Goal: Task Accomplishment & Management: Use online tool/utility

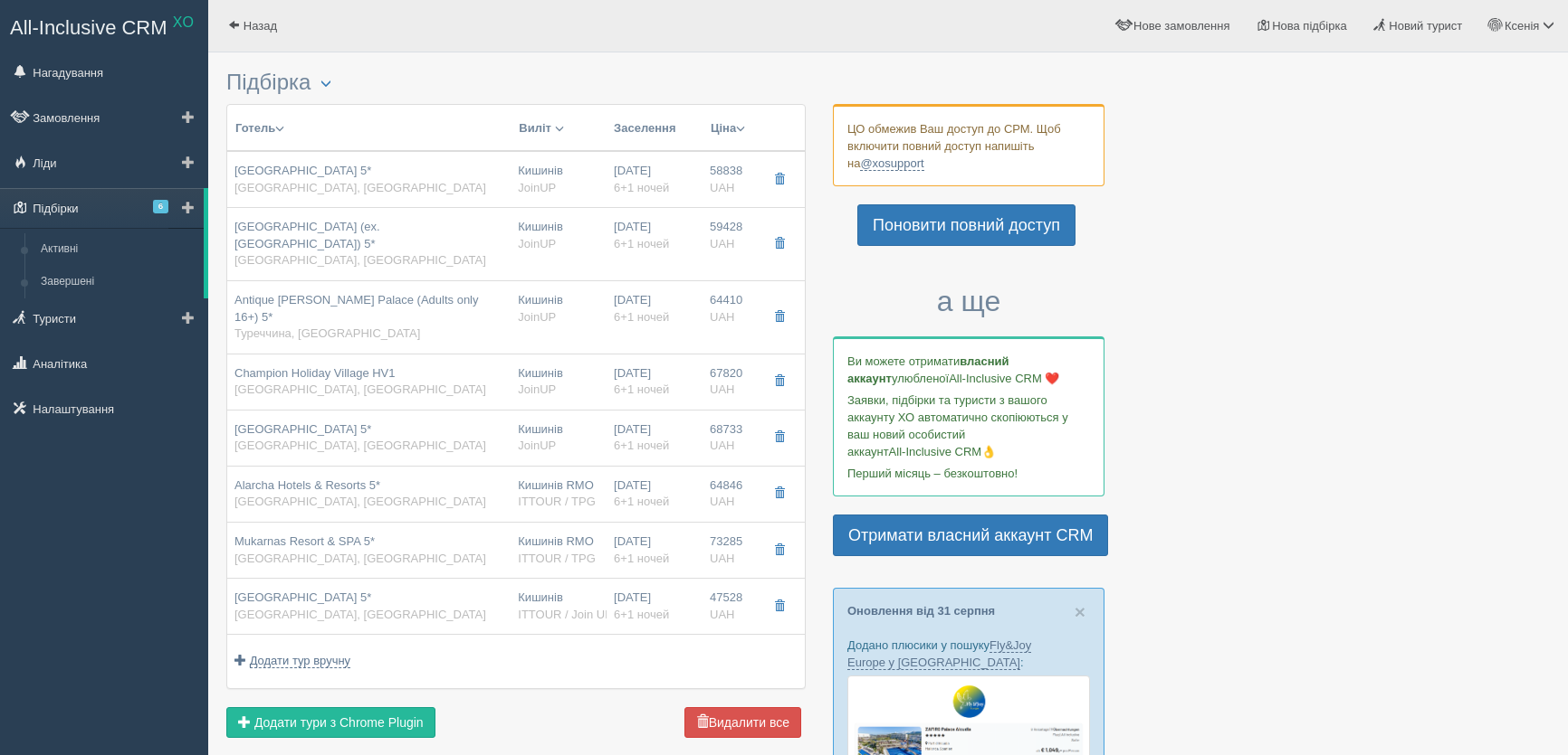
click at [154, 207] on span "6" at bounding box center [161, 207] width 15 height 13
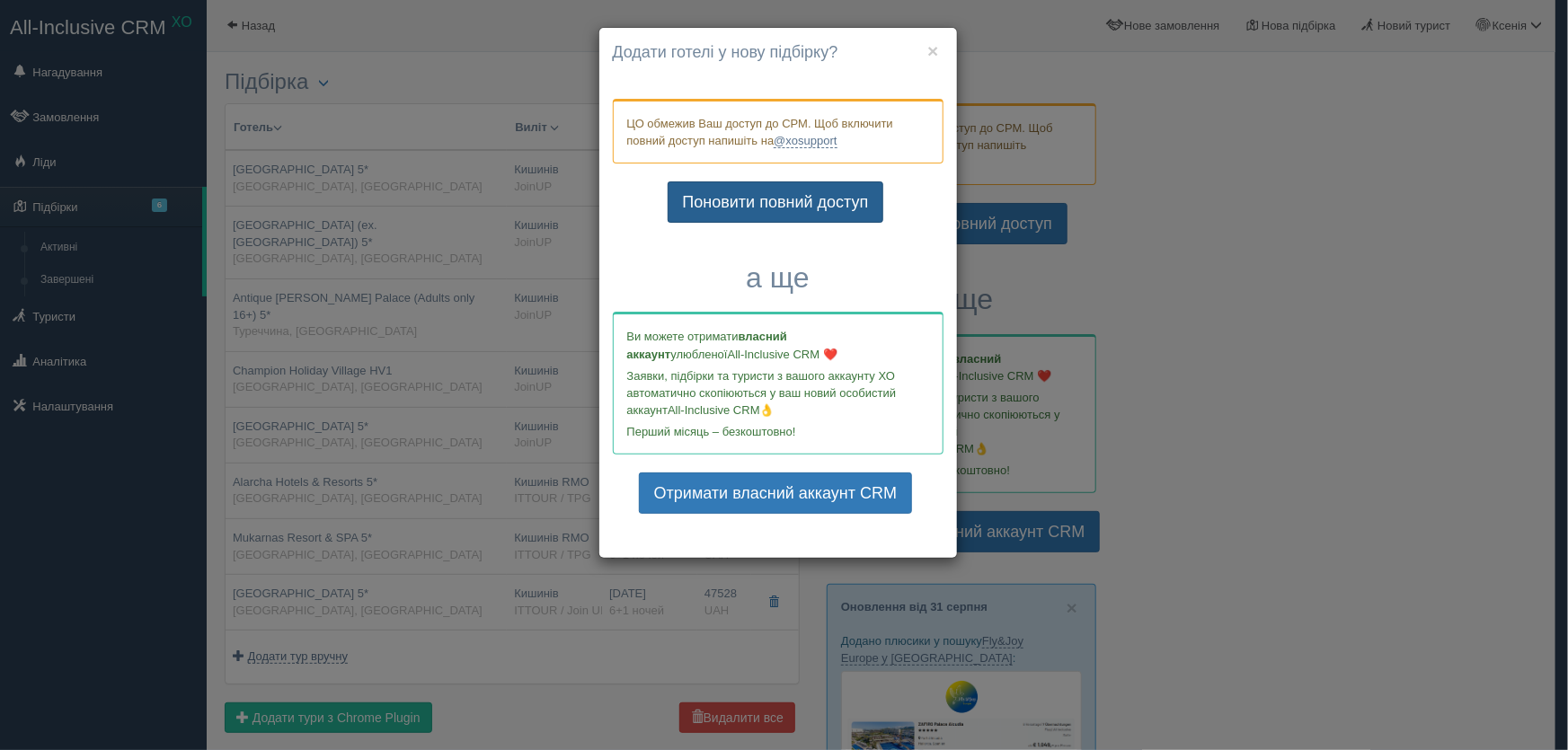
click at [763, 201] on link "Поновити повний доступ" at bounding box center [775, 202] width 217 height 42
click at [780, 206] on link "Поновити повний доступ" at bounding box center [775, 202] width 217 height 42
click at [934, 52] on button "×" at bounding box center [932, 51] width 10 height 19
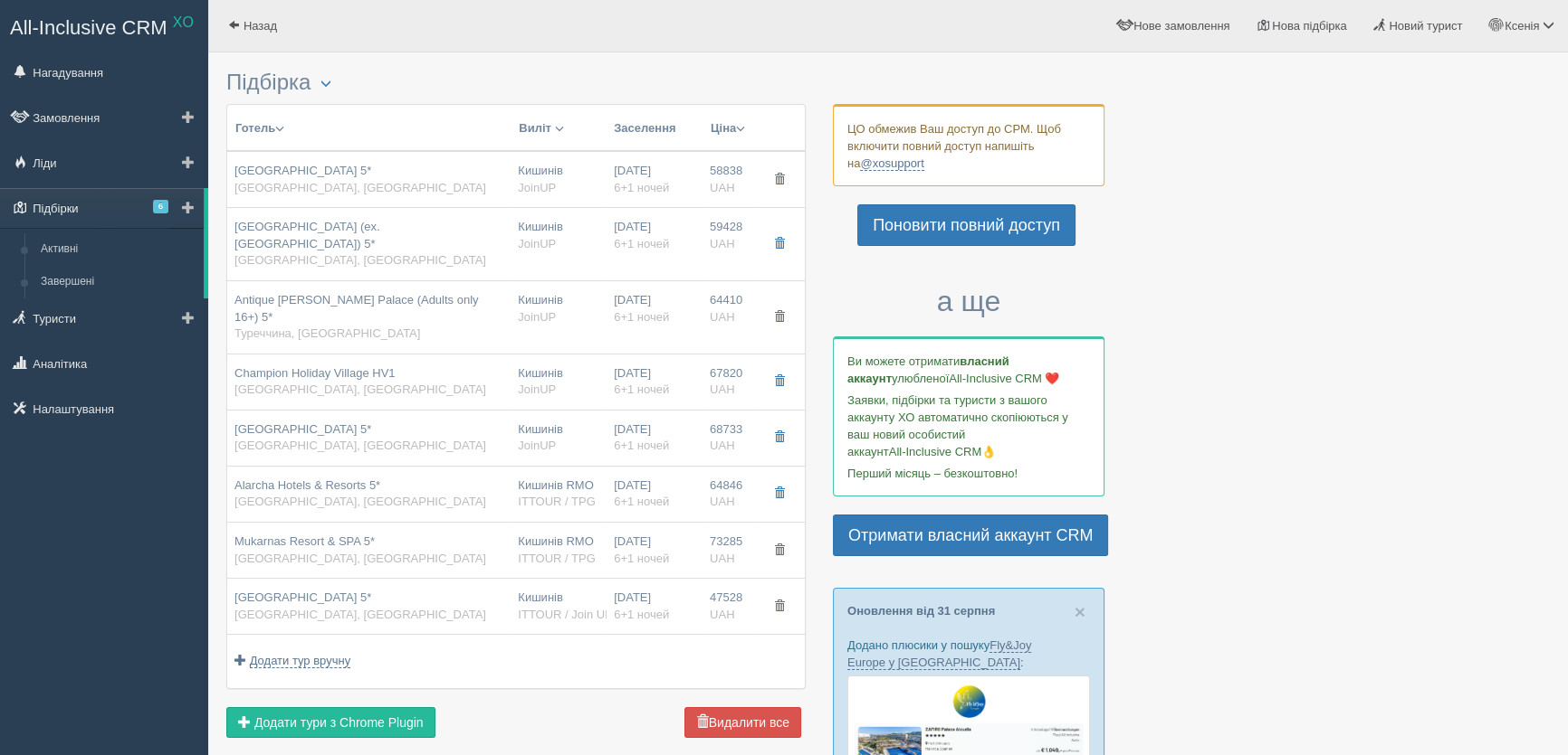
click at [165, 209] on span "6" at bounding box center [161, 207] width 15 height 13
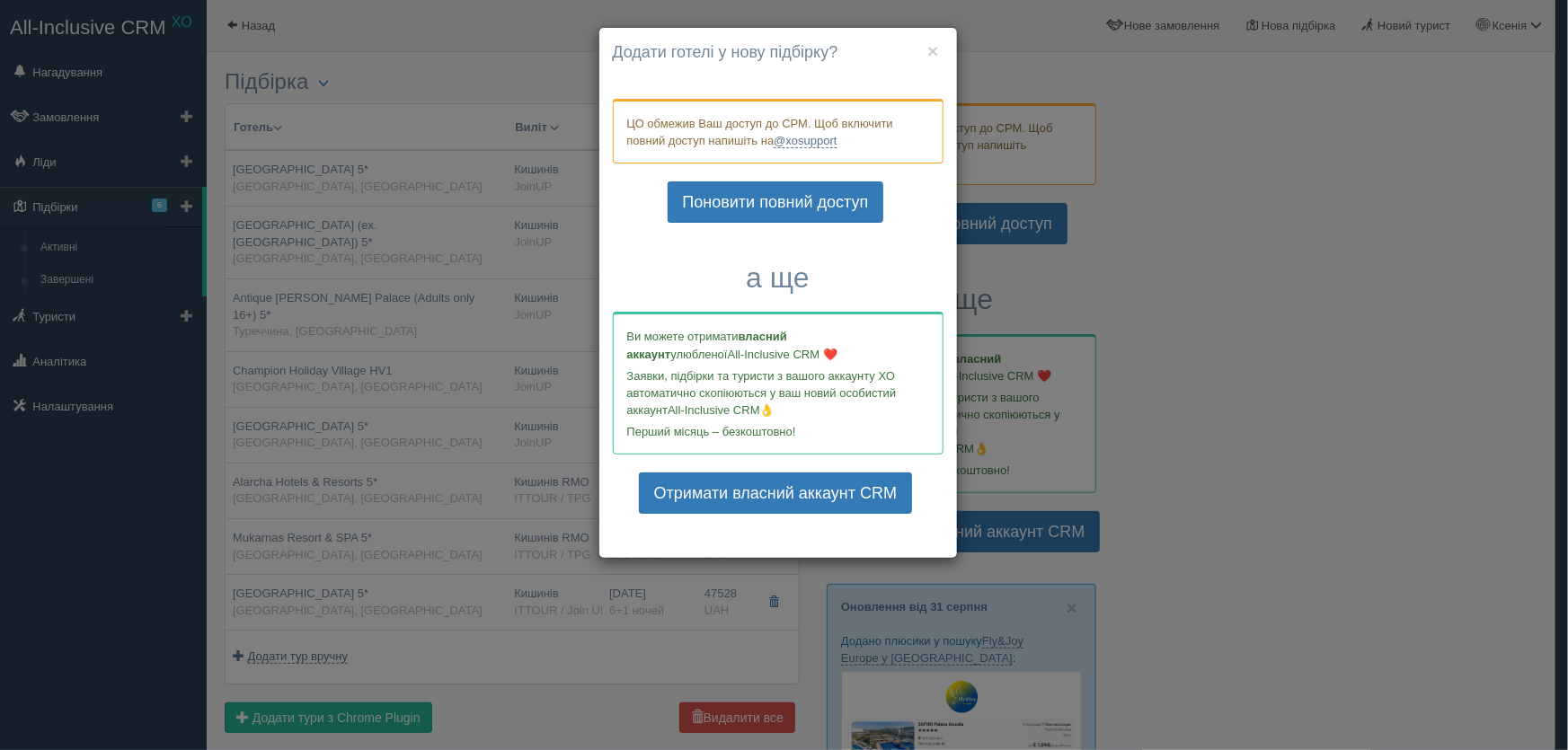
click at [164, 208] on div "× Почати нову підбірку? Додати готелі у нову підбірку? ЦО обмежив Ваш доступ до…" at bounding box center [784, 375] width 1568 height 750
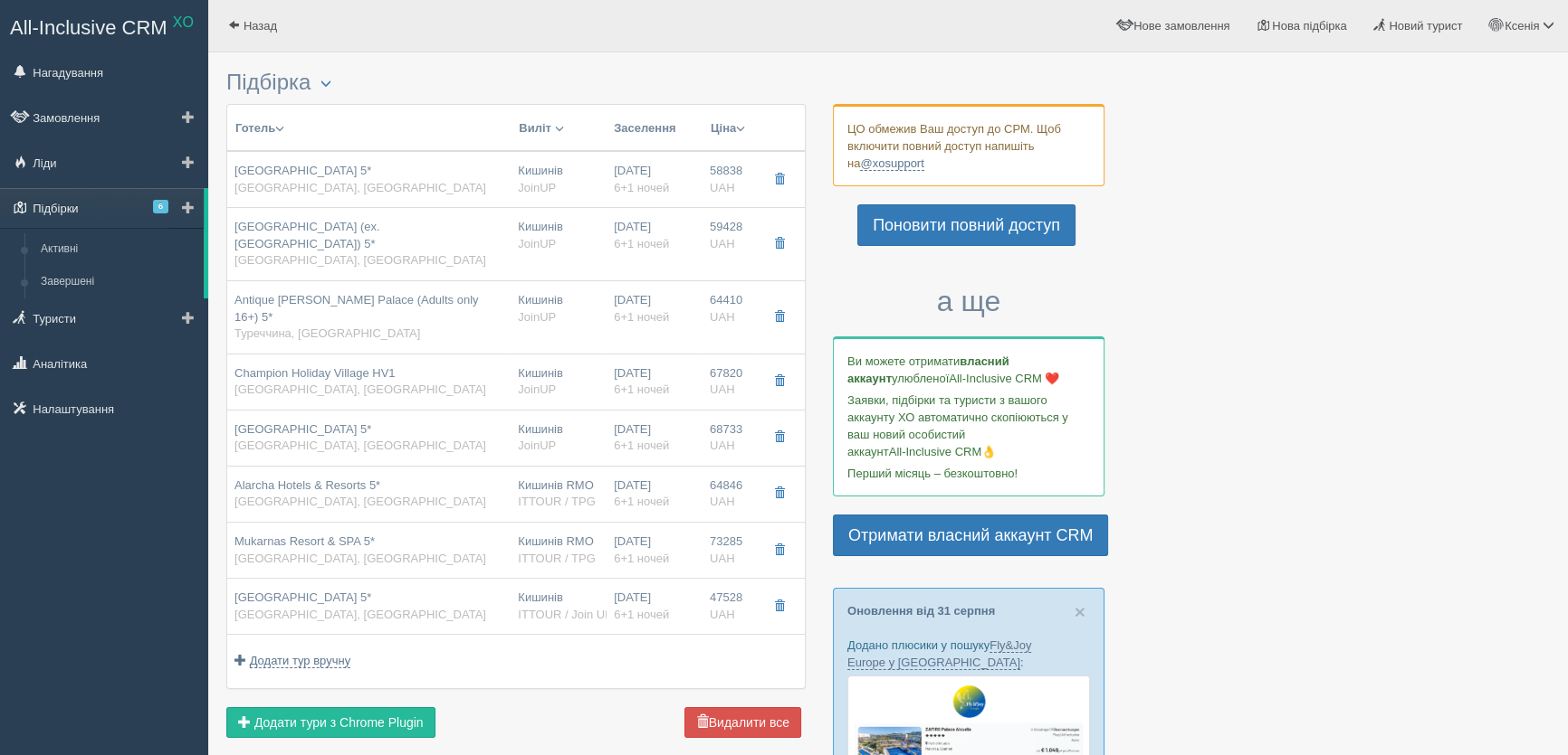
click at [165, 209] on span "6" at bounding box center [161, 207] width 15 height 13
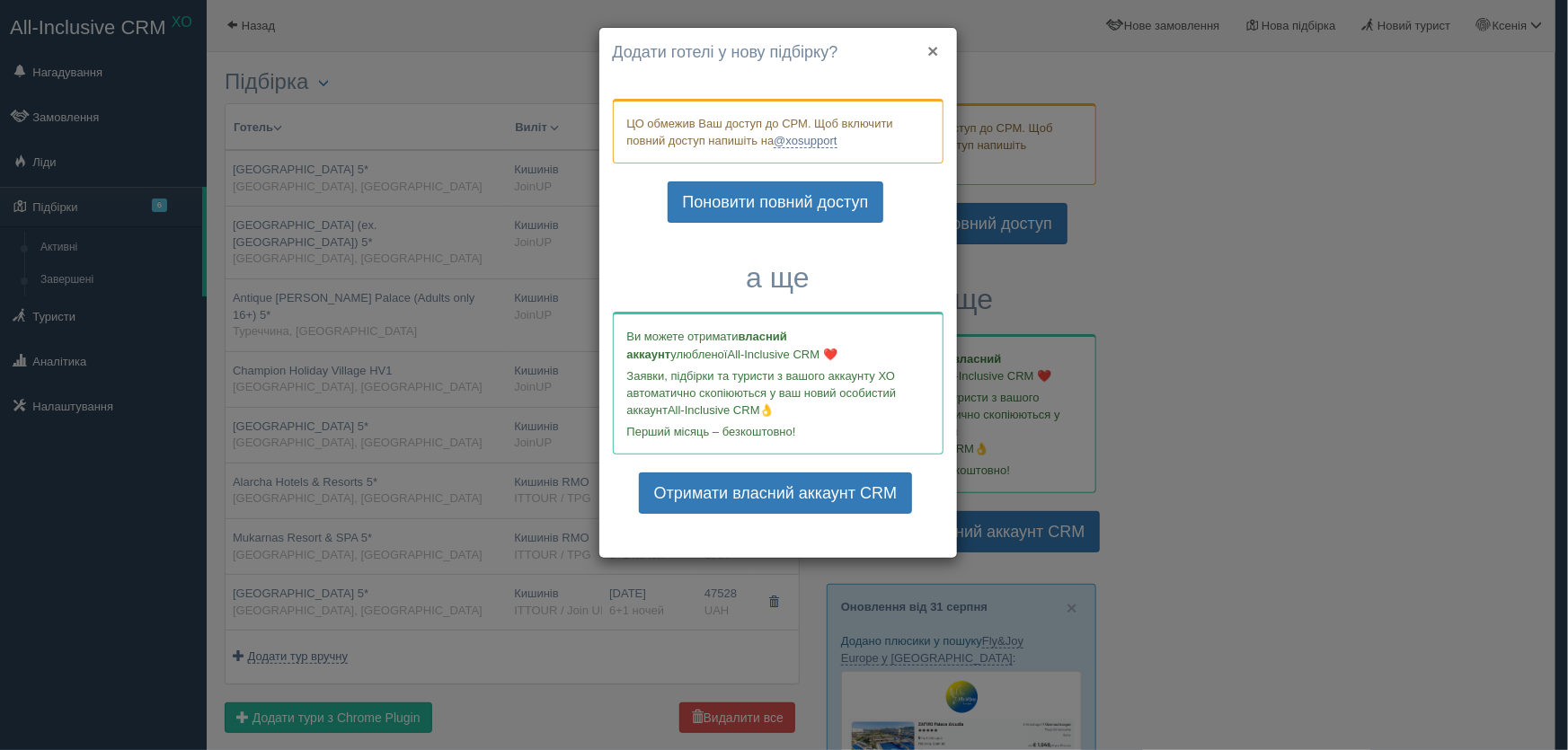
click at [928, 45] on button "×" at bounding box center [932, 51] width 10 height 19
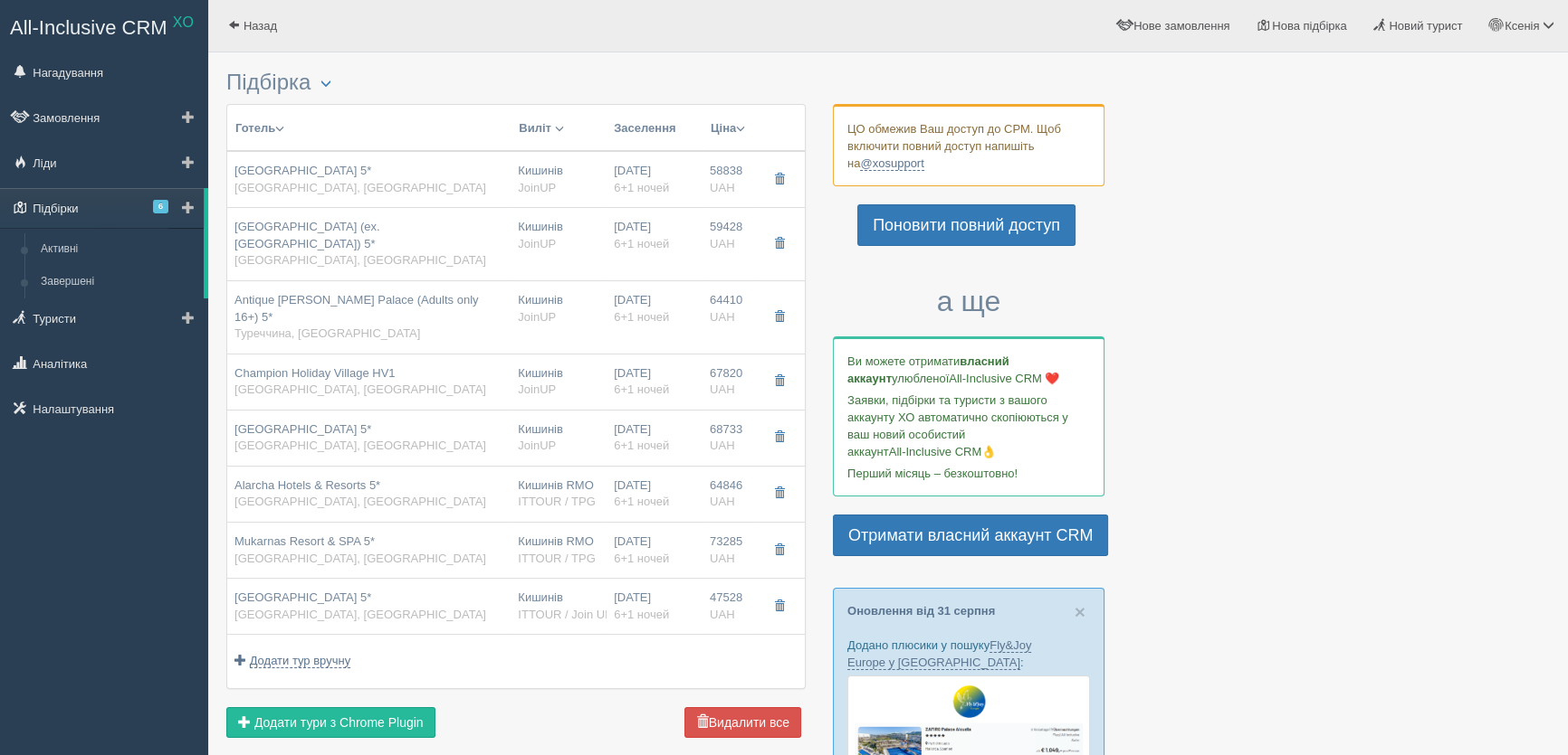
click at [150, 208] on link "Підбірки 6" at bounding box center [102, 209] width 204 height 40
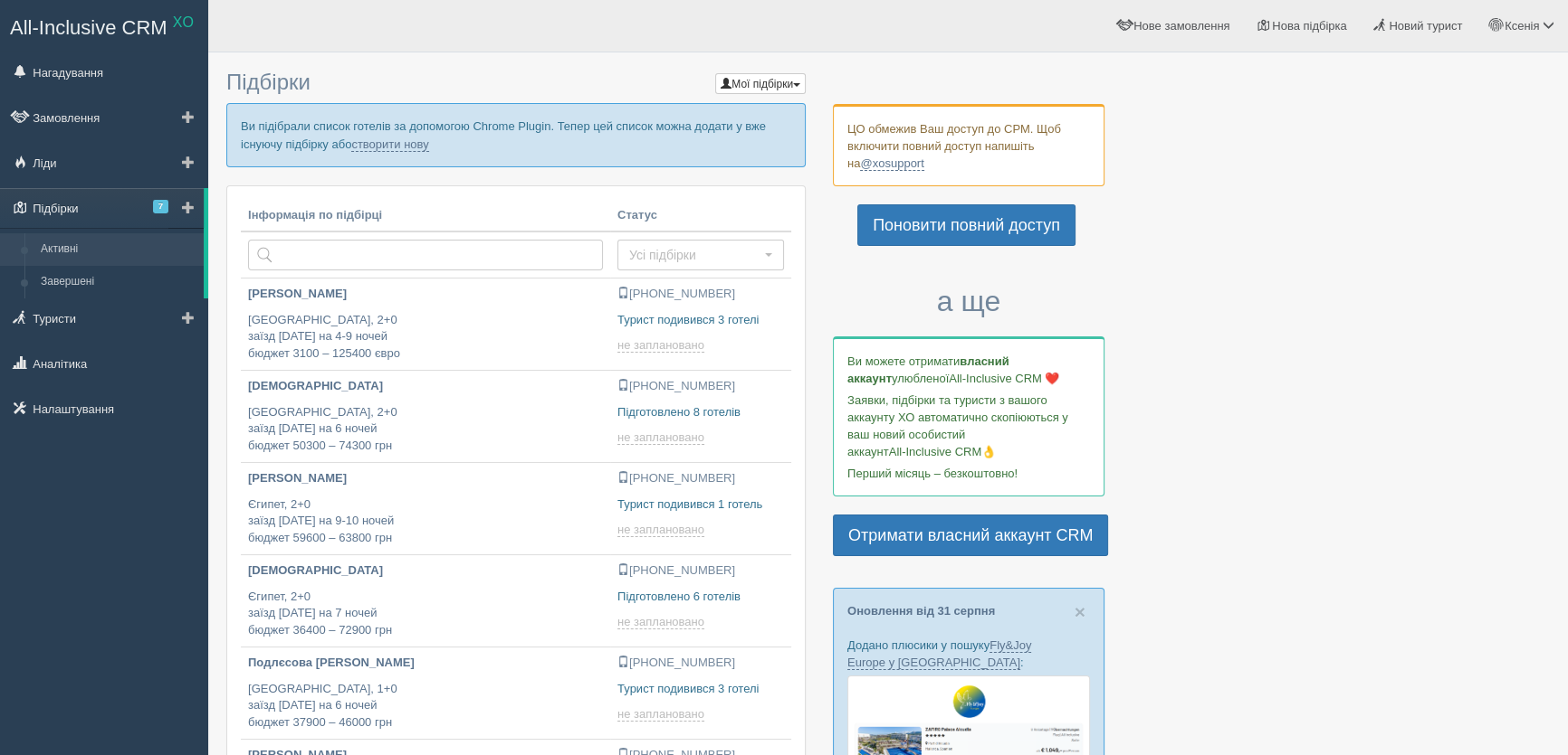
click at [157, 200] on span "7" at bounding box center [161, 207] width 15 height 13
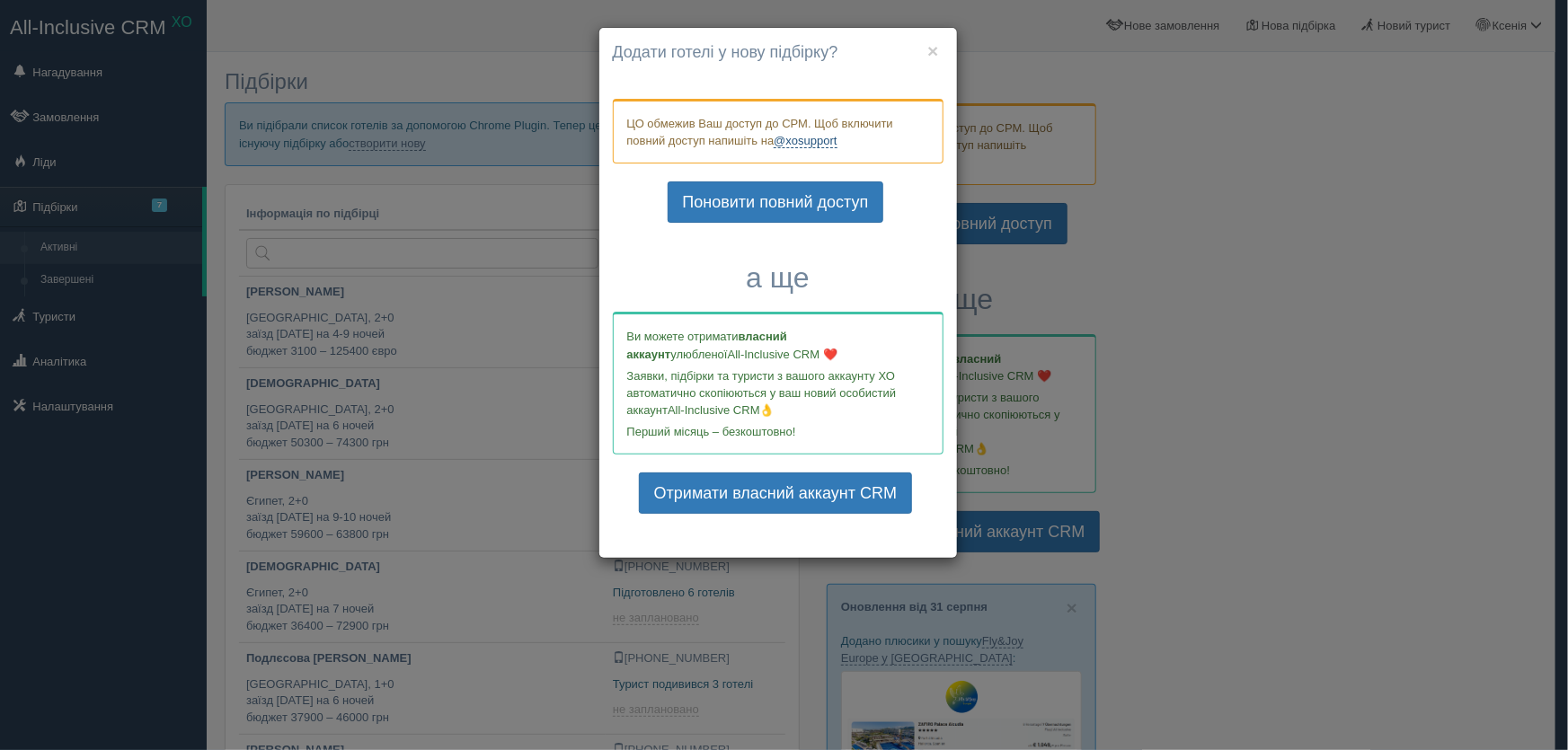
click at [808, 135] on link "@xosupport" at bounding box center [805, 141] width 63 height 14
click at [771, 206] on link "Поновити повний доступ" at bounding box center [775, 202] width 217 height 42
click at [683, 410] on span "All-Inclusive CRM👌" at bounding box center [721, 410] width 107 height 13
copy span "All-Inclusive CRM"
drag, startPoint x: 670, startPoint y: 406, endPoint x: 764, endPoint y: 407, distance: 94.0
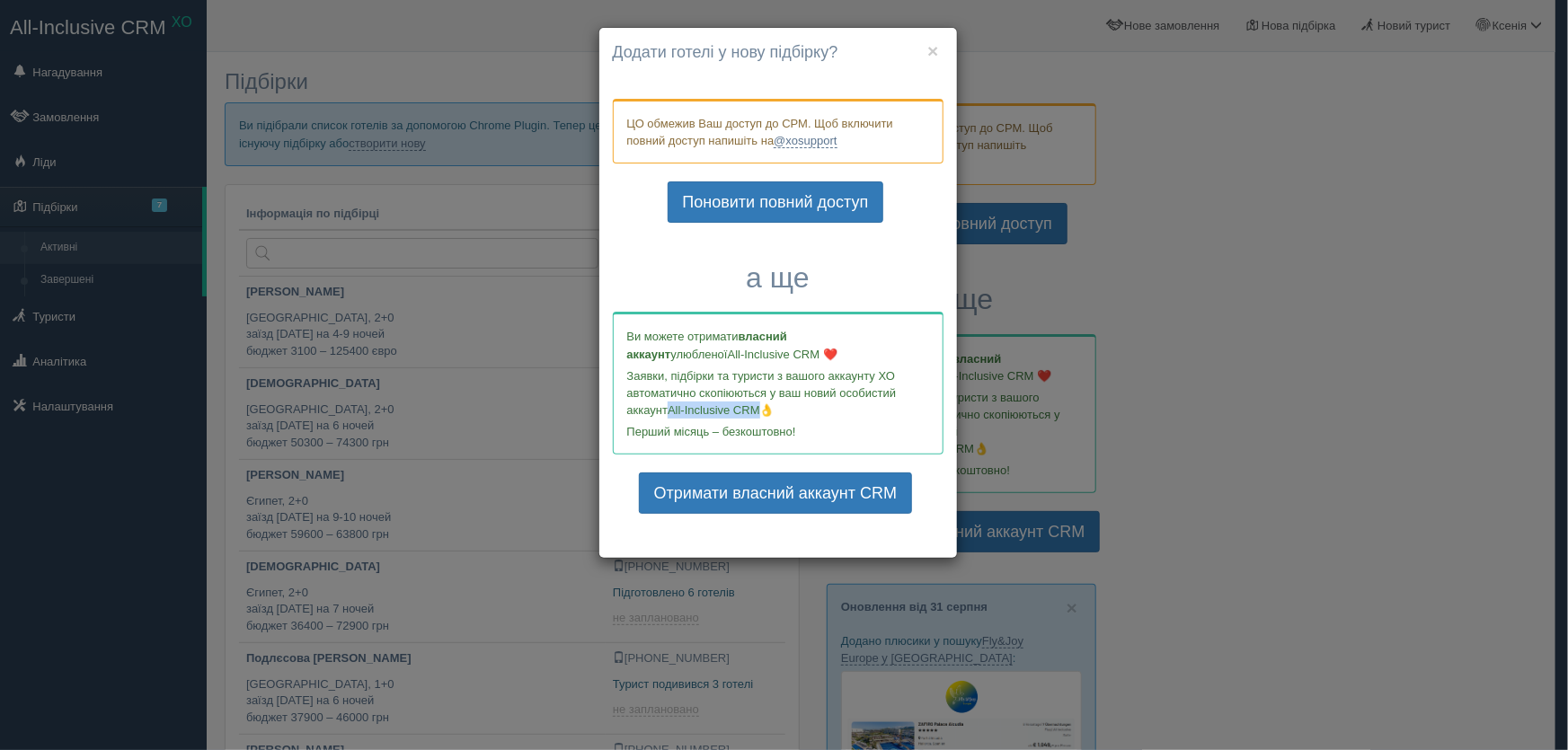
click at [764, 407] on p "Заявки, підбірки та туристи з вашого аккаунту ХО автоматично скопіюються у ваш …" at bounding box center [777, 393] width 302 height 51
copy link "@xosupport"
drag, startPoint x: 851, startPoint y: 137, endPoint x: 782, endPoint y: 151, distance: 70.4
click at [782, 151] on div "ЦО обмежив Ваш доступ до СРМ. Щоб включити повний доступ напишіть на @xosupport" at bounding box center [778, 131] width 331 height 64
click at [807, 136] on link "@xosupport" at bounding box center [805, 141] width 63 height 14
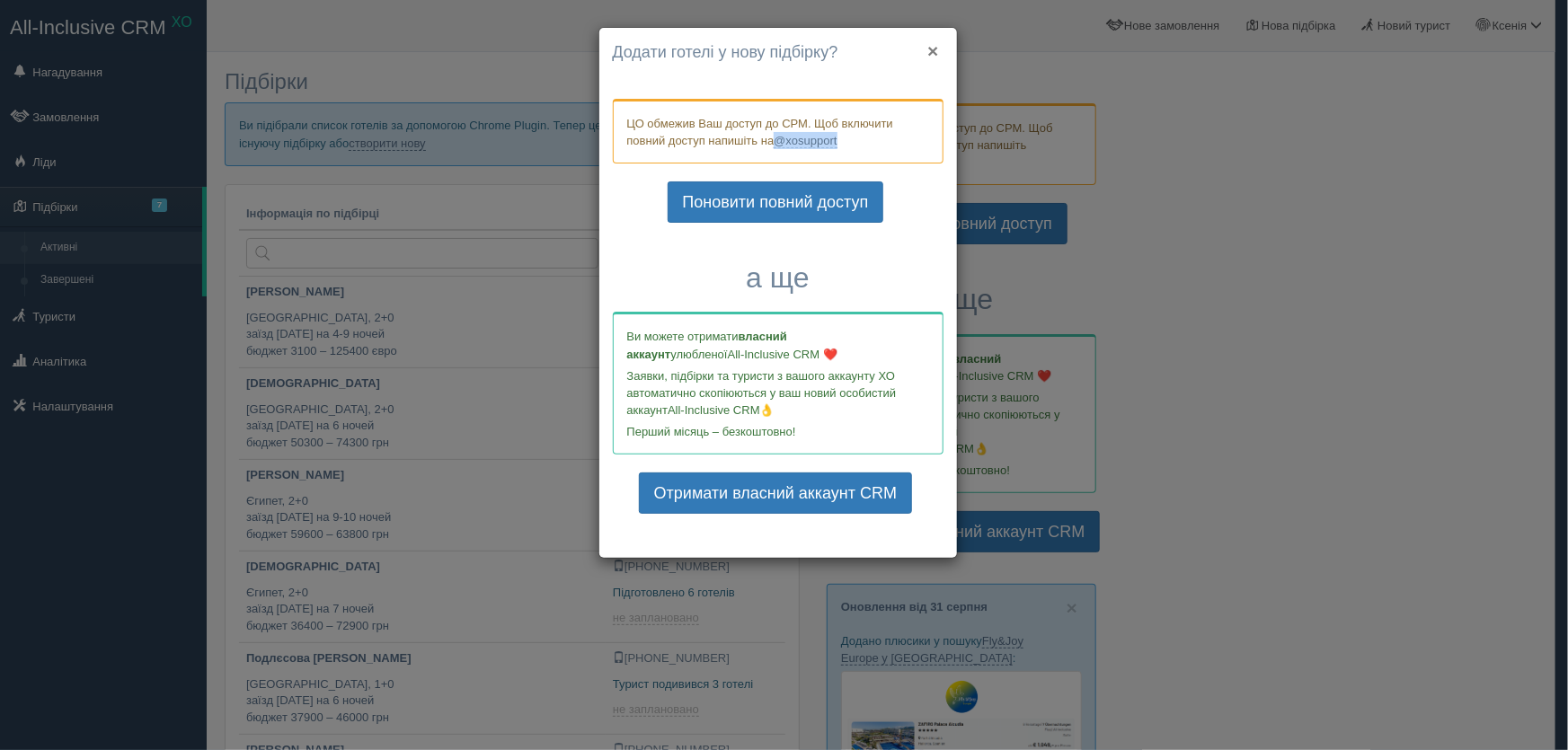
click at [935, 46] on button "×" at bounding box center [932, 51] width 10 height 19
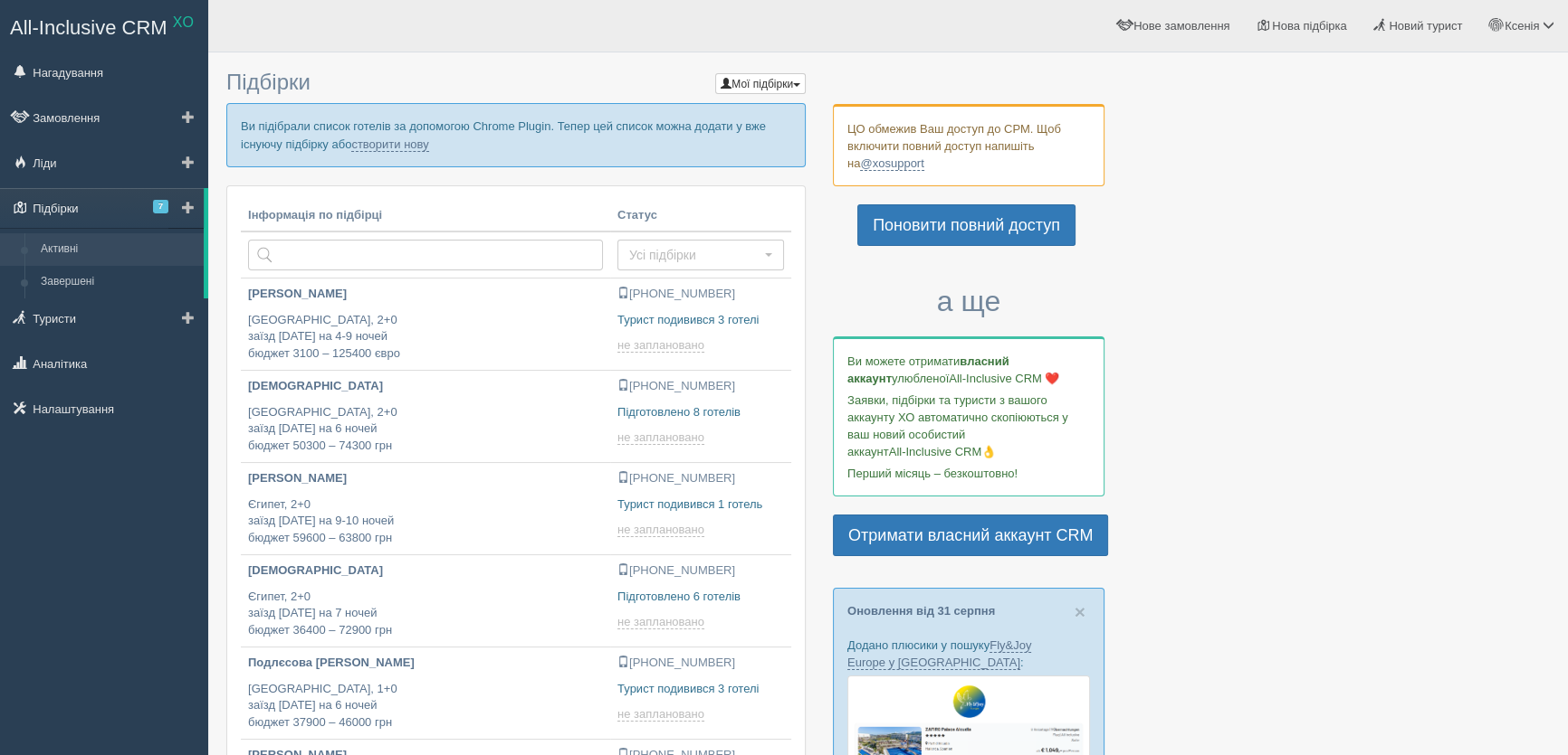
click at [151, 206] on link "Підбірки 7" at bounding box center [102, 209] width 204 height 40
click at [155, 207] on span "7" at bounding box center [161, 207] width 15 height 13
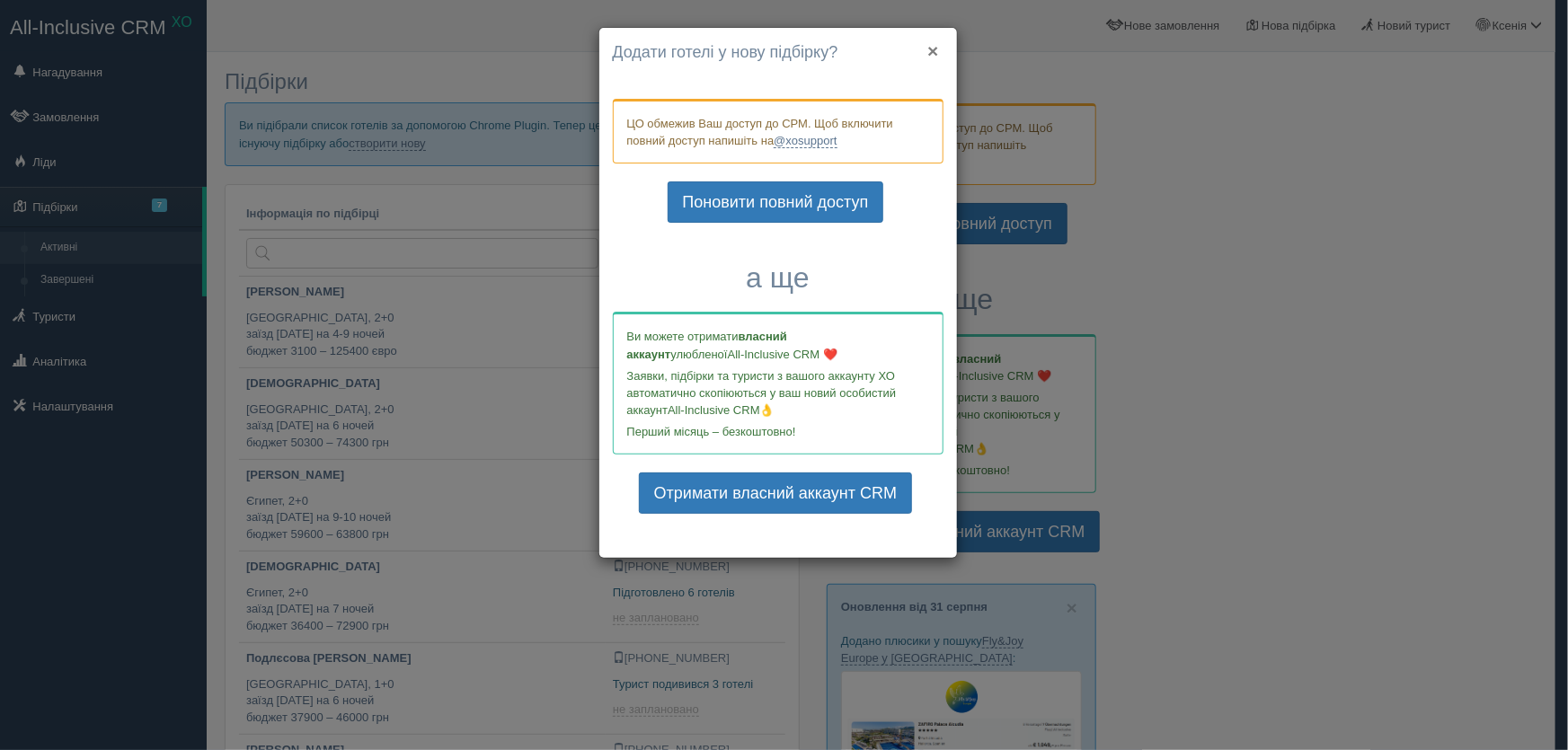
click at [931, 47] on button "×" at bounding box center [932, 51] width 10 height 19
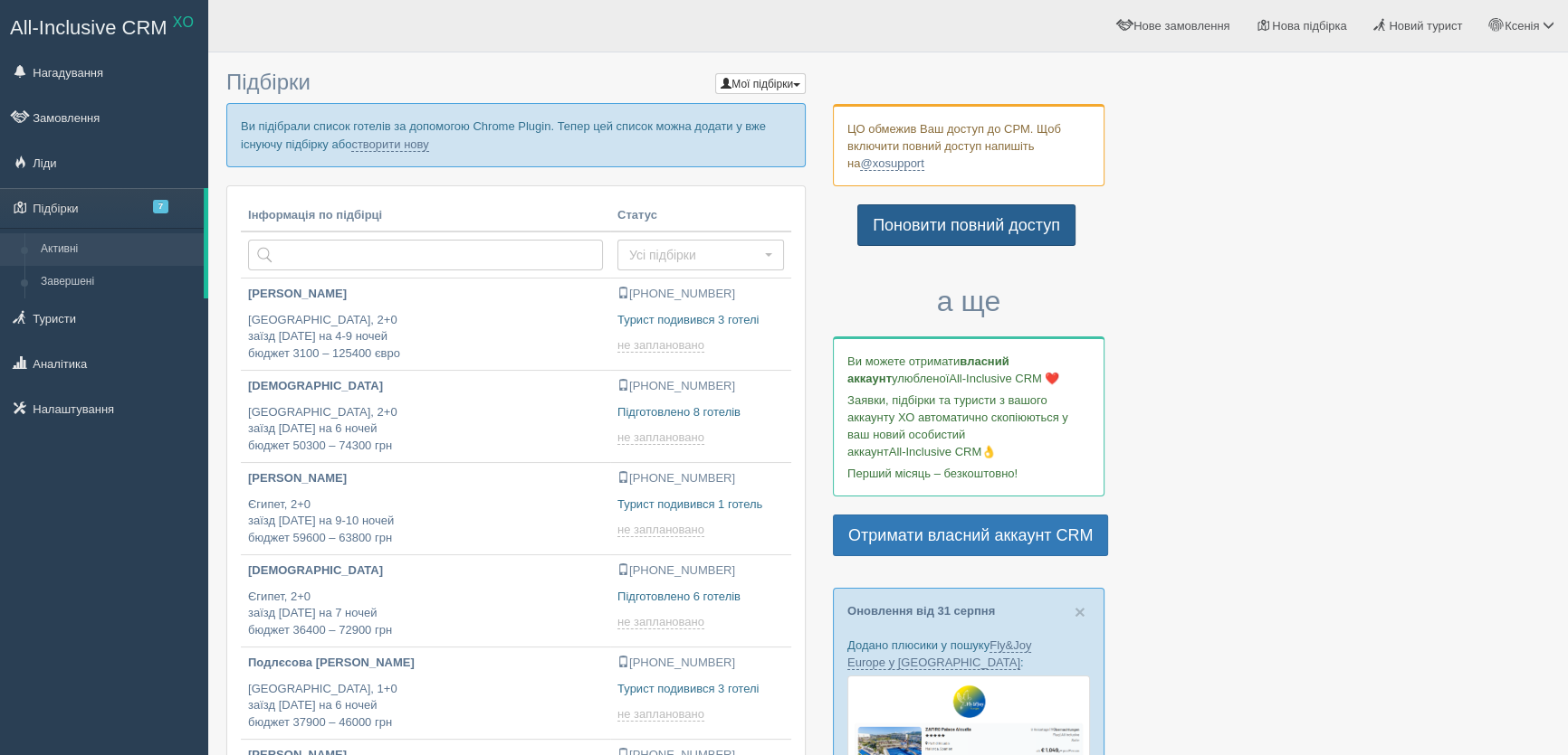
click at [948, 222] on link "Поновити повний доступ" at bounding box center [966, 226] width 218 height 42
type input "2025-09-01 18:25"
type input "[DATE] 11:55"
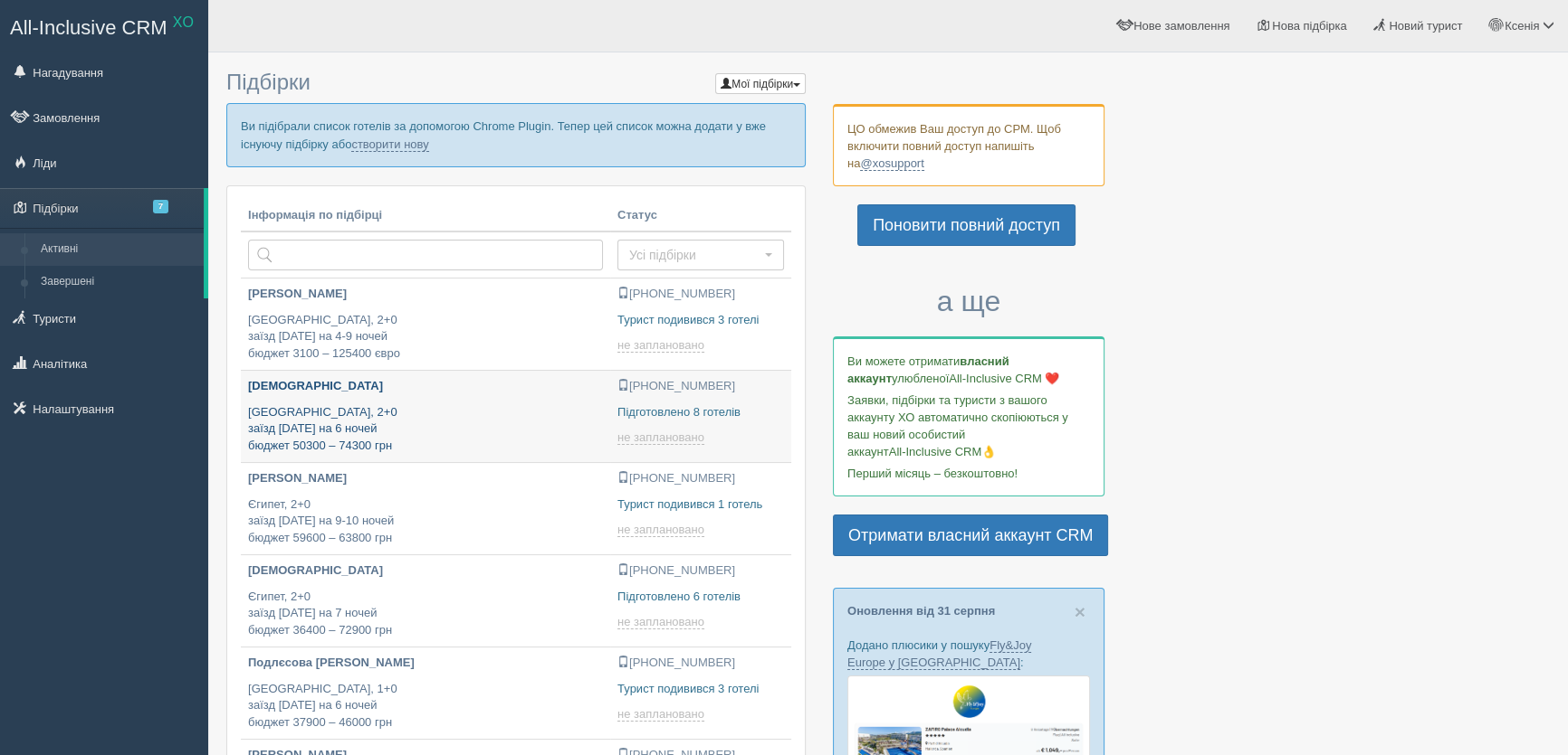
type input "[DATE] 16:20"
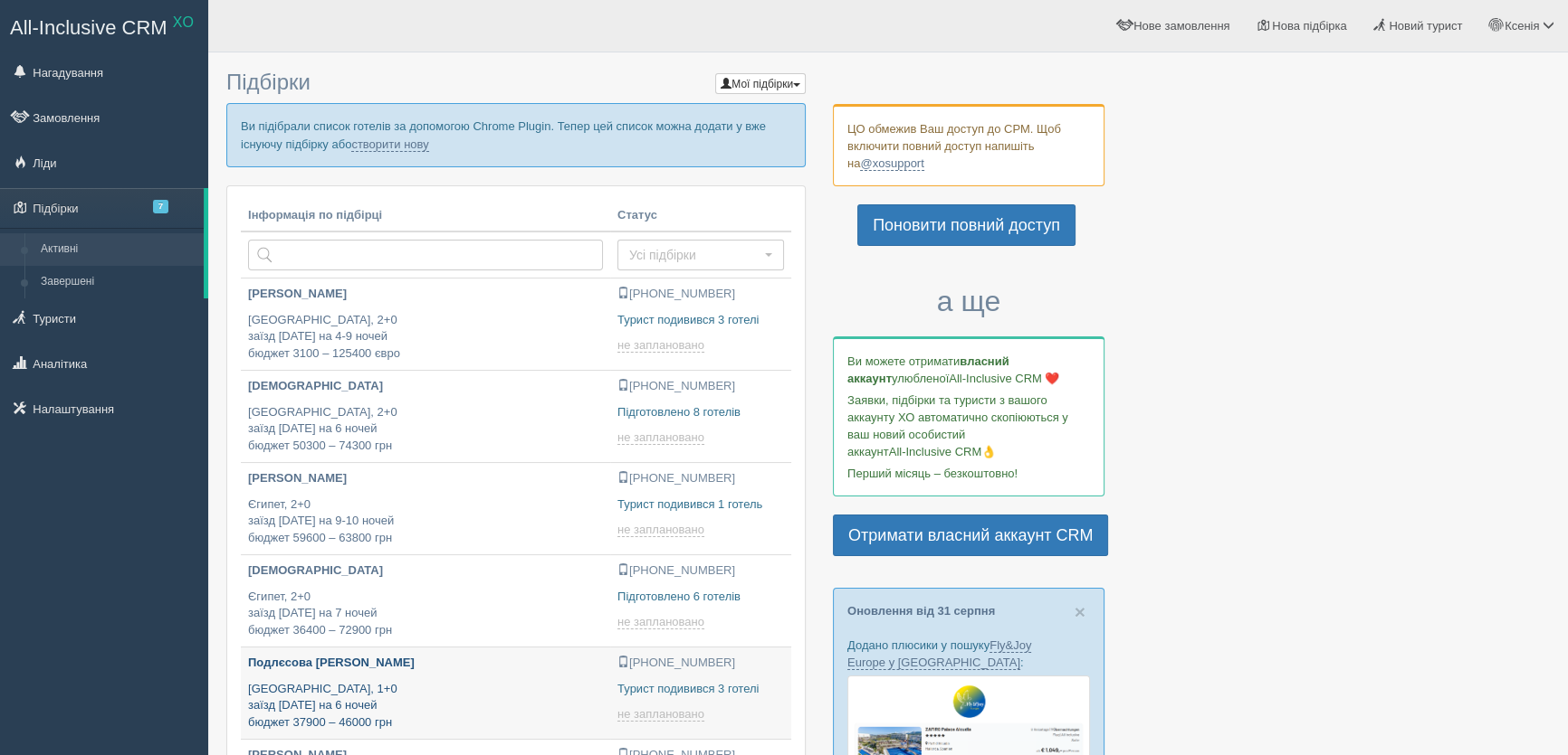
type input "[DATE] 16:50"
type input "[DATE] 15:20"
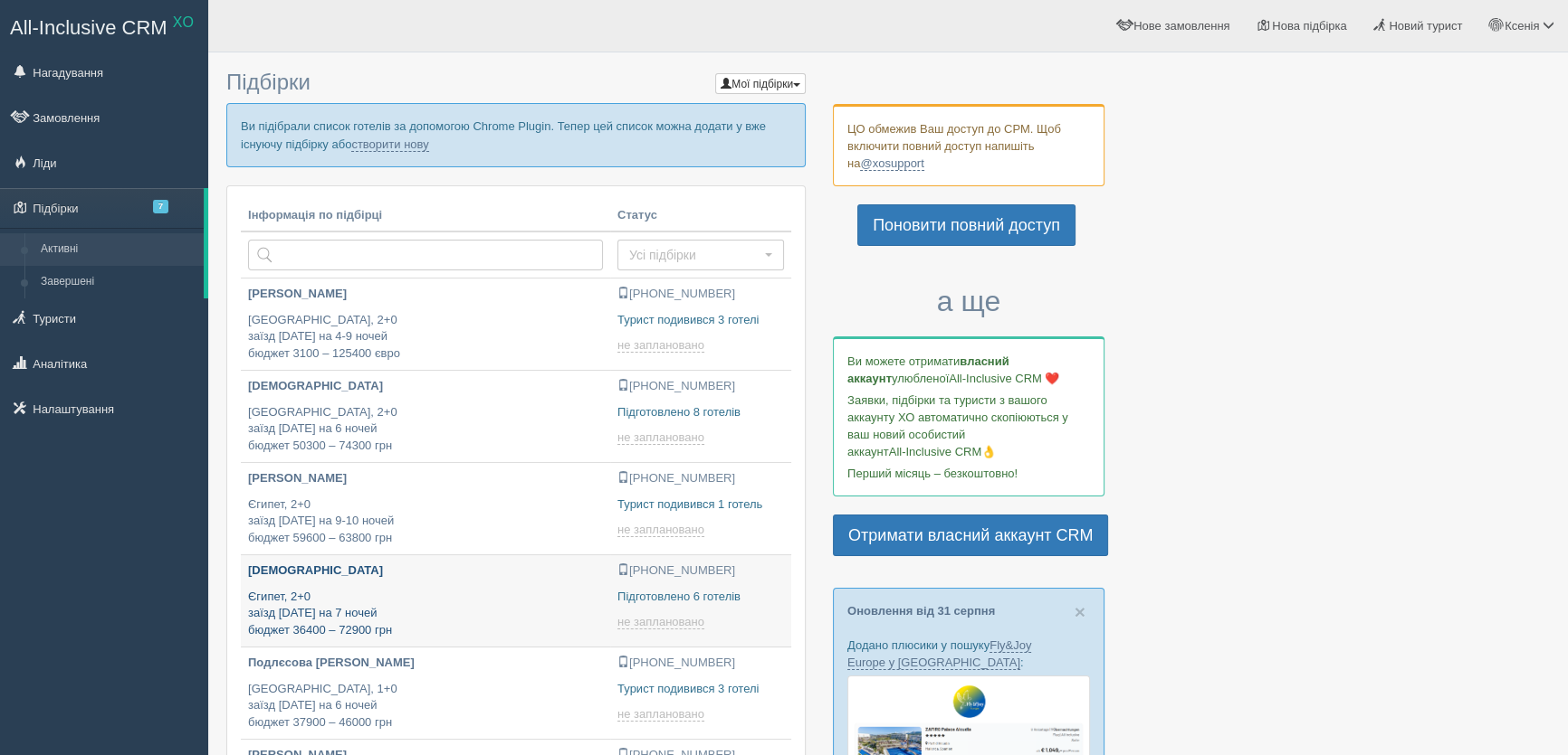
type input "[DATE] 17:55"
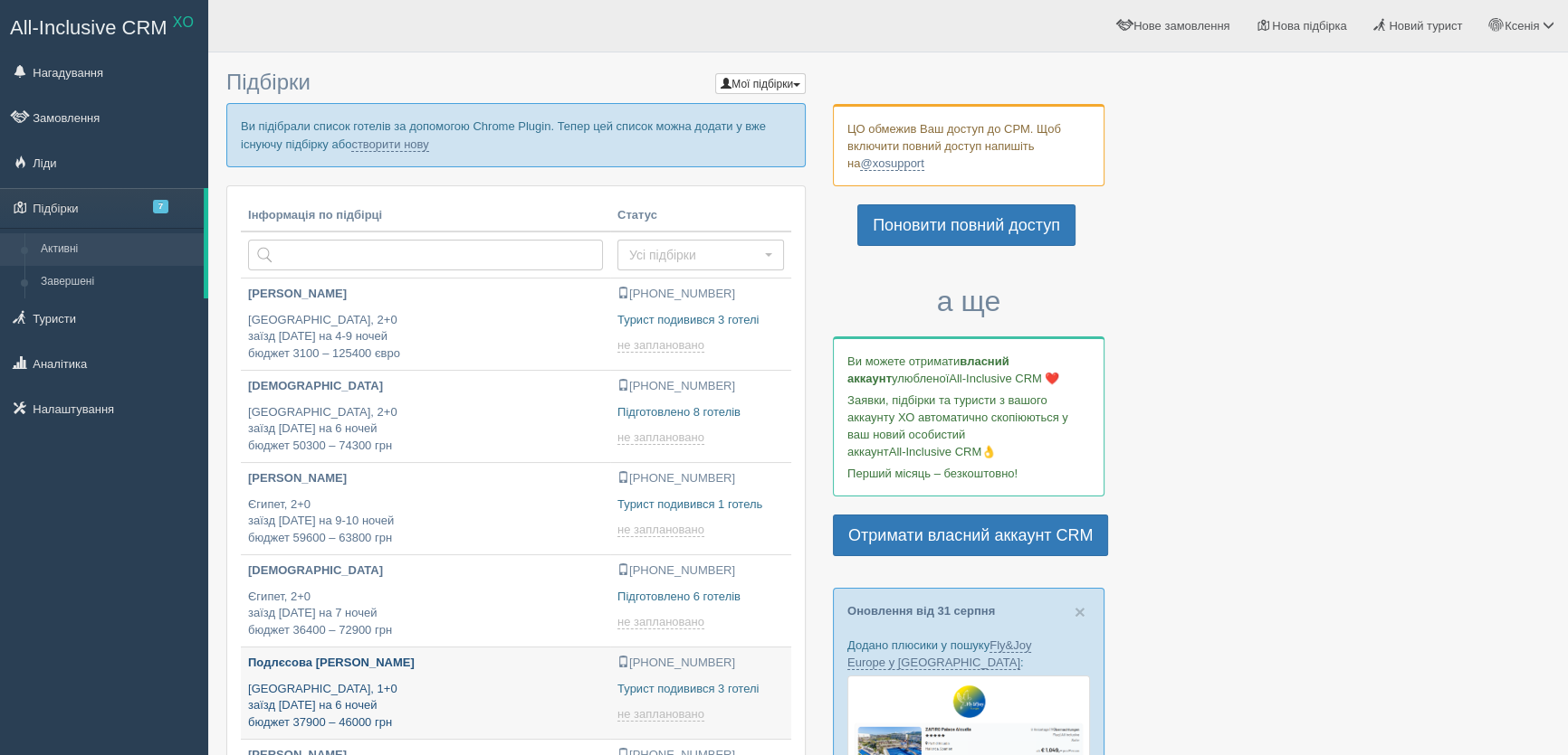
type input "[DATE] 16:50"
click at [156, 208] on span "7" at bounding box center [161, 207] width 15 height 13
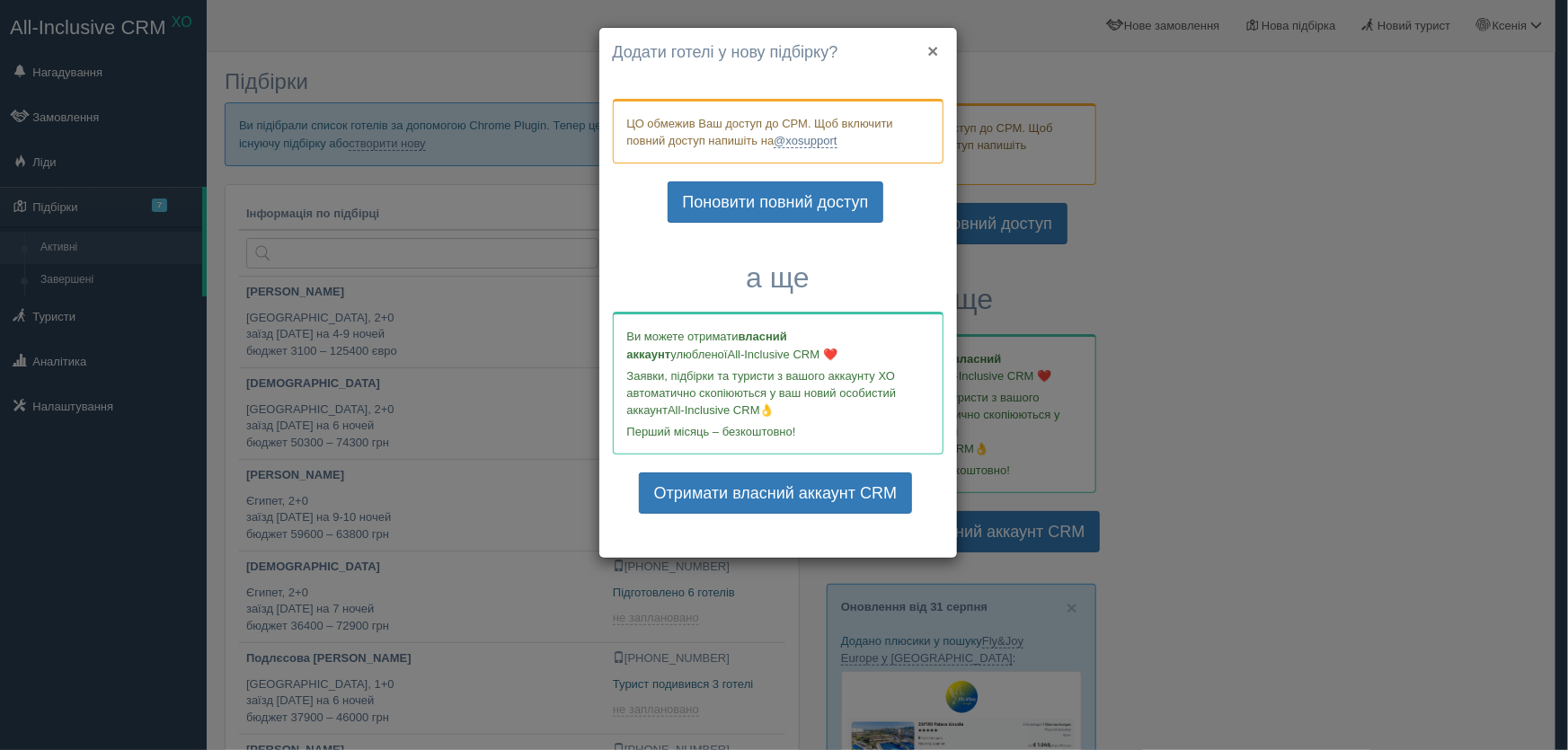
click at [932, 45] on button "×" at bounding box center [932, 51] width 10 height 19
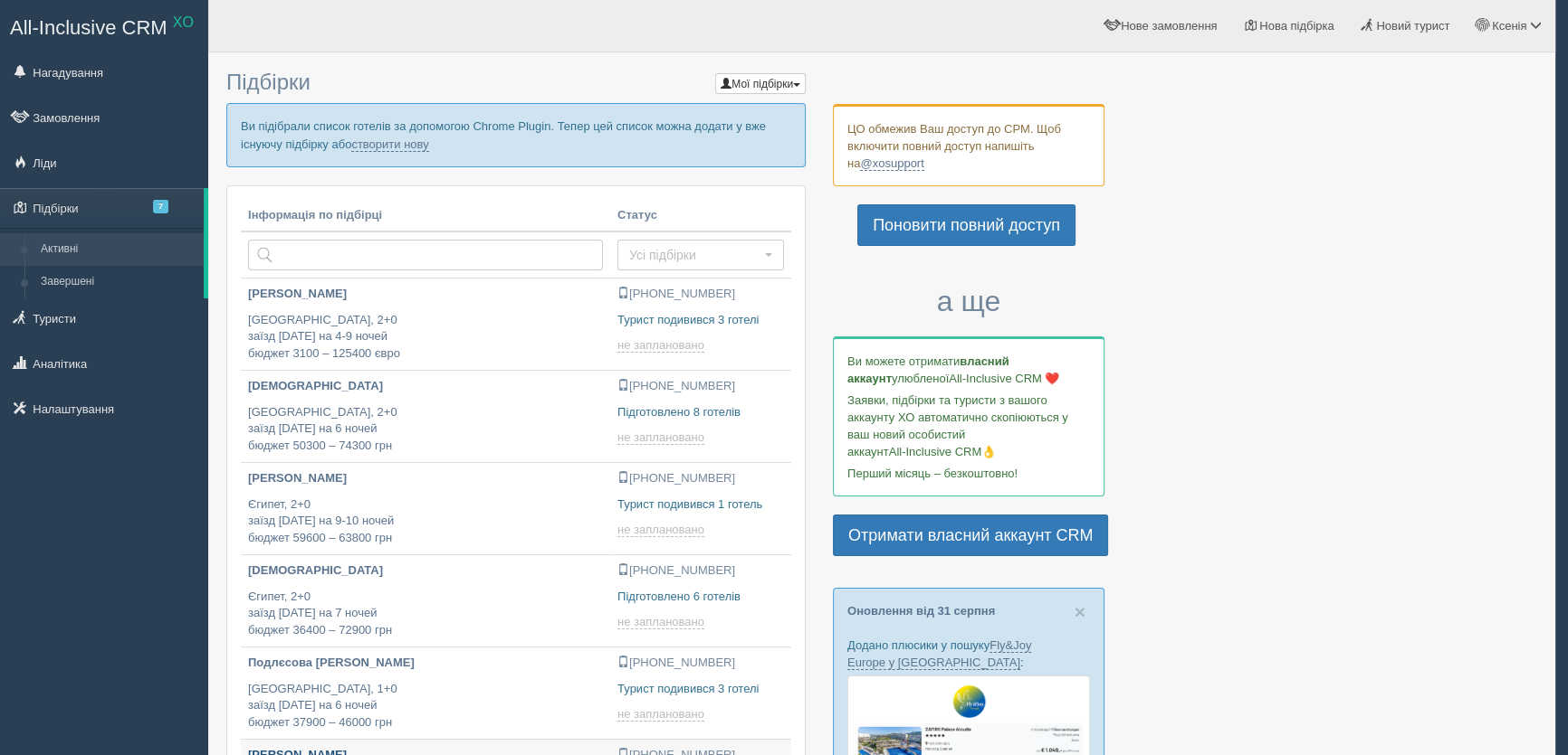
type input "[DATE] 15:20"
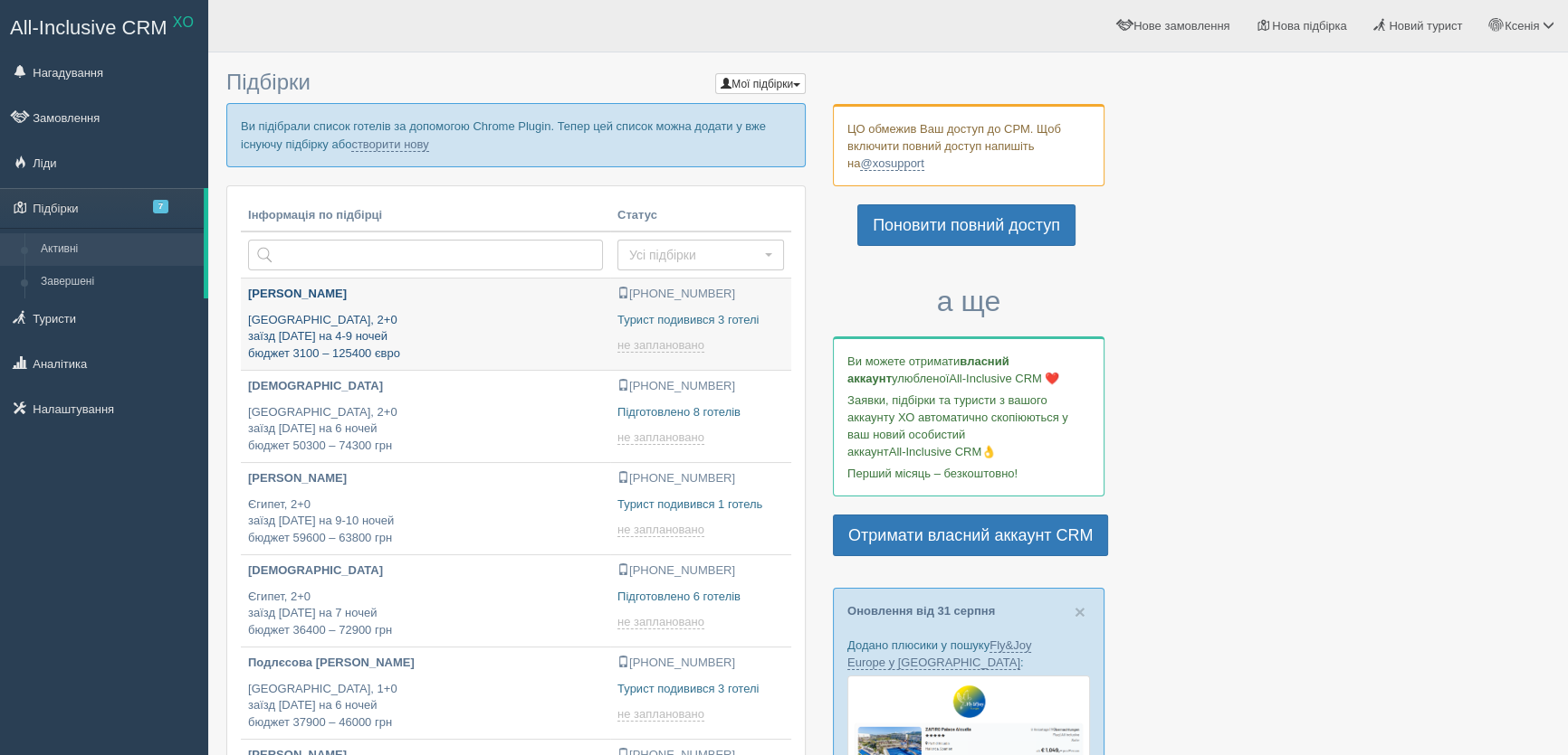
type input "[DATE] 18:25"
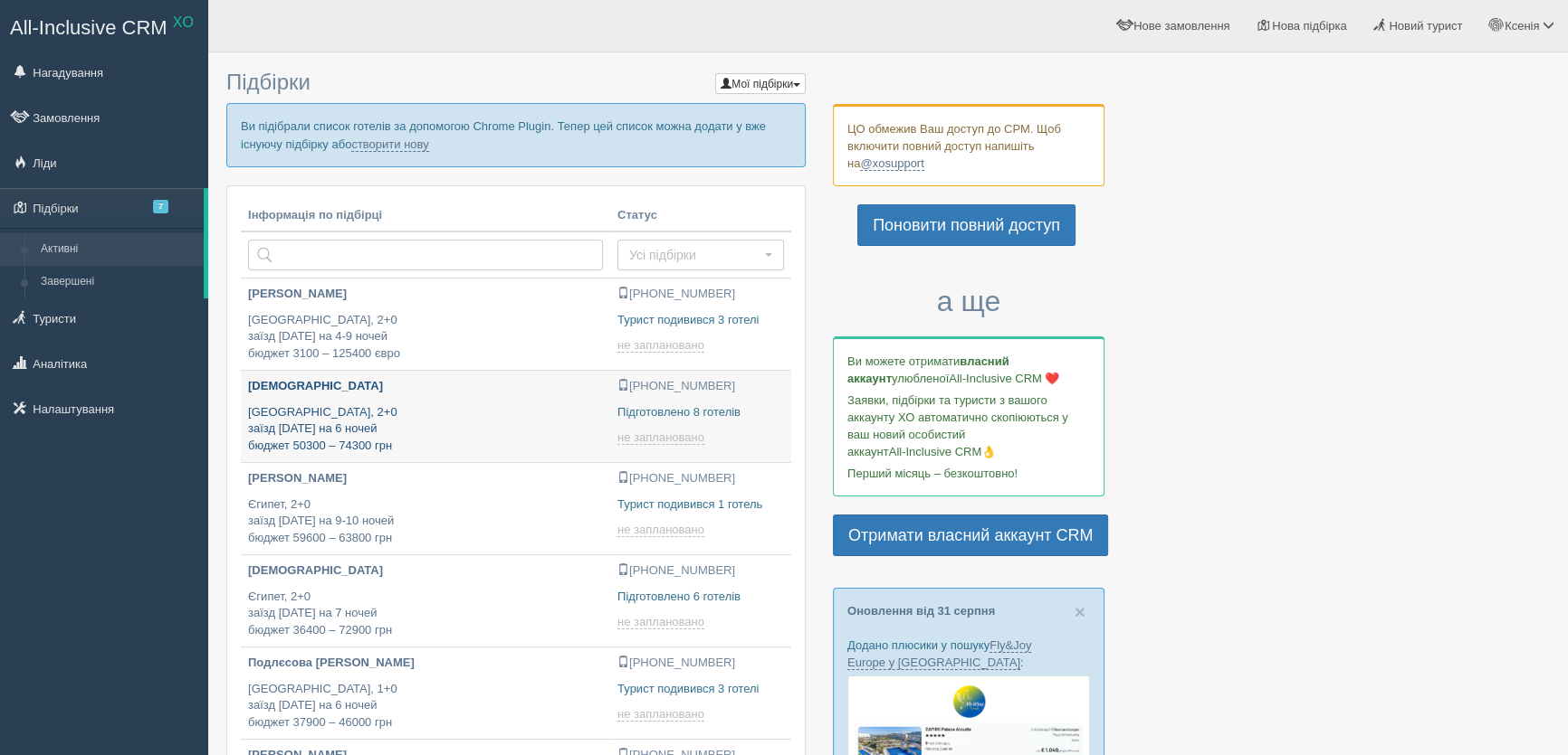
type input "[DATE] 16:20"
type input "[DATE] 15:20"
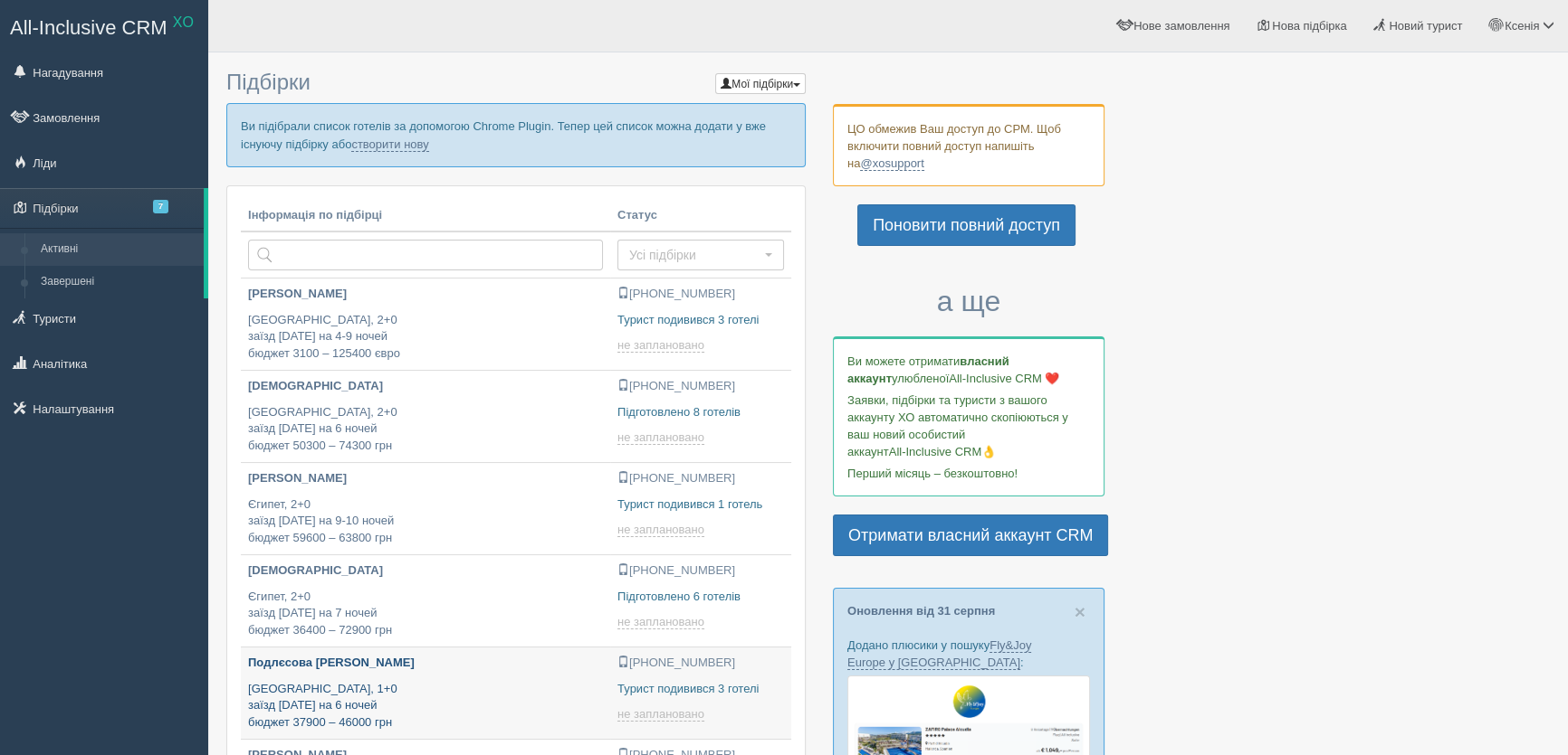
type input "[DATE] 16:50"
type input "2025-09-01 16:50"
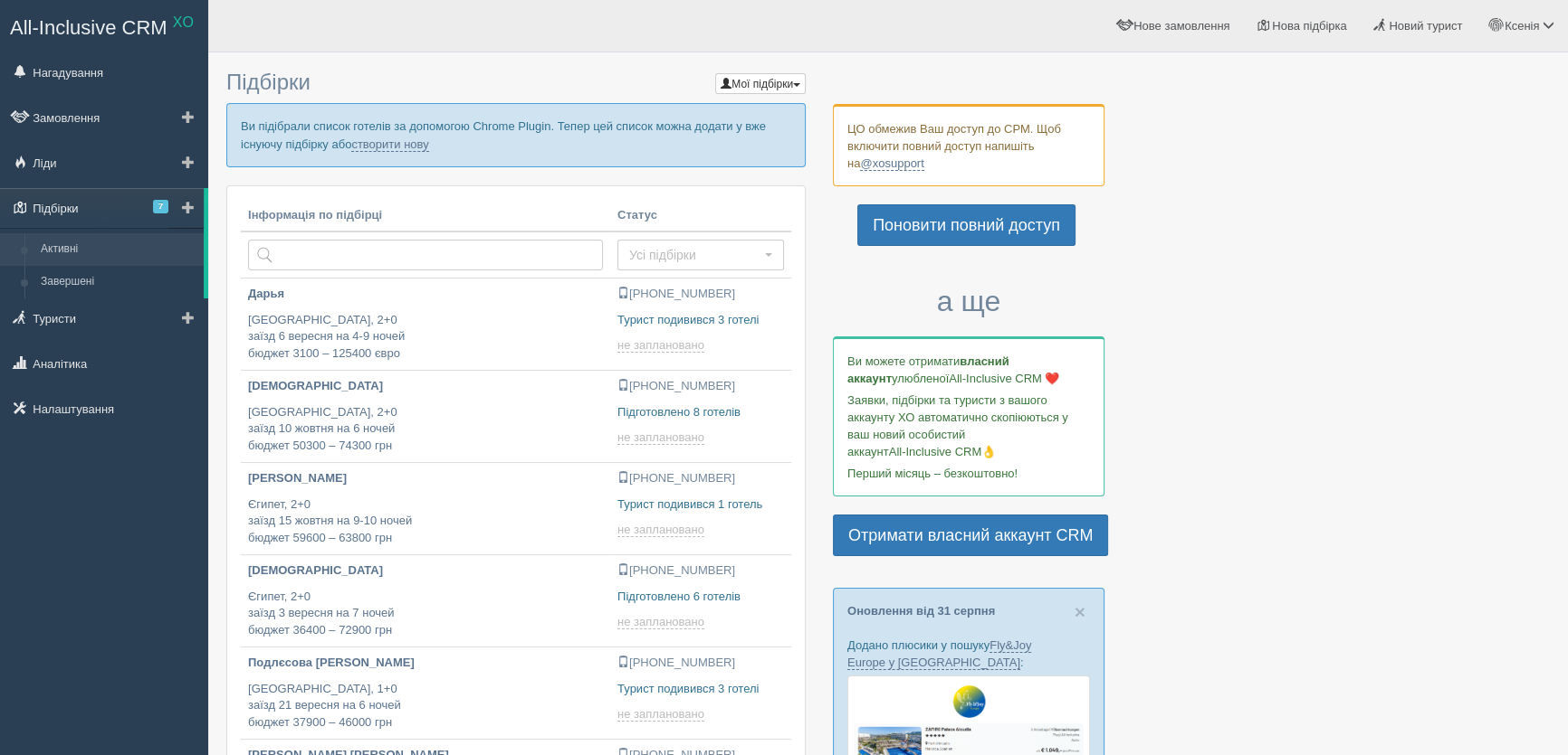
click at [161, 205] on span "7" at bounding box center [161, 207] width 15 height 13
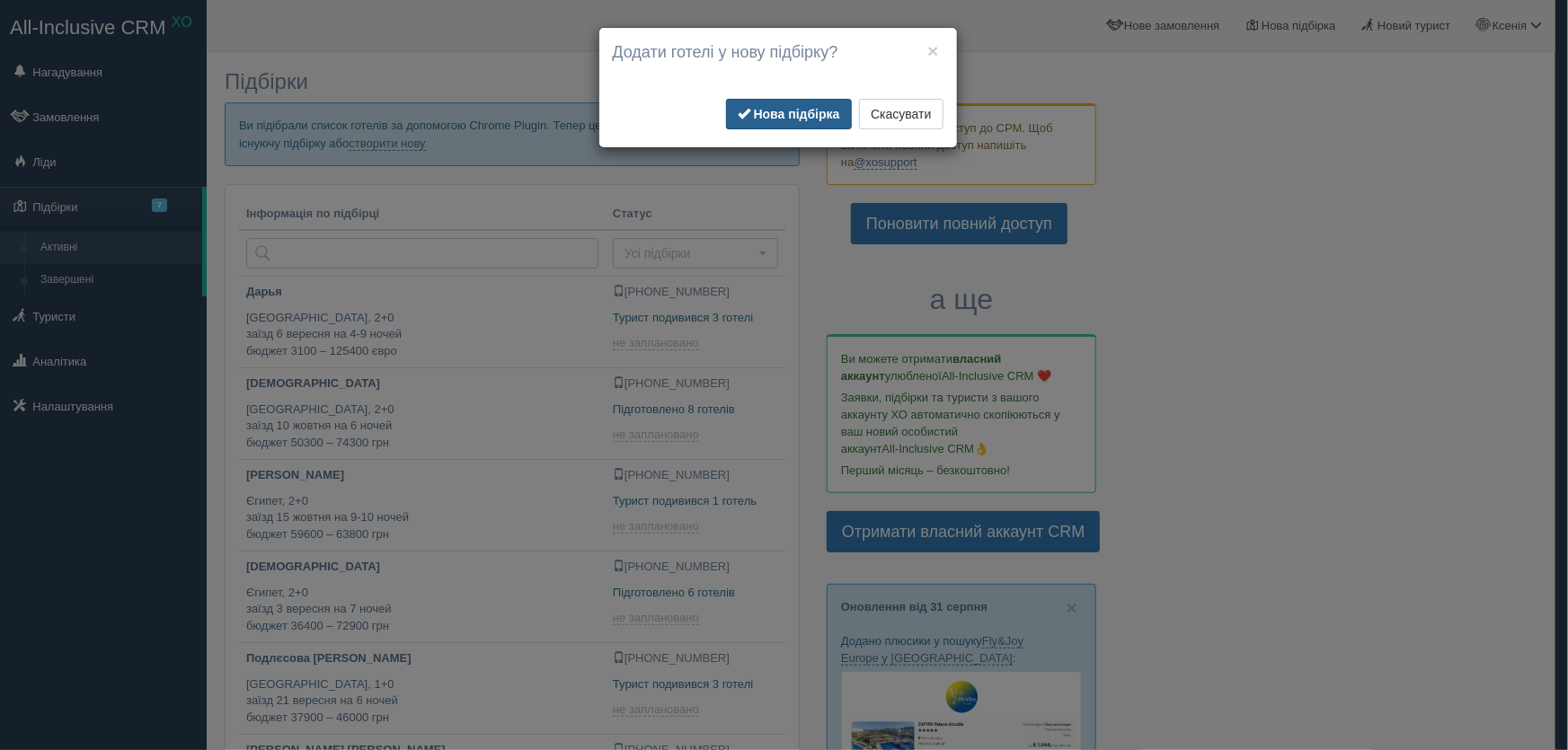
click at [790, 107] on b "Нова підбірка" at bounding box center [796, 113] width 86 height 14
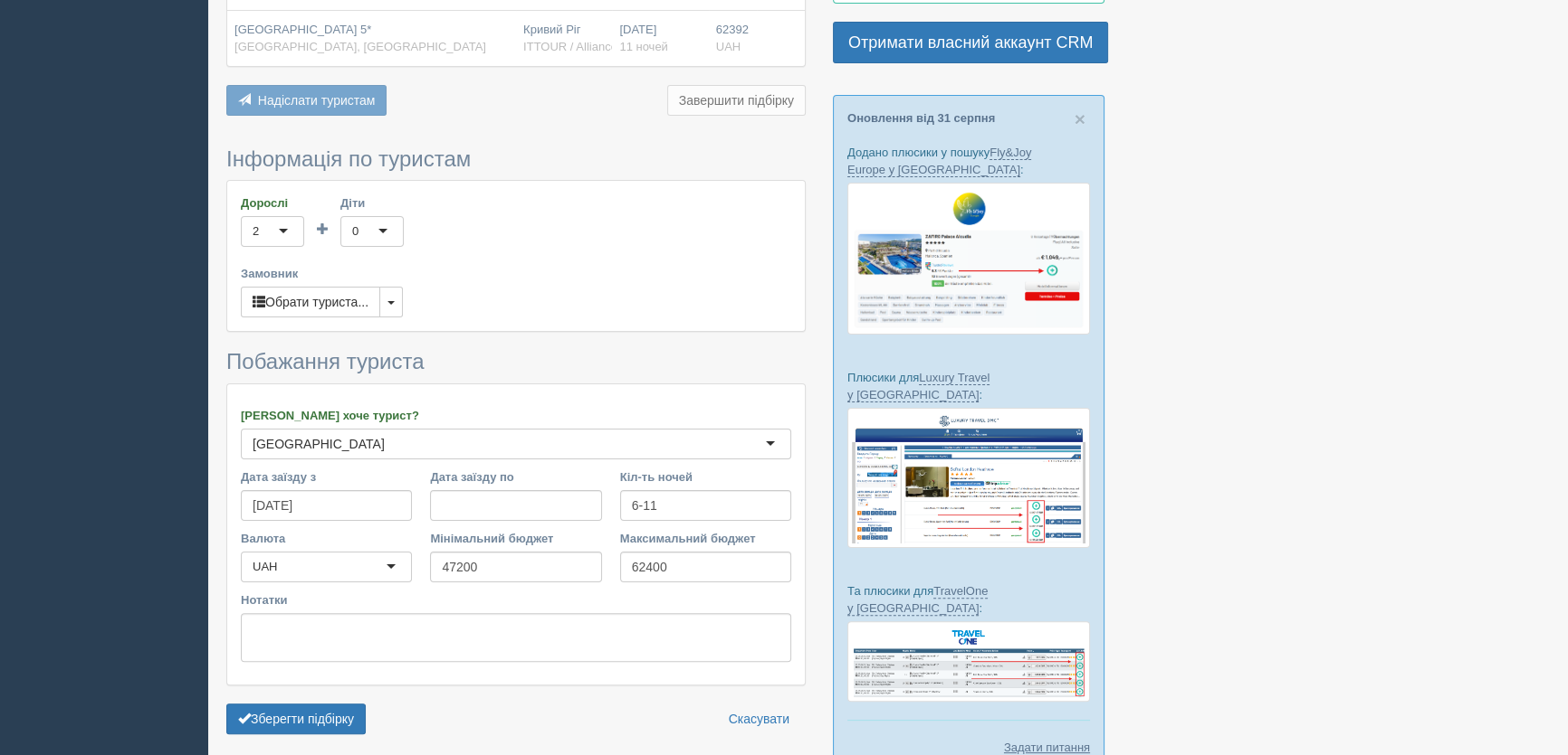
scroll to position [572, 0]
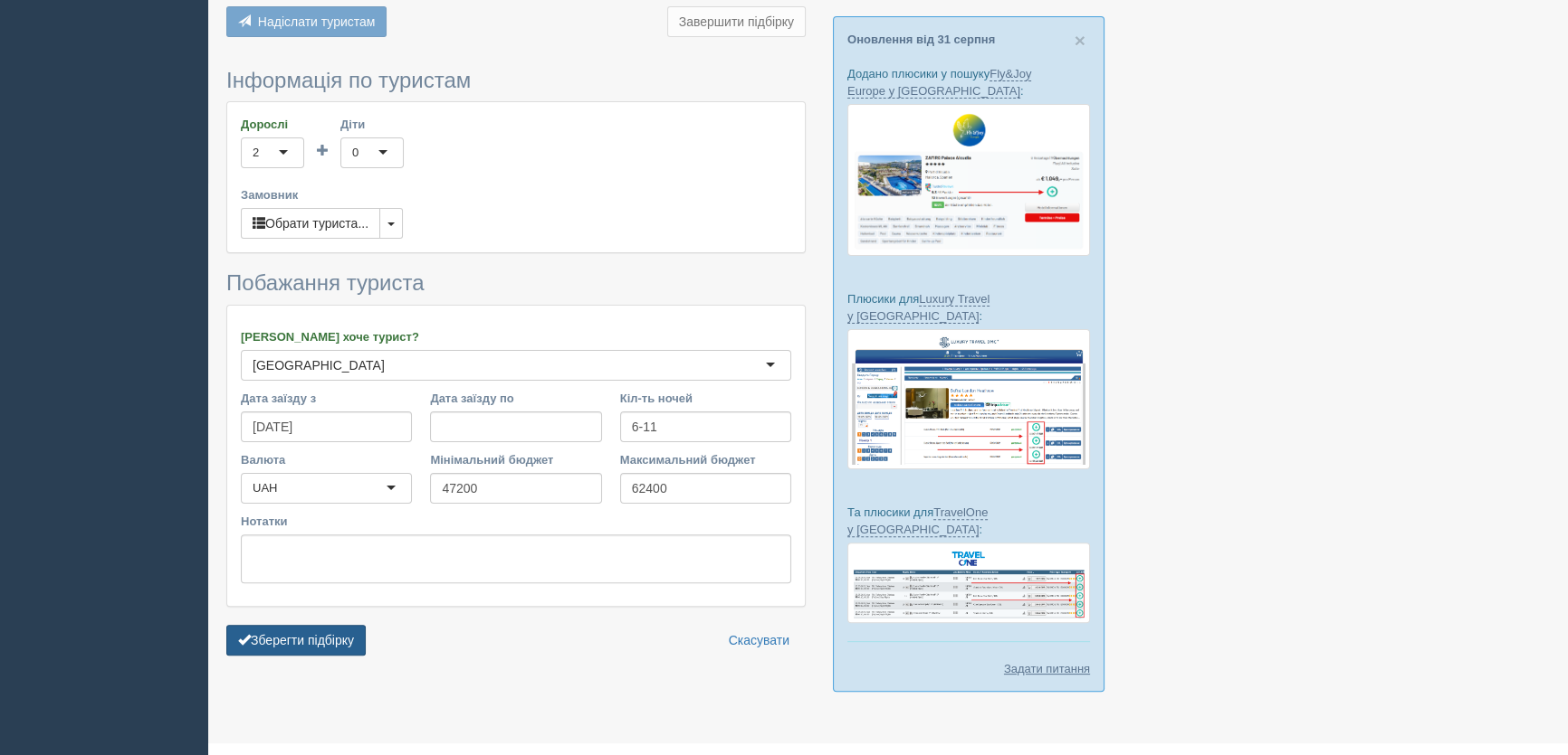
click at [328, 626] on button "Зберегти підбірку" at bounding box center [296, 641] width 139 height 30
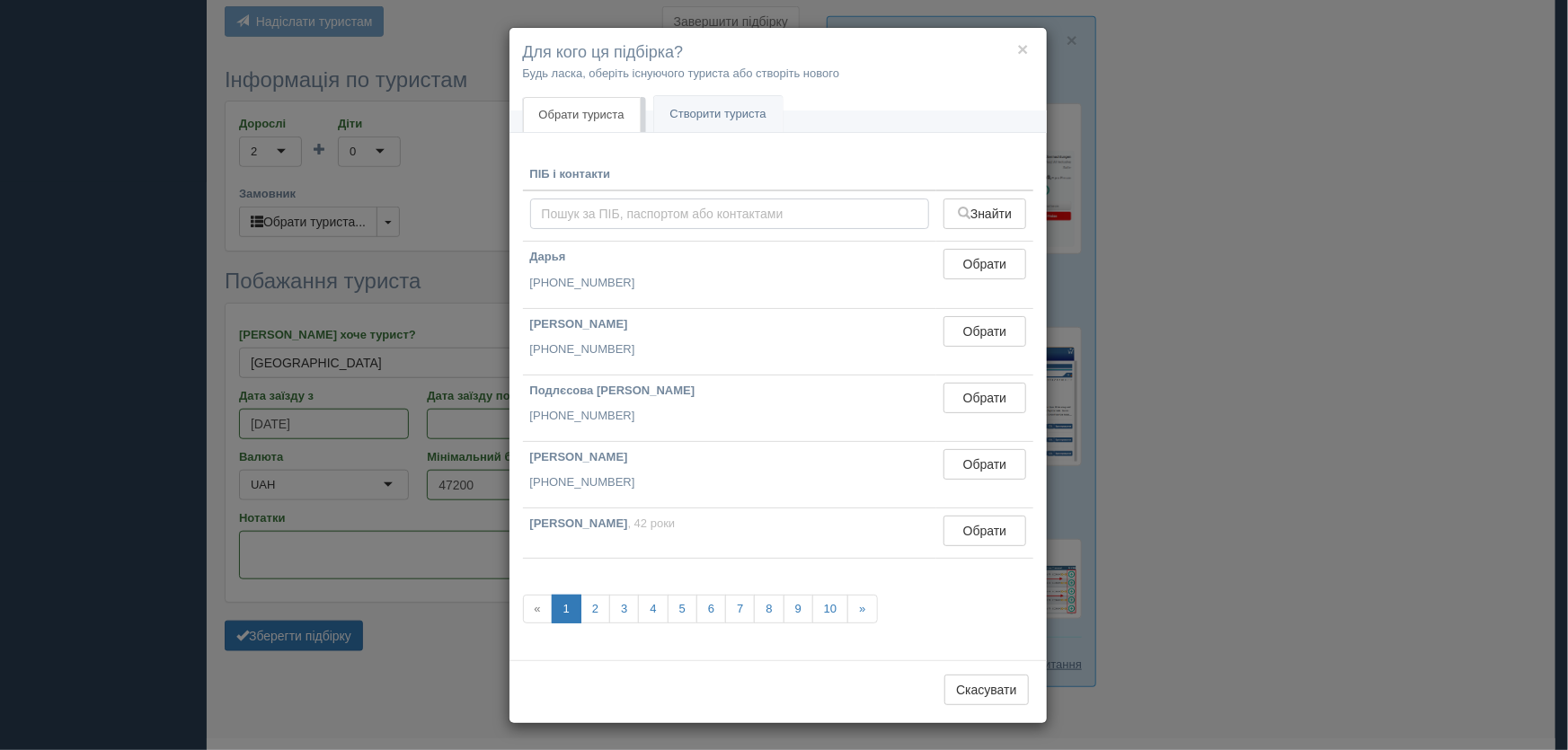
click at [571, 209] on input "text" at bounding box center [730, 214] width 400 height 30
type input "Пуйша Валерия"
click at [982, 215] on button "Знайти" at bounding box center [984, 214] width 81 height 30
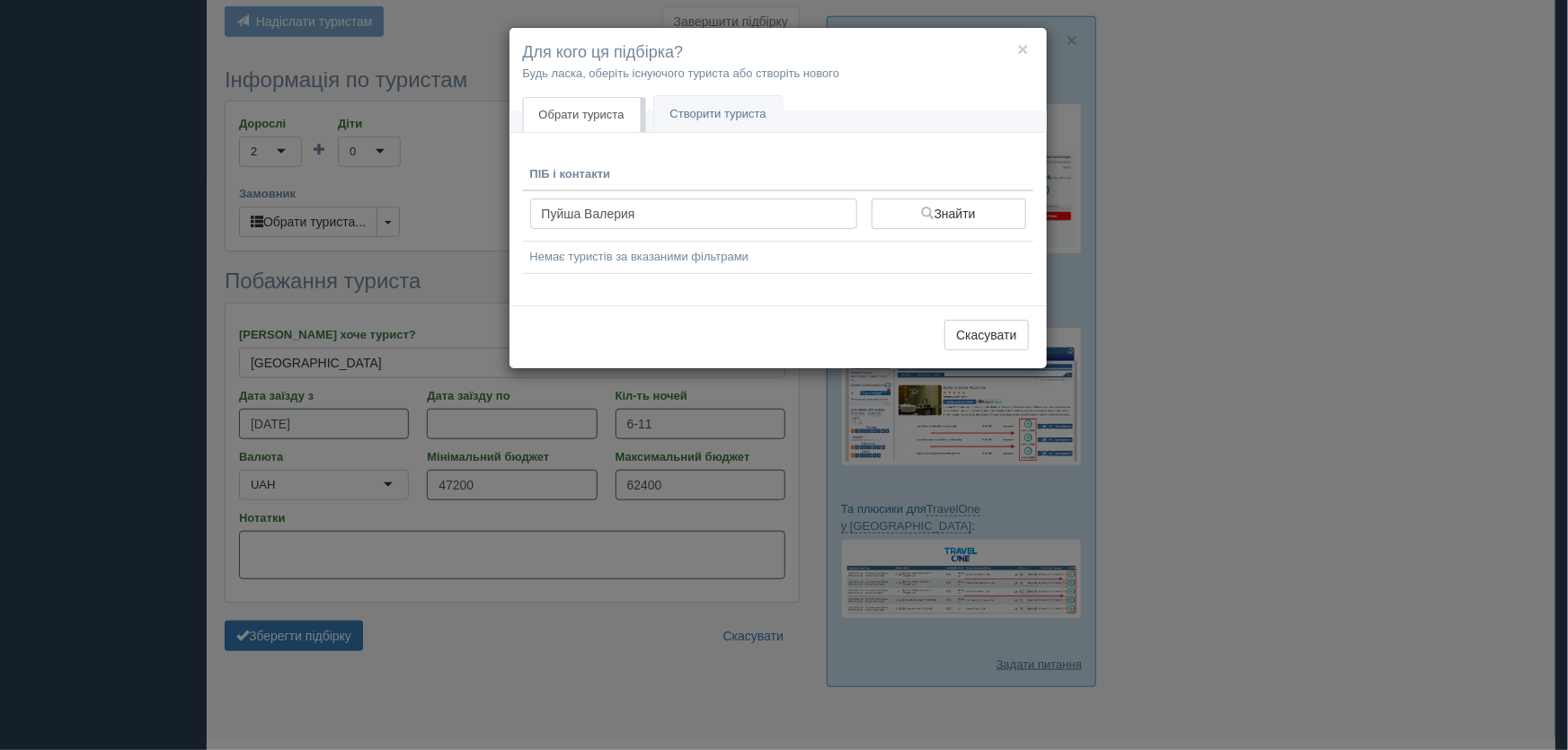
drag, startPoint x: 684, startPoint y: 211, endPoint x: 486, endPoint y: 242, distance: 200.4
click at [486, 242] on div "× Для кого ця підбірка? Будь ласка, оберіть існуючого туриста або створіть ново…" at bounding box center [784, 375] width 1568 height 750
type input "+380982235983"
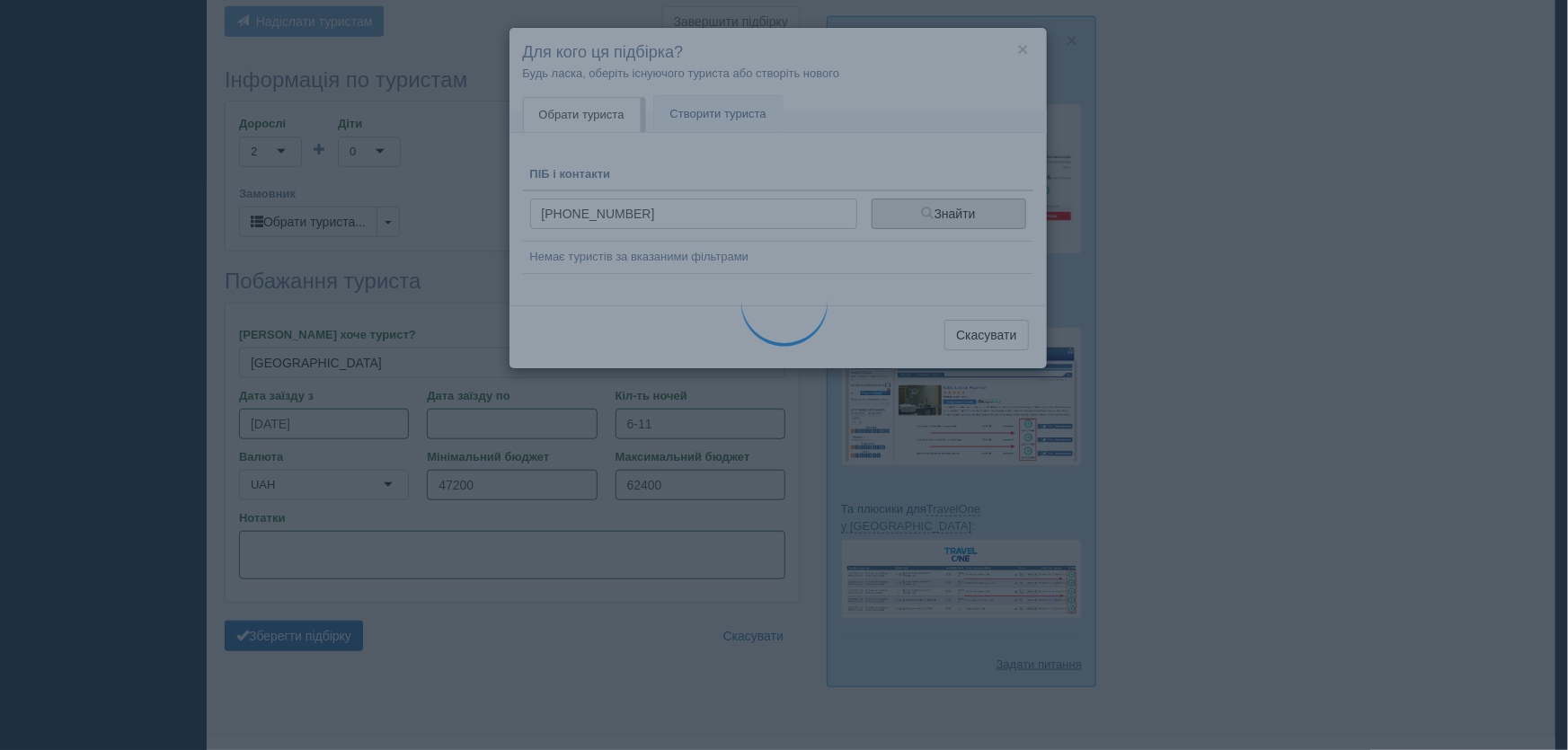
click at [935, 217] on button "Знайти" at bounding box center [949, 214] width 154 height 30
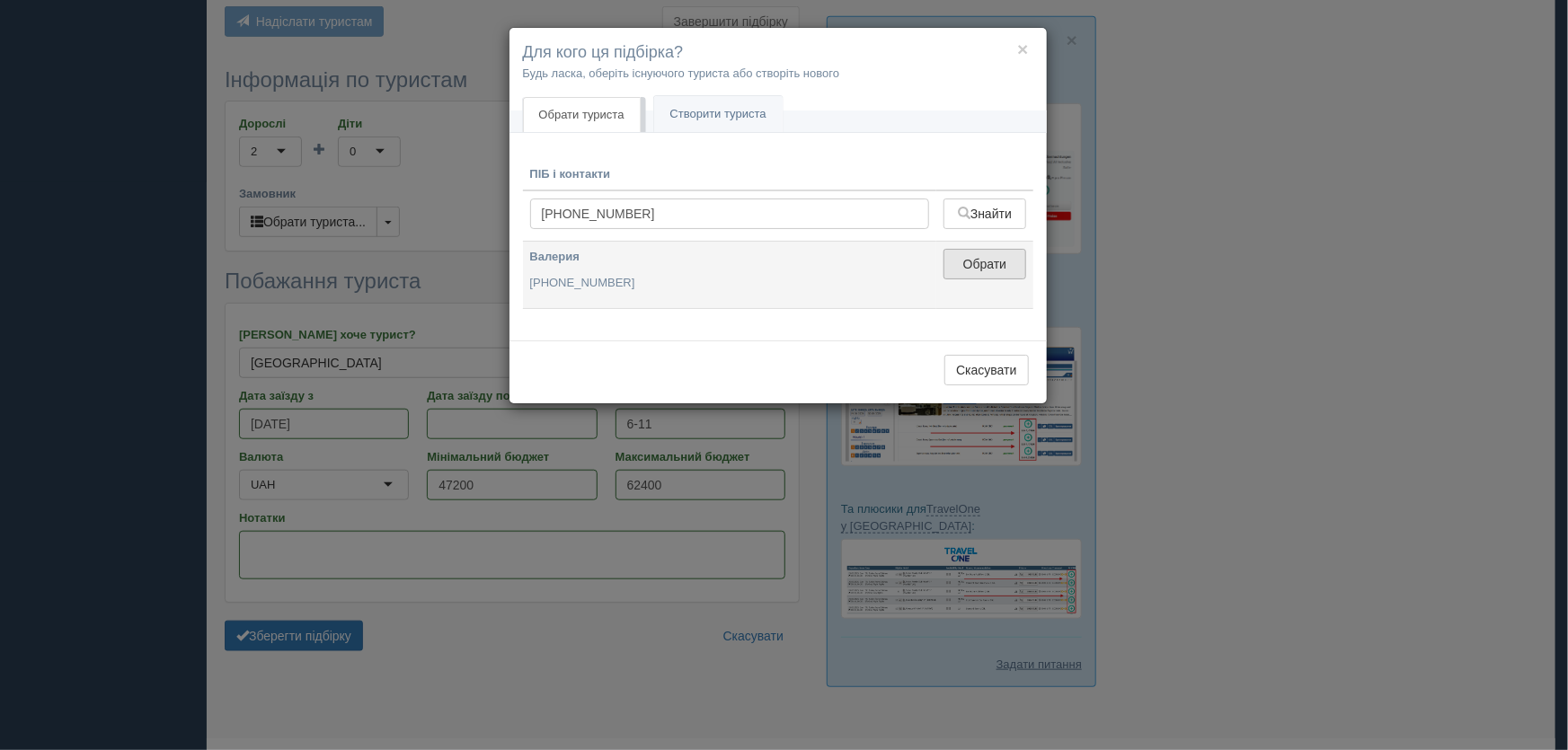
click at [988, 263] on button "Обрати" at bounding box center [984, 264] width 81 height 30
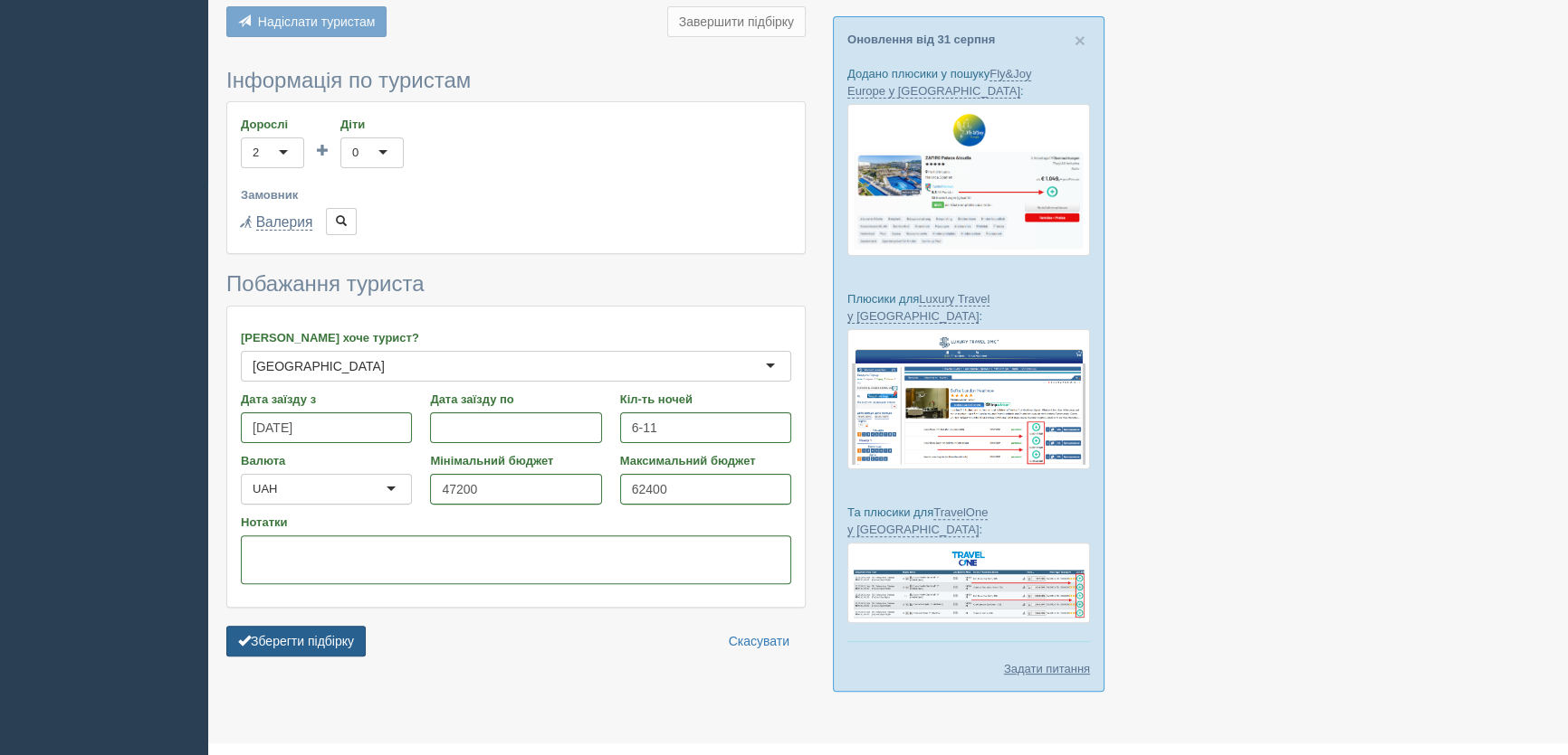
click at [272, 626] on button "Зберегти підбірку" at bounding box center [296, 642] width 139 height 30
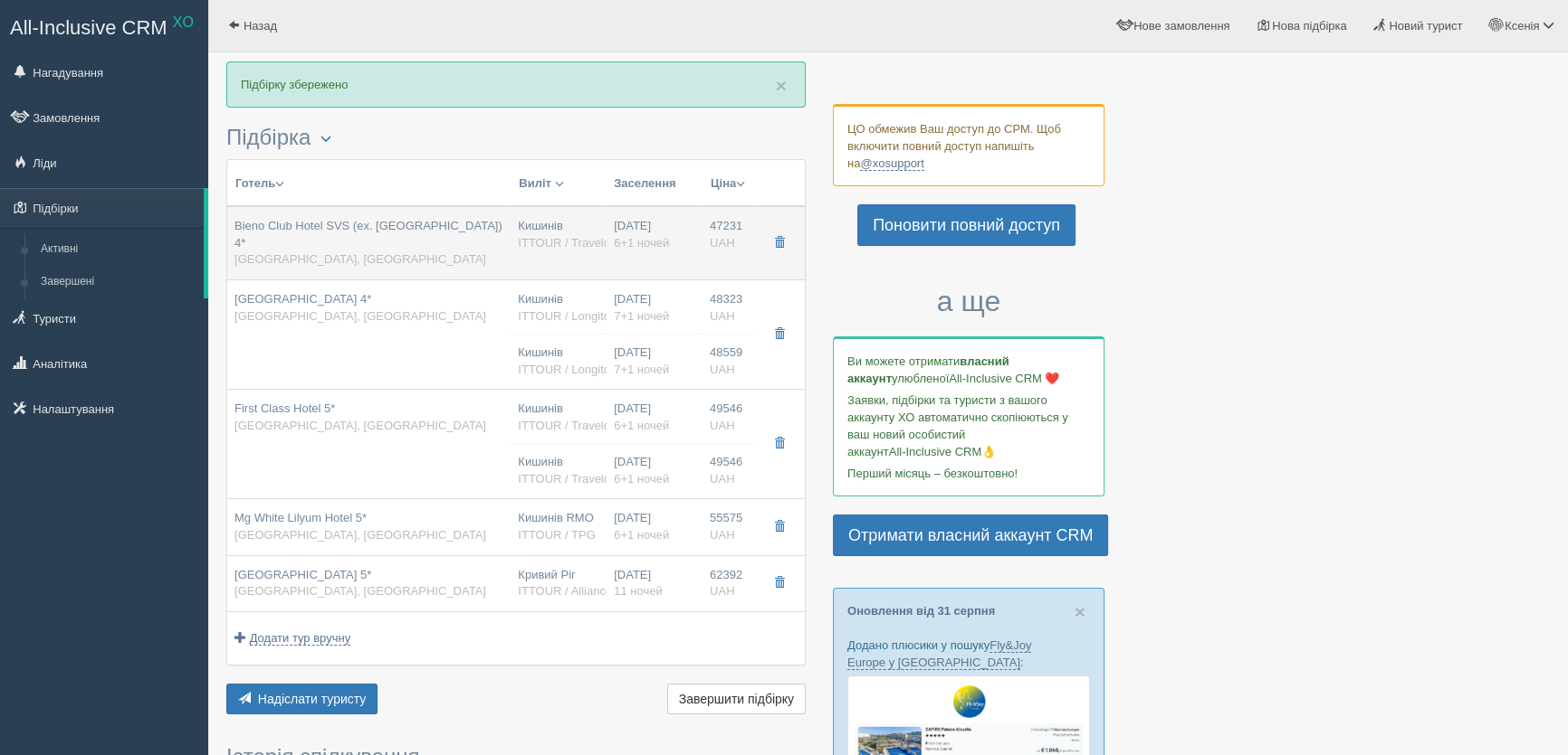
click at [537, 226] on div "Кишинів ITTOUR / Travelon" at bounding box center [559, 234] width 82 height 33
type input "Bieno Club Hotel SVS (ex. Bone Club Hotel Svs) 4*"
type input "https://kompastour.com/kz/rus/country/turkey/alanya/bieno_club_hotel_svs/"
type input "[GEOGRAPHIC_DATA]"
type input "Аланія"
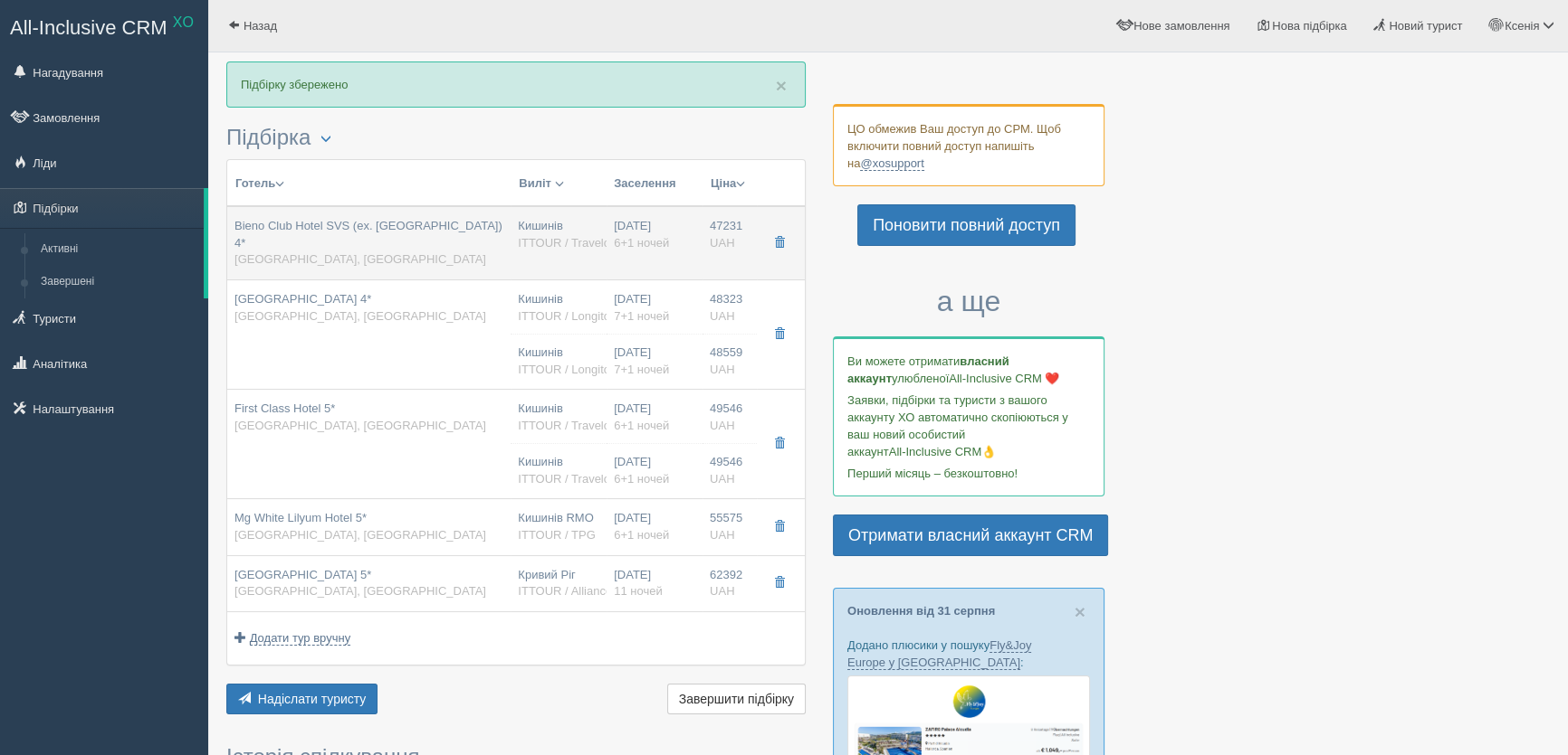
type input "47231.00"
type input "Кишинів"
type input "6+1"
type input "Standard Room"
type input "AI"
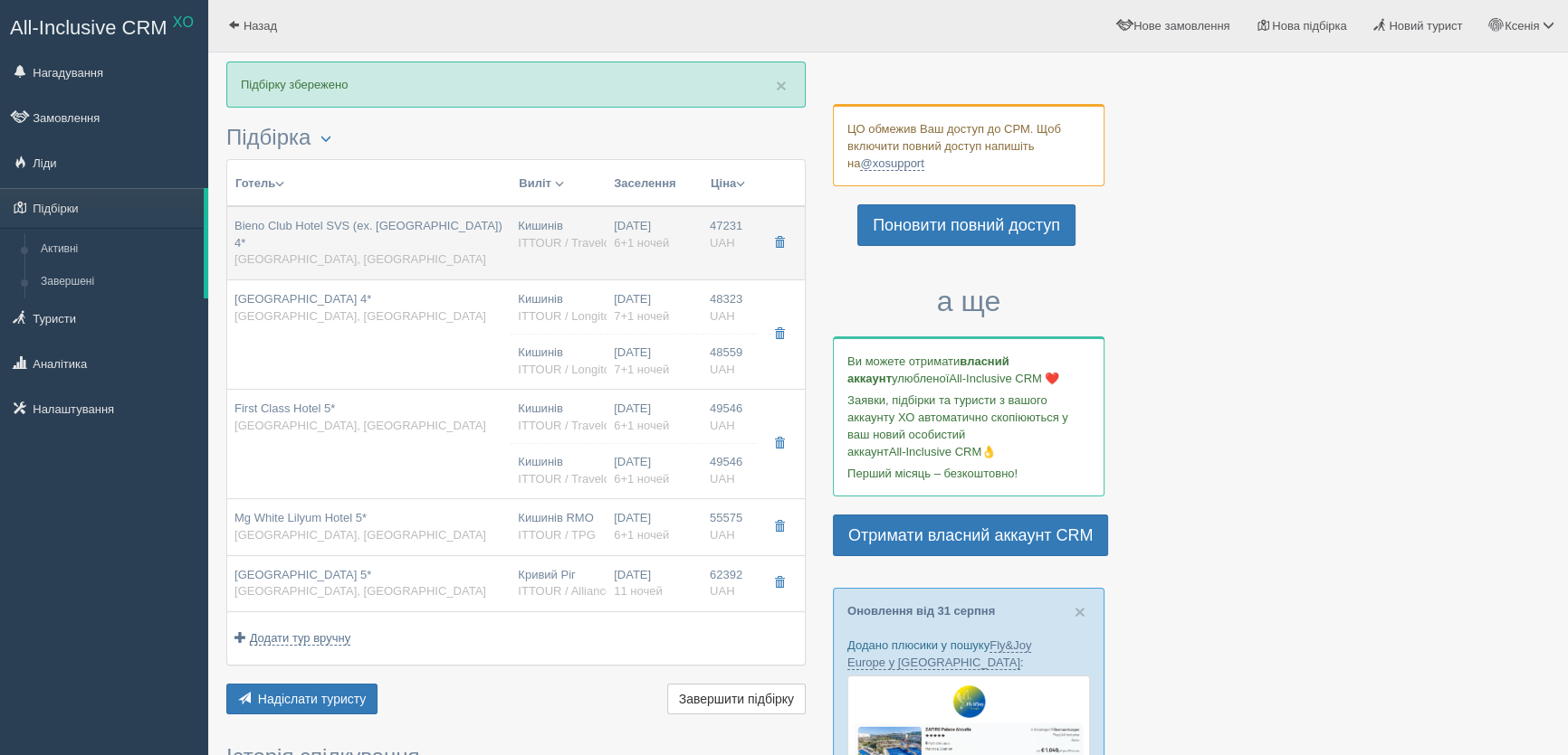
type input "ITTOUR / Travelon"
type input "https://www.ittour.com.ua/hotel-view.html?hotel_id=13318"
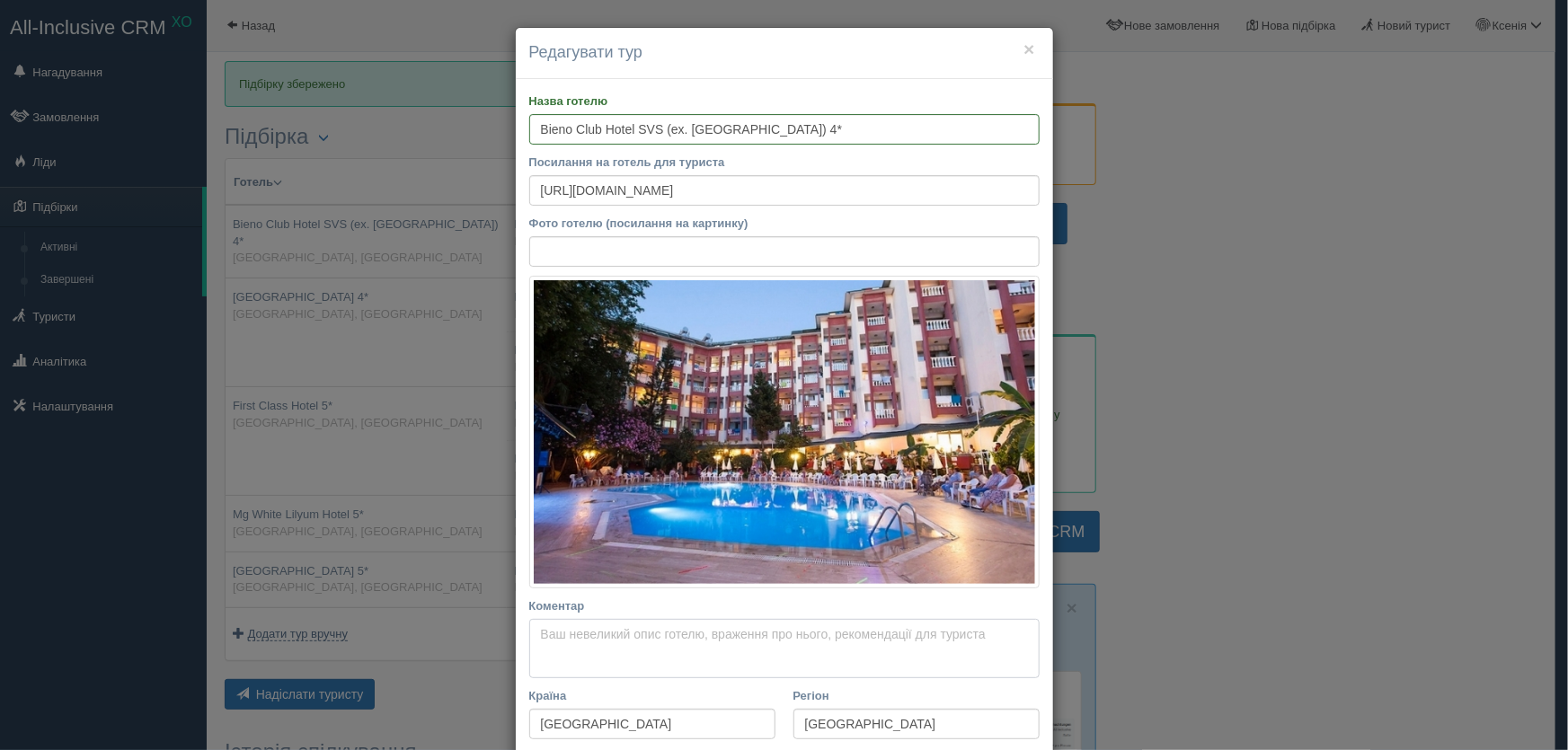
click at [532, 634] on textarea "Коментар Основний опис Додатковий опис Закріпити Збережено Необхідно вказати на…" at bounding box center [785, 649] width 511 height 60
paste textarea "Готель знаходиться в курортному селищі Махмутлар (Аланія), приблизно в 13–14 км…"
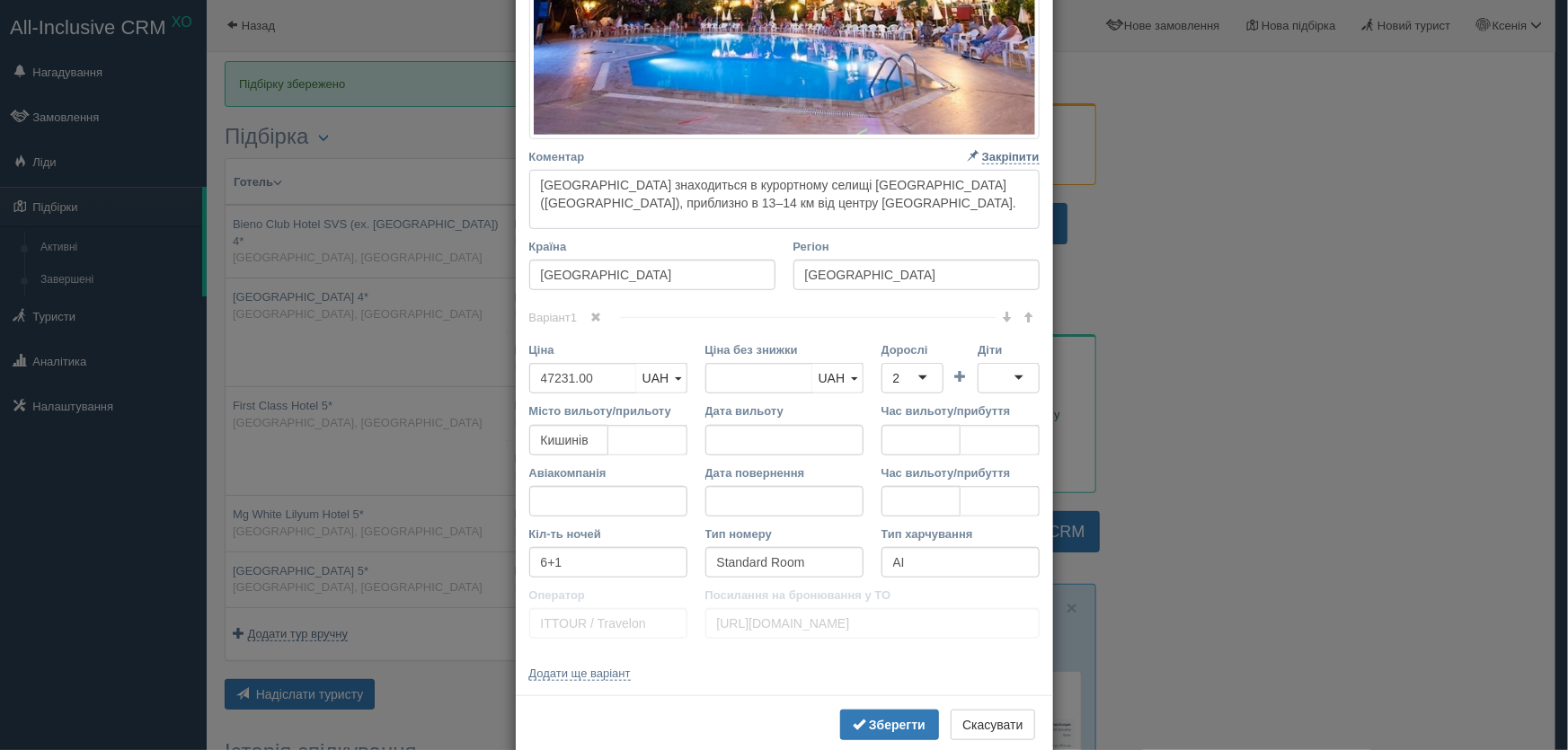
scroll to position [484, 0]
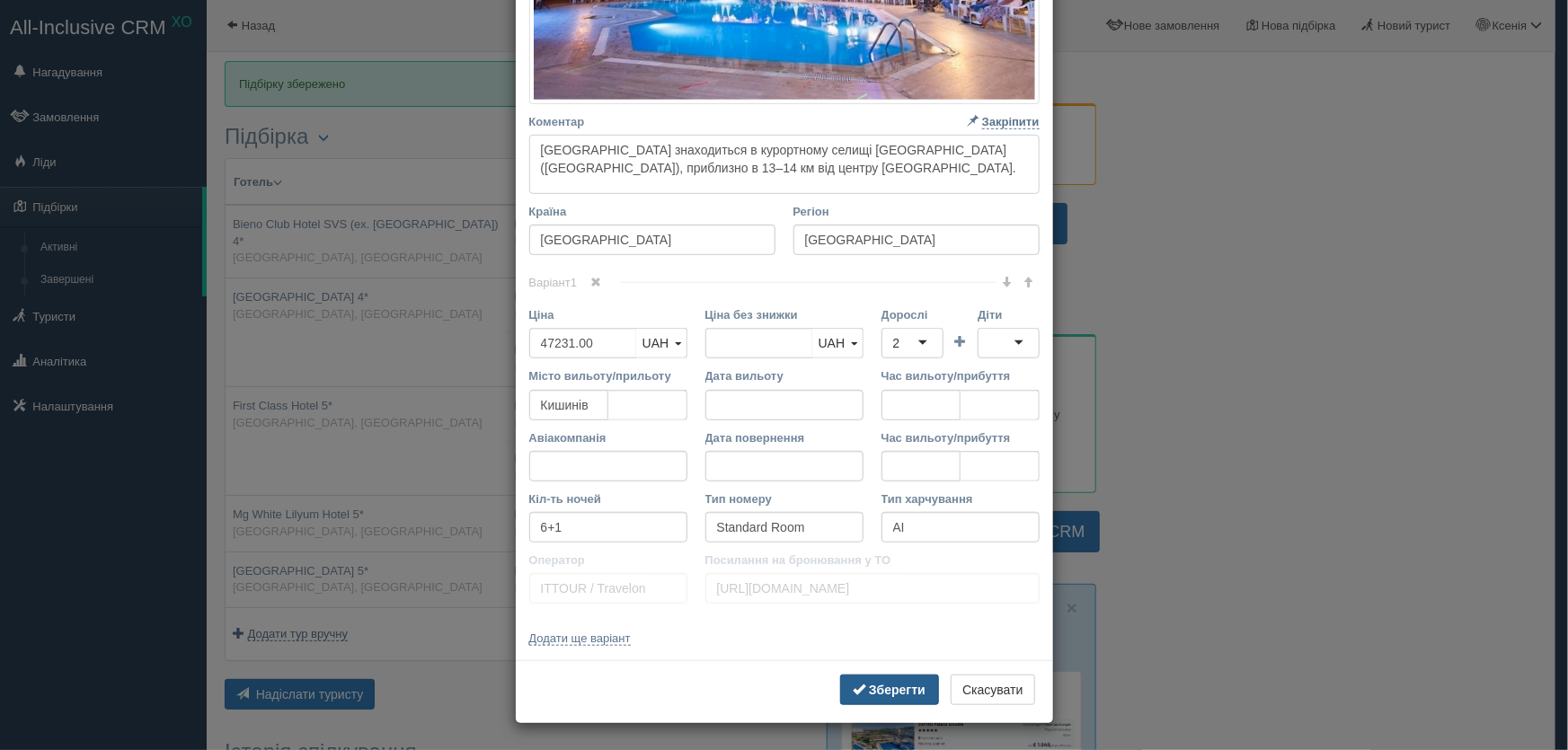
type textarea "Готель знаходиться в курортному селищі Махмутлар (Аланія), приблизно в 13–14 км…"
click at [872, 683] on b "Зберегти" at bounding box center [897, 689] width 57 height 14
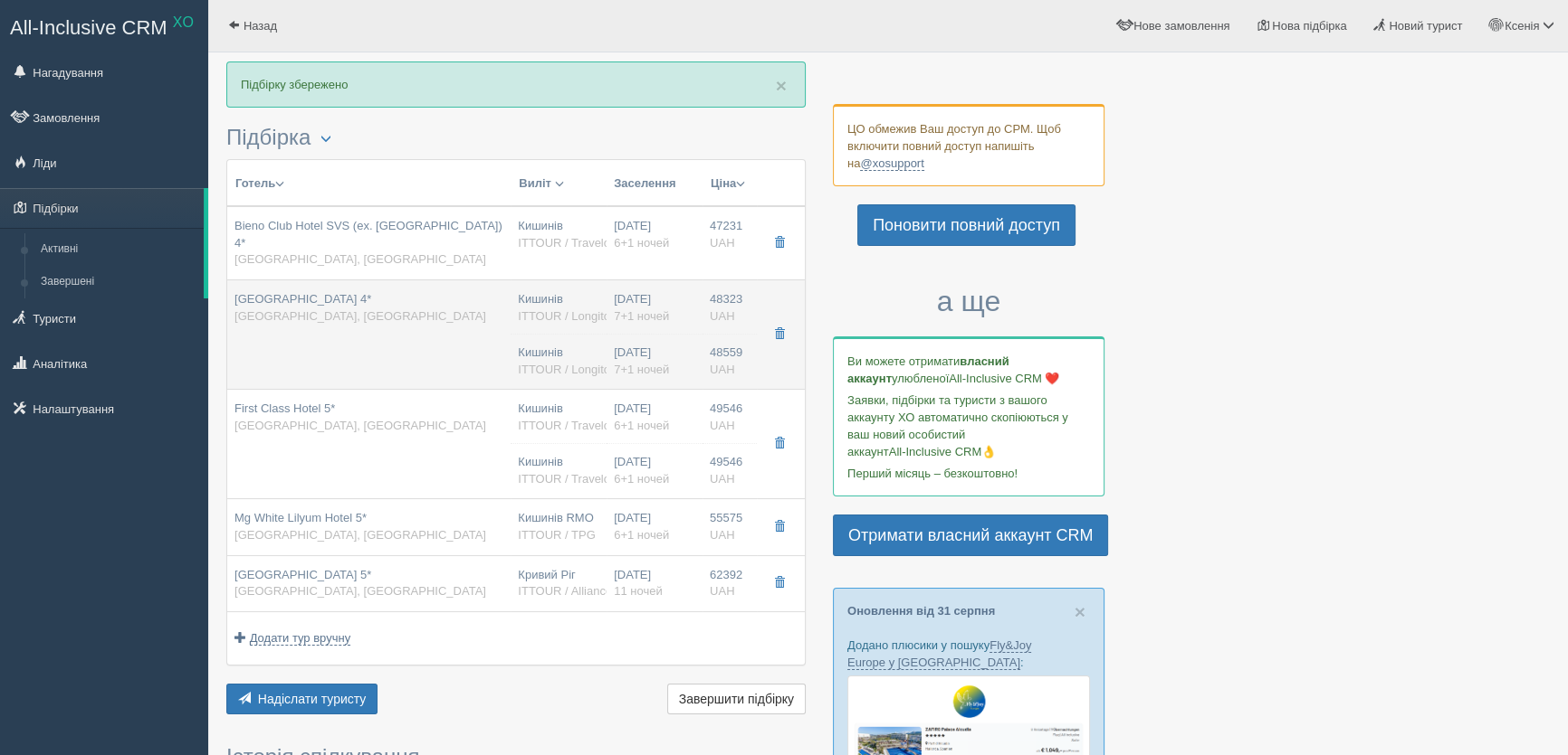
click at [544, 291] on div "Кишинів ITTOUR / Longitours" at bounding box center [559, 308] width 82 height 33
type input "MC Mahberi Beach Hotel 4*"
type input "https://kompastour.com/kz/rus/country/turkey/alanya/mc_mahberi_beach/"
type input "48323.00"
type input "7+1"
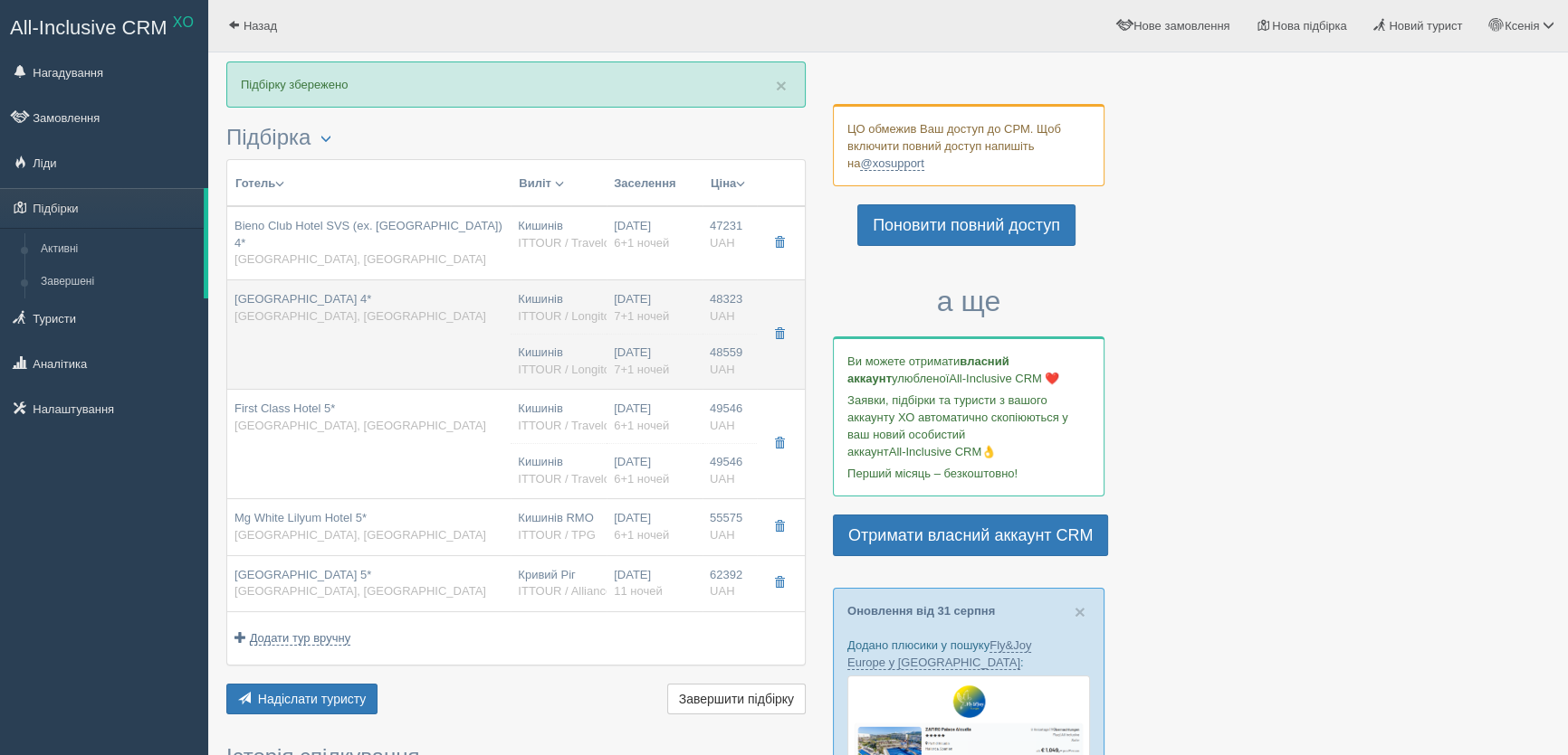
type input "ITTOUR / Longitours"
type input "https://www.ittour.com.ua/hotel-view.html?hotel_id=7518"
type input "48559.00"
type input "Кишинів"
type input "7+1"
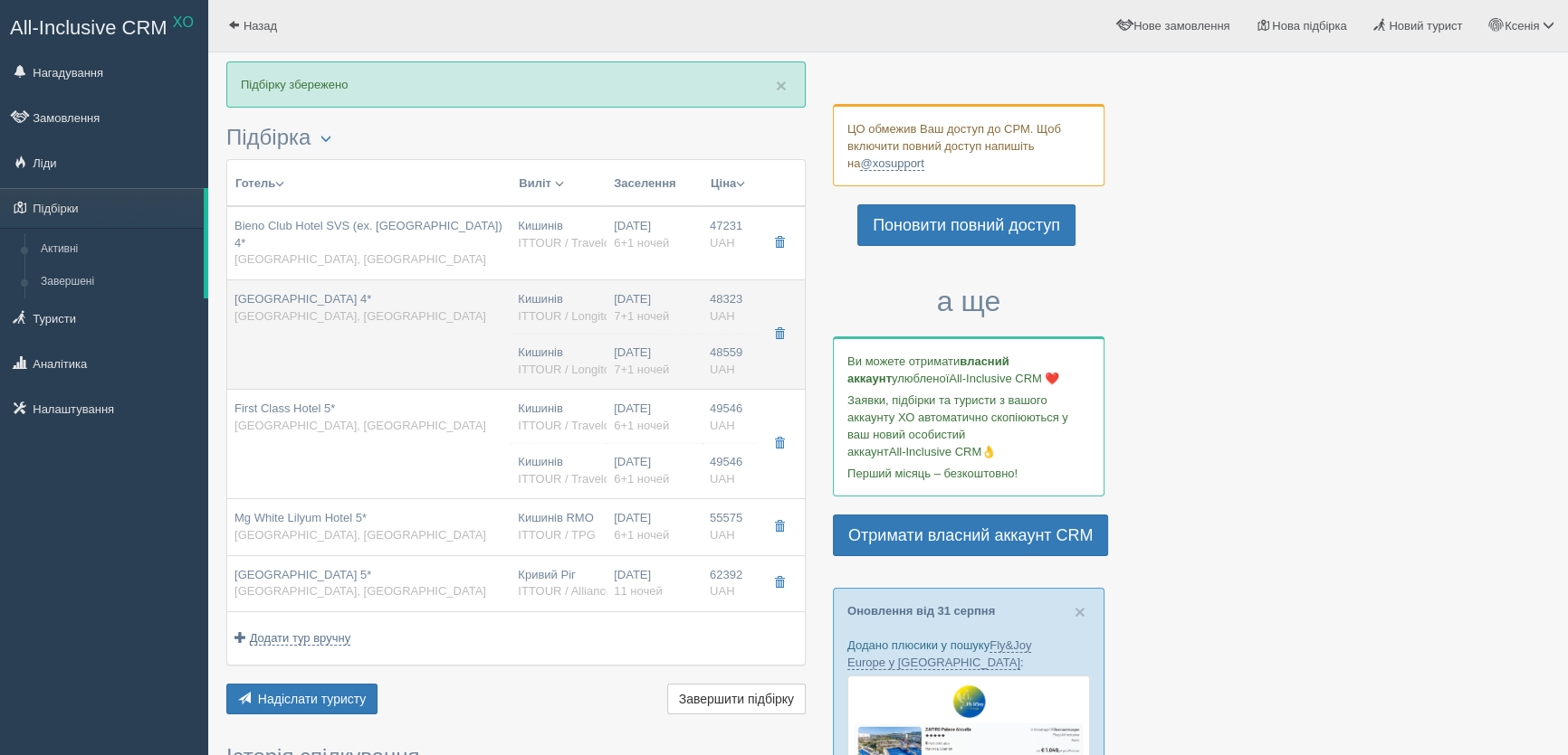
type input "Standard Room"
type input "AI"
type input "ITTOUR / Longitours"
type input "https://www.ittour.com.ua/hotel-view.html?hotel_id=7518"
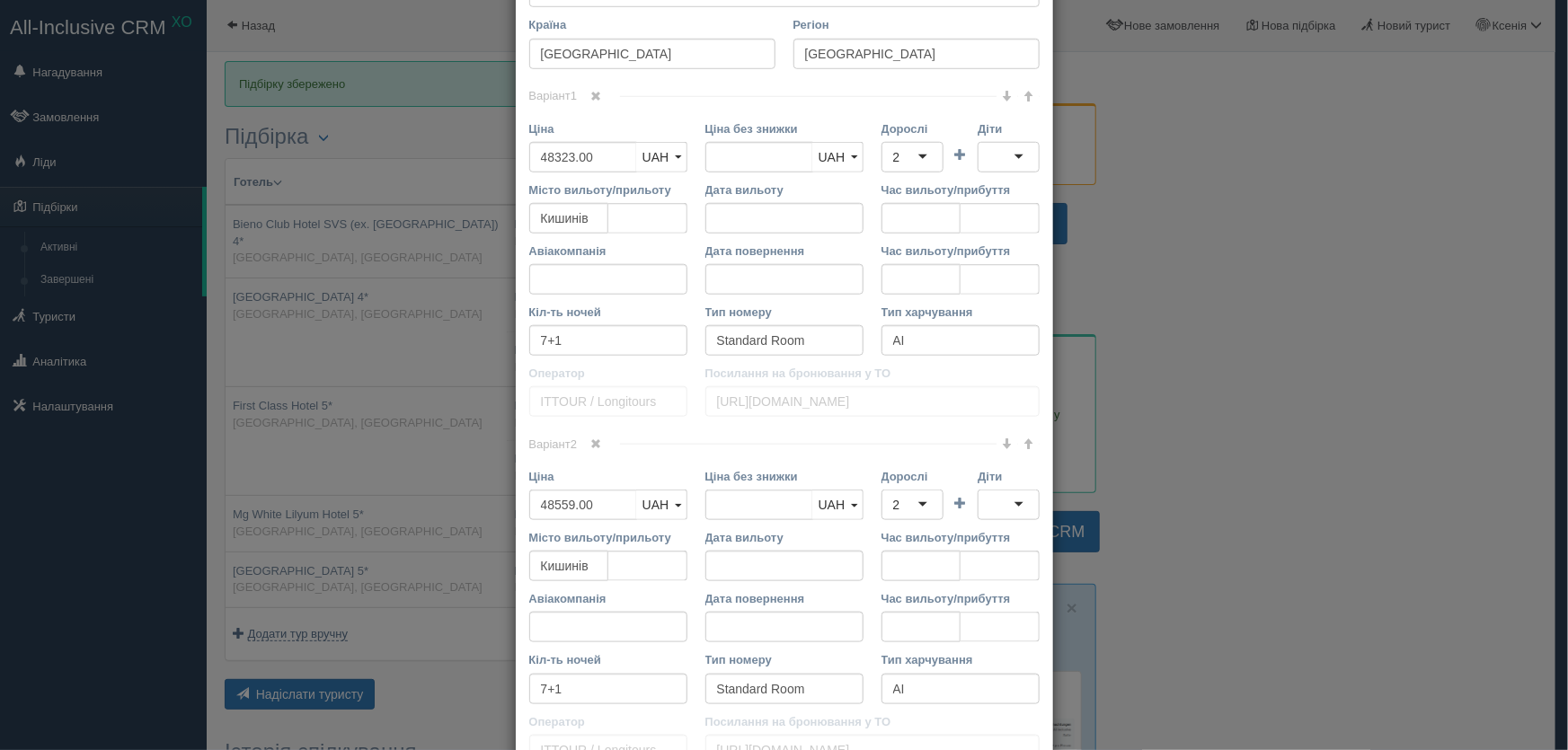
scroll to position [735, 0]
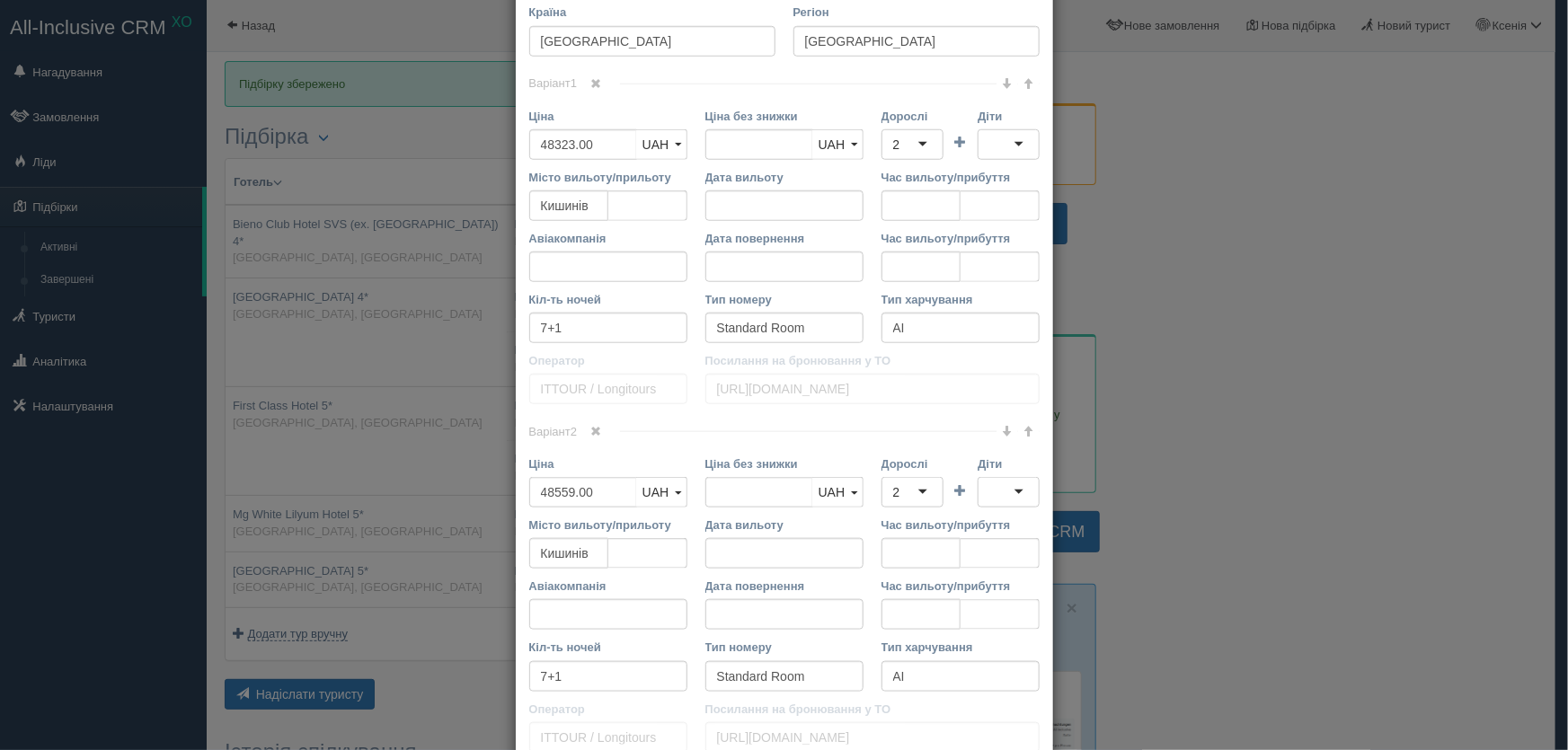
click at [595, 428] on span at bounding box center [595, 430] width 10 height 10
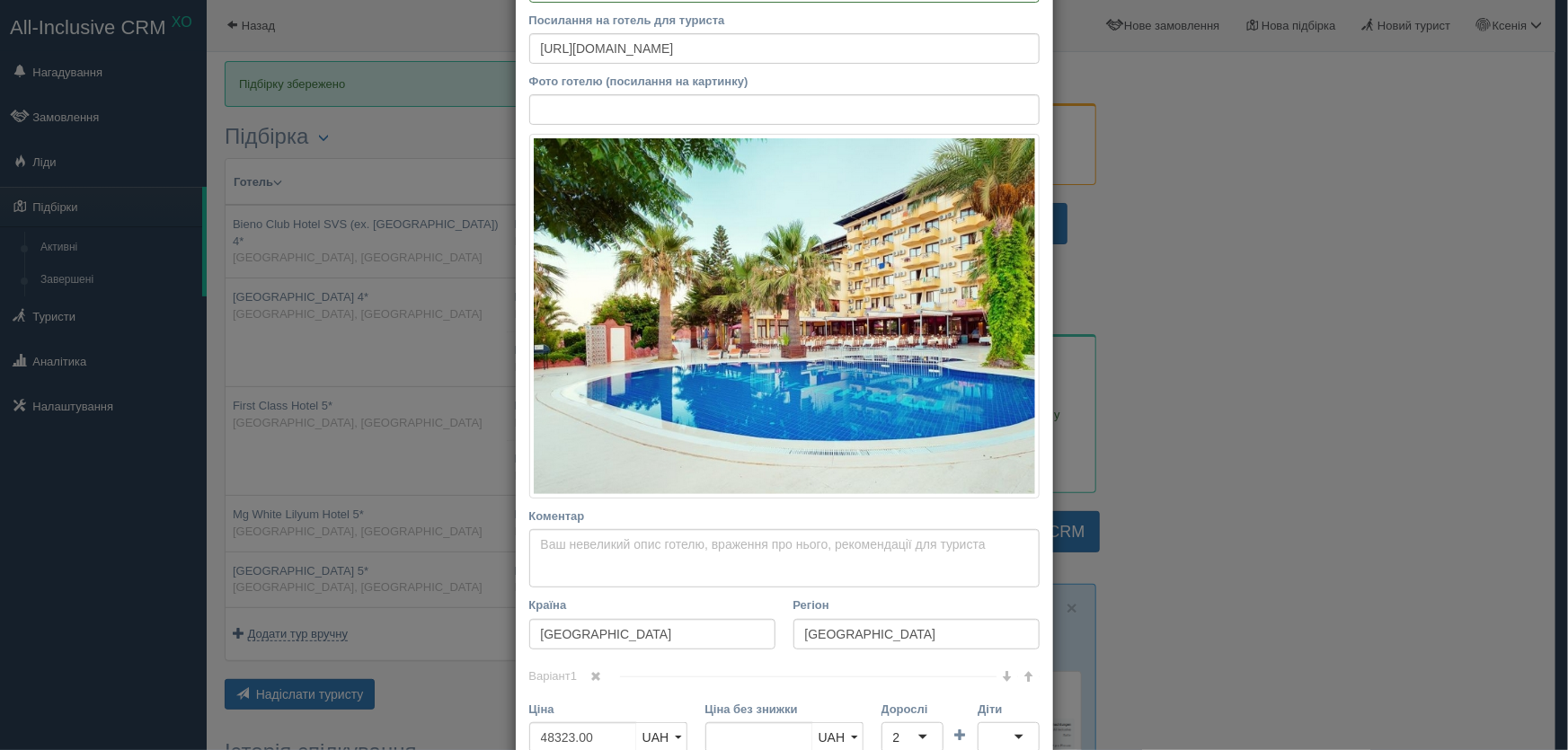
scroll to position [127, 0]
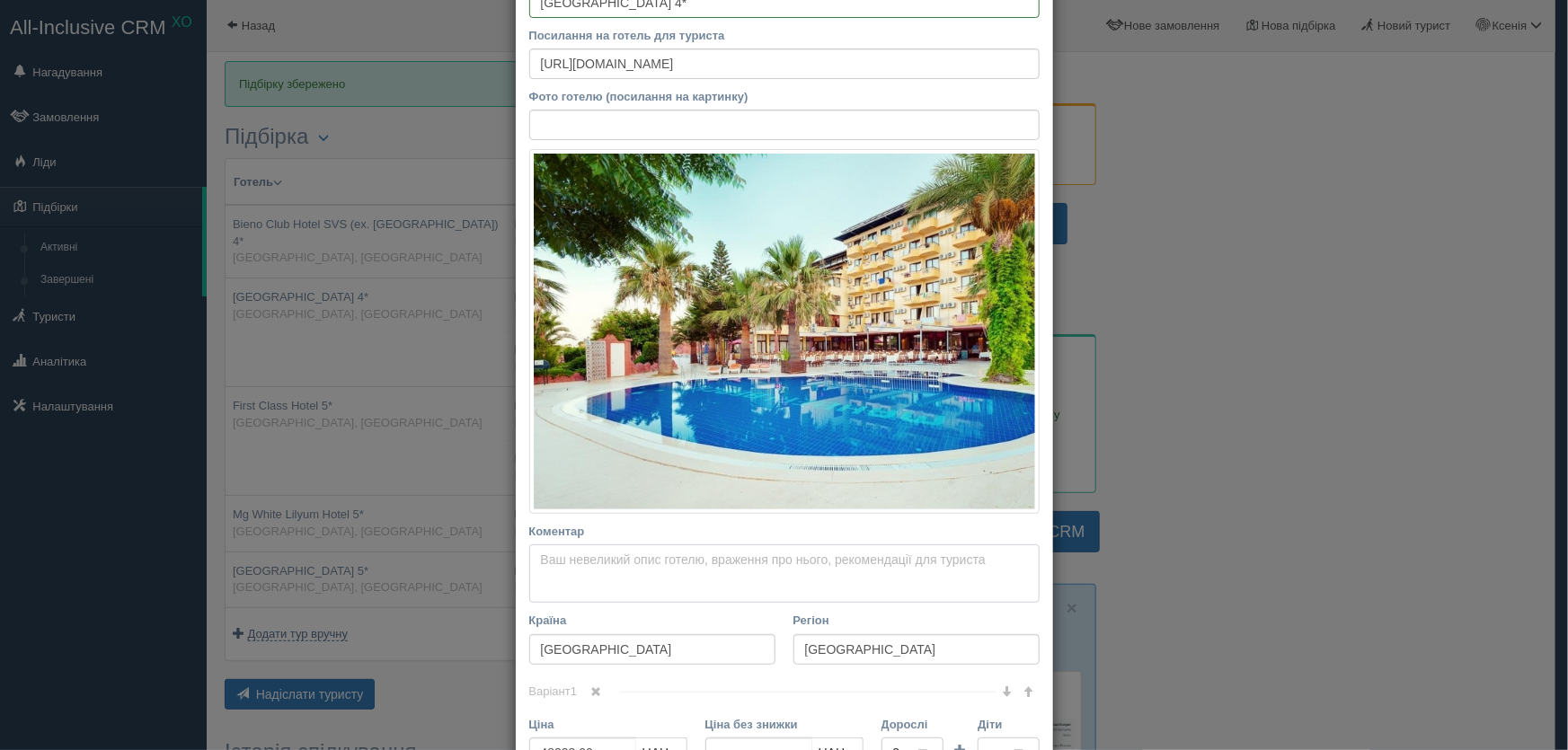
click at [540, 560] on textarea "Коментар Основний опис Додатковий опис Закріпити Збережено Необхідно вказати на…" at bounding box center [785, 574] width 511 height 60
paste textarea "Гарний пляж (піщаний, з безкоштовними шезлонгами та парасолями). Хороший вибір …"
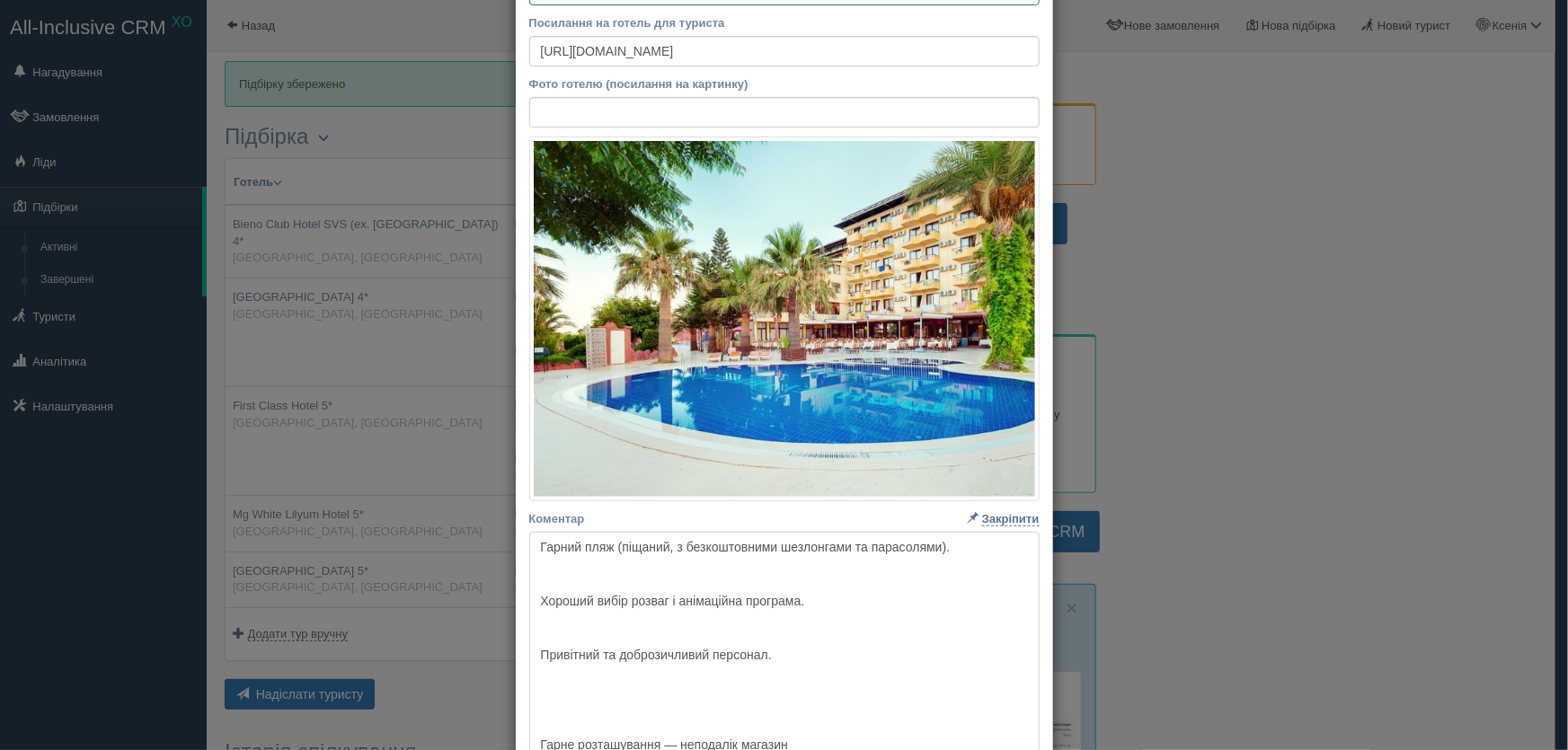
click at [531, 605] on textarea "Гарний пляж (піщаний, з безкоштовними шезлонгами та парасолями). Хороший вибір …" at bounding box center [785, 652] width 511 height 239
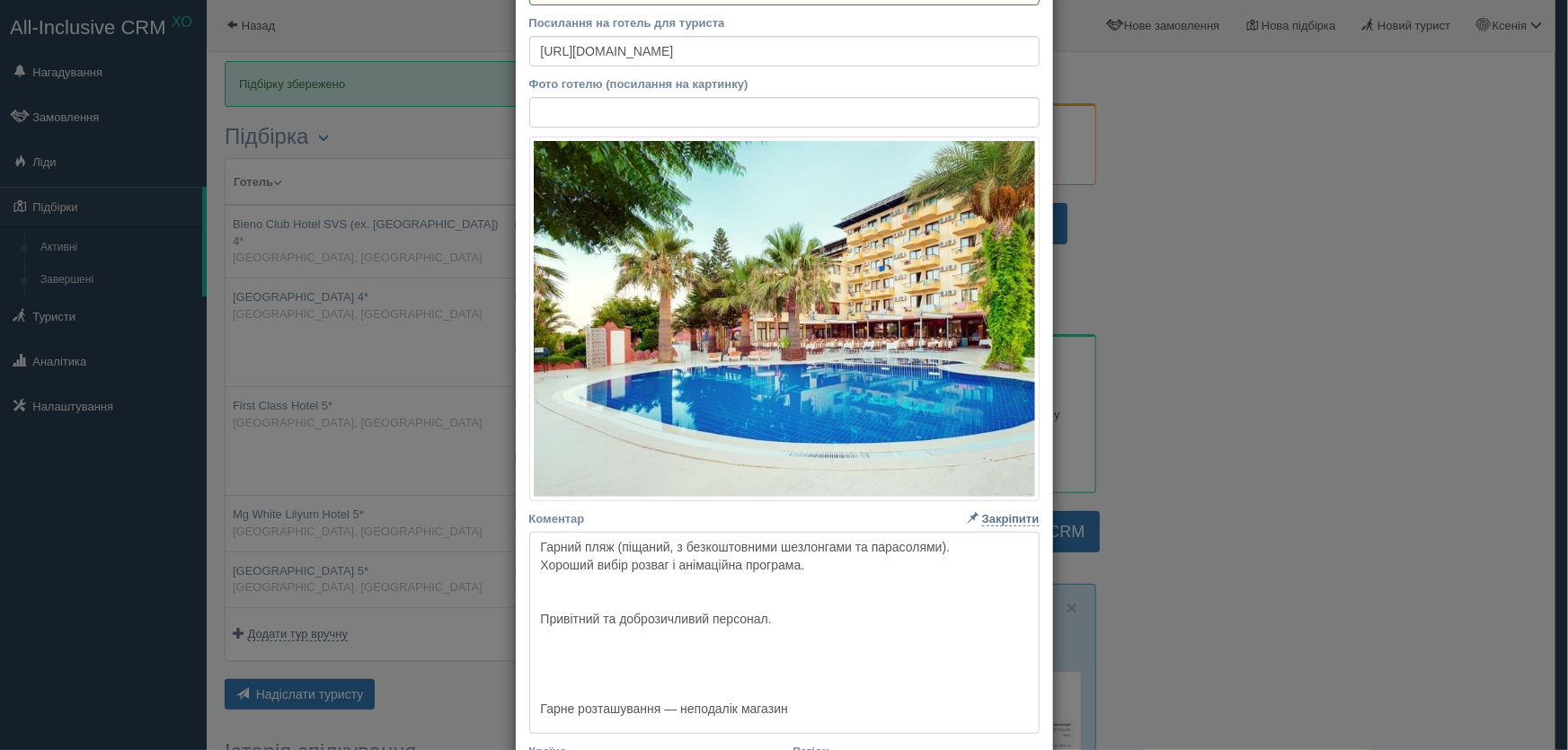
click at [531, 610] on textarea "Гарний пляж (піщаний, з безкоштовними шезлонгами та парасолями). Хороший вибір …" at bounding box center [785, 634] width 511 height 203
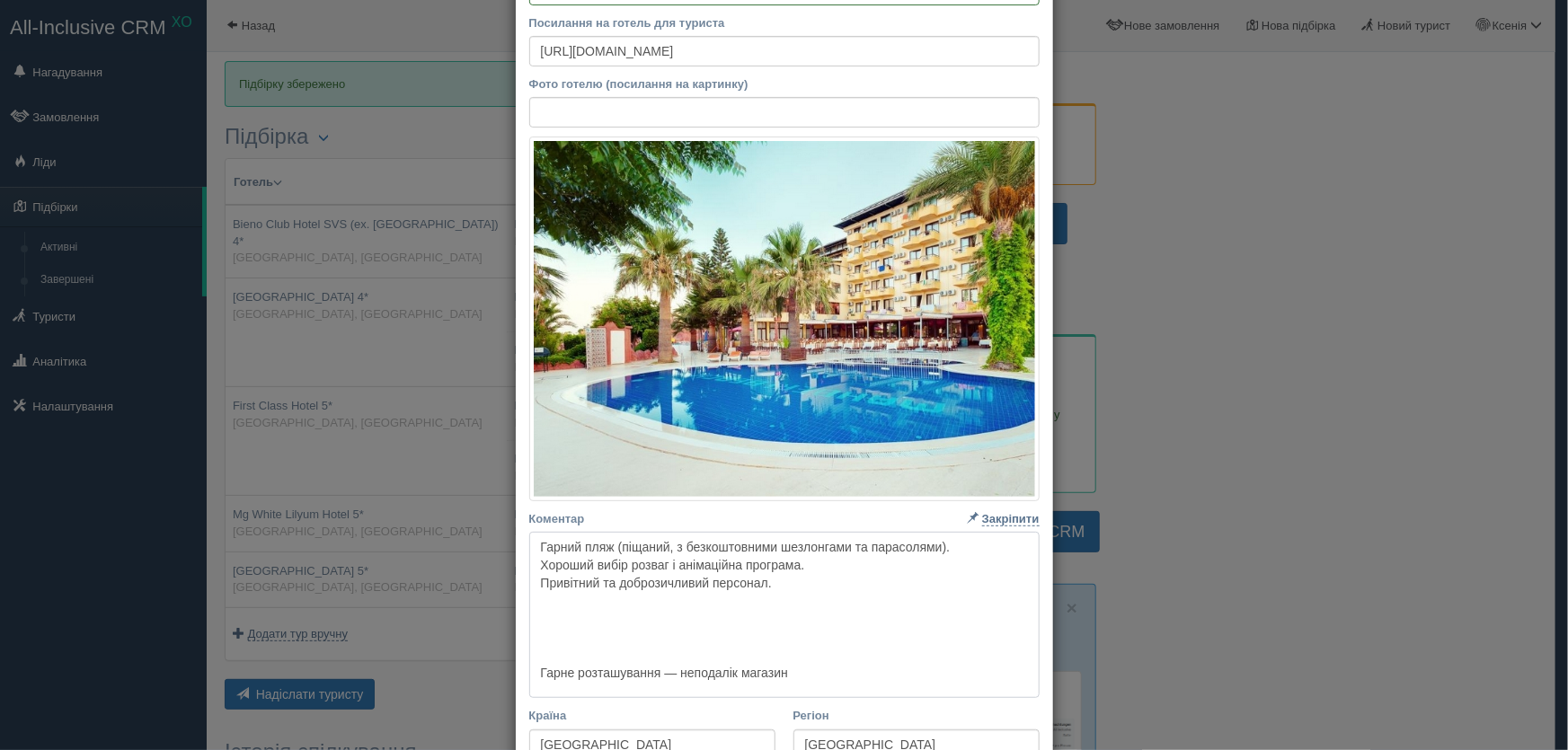
click at [532, 671] on textarea "Гарний пляж (піщаний, з безкоштовними шезлонгами та парасолями). Хороший вибір …" at bounding box center [785, 616] width 511 height 167
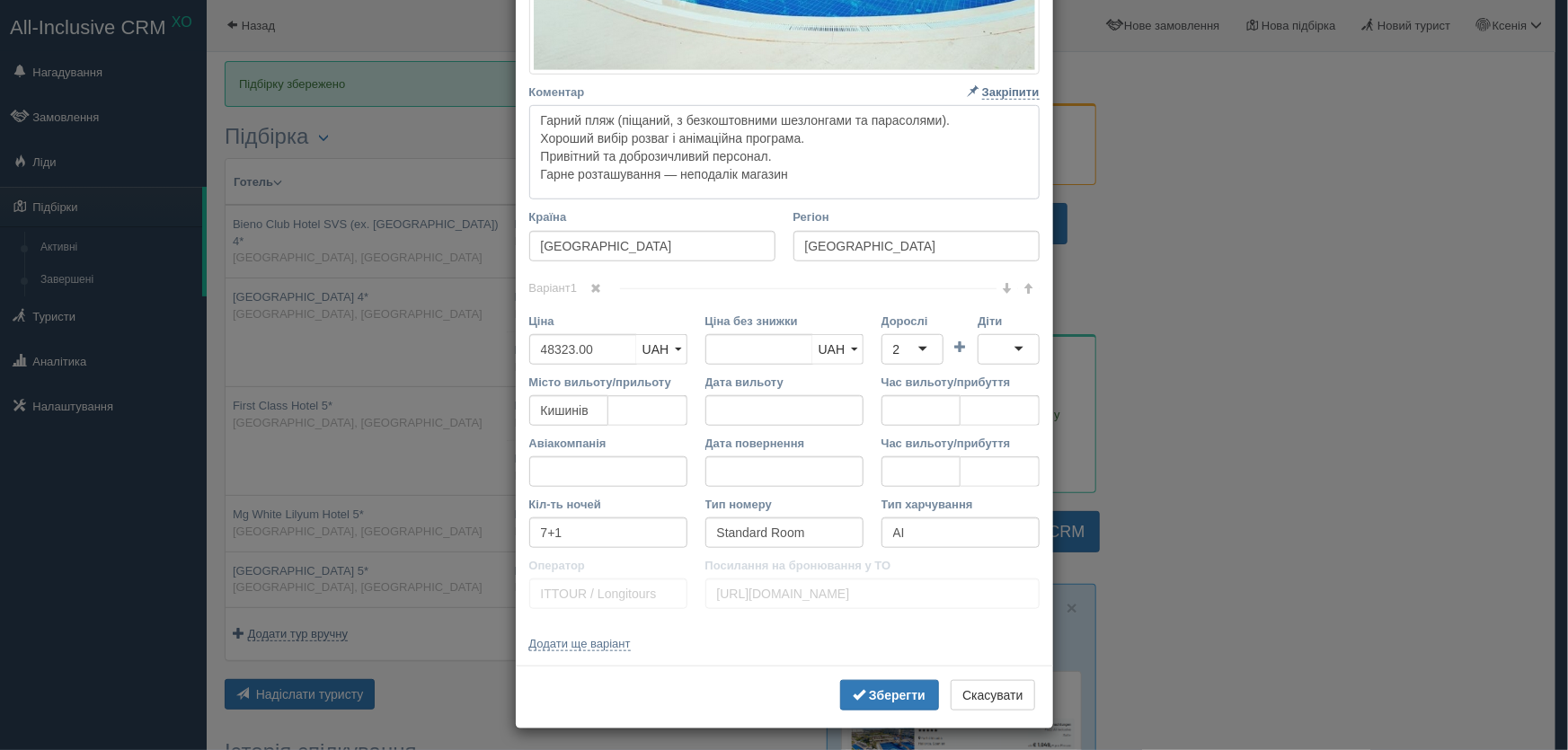
scroll to position [571, 0]
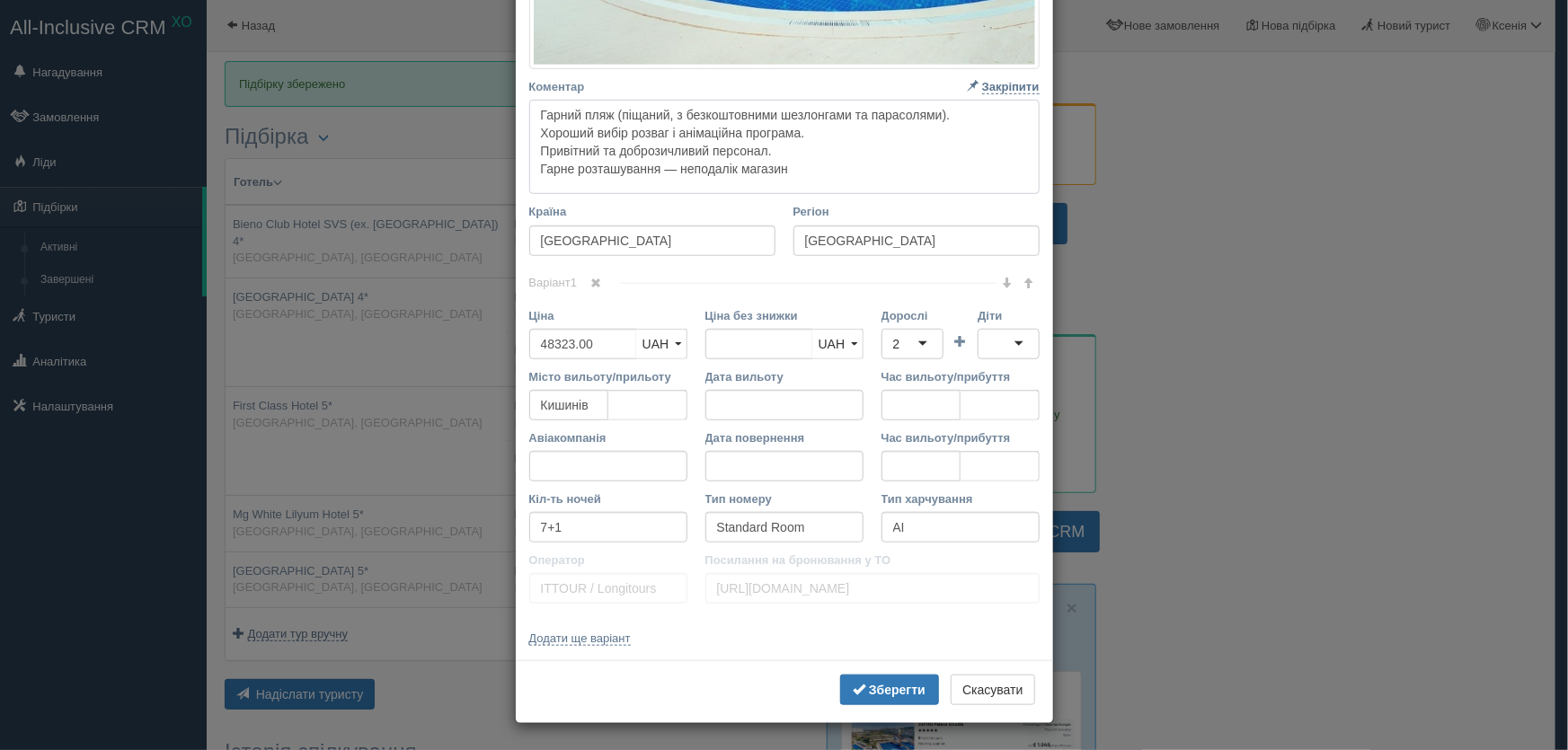
type textarea "Гарний пляж (піщаний, з безкоштовними шезлонгами та парасолями). Хороший вибір …"
click at [880, 672] on div "Зберегти Скасувати" at bounding box center [784, 691] width 537 height 63
click at [884, 692] on b "Зберегти" at bounding box center [897, 689] width 57 height 14
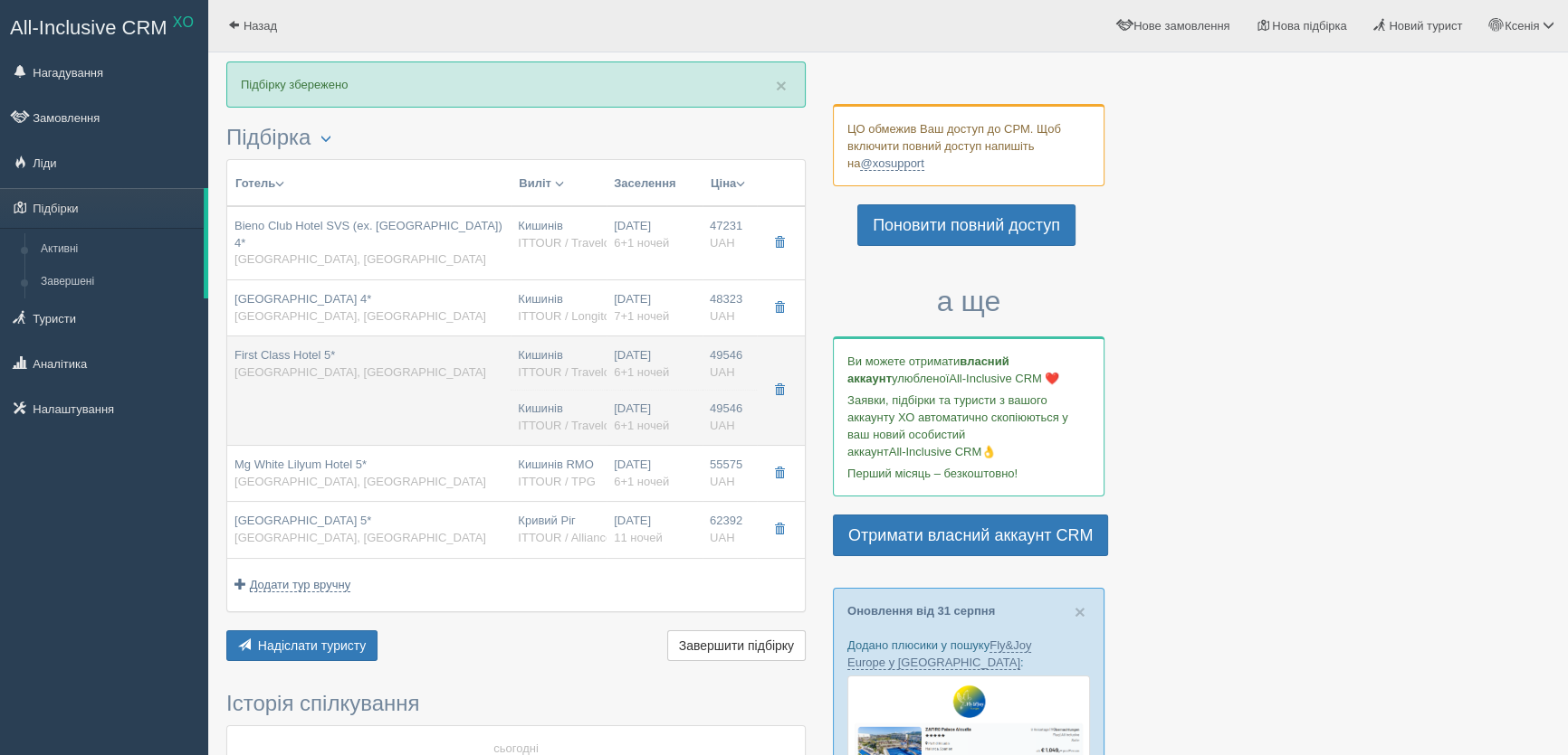
click at [546, 348] on div "Кишинів ITTOUR / Travelon" at bounding box center [559, 364] width 82 height 33
type input "First Class Hotel 5*"
type input "https://kompastour.com/kz/rus/country/turkey/alanya/first_class_hotel/?load_map"
type input "49546.00"
type input "6+1"
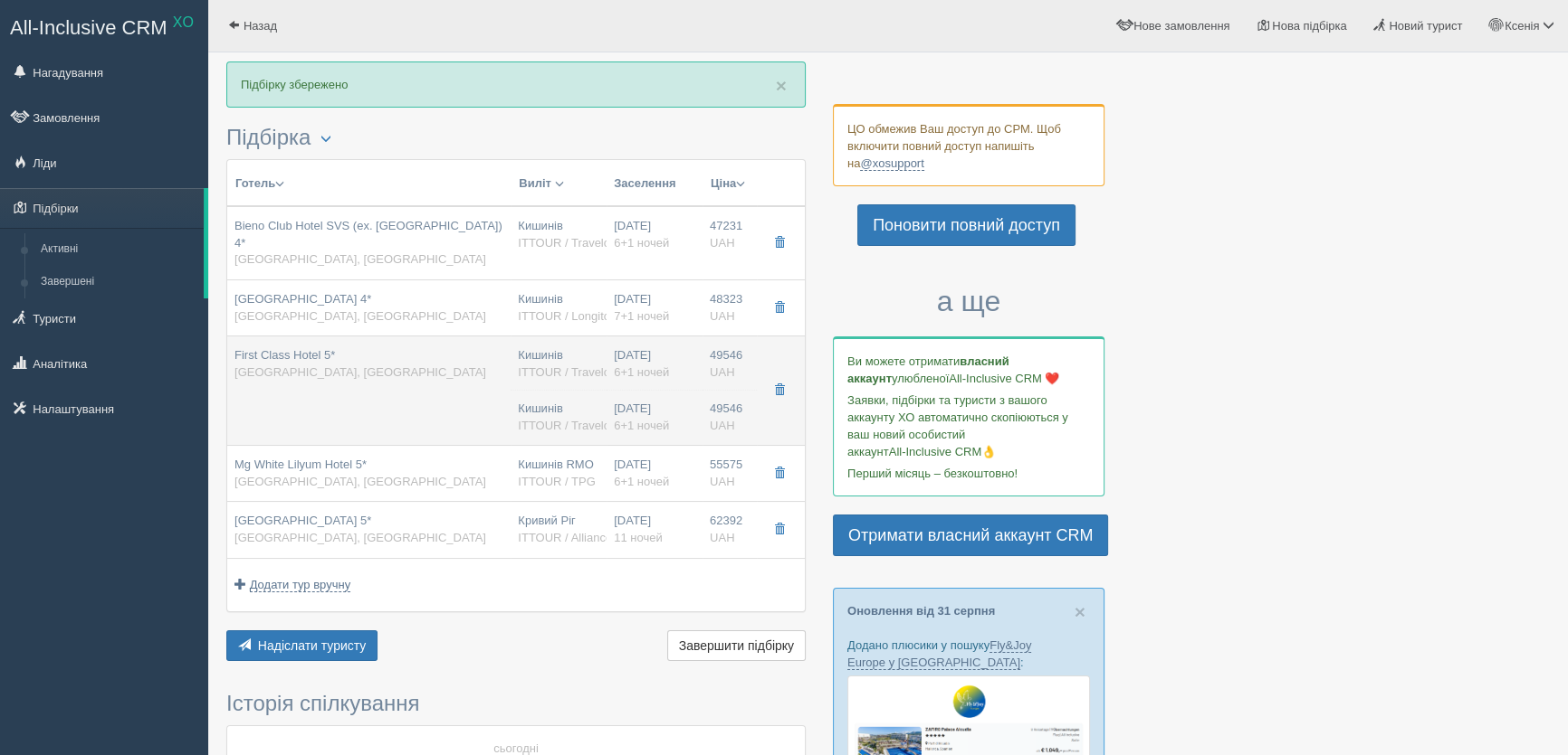
type input "Landview Standard Room"
type input "ITTOUR / Travelon"
type input "https://www.ittour.com.ua/hotel-view.html?hotel_id=8427"
type input "49546.00"
type input "Кишинів"
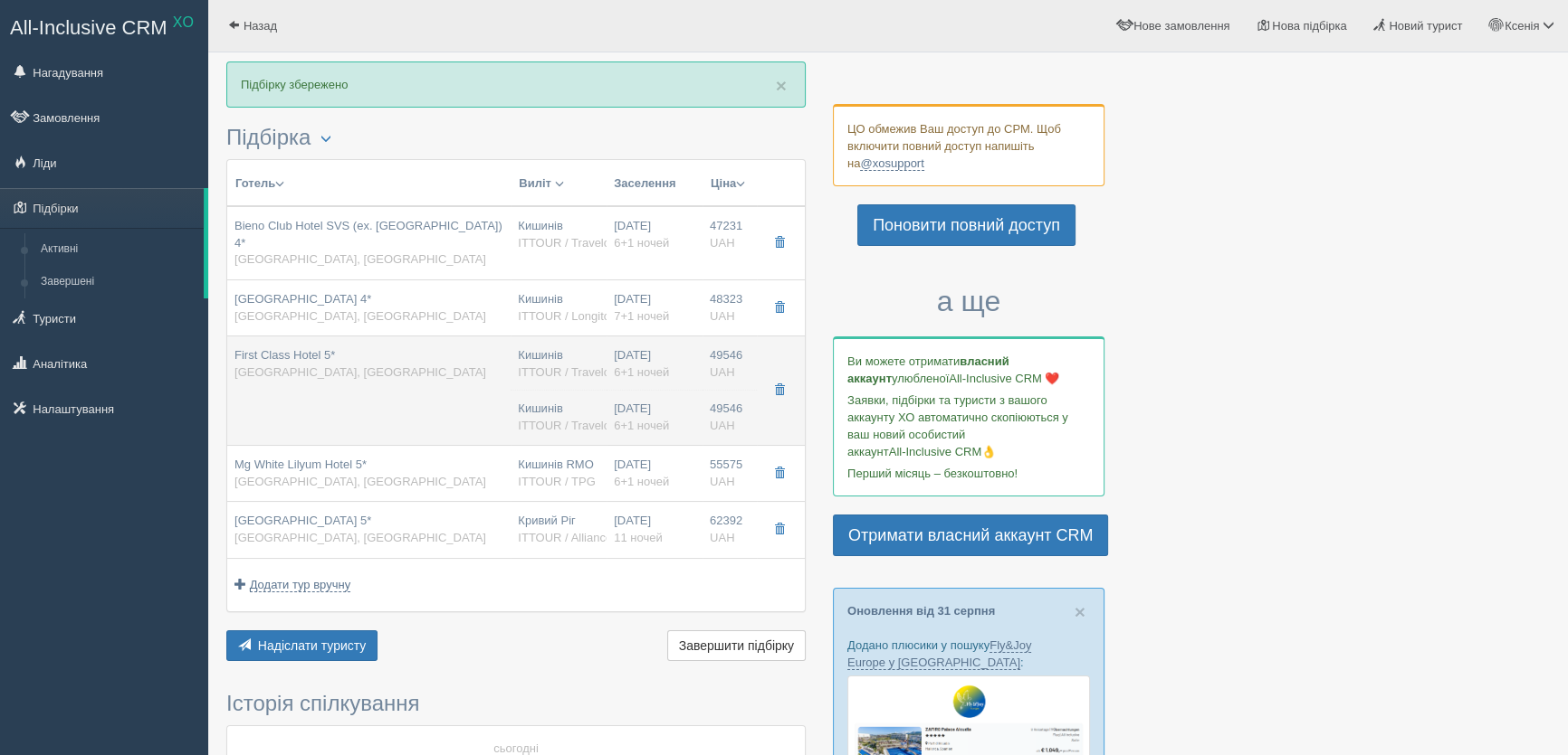
type input "6+1"
type input "Landview Standard Room"
type input "AI"
type input "ITTOUR / Travelon"
type input "https://www.ittour.com.ua/hotel-view.html?hotel_id=8427"
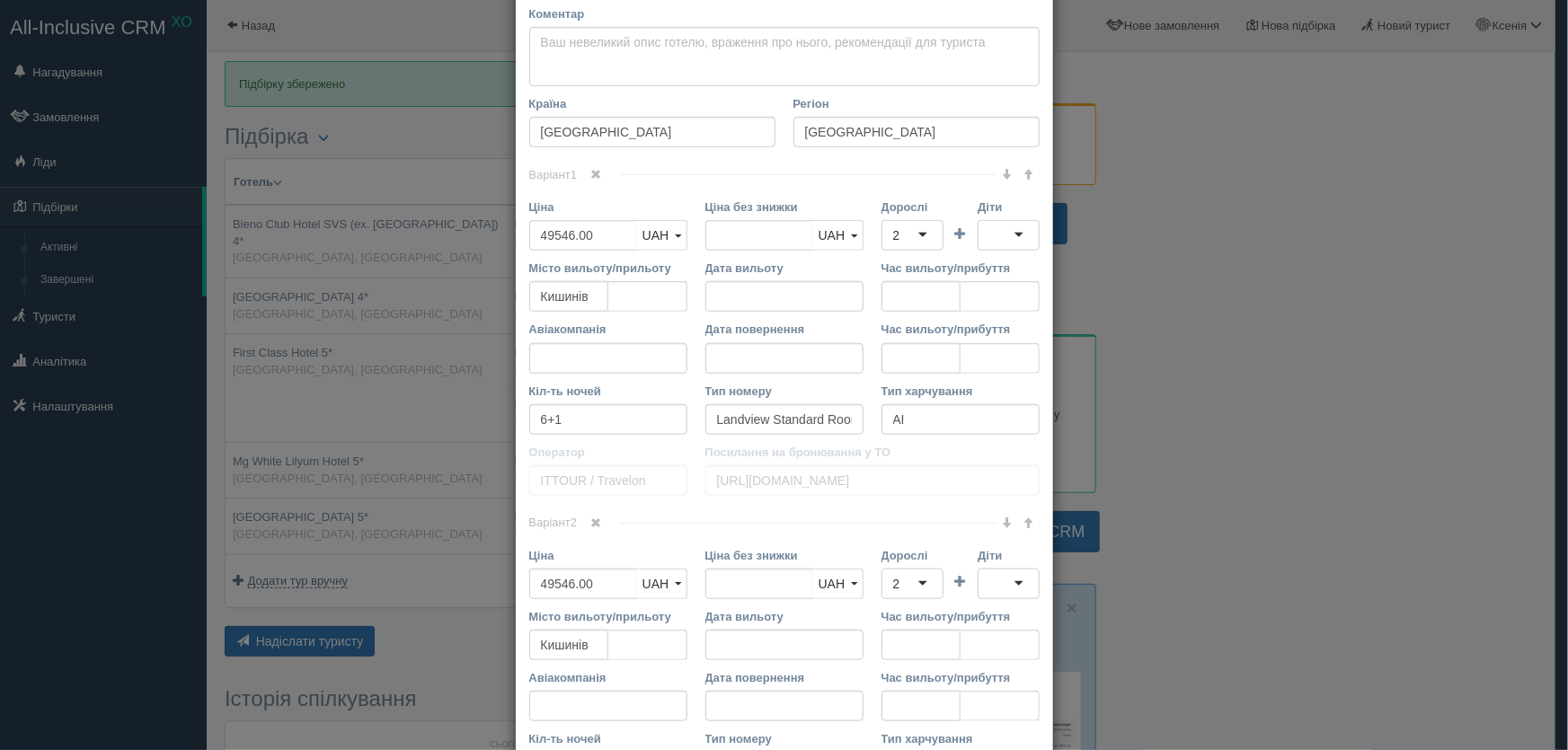
scroll to position [654, 0]
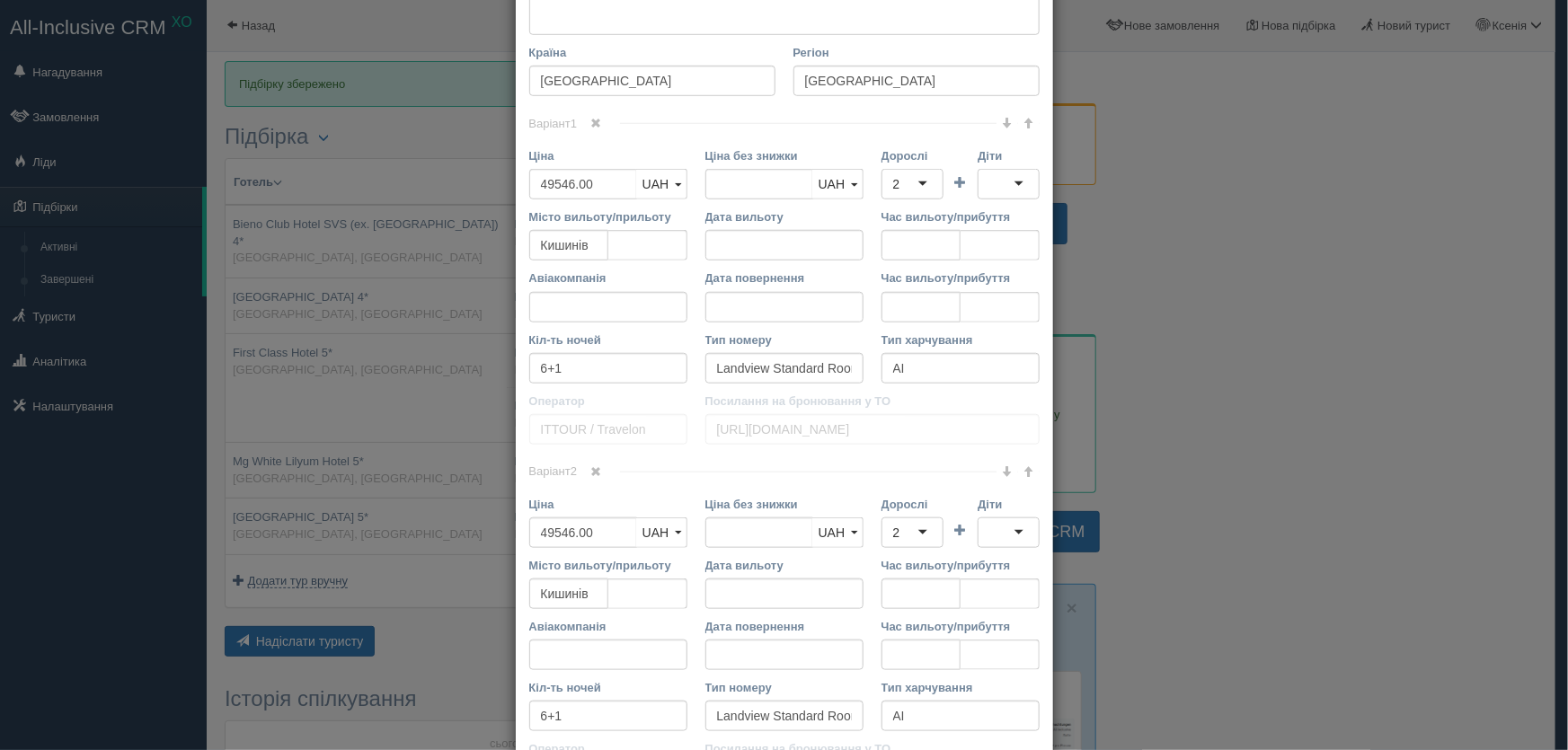
click at [593, 469] on span at bounding box center [595, 471] width 10 height 10
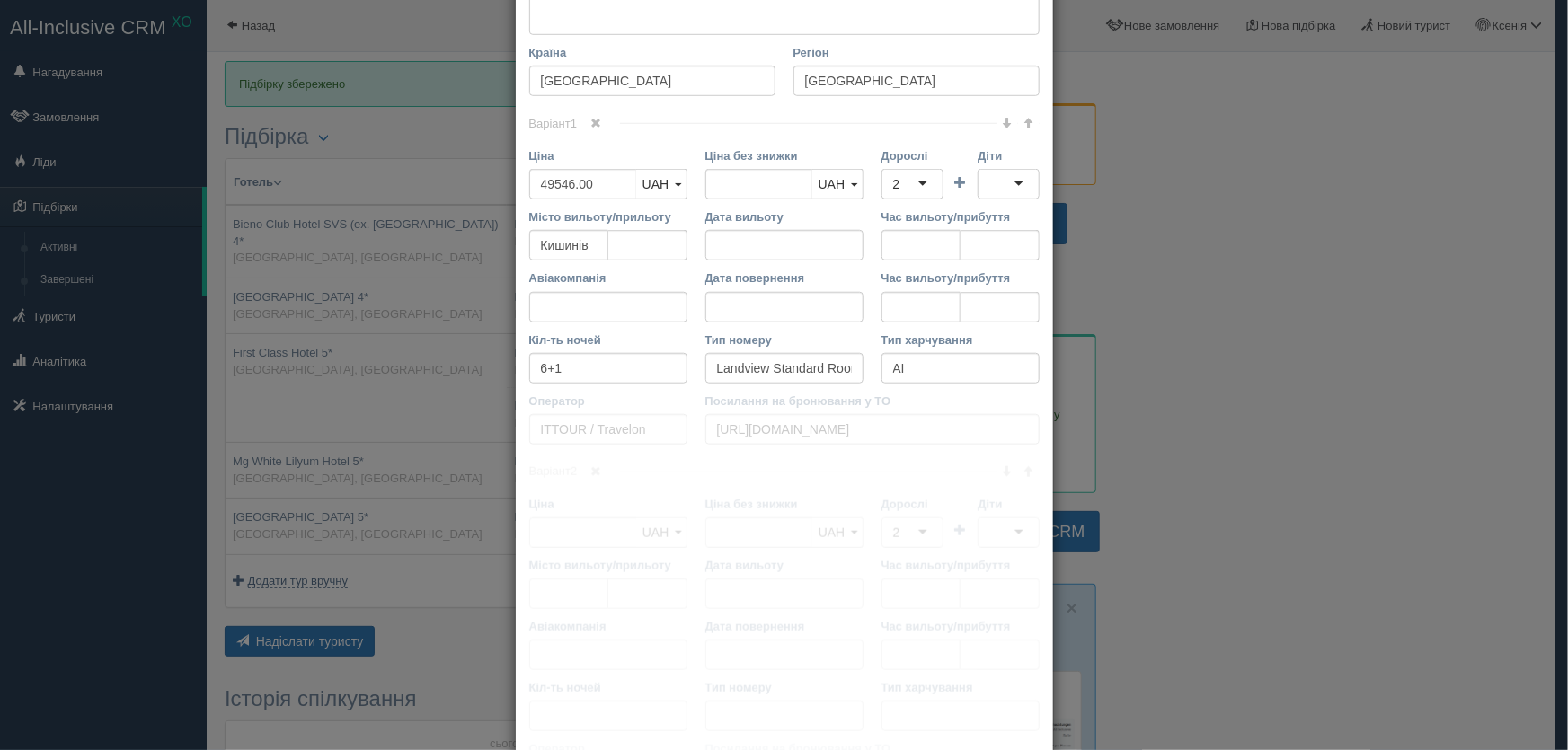
scroll to position [495, 0]
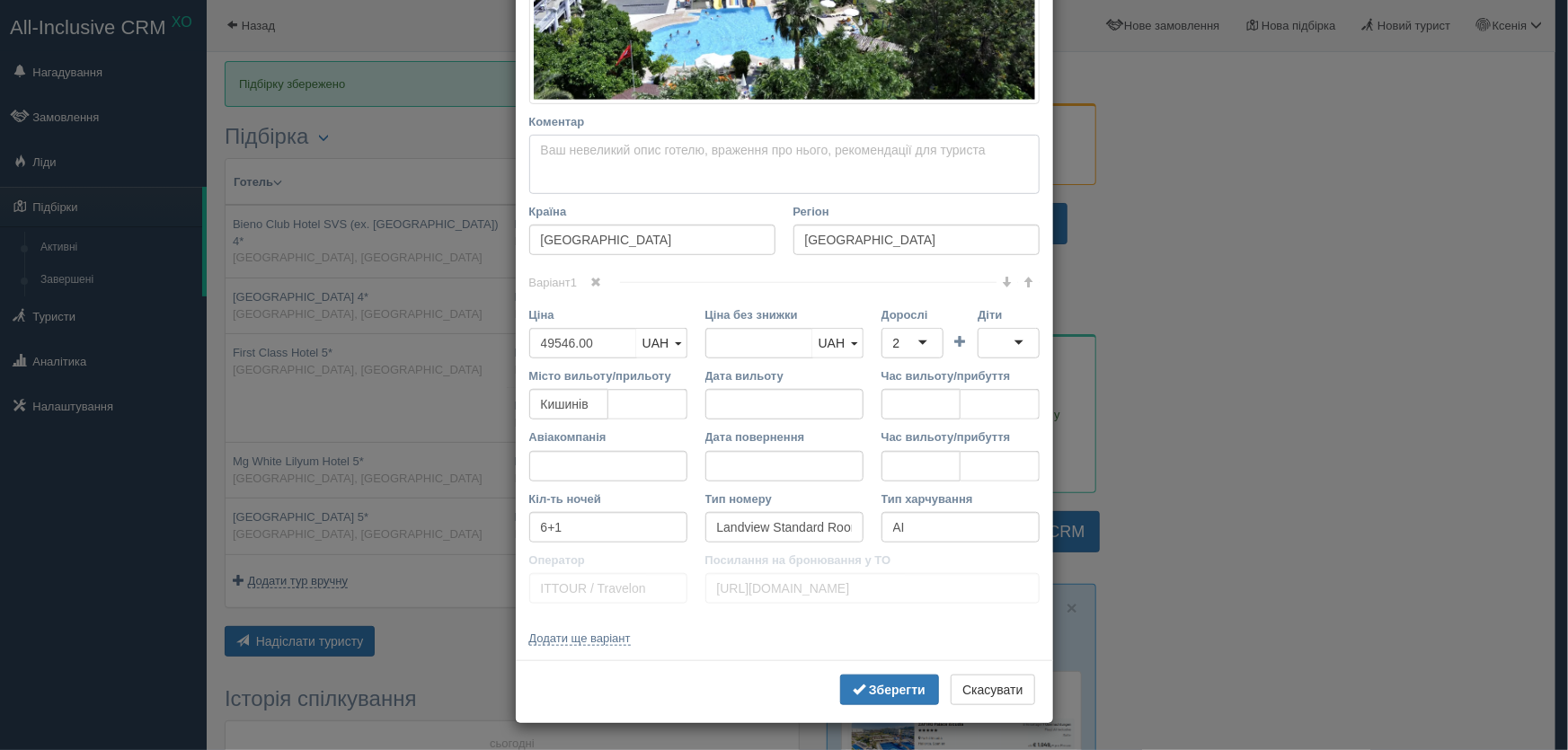
click at [539, 160] on textarea "Коментар Основний опис Додатковий опис Закріпити Збережено Необхідно вказати на…" at bounding box center [785, 165] width 511 height 60
paste textarea "Готель знаходиться в районі Каргіджак (Kargıcak), за ~16 км від центру Аланії, …"
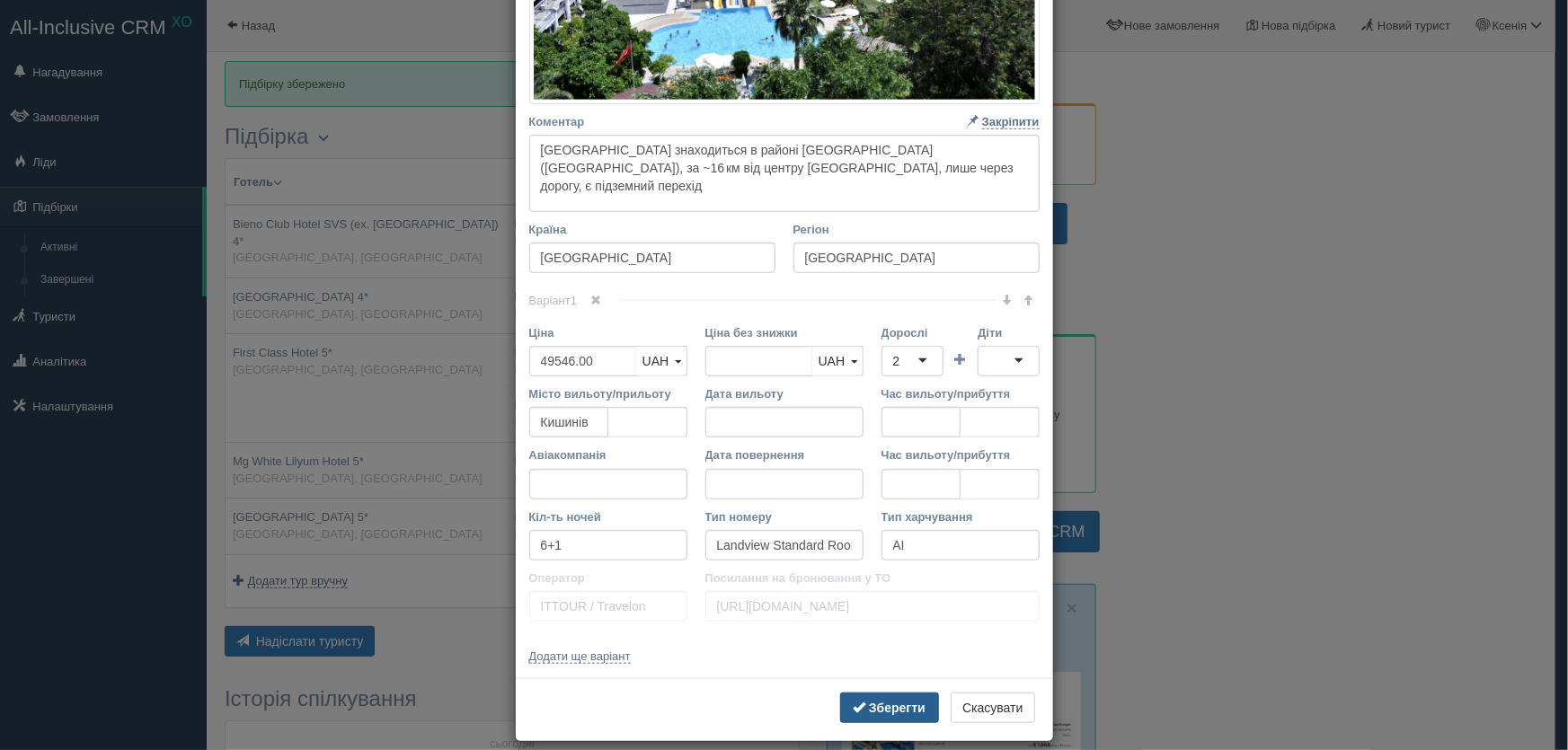
click at [894, 716] on button "Зберегти" at bounding box center [889, 708] width 99 height 30
type textarea "Готель знаходиться в районі Каргіджак (Kargıcak), за ~16 км від центру Аланії, …"
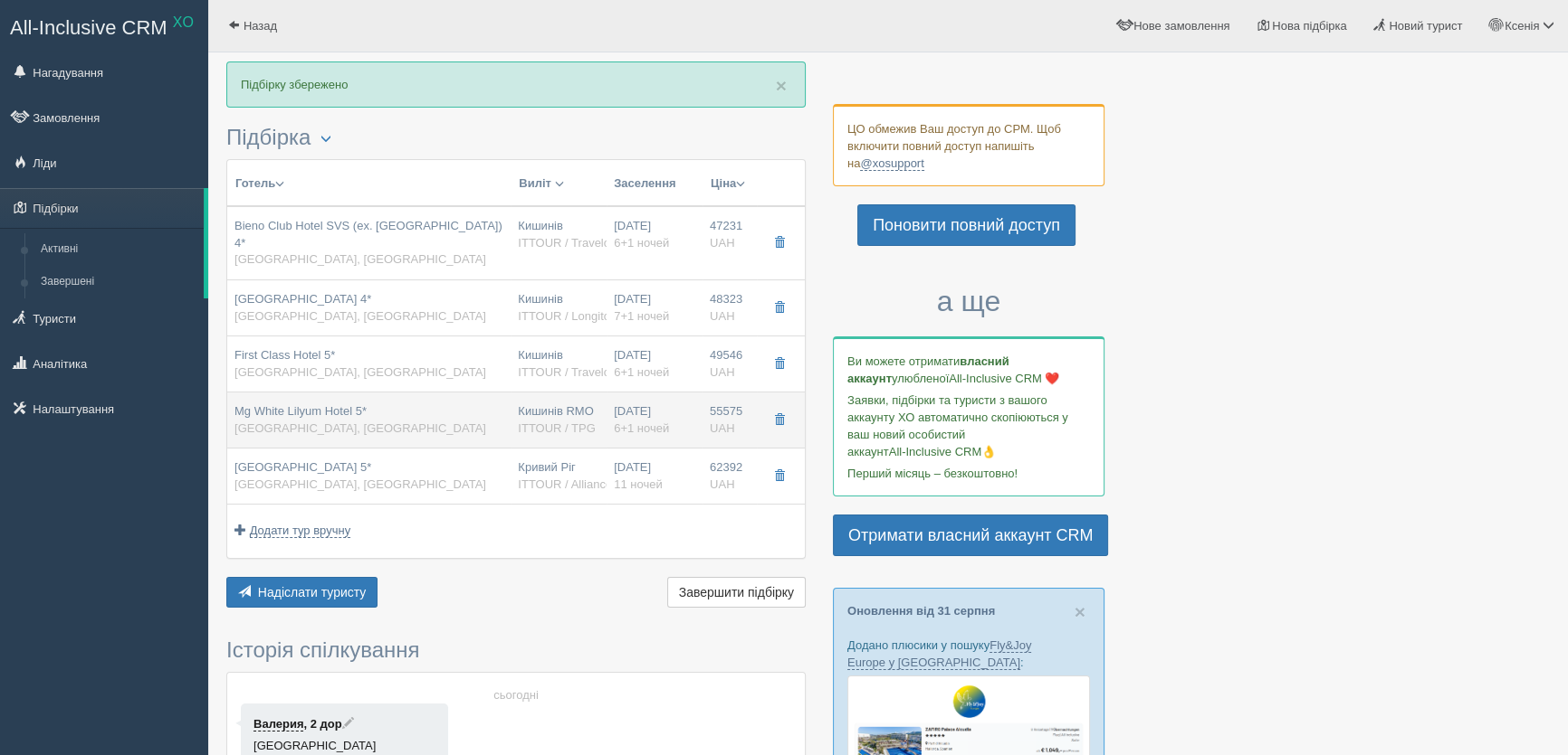
click at [553, 404] on div "Кишинів RMO ITTOUR / TPG" at bounding box center [559, 420] width 82 height 33
type input "Mg White Lilyum Hotel 5*"
type input "https://joinup.md/hotel/white-lilyum/"
type input "Кемер"
type input "55575.00"
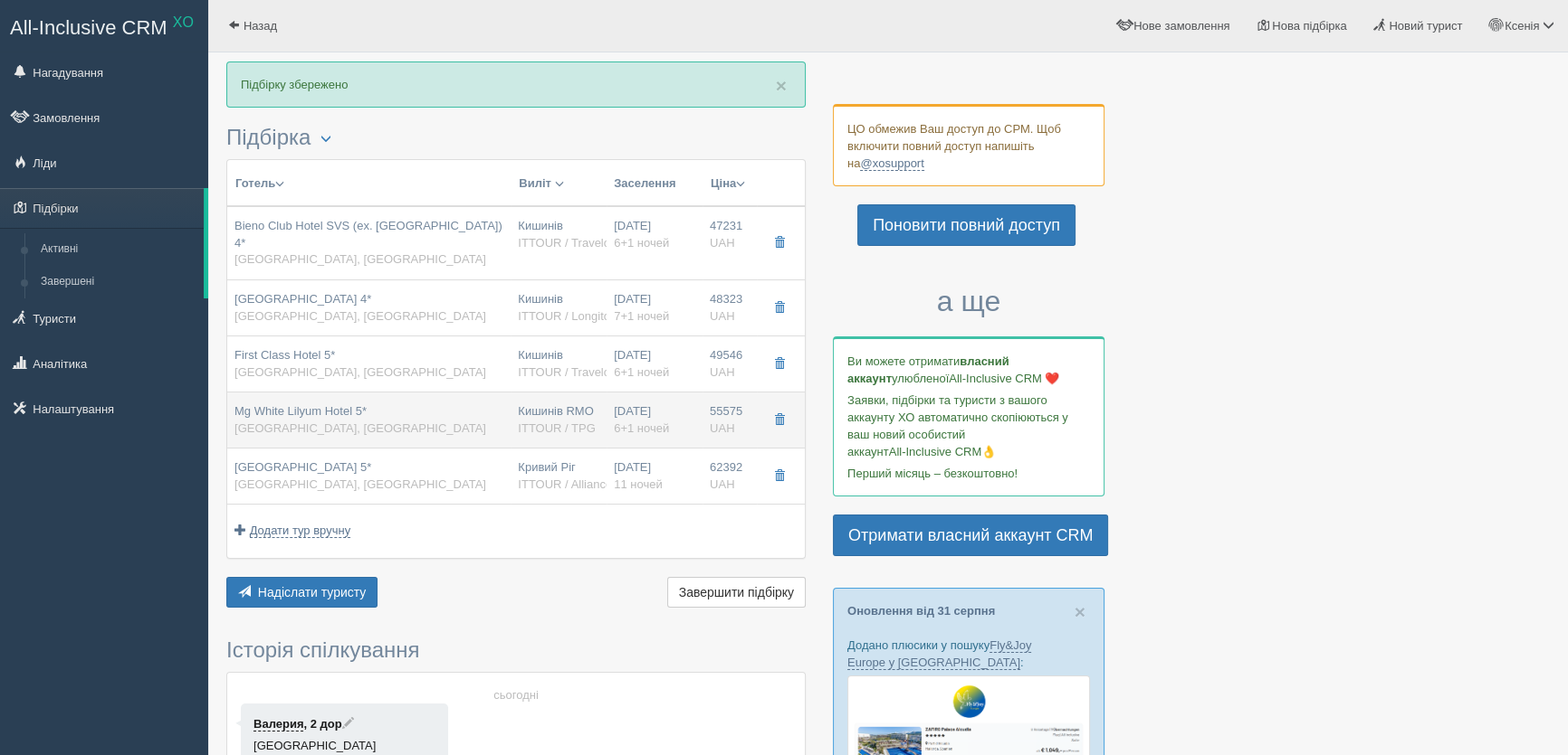
type input "Кишинів RMO"
type input "Анталія AYT"
type input "00:05"
type input "02:05"
type input "FlyOne"
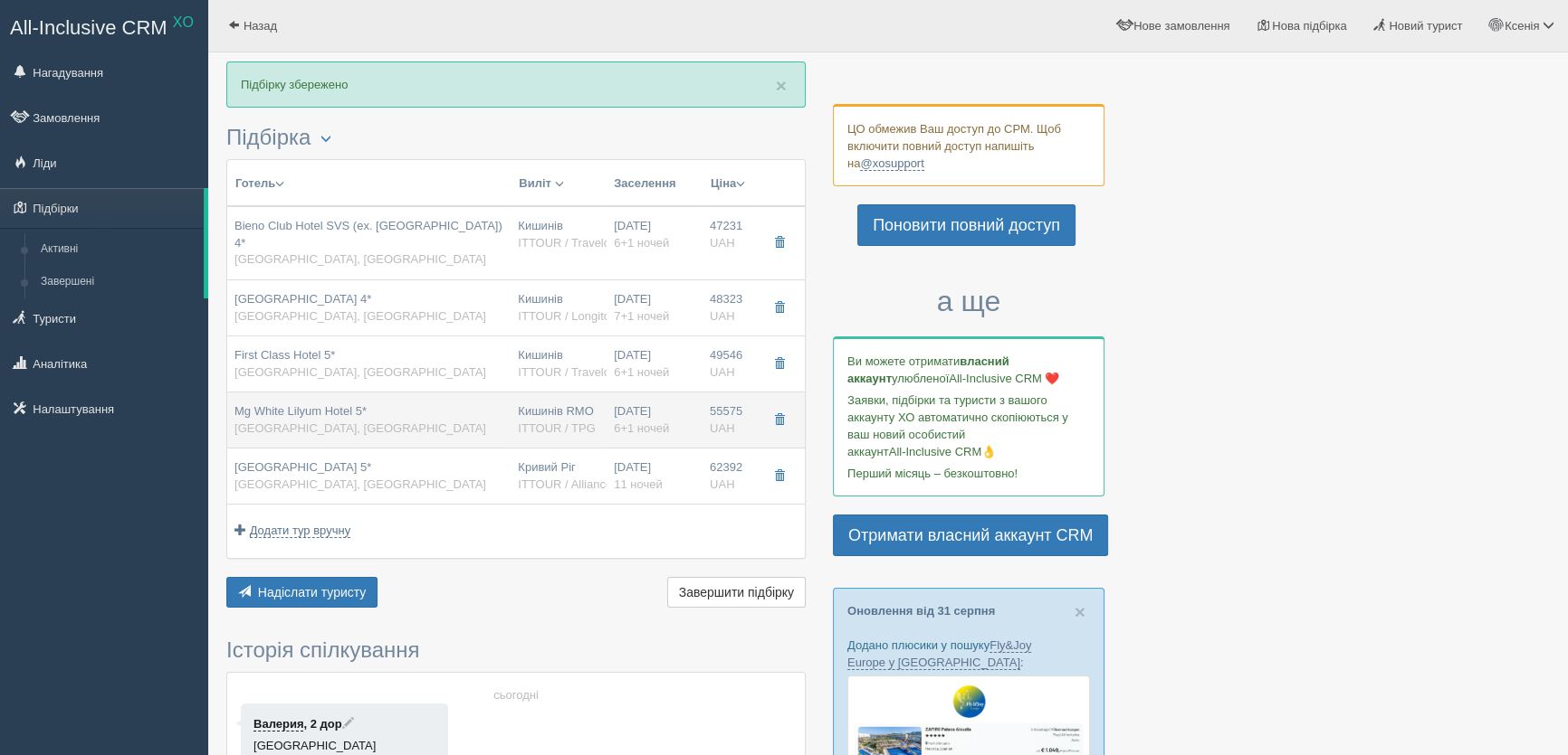
type input "02:55"
type input "05:05"
type input "Dbl (Standard)"
type input "ITTOUR / TPG"
type input "https://www.ittour.com.ua/hotel-view.html?hotel_id=3361"
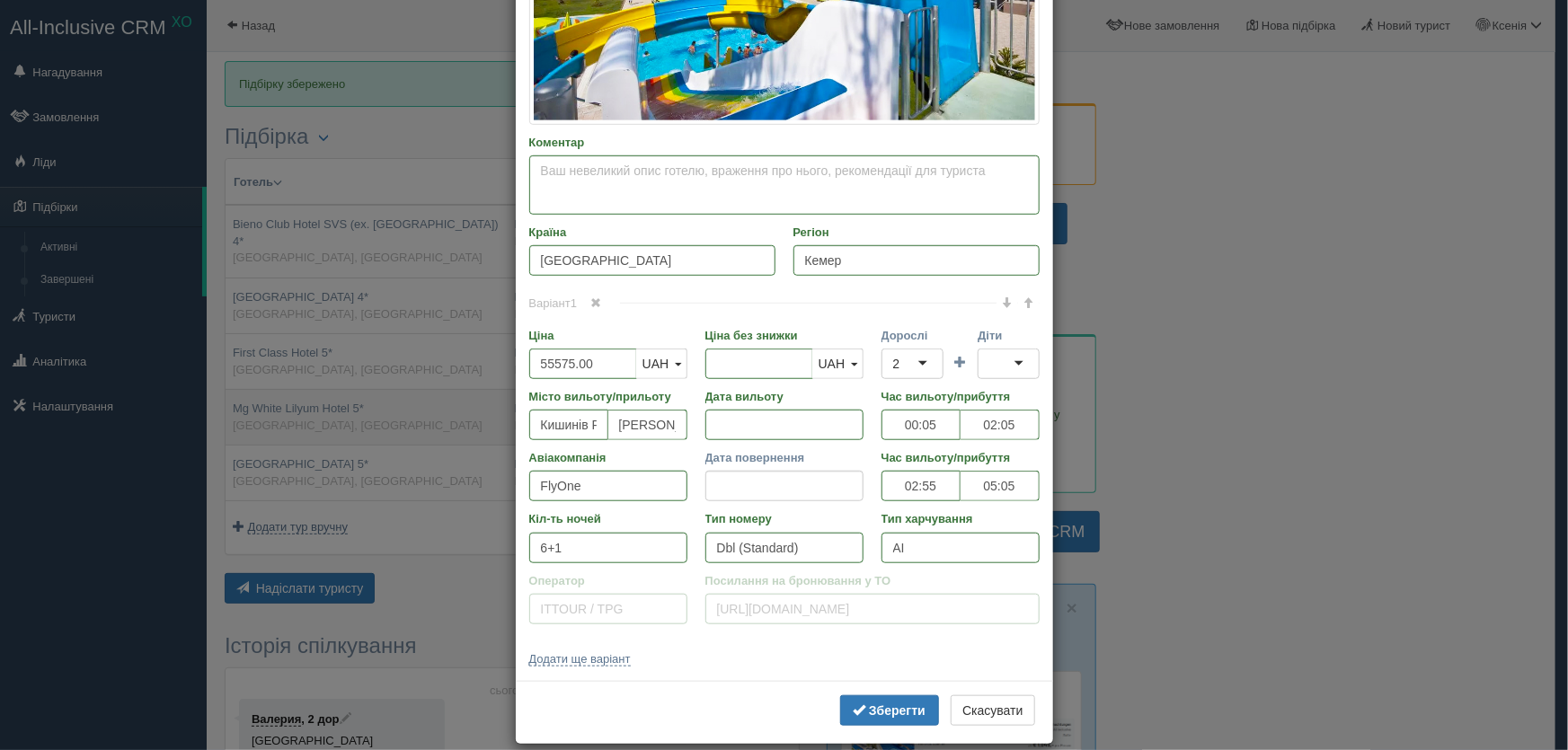
scroll to position [0, 0]
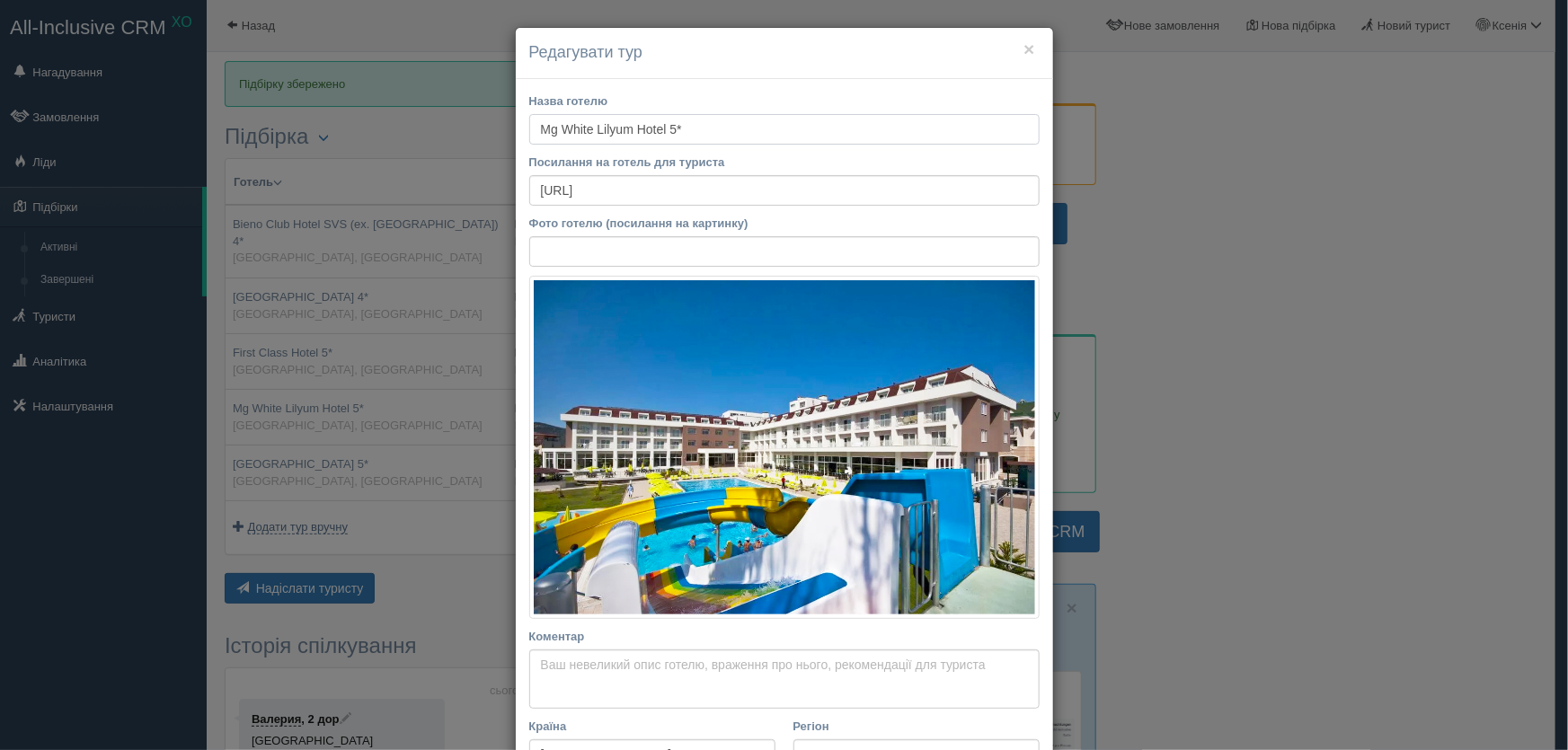
click at [714, 129] on input "Mg White Lilyum Hotel 5*" at bounding box center [785, 130] width 511 height 30
click at [571, 666] on textarea "Коментар Основний опис Додатковий опис Закріпити Збережено Необхідно вказати на…" at bounding box center [785, 679] width 511 height 60
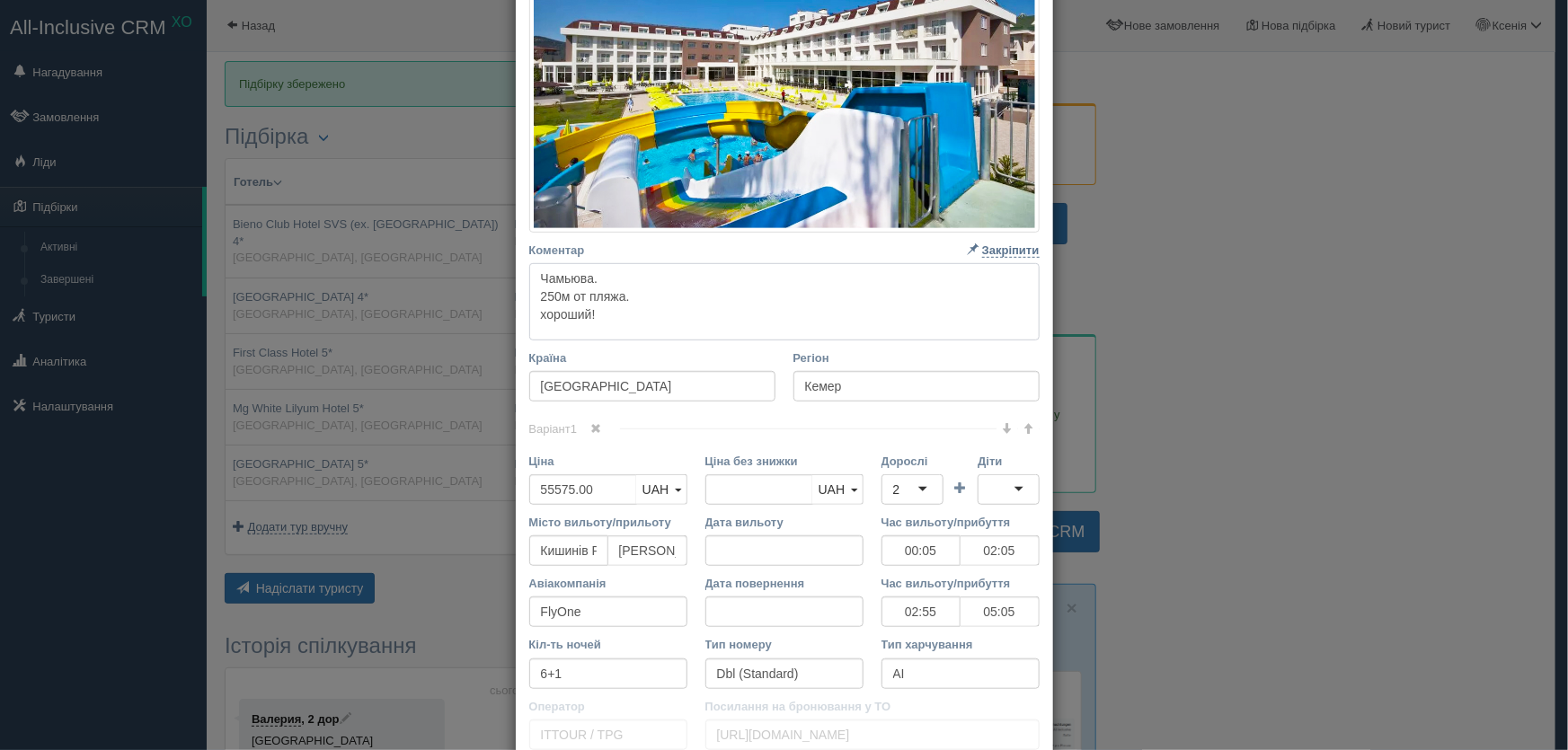
scroll to position [532, 0]
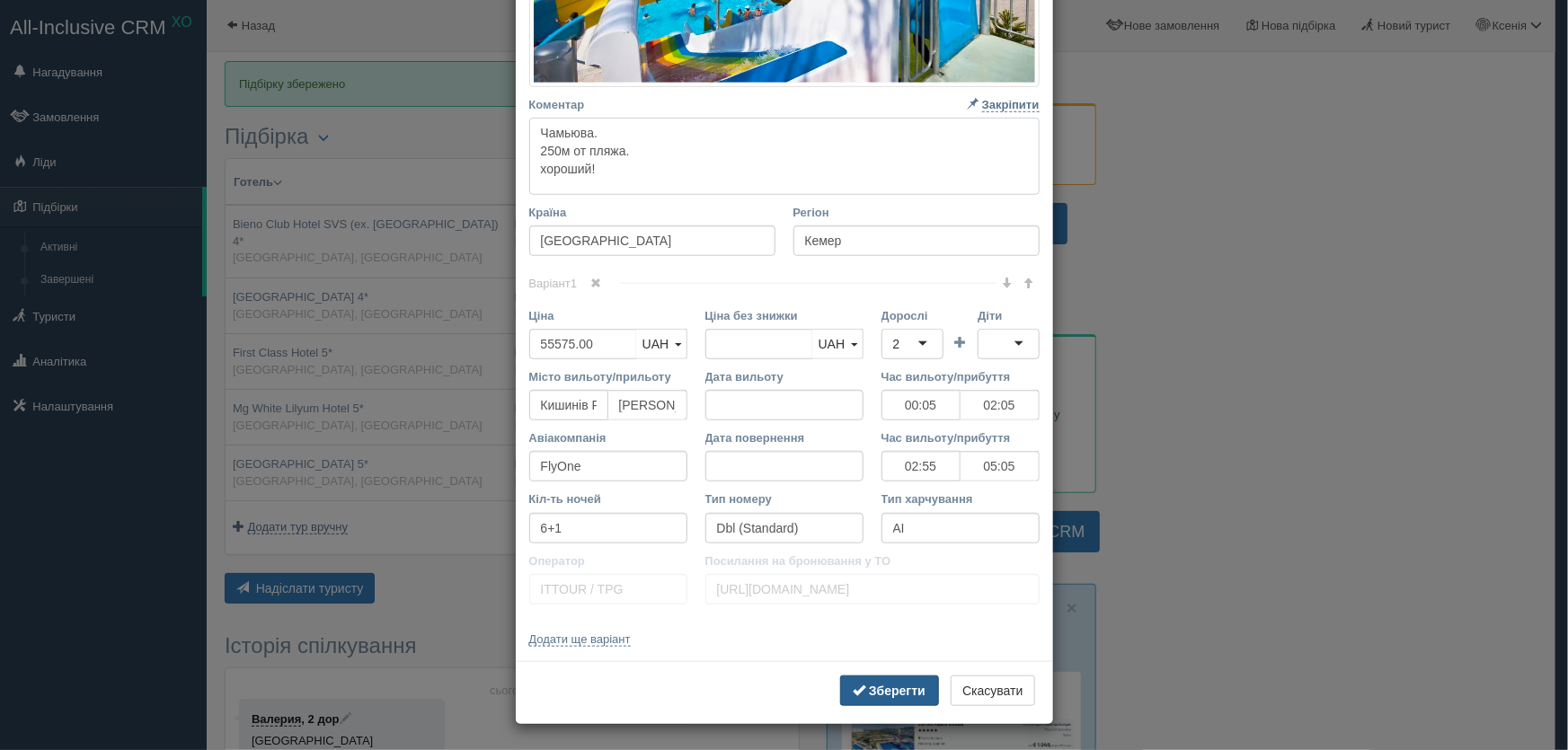
type textarea "Чамьюва. 250м от пляжа. хороший!"
click at [893, 687] on b "Зберегти" at bounding box center [897, 690] width 57 height 14
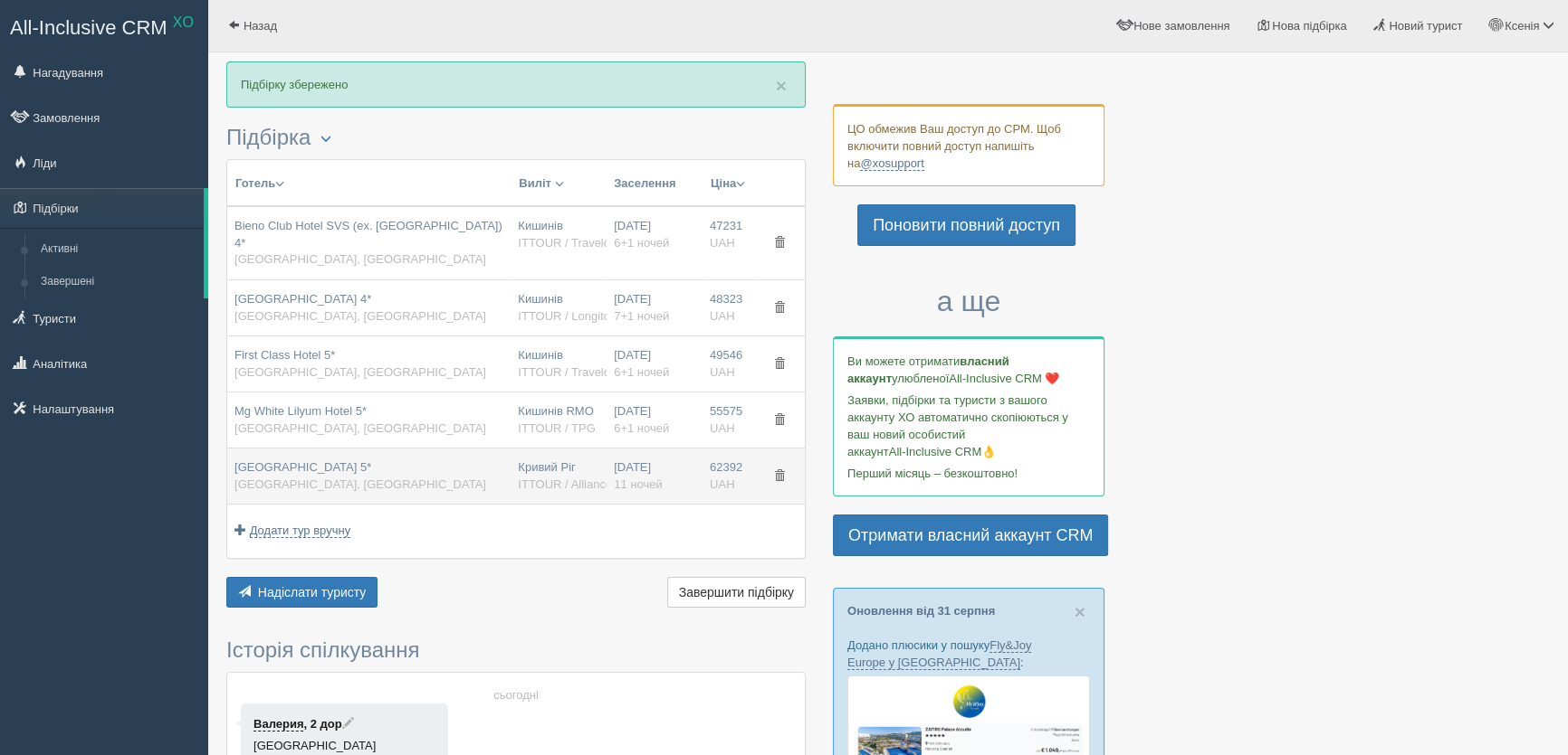
click at [534, 460] on div "Кривий Ріг ITTOUR / Alliance" at bounding box center [559, 476] width 82 height 33
type input "MC Beach Park Resort 5*"
type input "https://joinup.ua/uk/hotel/mc-park-resort-hotel/"
type input "Аланія"
type input "62392.00"
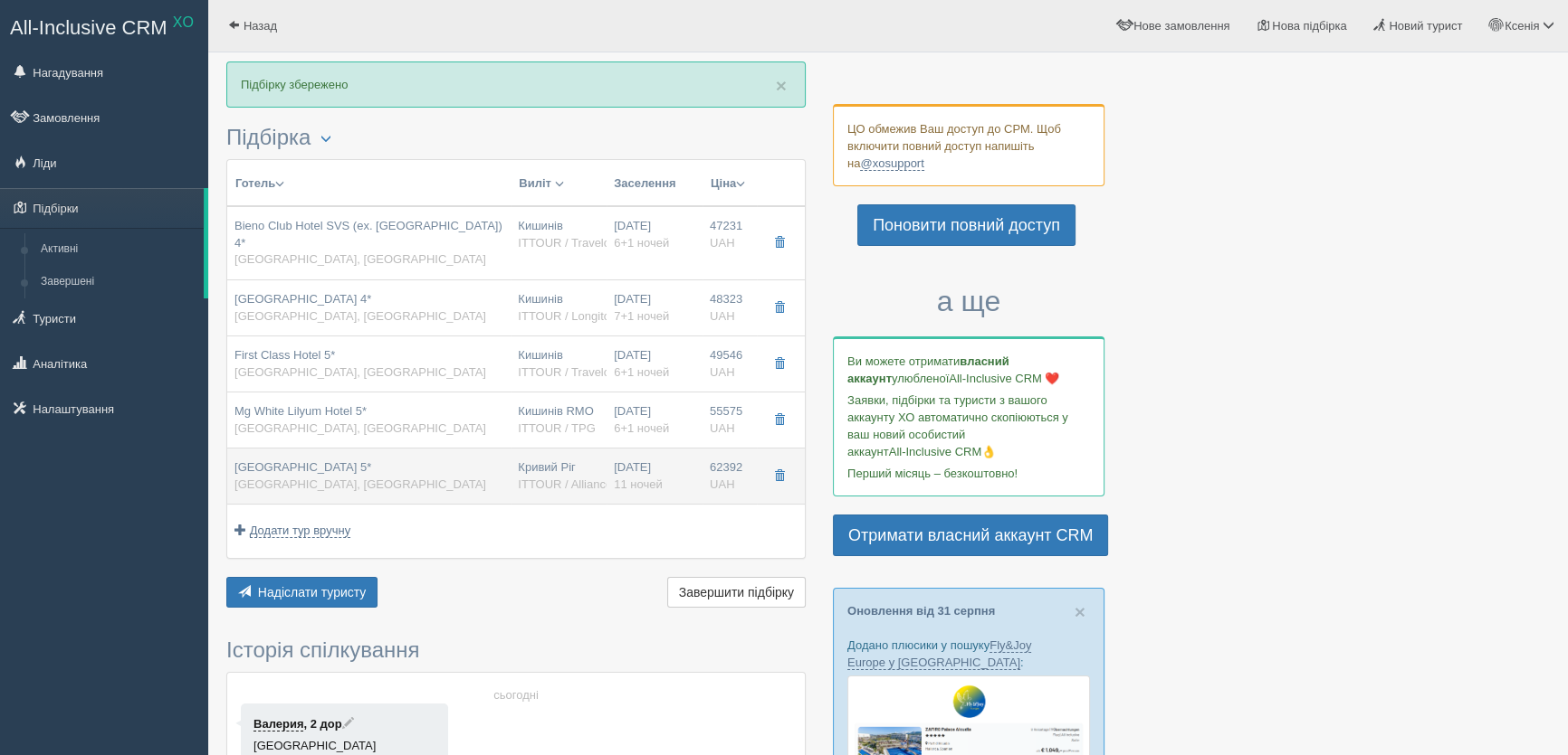
type input "Кривий Ріг"
type input "11"
type input "Standard Room"
type input "UAI"
type input "ITTOUR / Alliance"
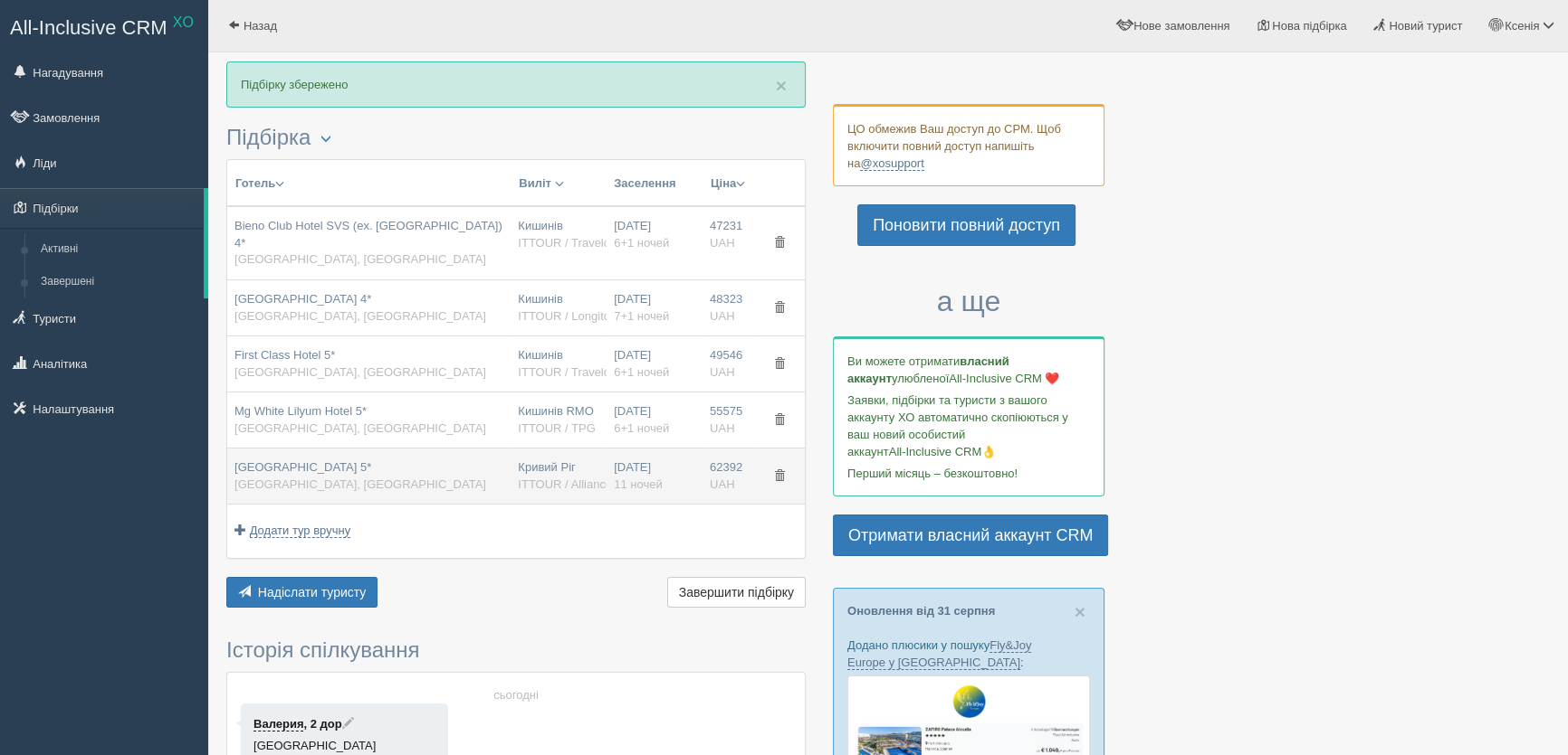
type input "https://www.ittour.com.ua/hotel-view.html?hotel_id=7517"
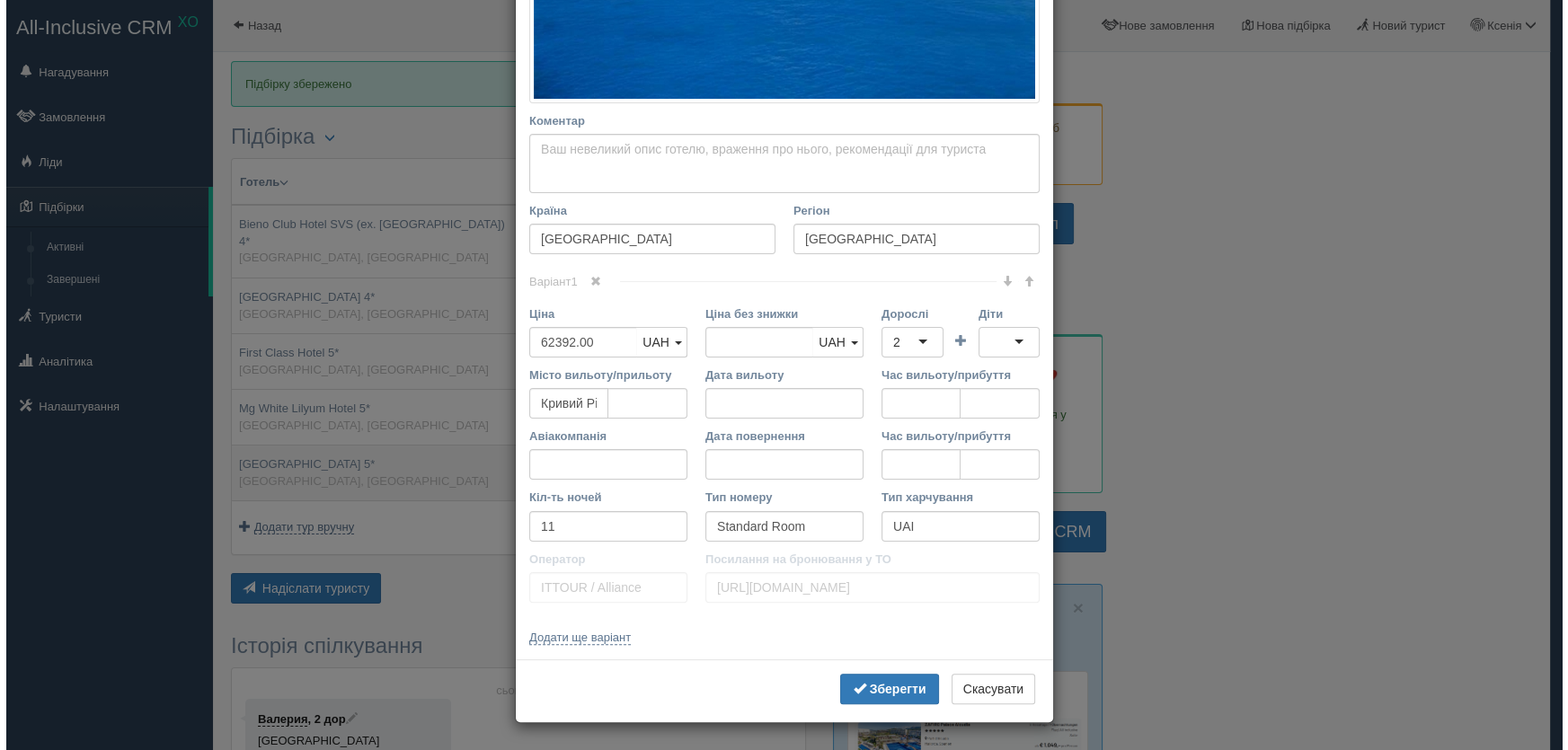
scroll to position [0, 0]
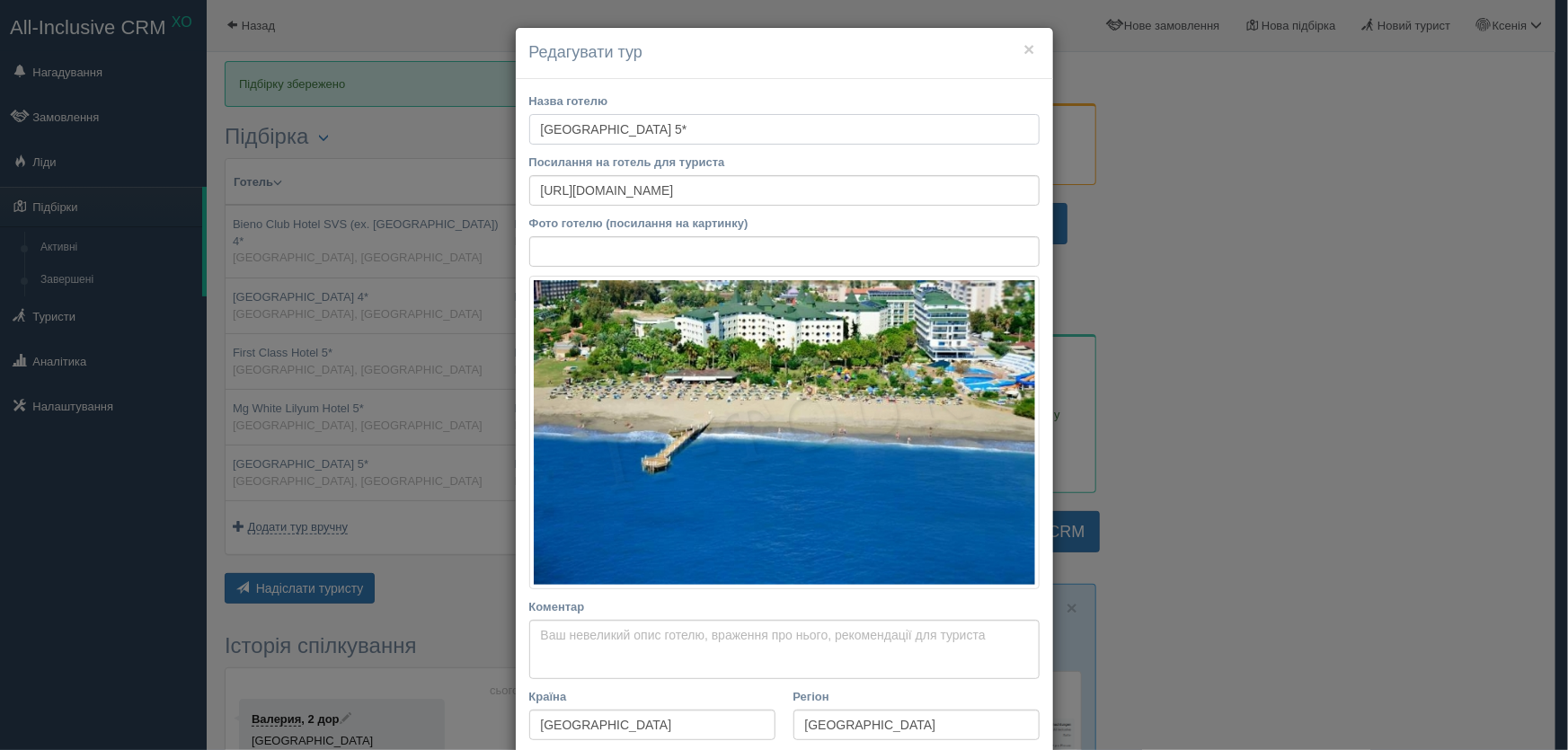
drag, startPoint x: 701, startPoint y: 129, endPoint x: 843, endPoint y: 245, distance: 183.4
click at [843, 245] on div "Назва готелю MC Beach Park Resort 5* Посилання на готель для туриста https://jo…" at bounding box center [784, 613] width 537 height 1067
click at [574, 647] on textarea "Коментар Основний опис Додатковий опис Закріпити Збережено Необхідно вказати на…" at bounding box center [785, 650] width 511 height 60
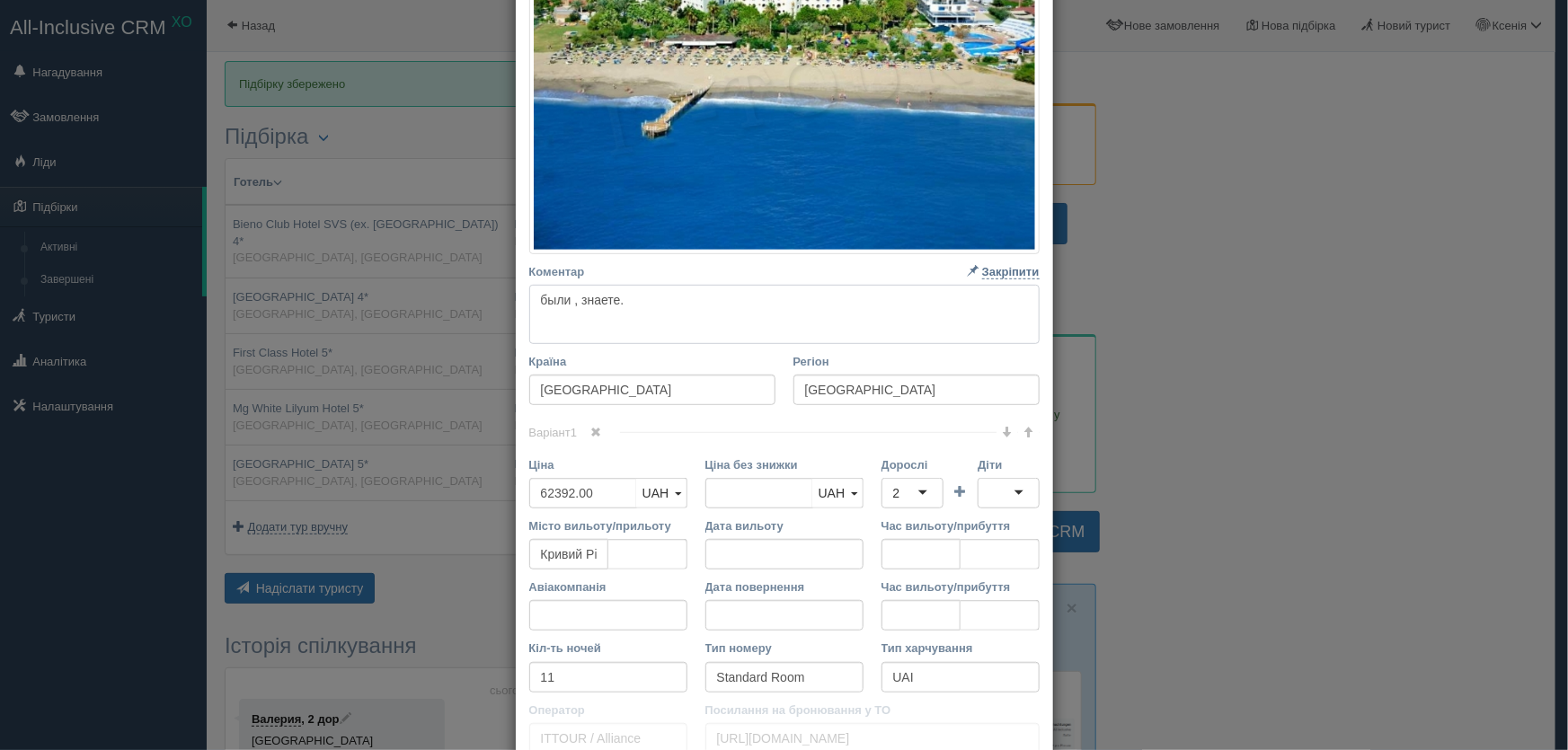
scroll to position [408, 0]
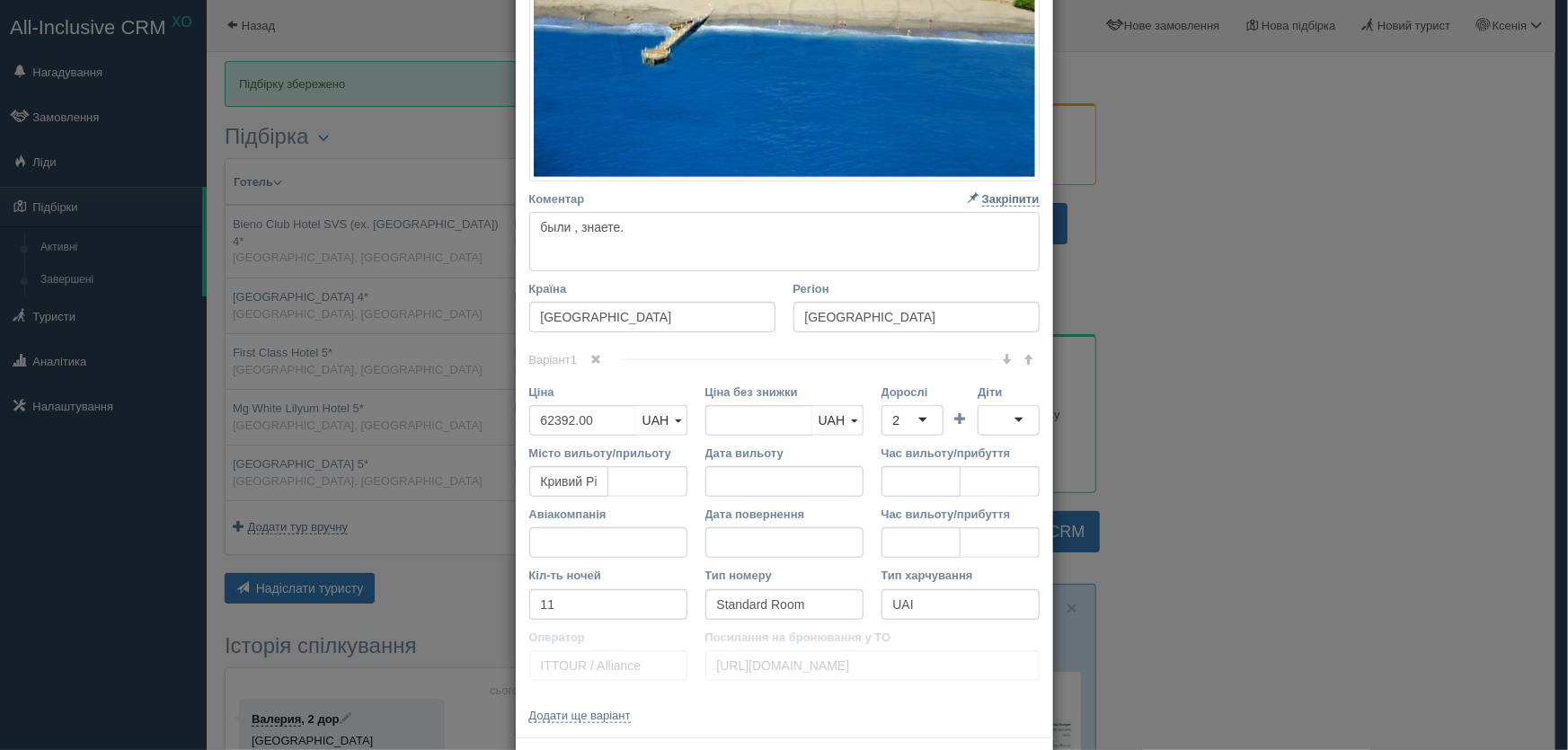
type textarea "были , знаете."
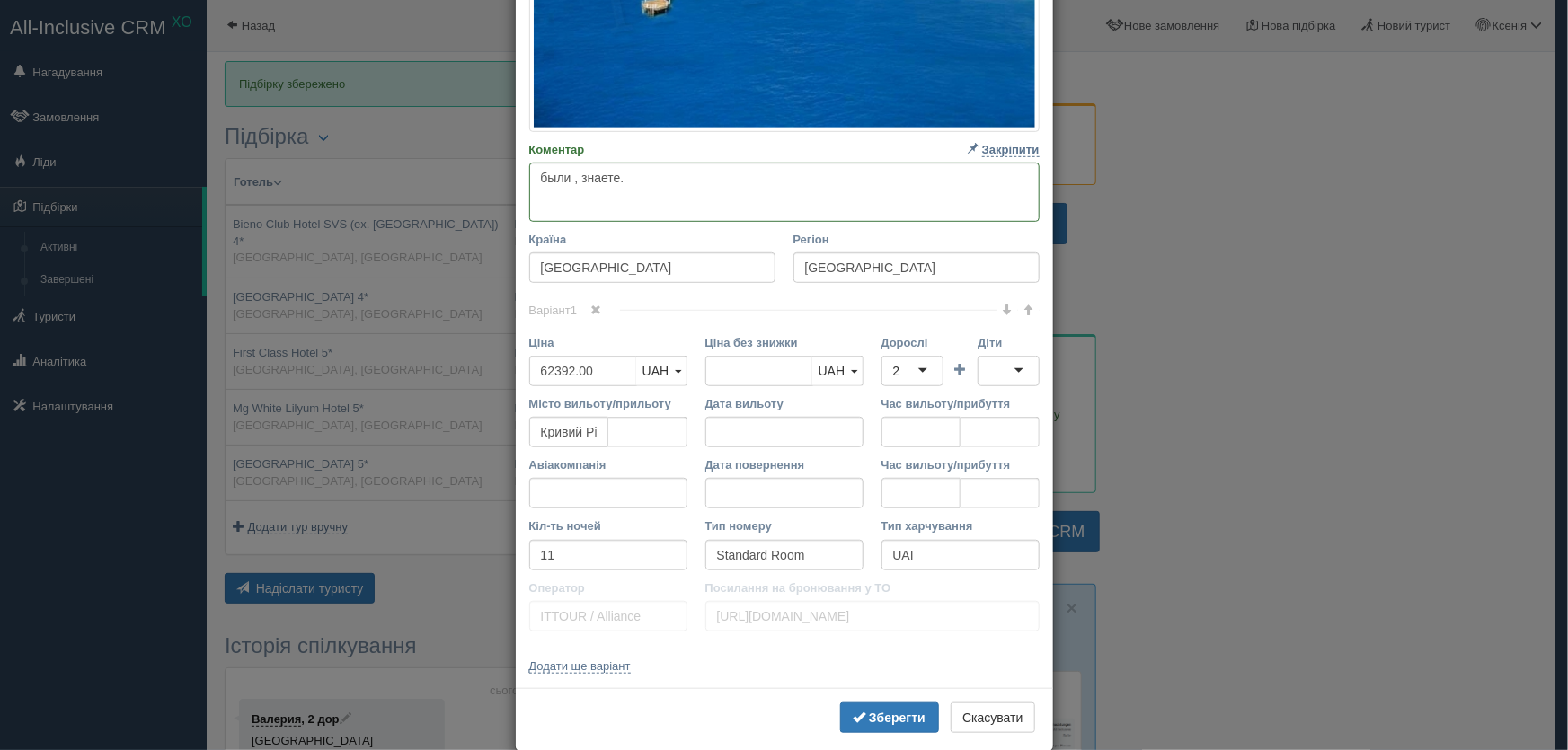
scroll to position [484, 0]
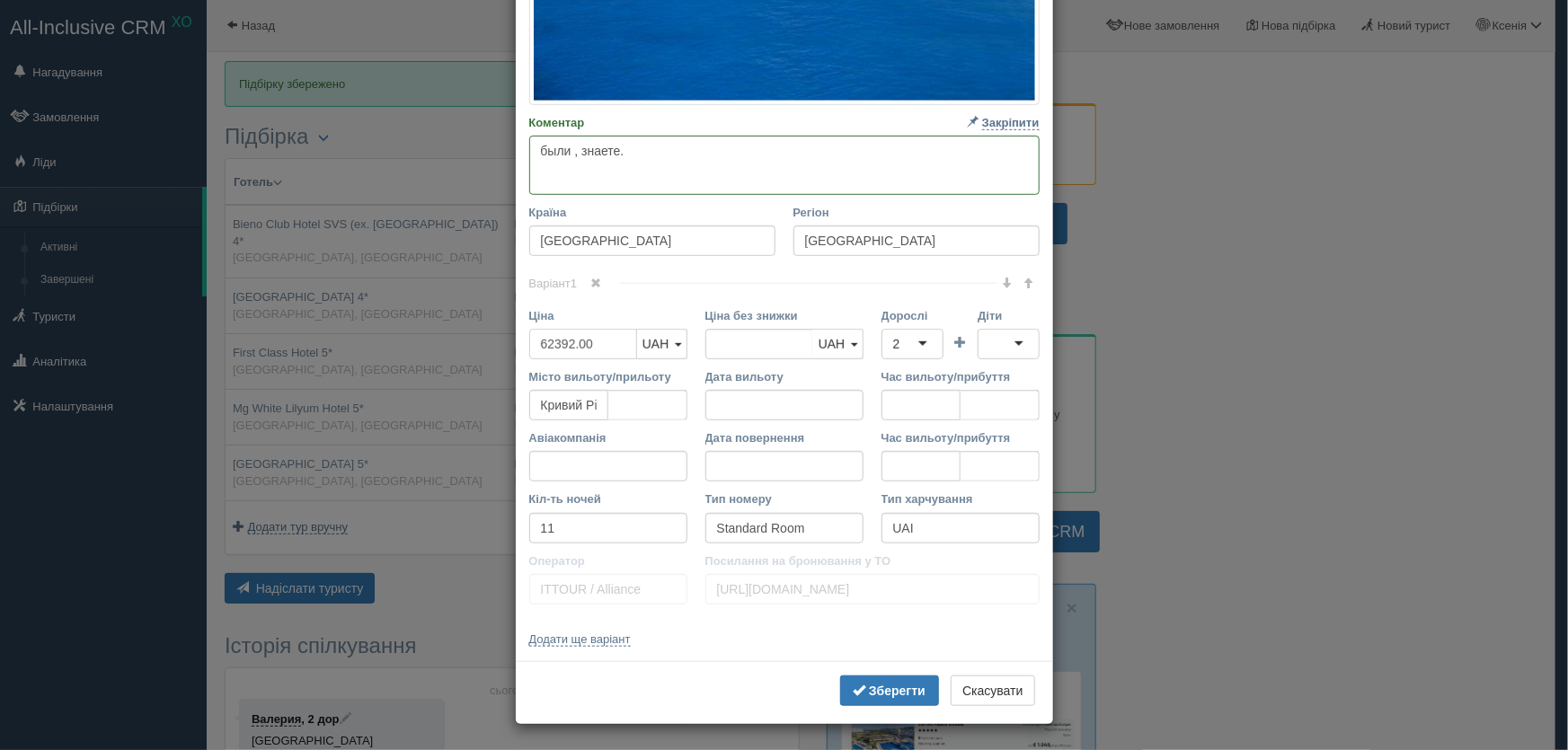
drag, startPoint x: 566, startPoint y: 341, endPoint x: 525, endPoint y: 349, distance: 41.8
click at [530, 349] on input "62392.00" at bounding box center [584, 344] width 108 height 30
type input ".00"
type input "62392.00"
type input "61661.00"
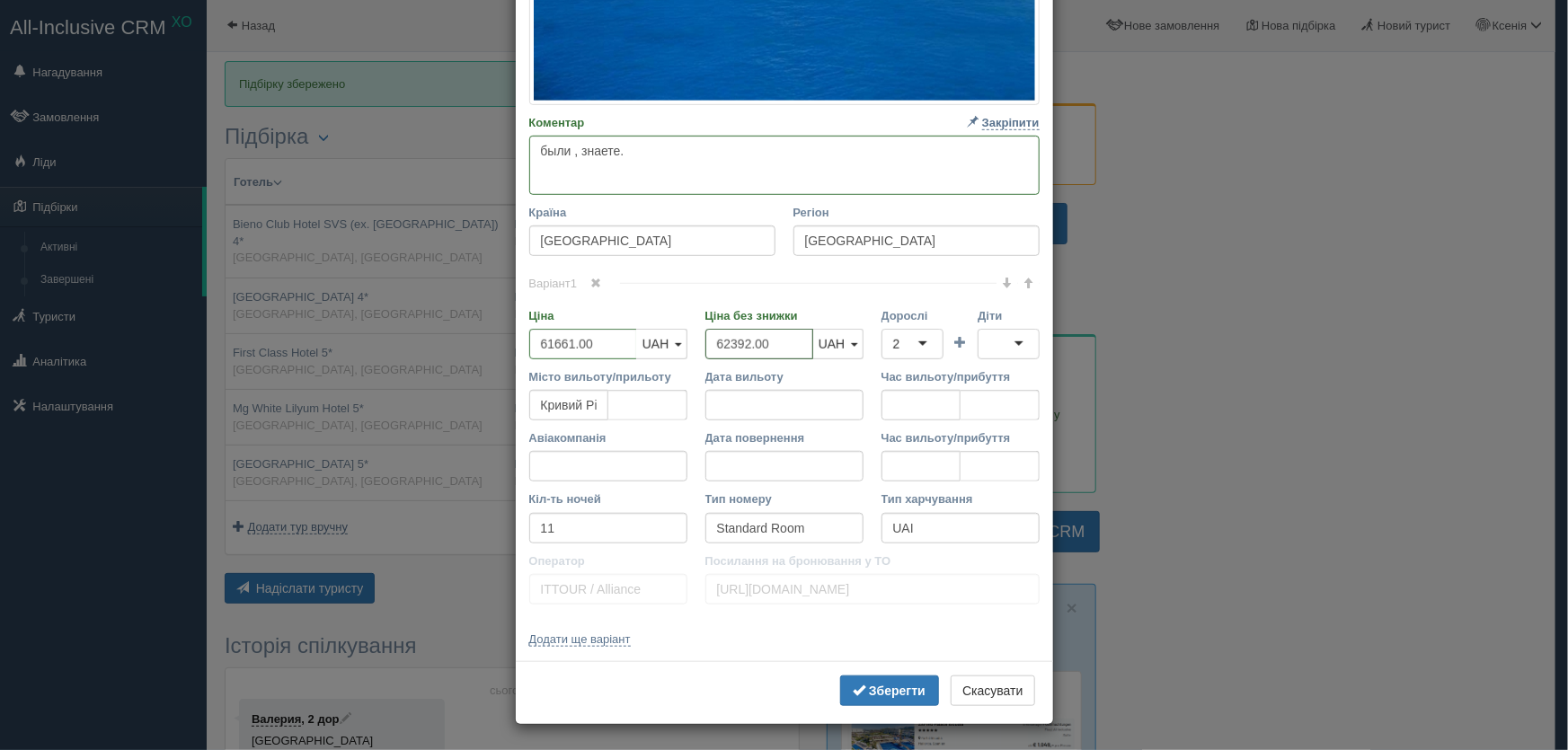
drag, startPoint x: 743, startPoint y: 340, endPoint x: 706, endPoint y: 341, distance: 37.0
click at [706, 341] on input "62392.00" at bounding box center [759, 344] width 108 height 30
type input "61661.00"
drag, startPoint x: 565, startPoint y: 531, endPoint x: 522, endPoint y: 540, distance: 43.9
click at [530, 540] on div "Кіл-ть ночей 11" at bounding box center [608, 516] width 158 height 52
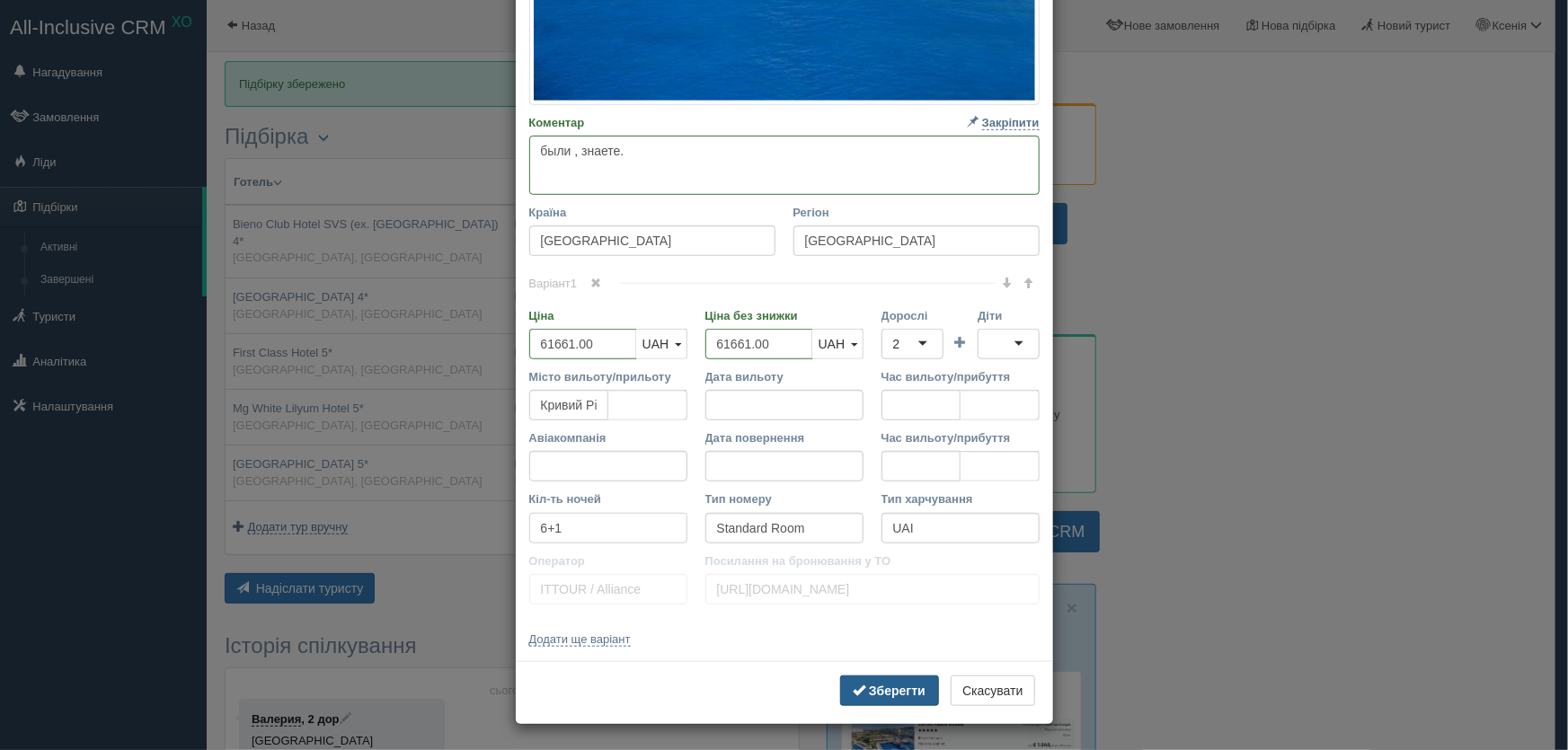
type input "6+1"
click at [883, 695] on b "Зберегти" at bounding box center [897, 690] width 57 height 14
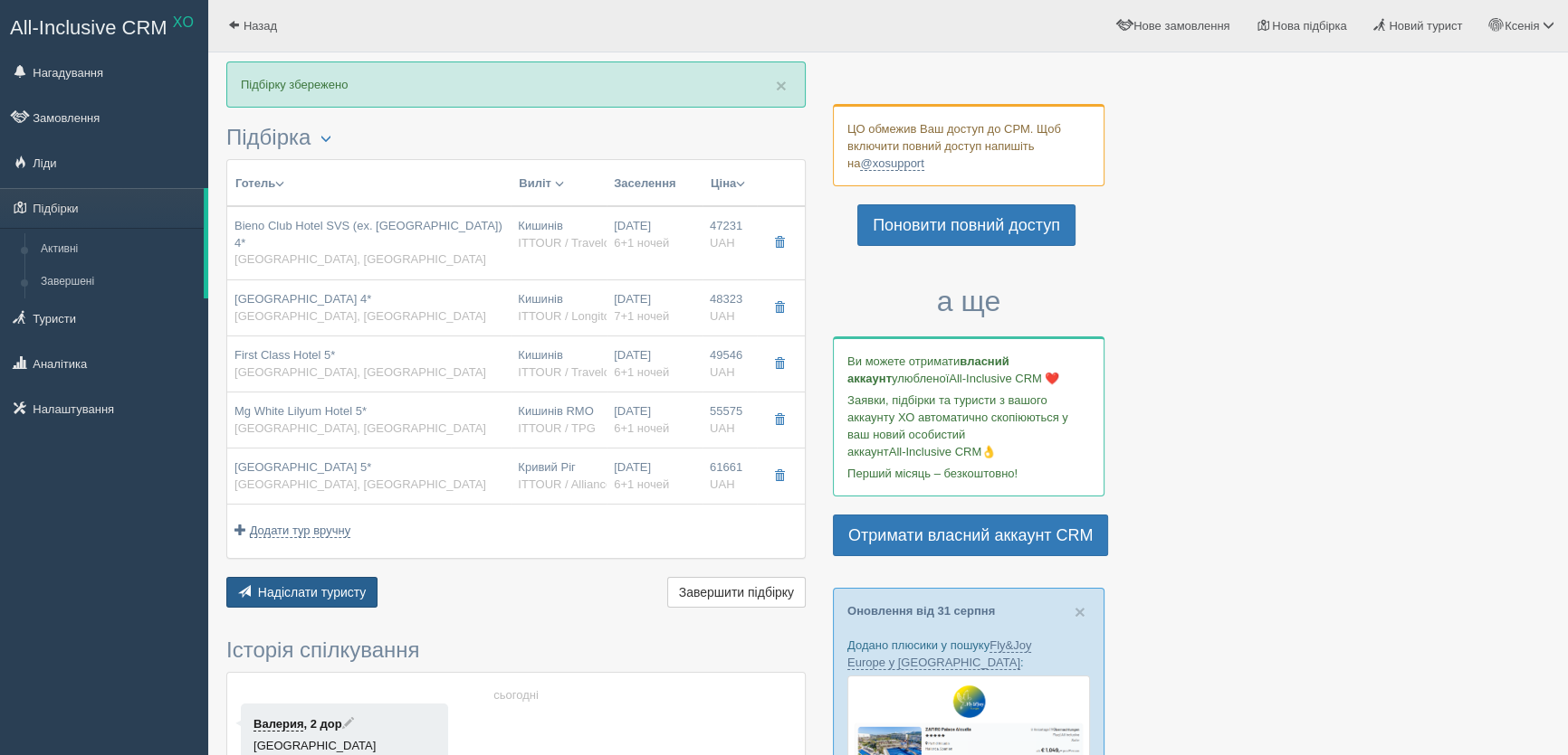
click at [294, 586] on span "Надіслати туристу" at bounding box center [312, 592] width 109 height 14
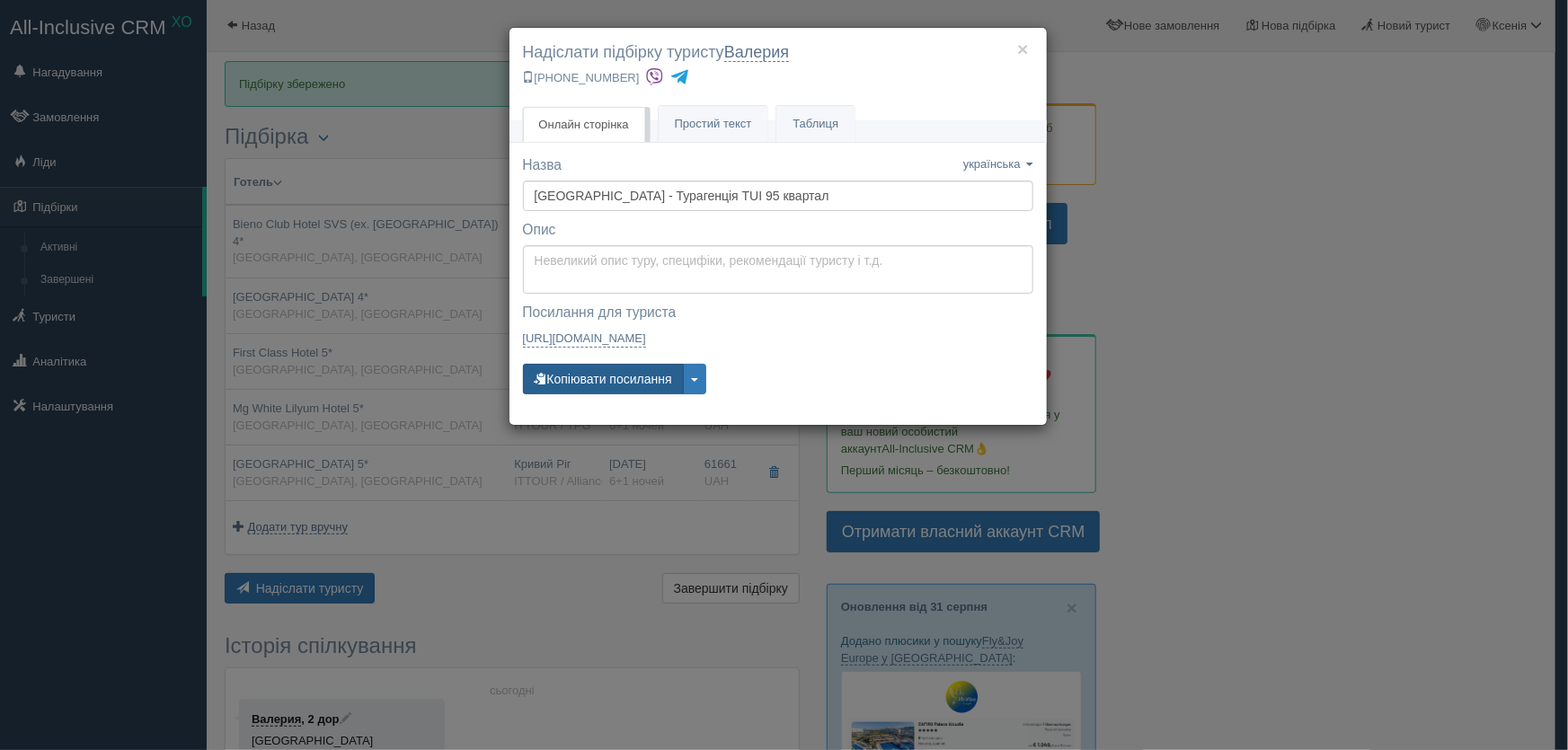
click at [583, 375] on button "Копіювати посилання" at bounding box center [603, 379] width 161 height 30
click at [1019, 44] on button "×" at bounding box center [1022, 49] width 10 height 19
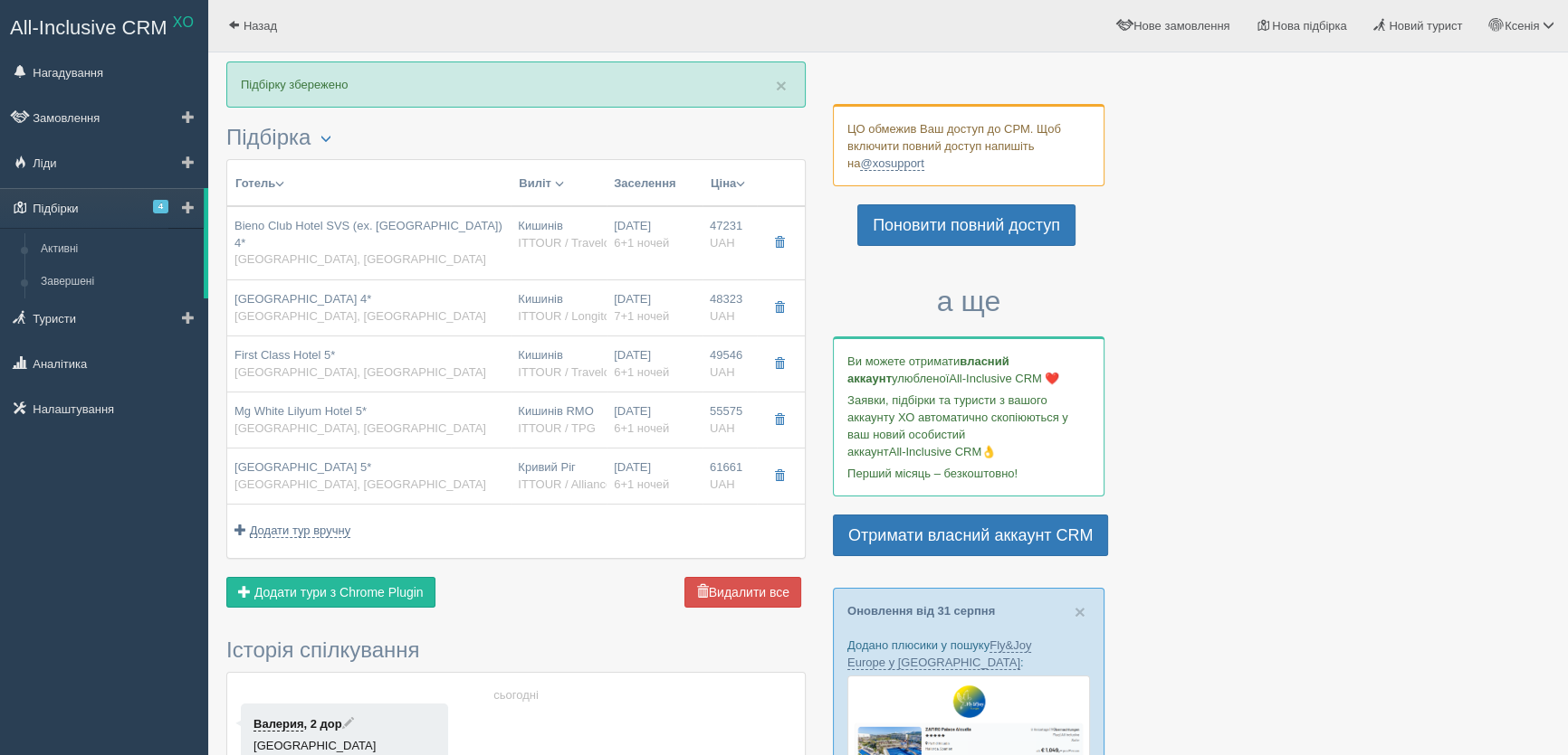
click at [156, 208] on span "4" at bounding box center [161, 207] width 15 height 13
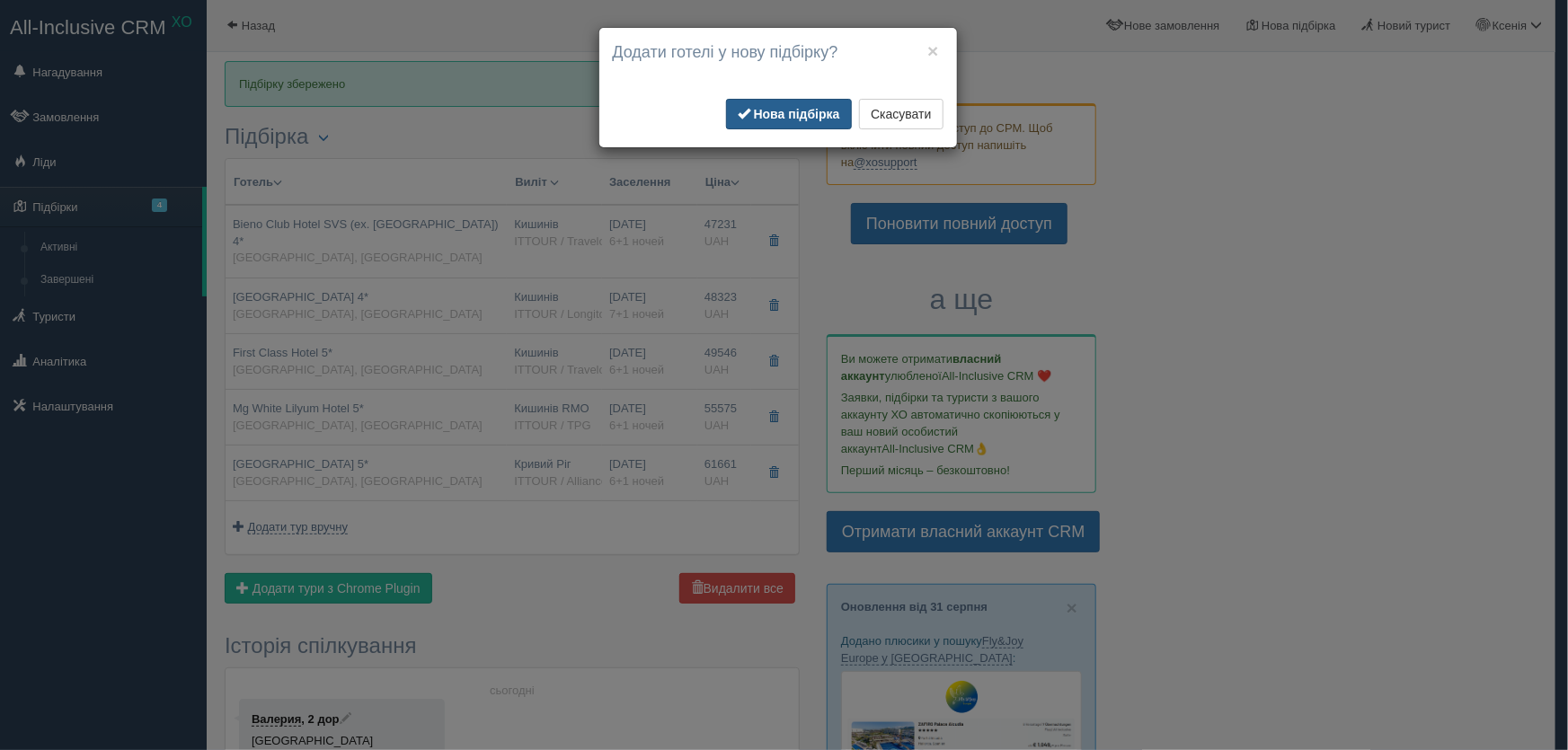
click at [776, 117] on b "Нова підбірка" at bounding box center [796, 113] width 86 height 14
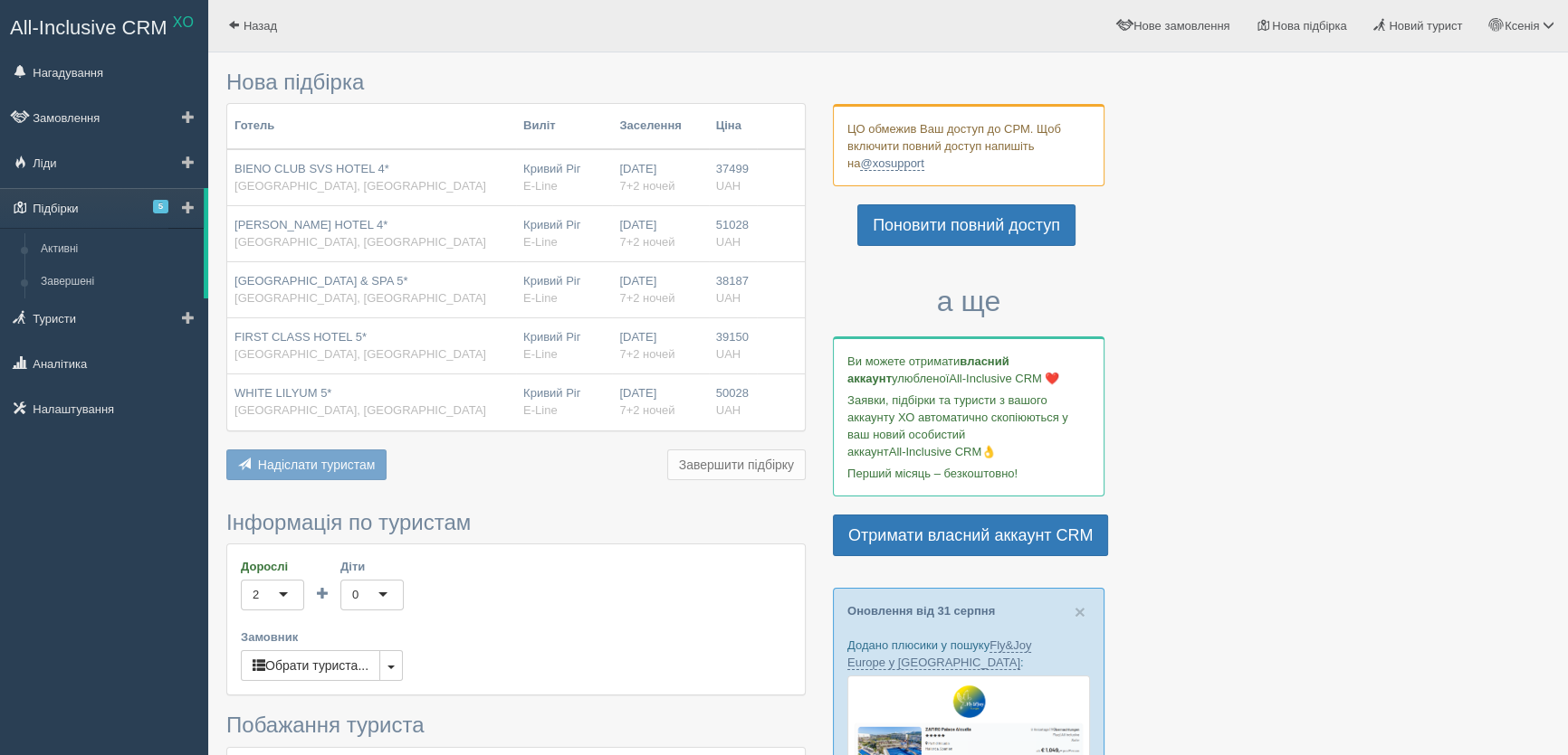
click at [156, 205] on span "5" at bounding box center [161, 207] width 15 height 13
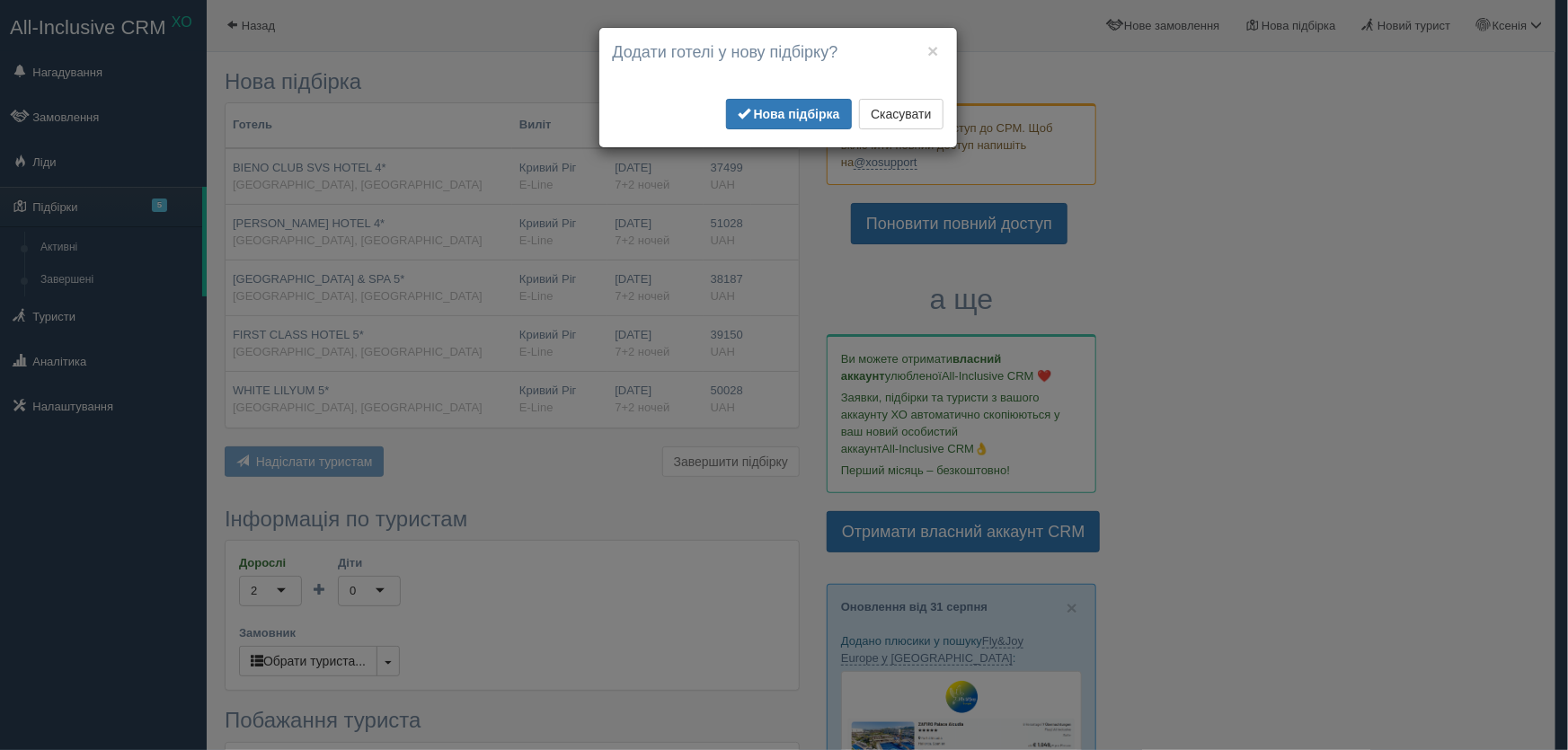
click at [638, 532] on div "× Почати нову підбірку? Додати готелі у нову підбірку? Для інтеграції з пошуком…" at bounding box center [784, 375] width 1568 height 750
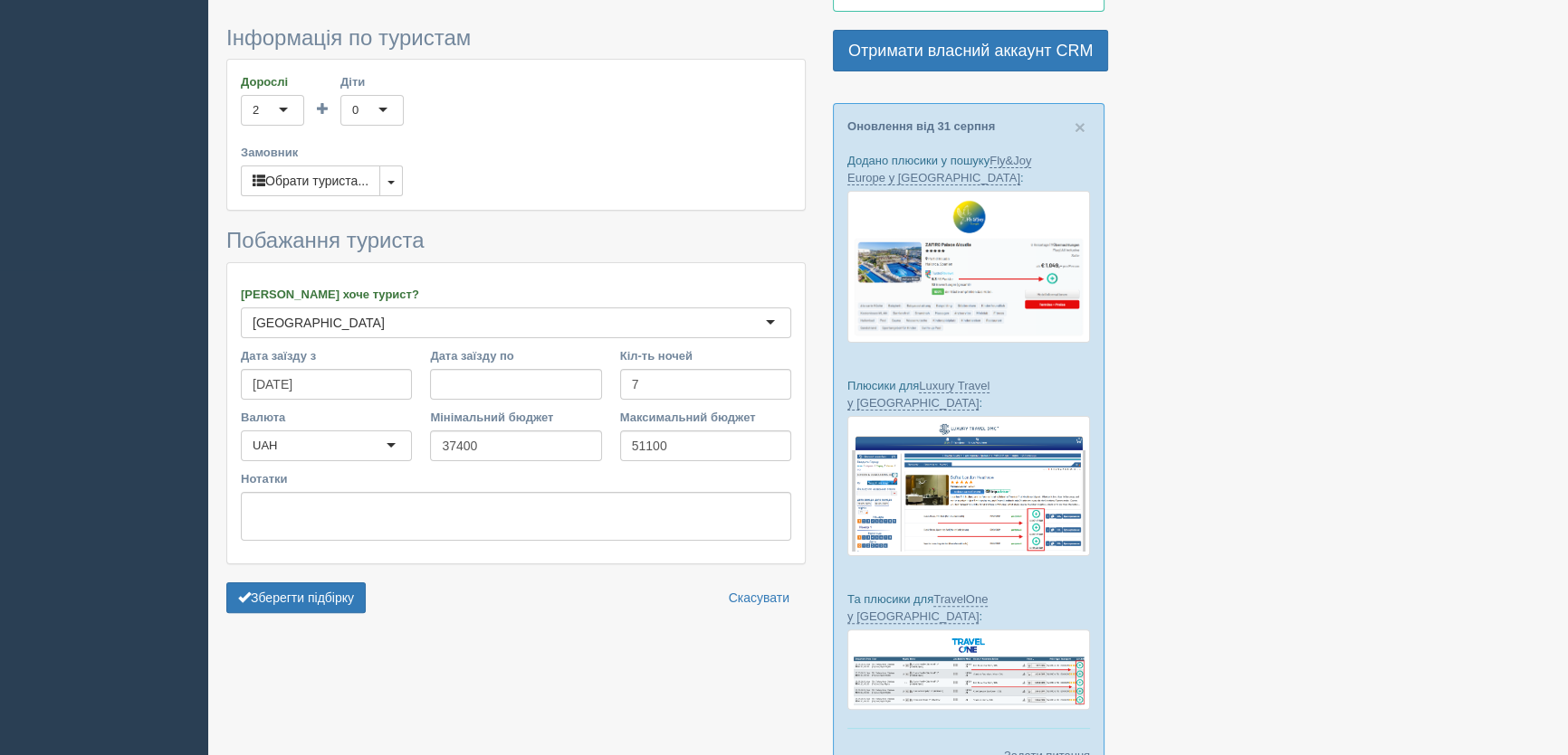
scroll to position [493, 0]
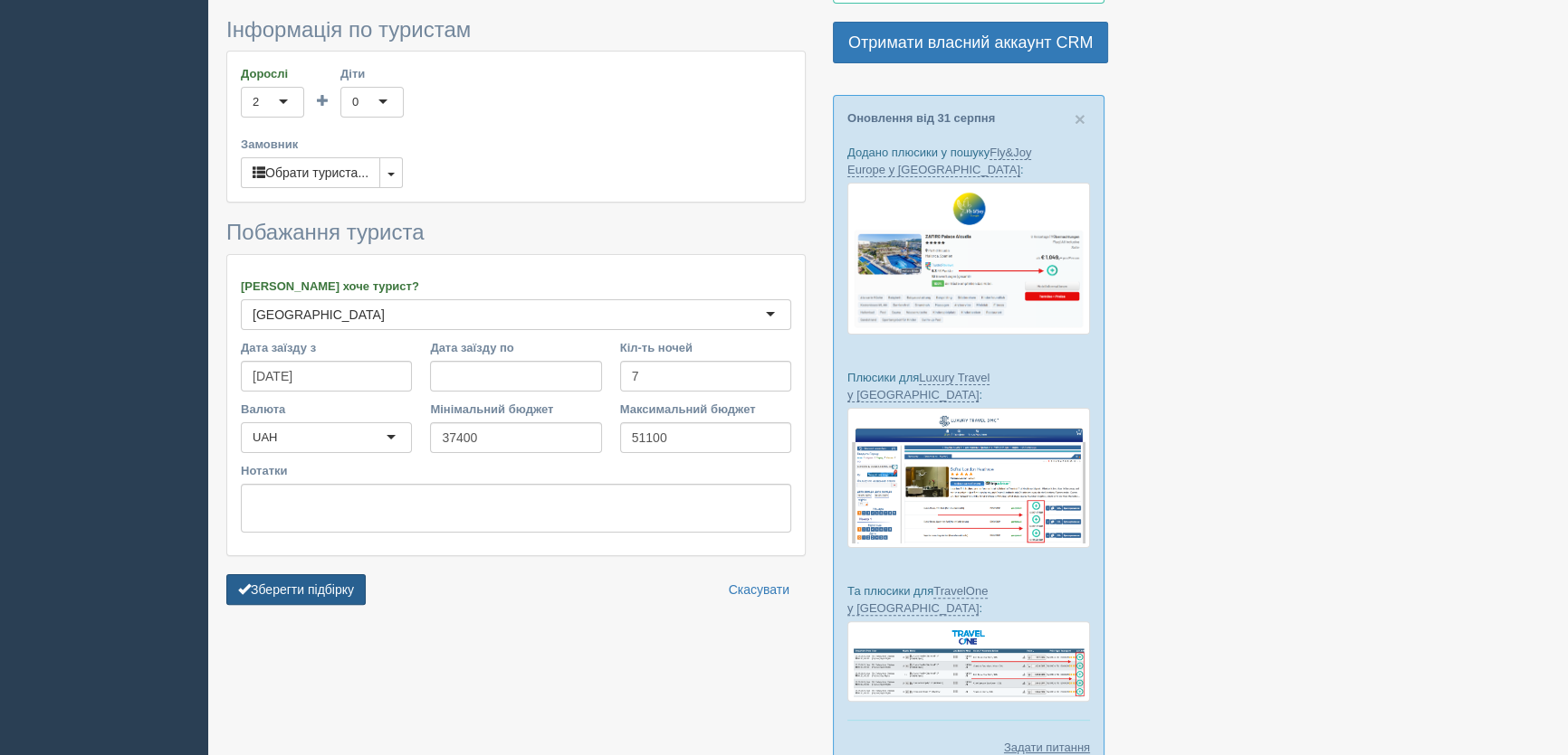
click at [329, 580] on button "Зберегти підбірку" at bounding box center [296, 589] width 139 height 30
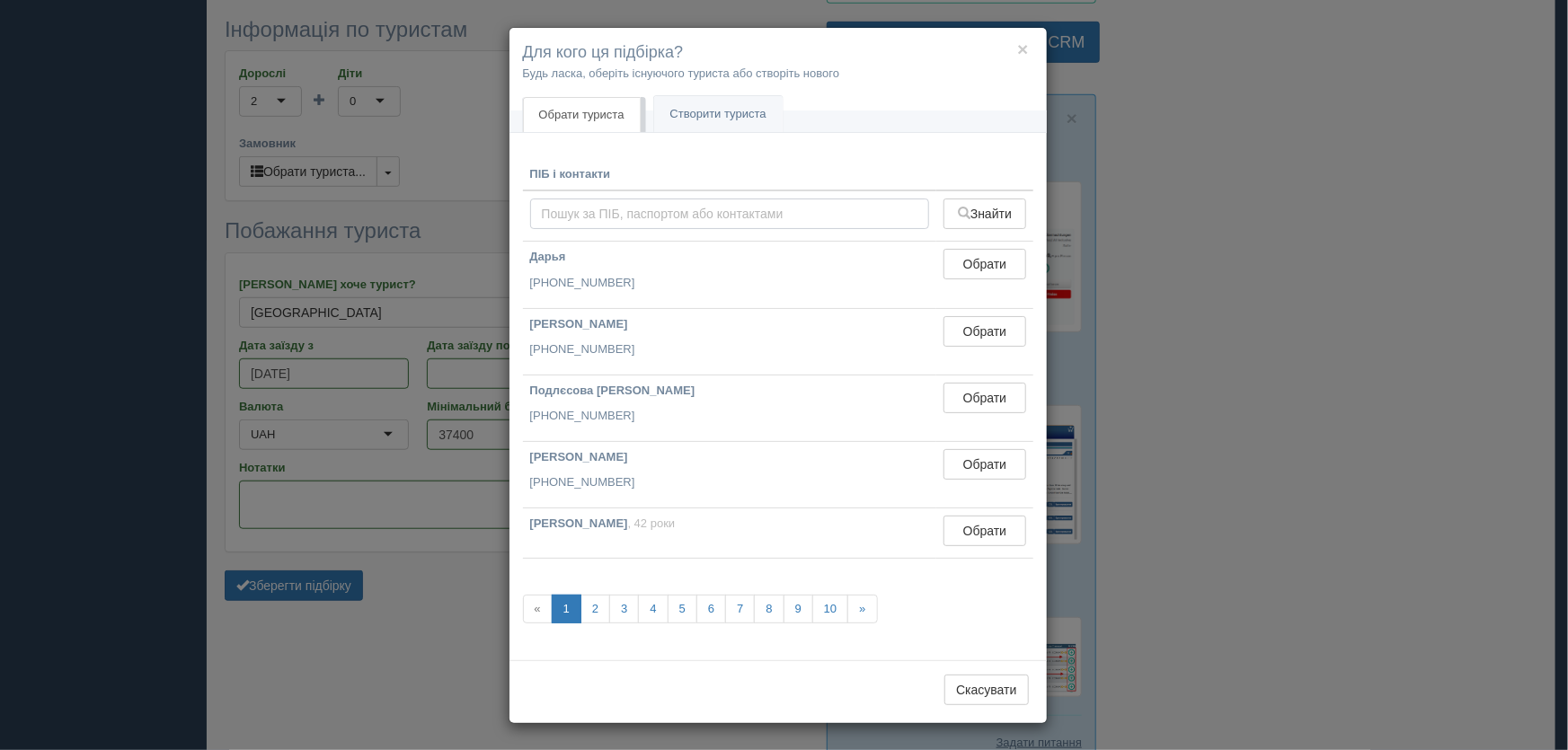
click at [601, 223] on input "text" at bounding box center [730, 214] width 400 height 30
type input "D"
type input "Валері"
click at [969, 206] on button "Знайти" at bounding box center [984, 214] width 81 height 30
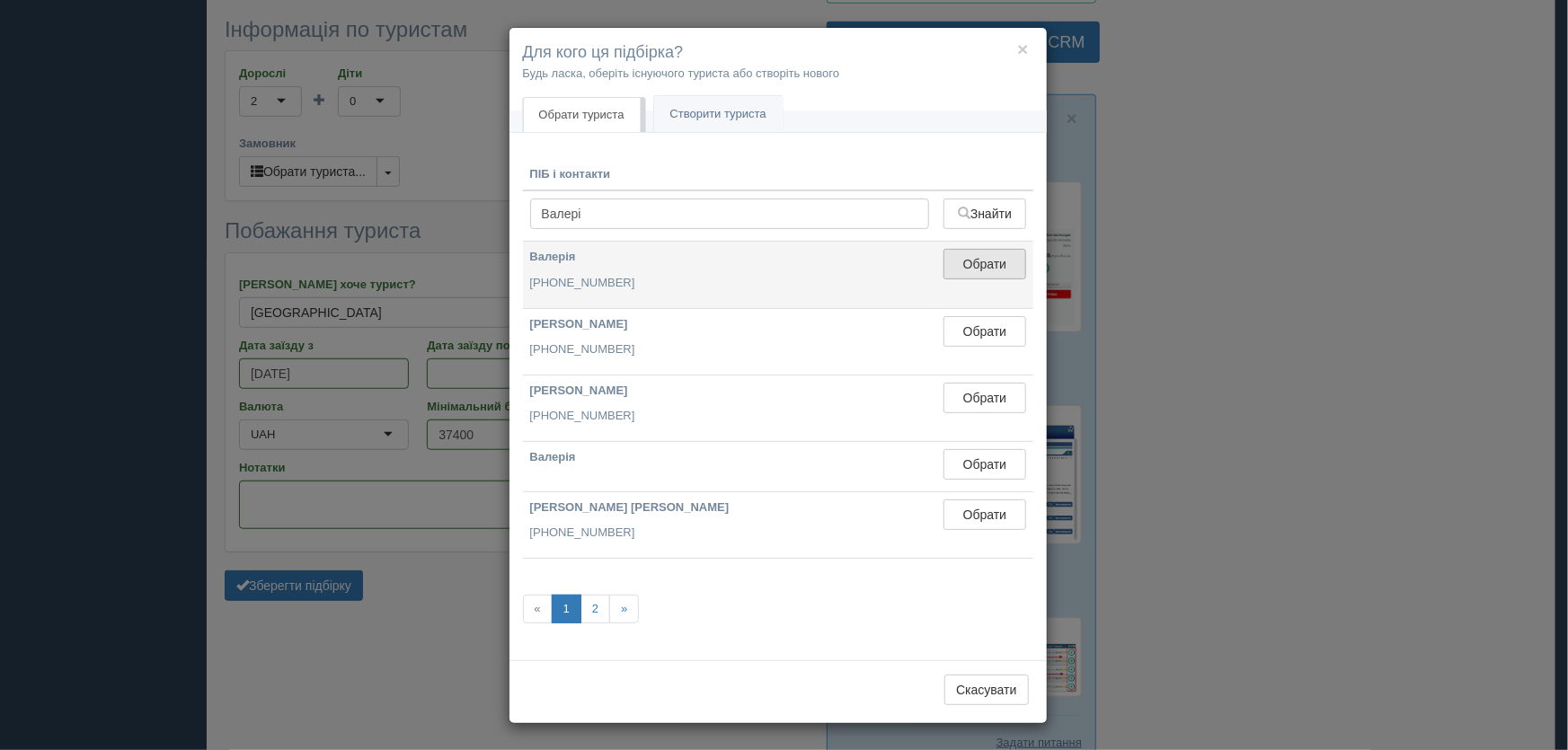
click at [980, 271] on button "Обрати" at bounding box center [984, 264] width 81 height 30
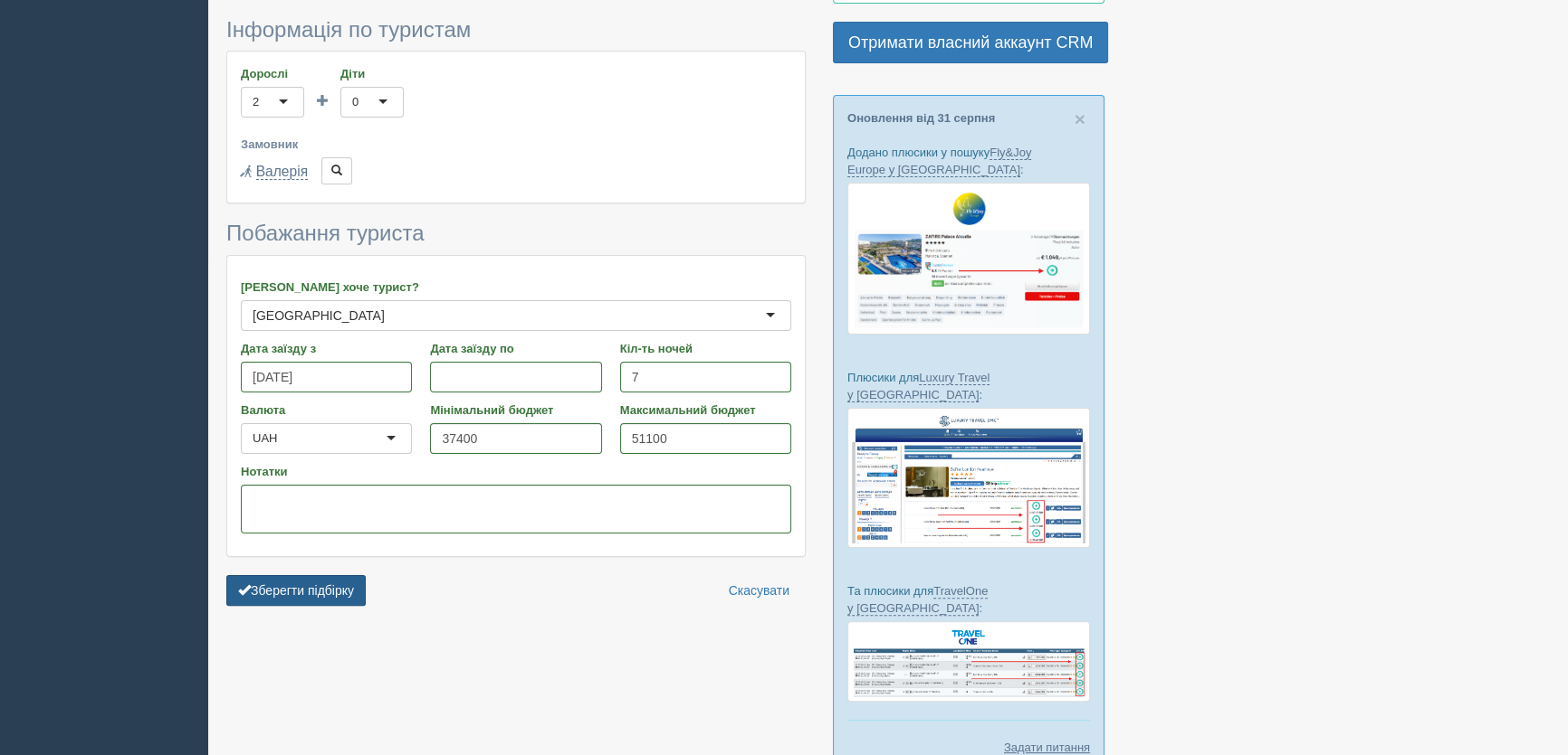
click at [302, 586] on button "Зберегти підбірку" at bounding box center [296, 590] width 139 height 30
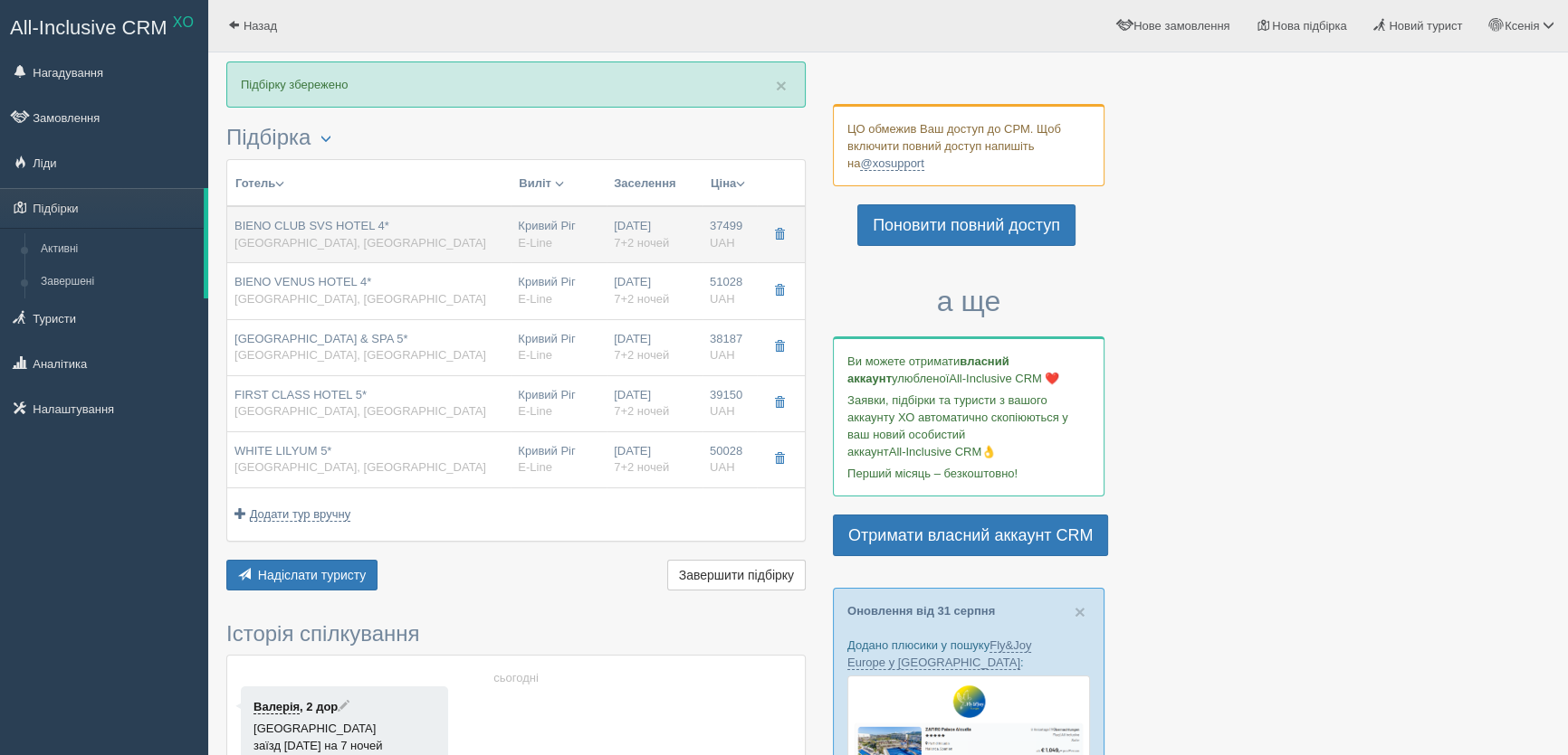
click at [533, 229] on div "Кривий Ріг E-Line" at bounding box center [559, 234] width 82 height 33
type input "BIENO CLUB SVS HOTEL 4*"
type input "https://kompastour.com/kz/rus/country/turkey/alanya/bieno_club_hotel_svs/"
type input "[GEOGRAPHIC_DATA]"
type input "Аланія"
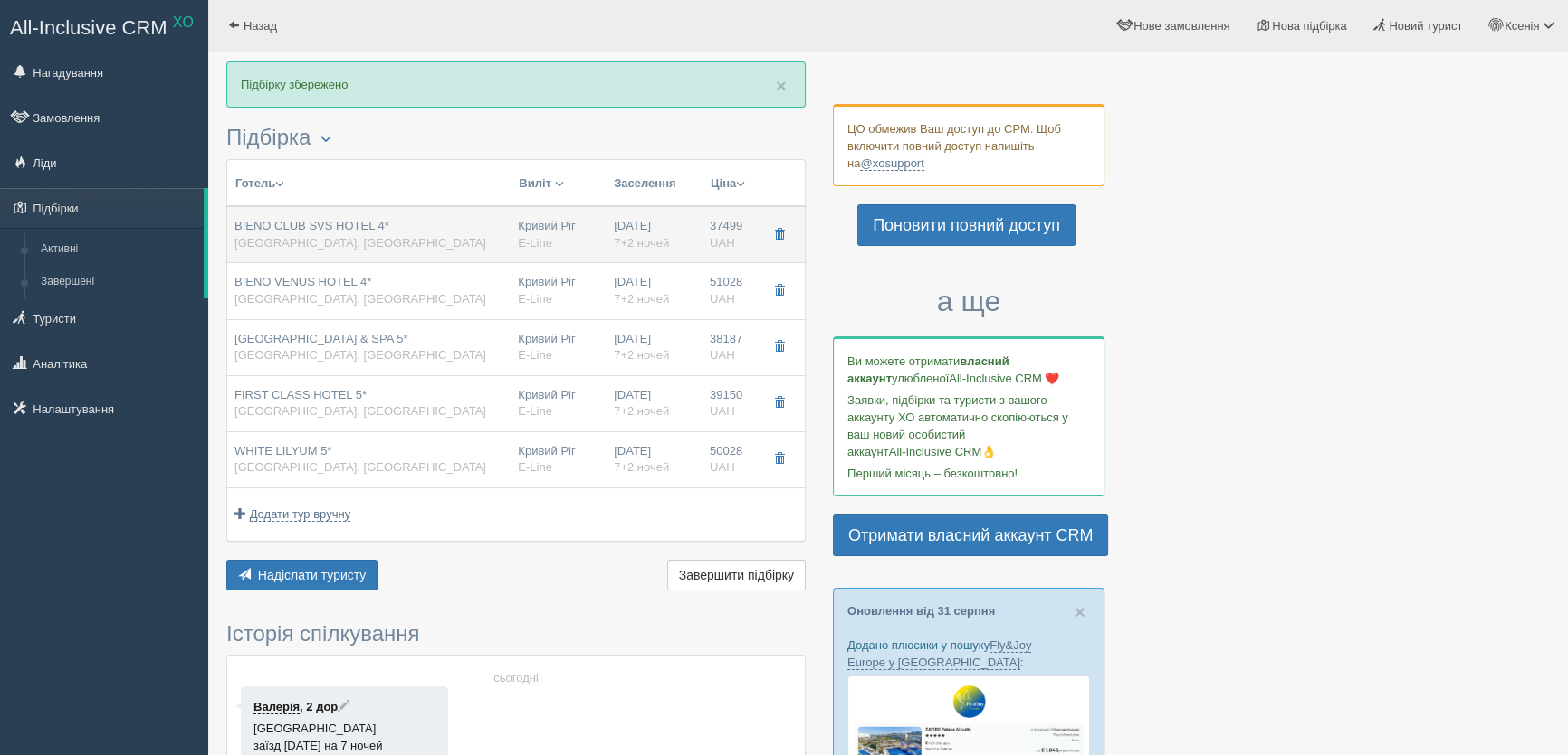
type input "37499.00"
type input "Кривий Ріг"
type input "Анталія"
type input "7+2"
type input "STANDARD ROOM"
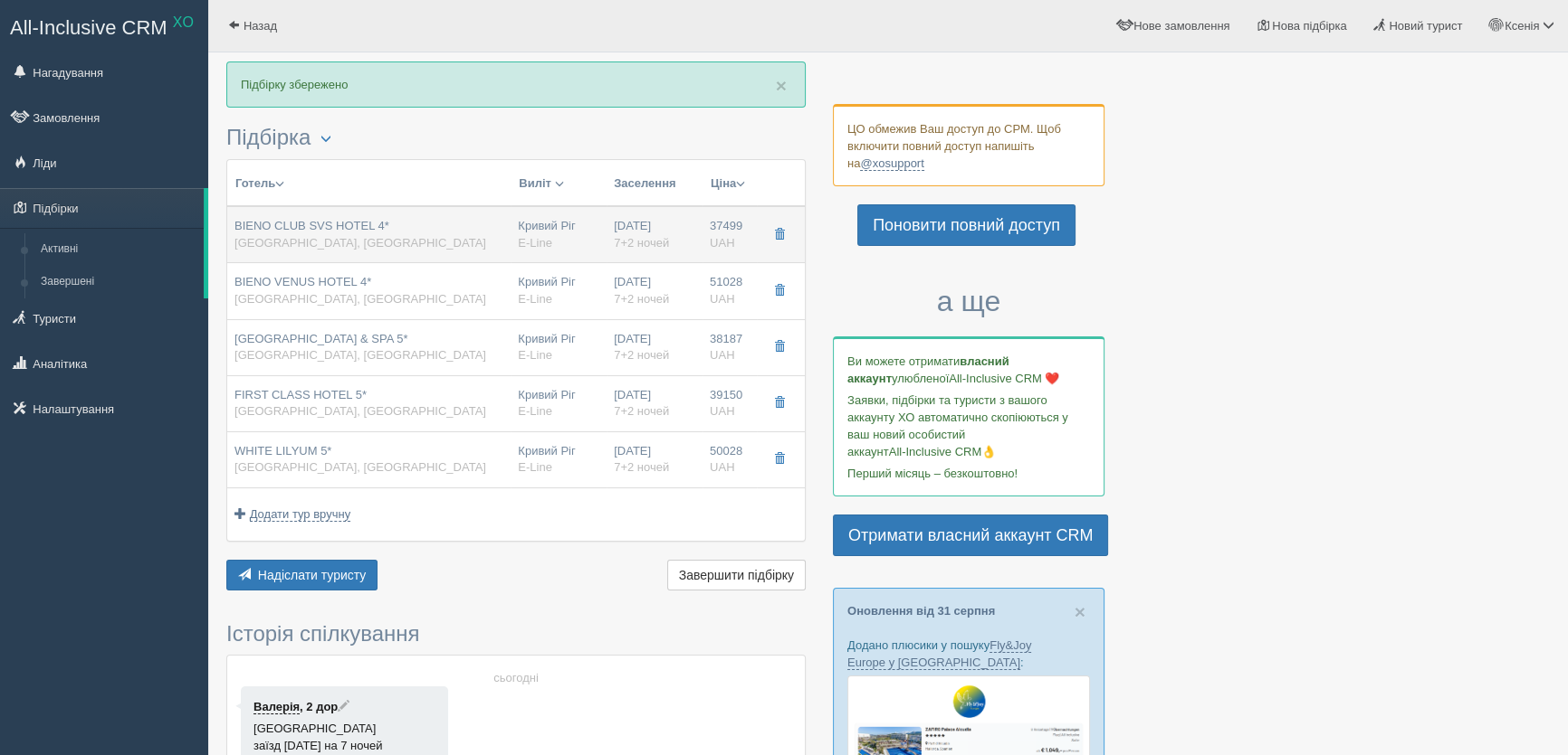
type input "ALL INCLUSIVE"
type input "E-Line"
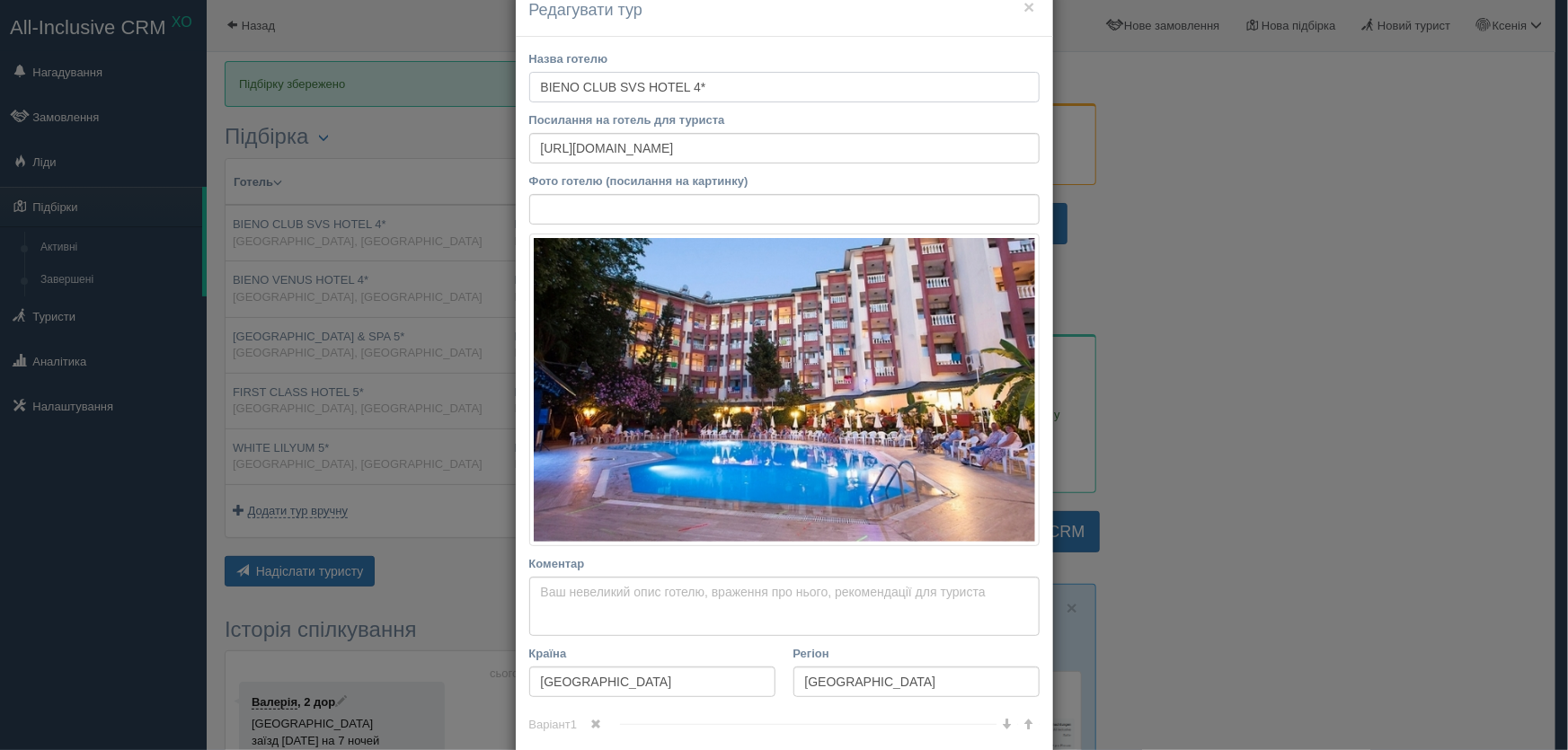
scroll to position [81, 0]
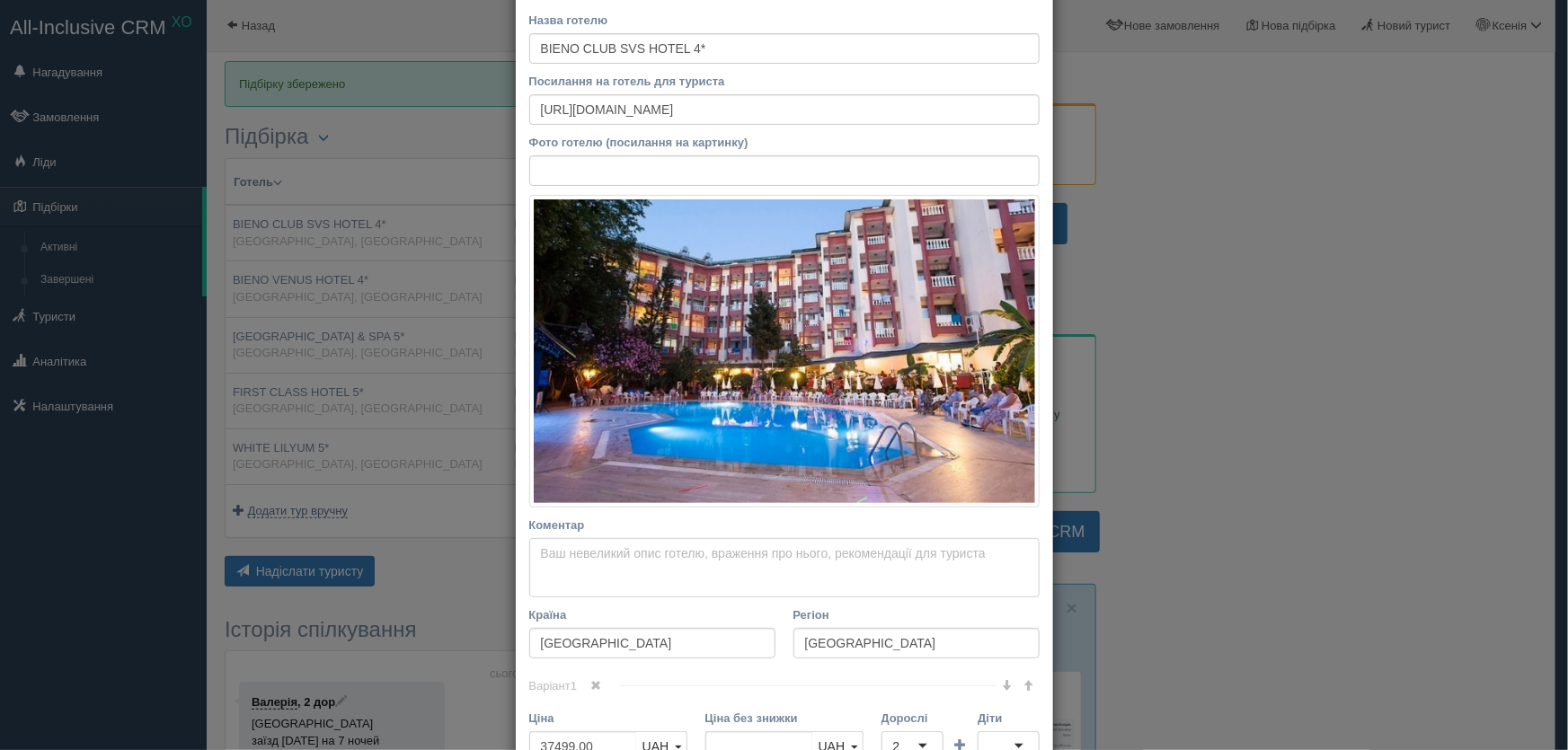
click at [569, 557] on textarea "Коментар Основний опис Додатковий опис Закріпити Збережено Необхідно вказати на…" at bounding box center [785, 567] width 511 height 60
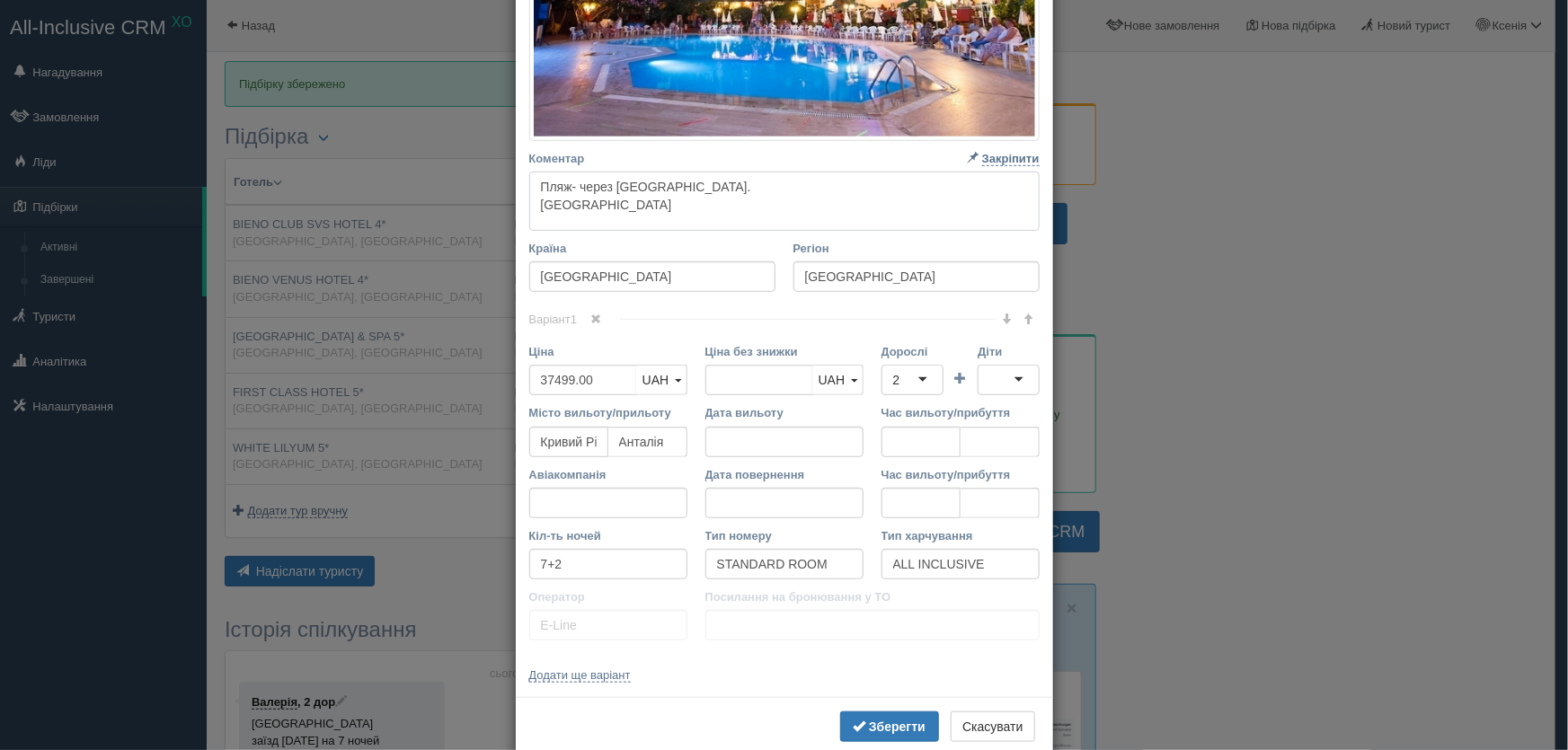
scroll to position [484, 0]
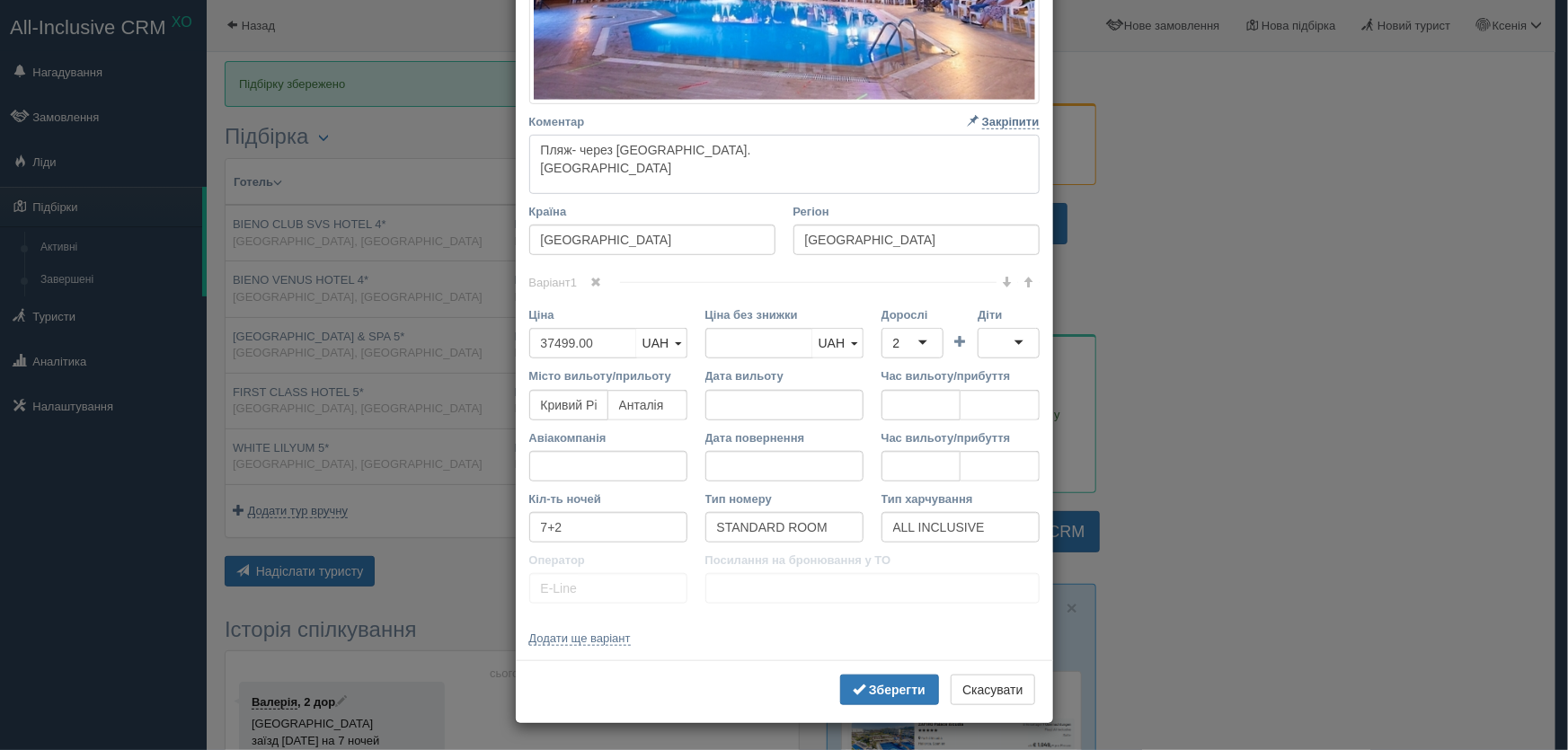
type textarea "Пляж- через Дорогу. Аланія"
click at [562, 531] on input "7+2" at bounding box center [608, 528] width 158 height 30
type input "7+4"
click at [884, 689] on b "Зберегти" at bounding box center [897, 689] width 57 height 14
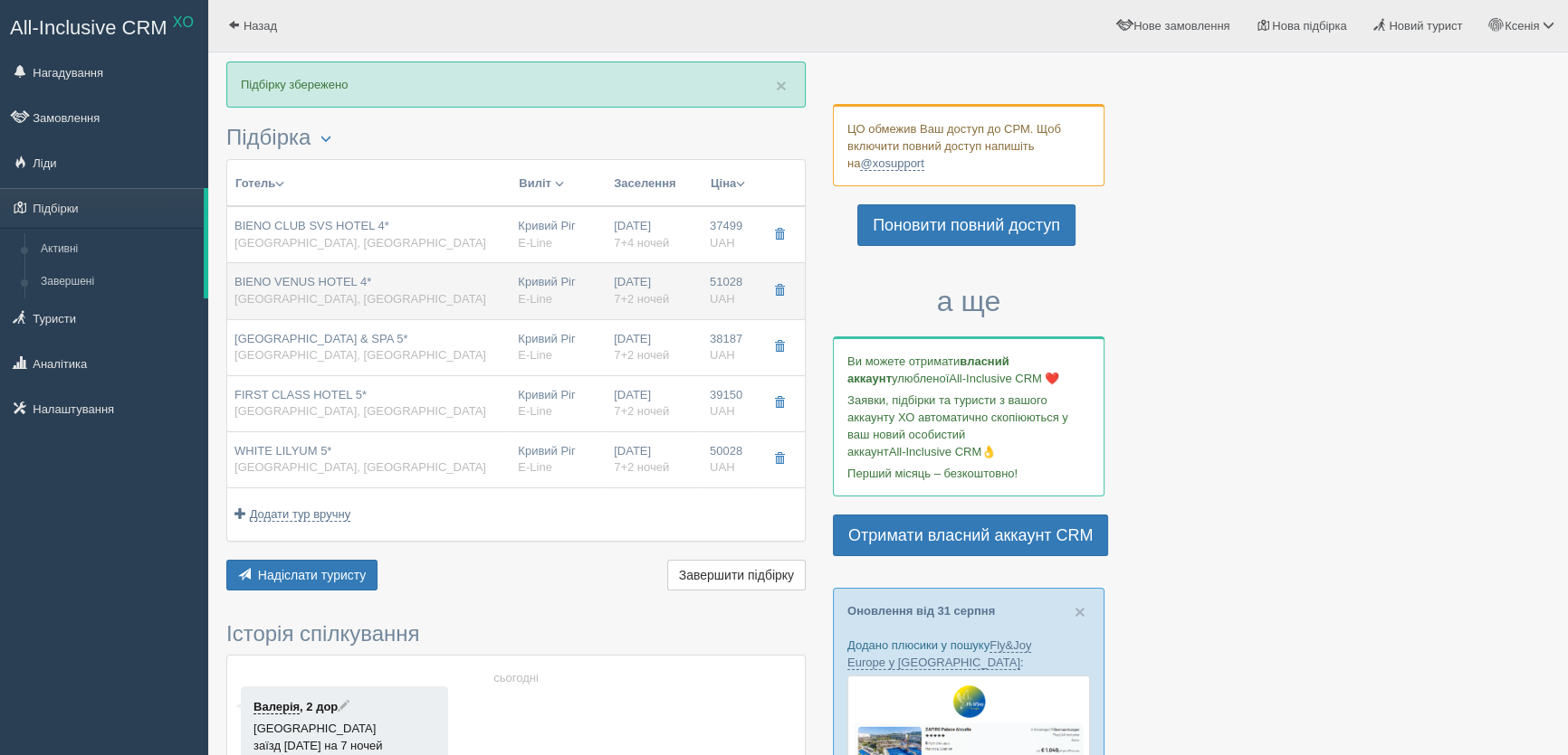
click at [533, 282] on div "Кривий Ріг E-Line" at bounding box center [559, 290] width 82 height 33
type input "BIENO VENUS HOTEL 4*"
type input "https://kompastour.com/kz/rus/country/turkey/side/bien_venus_hotel/"
type input "Сіде"
type input "51028.00"
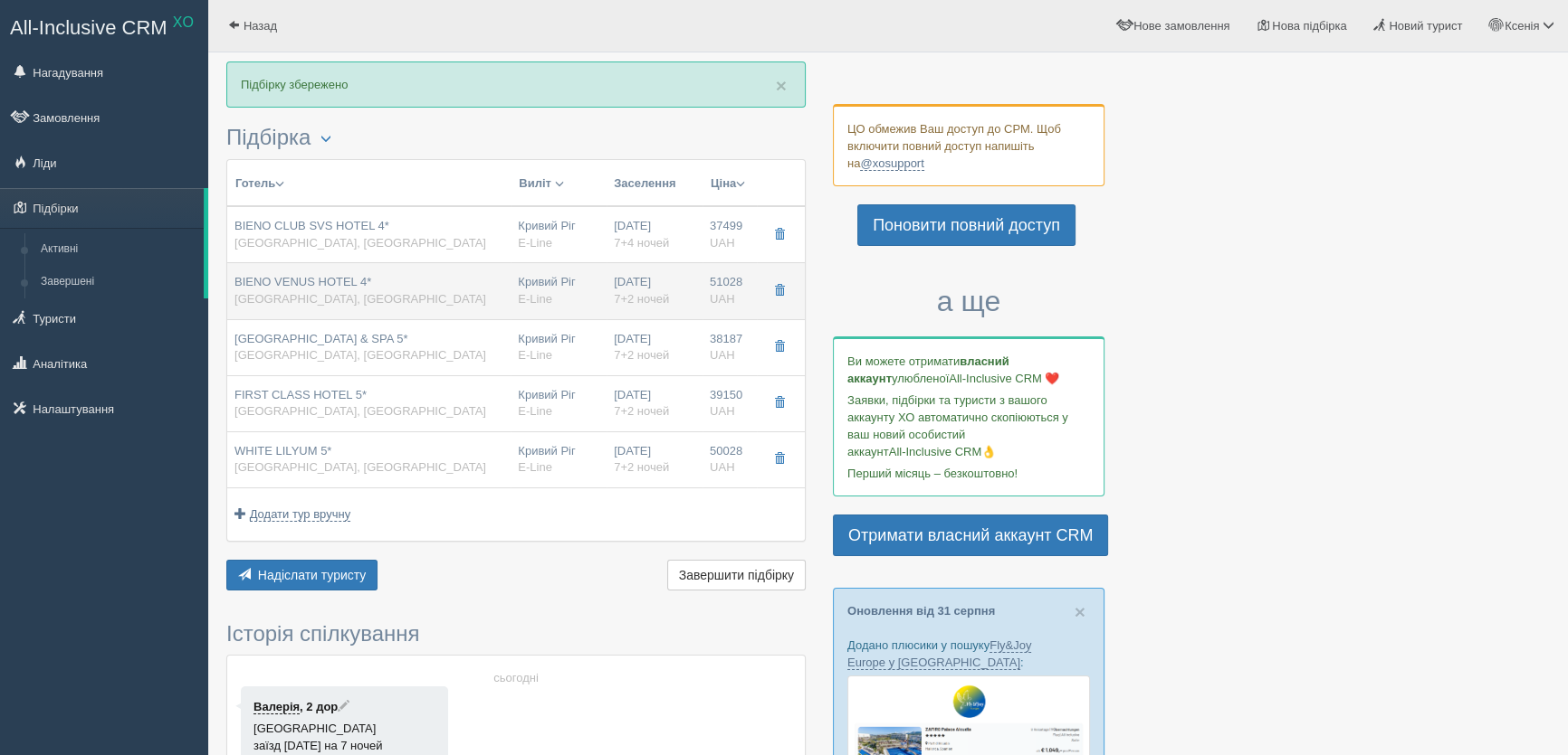
type input "7+2"
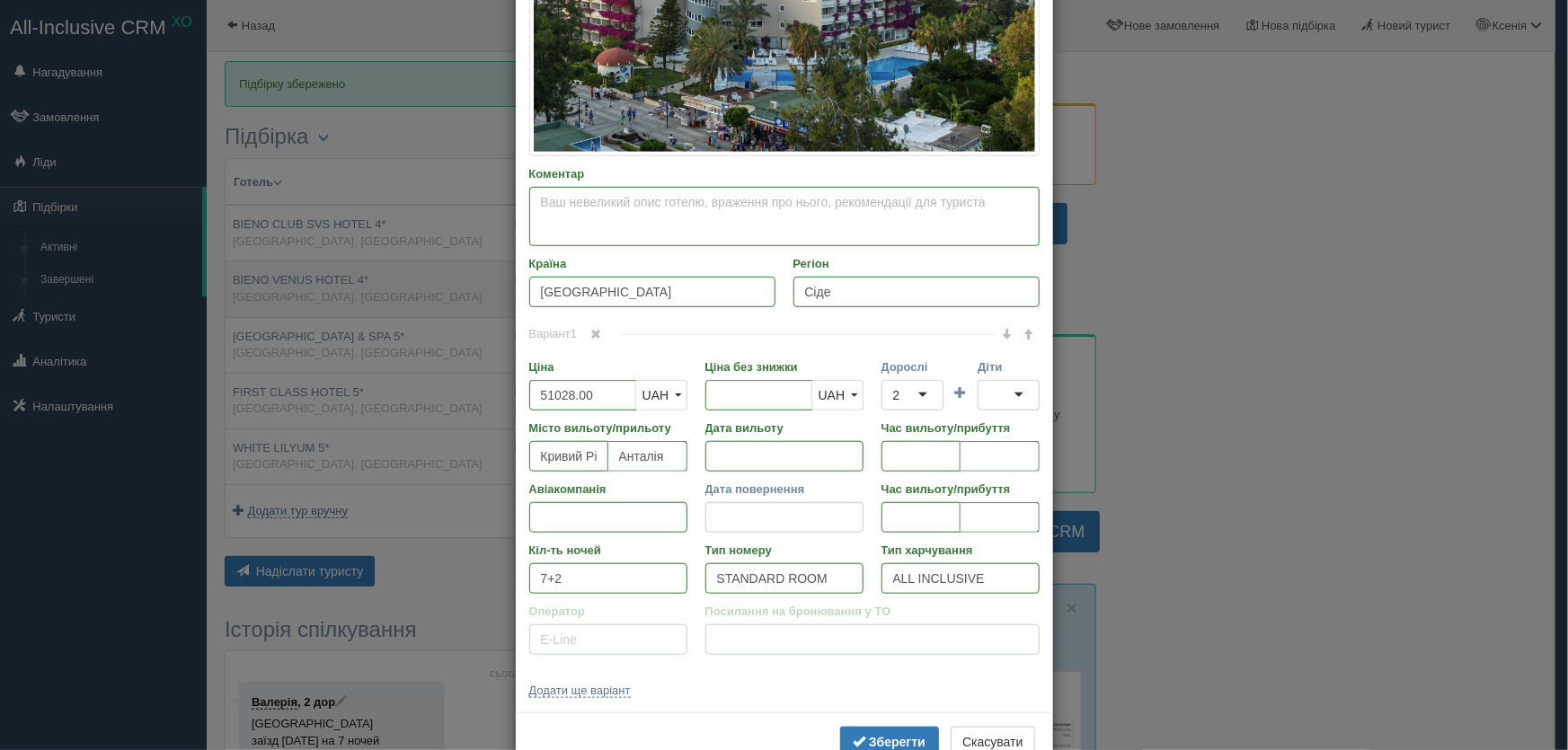
scroll to position [0, 0]
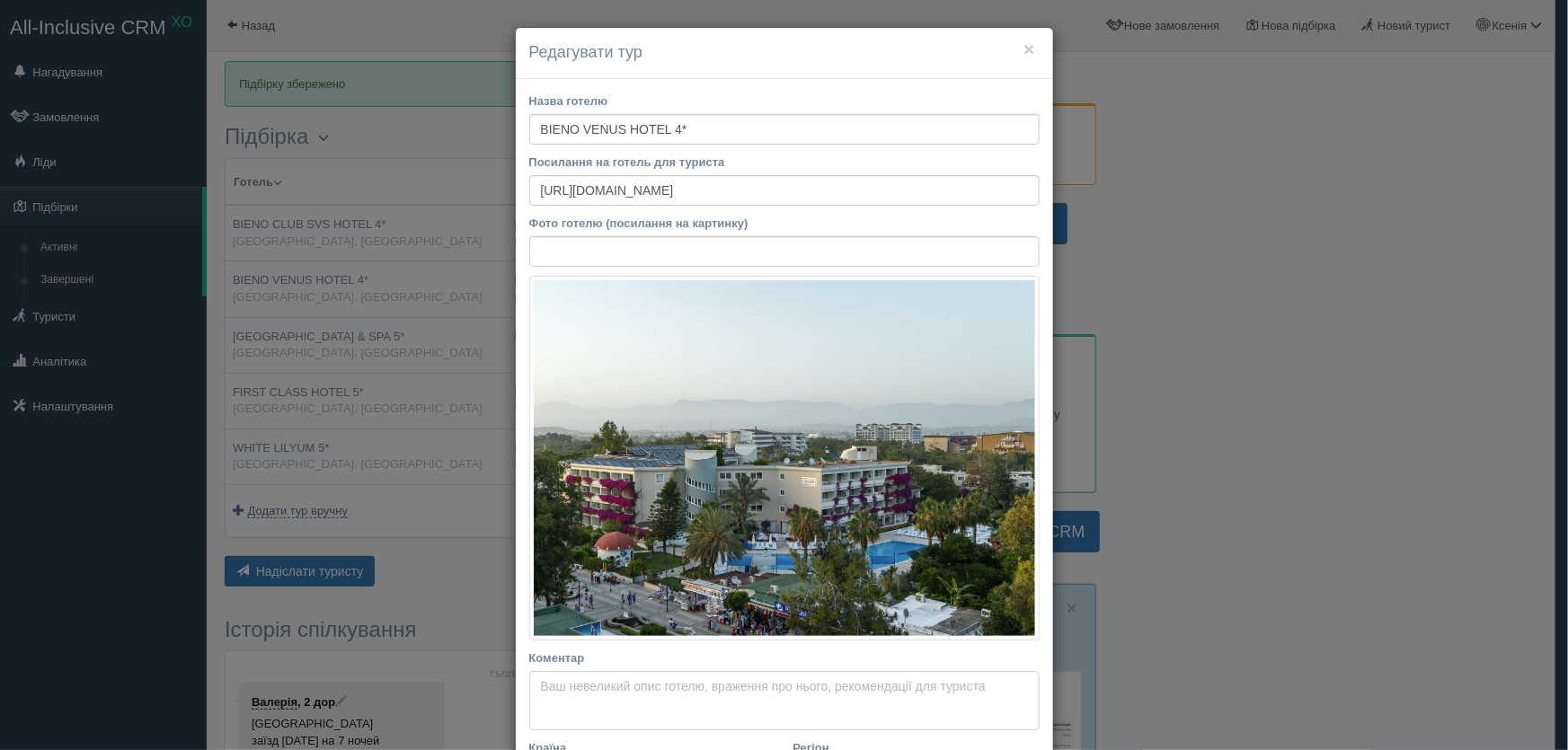
click at [562, 699] on textarea "Коментар Основний опис Додатковий опис Закріпити Збережено Необхідно вказати на…" at bounding box center [785, 701] width 511 height 60
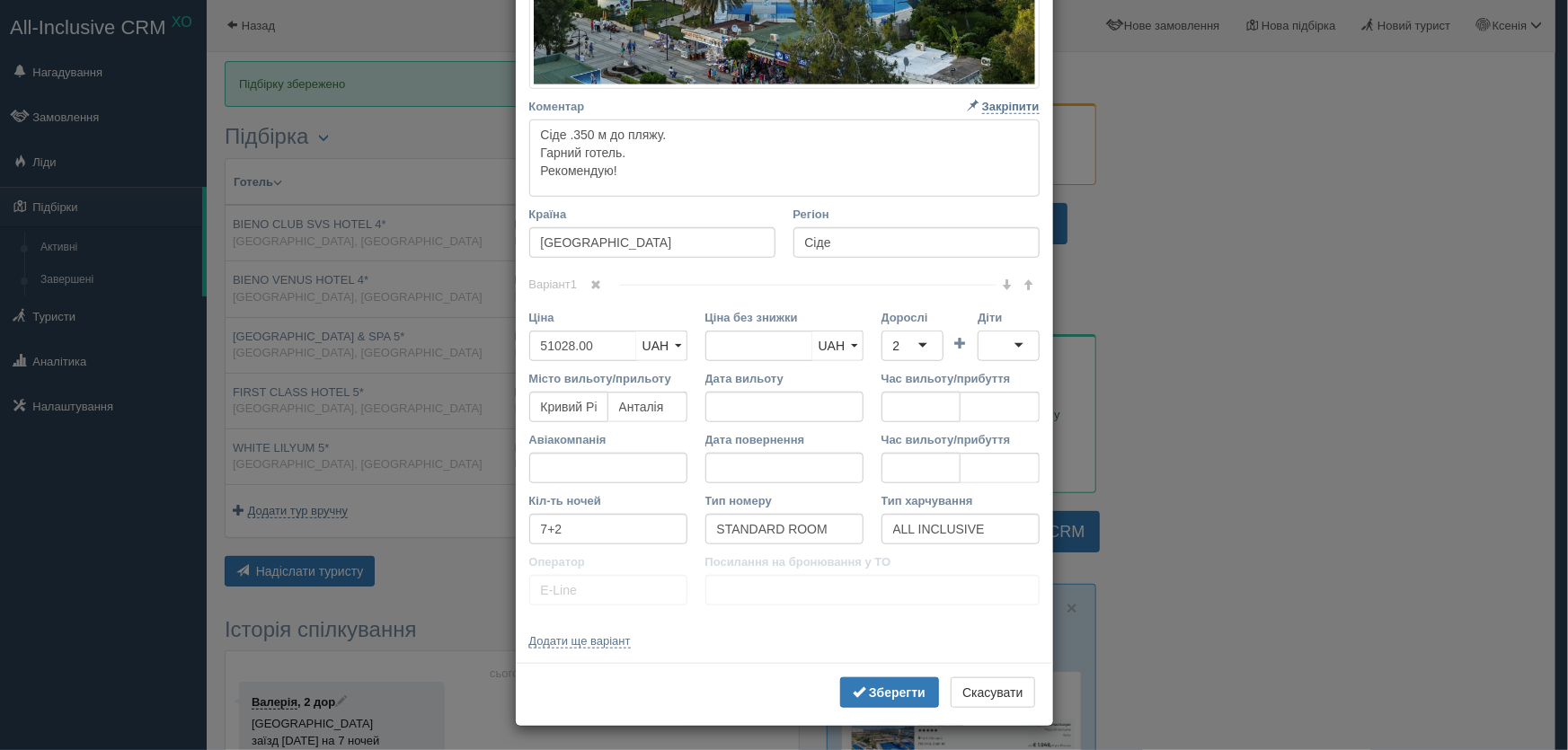
scroll to position [553, 0]
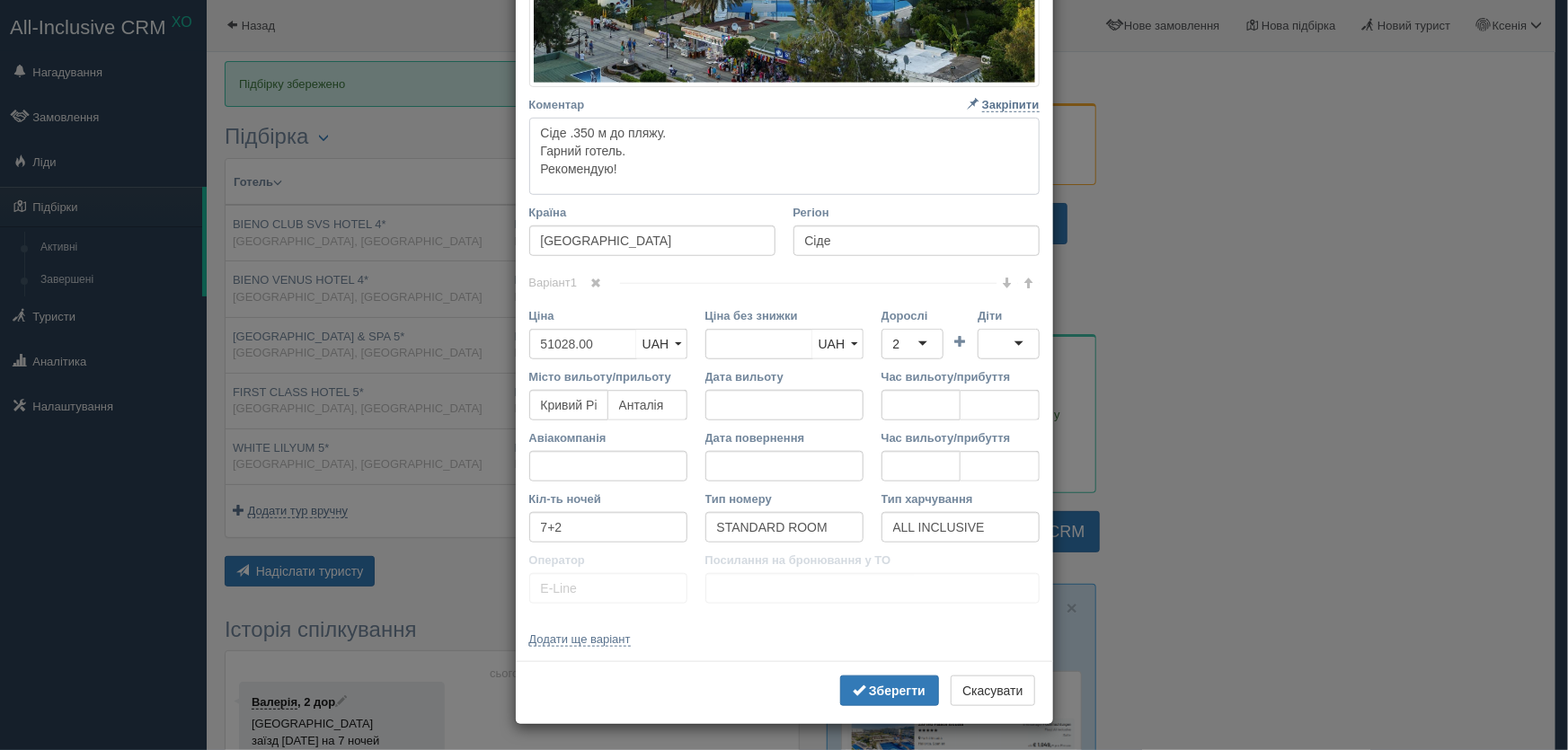
type textarea "Сіде .350 м до пляжу. Гарний готель. Рекомендую!"
click at [560, 531] on input "7+2" at bounding box center [608, 528] width 158 height 30
type input "7+4"
click at [881, 686] on b "Зберегти" at bounding box center [897, 690] width 57 height 14
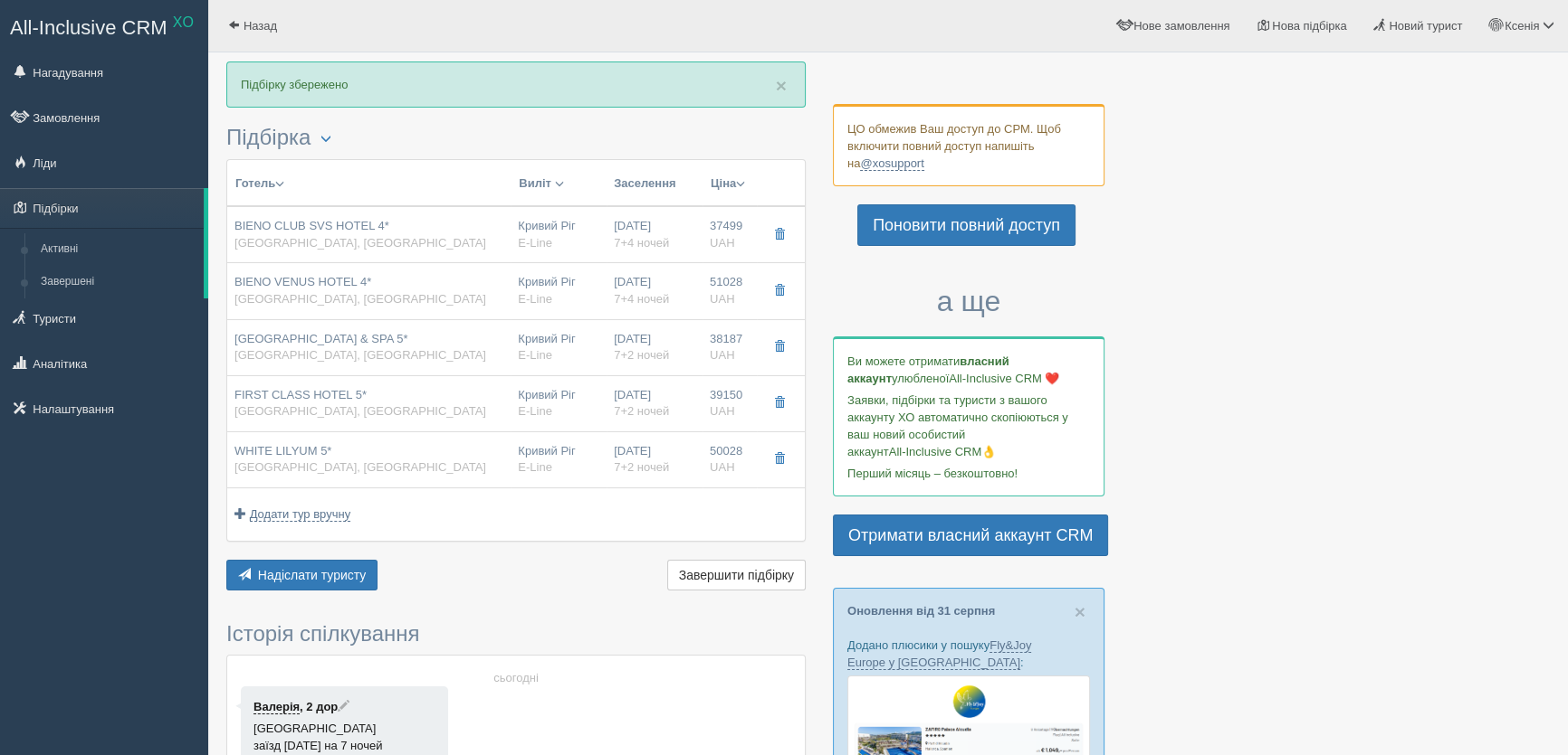
click at [540, 336] on div "Кривий Ріг E-Line" at bounding box center [559, 348] width 82 height 33
type input "HEDEF BEACH RESORT & SPA 5*"
type input "Аланія"
type input "38187.00"
type input "7+2"
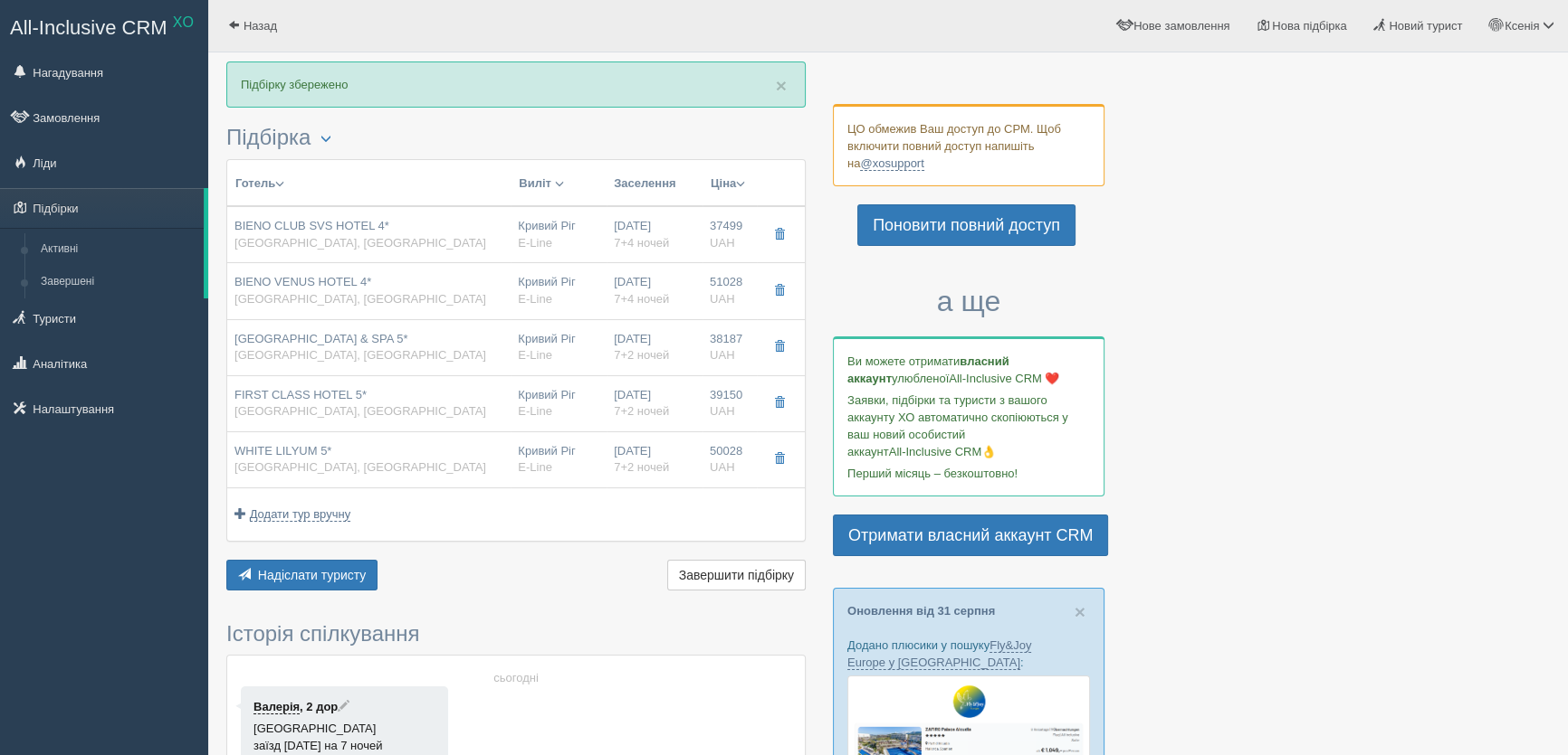
type input "ULTRA ALL INCLUSIVE"
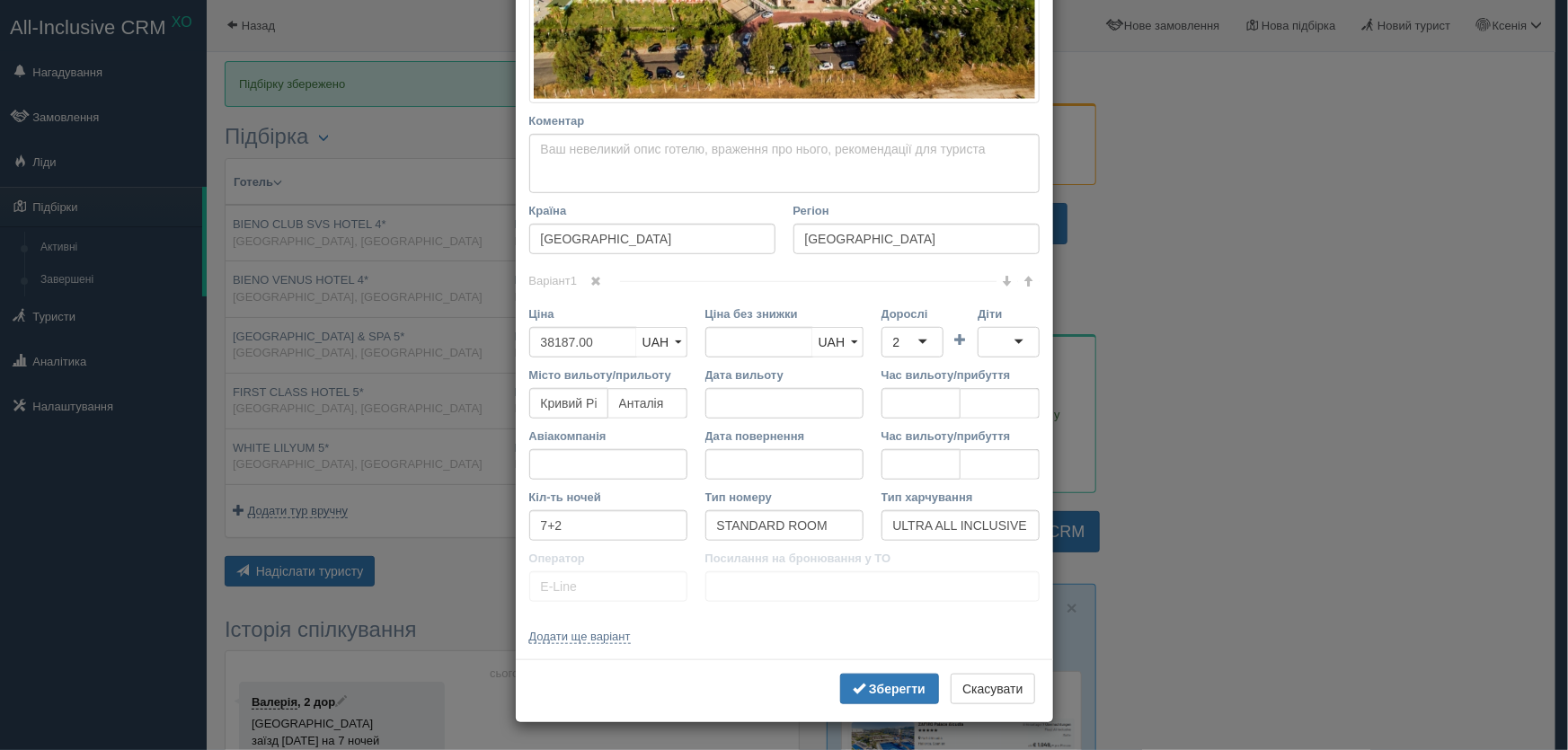
scroll to position [0, 0]
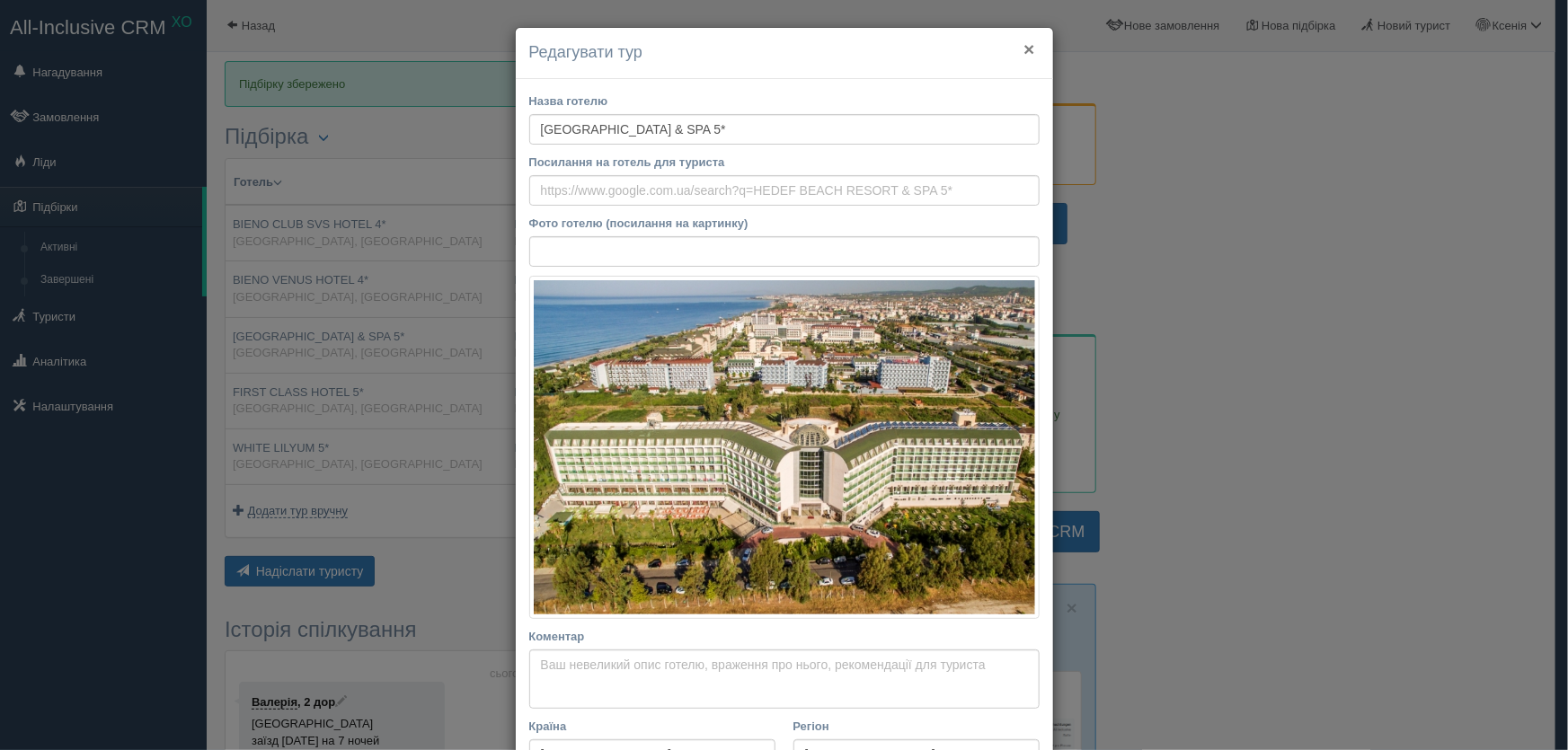
click at [1023, 43] on button "×" at bounding box center [1028, 49] width 10 height 19
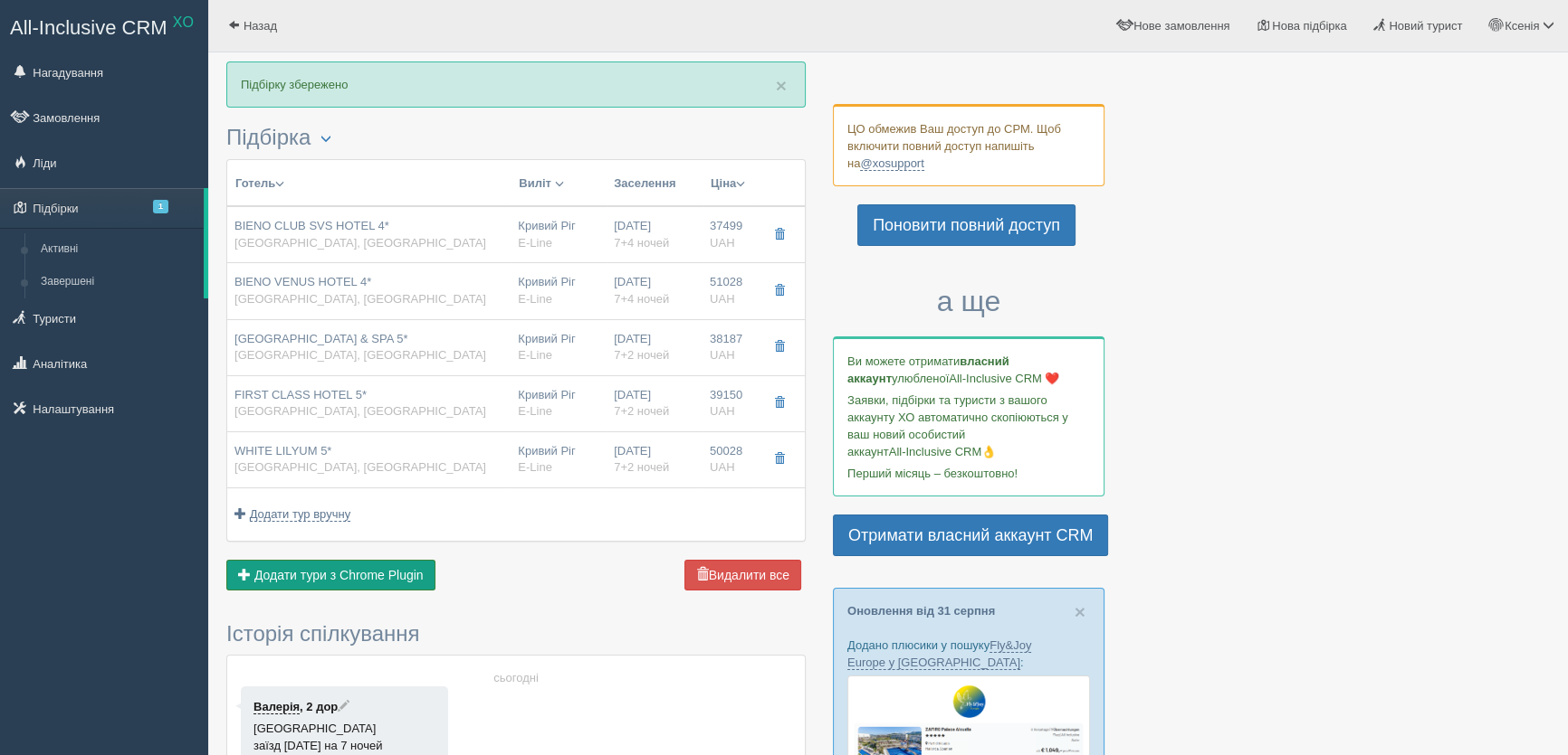
click at [367, 571] on span "Додати тури з Chrome Plugin" at bounding box center [339, 575] width 170 height 14
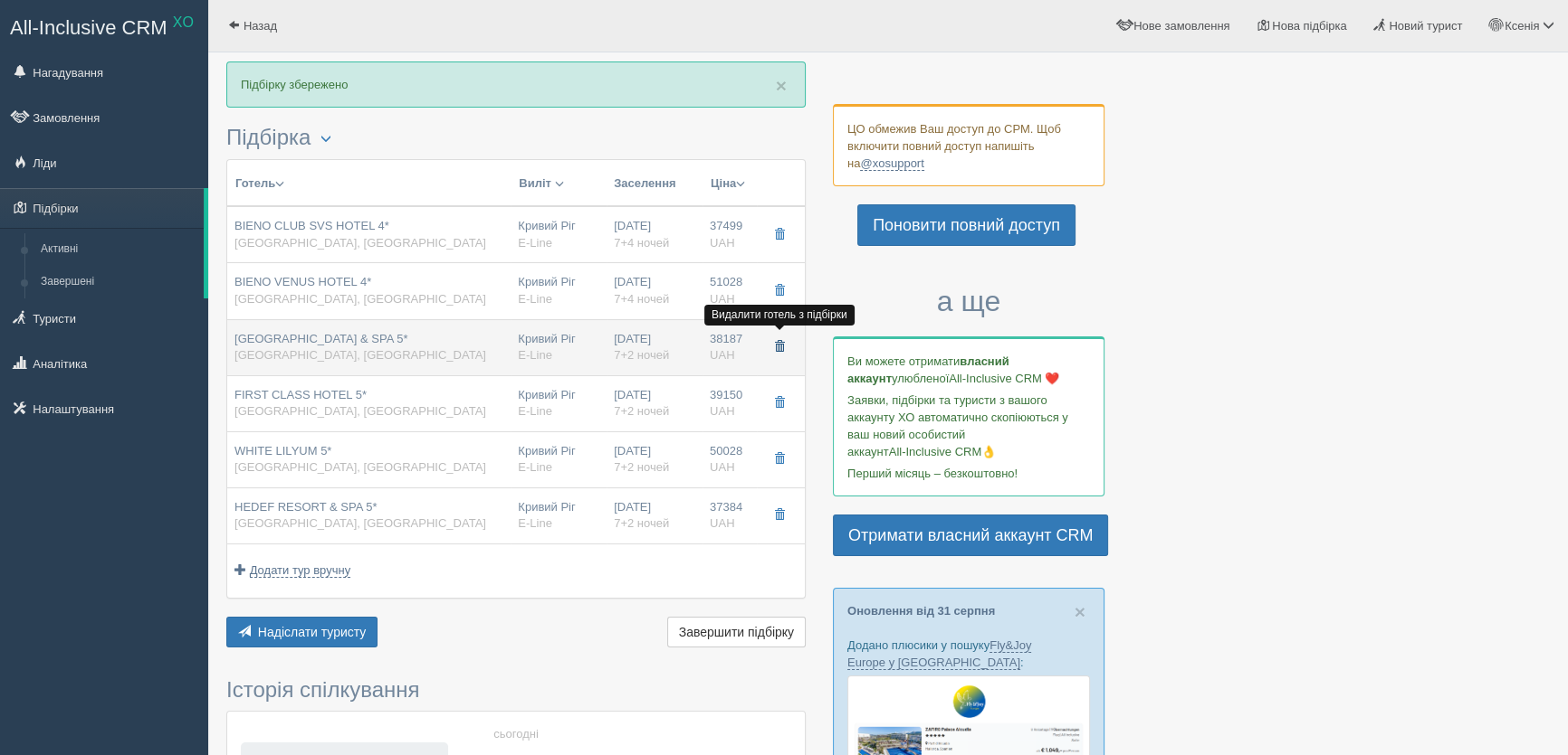
click at [777, 346] on span "button" at bounding box center [778, 346] width 10 height 10
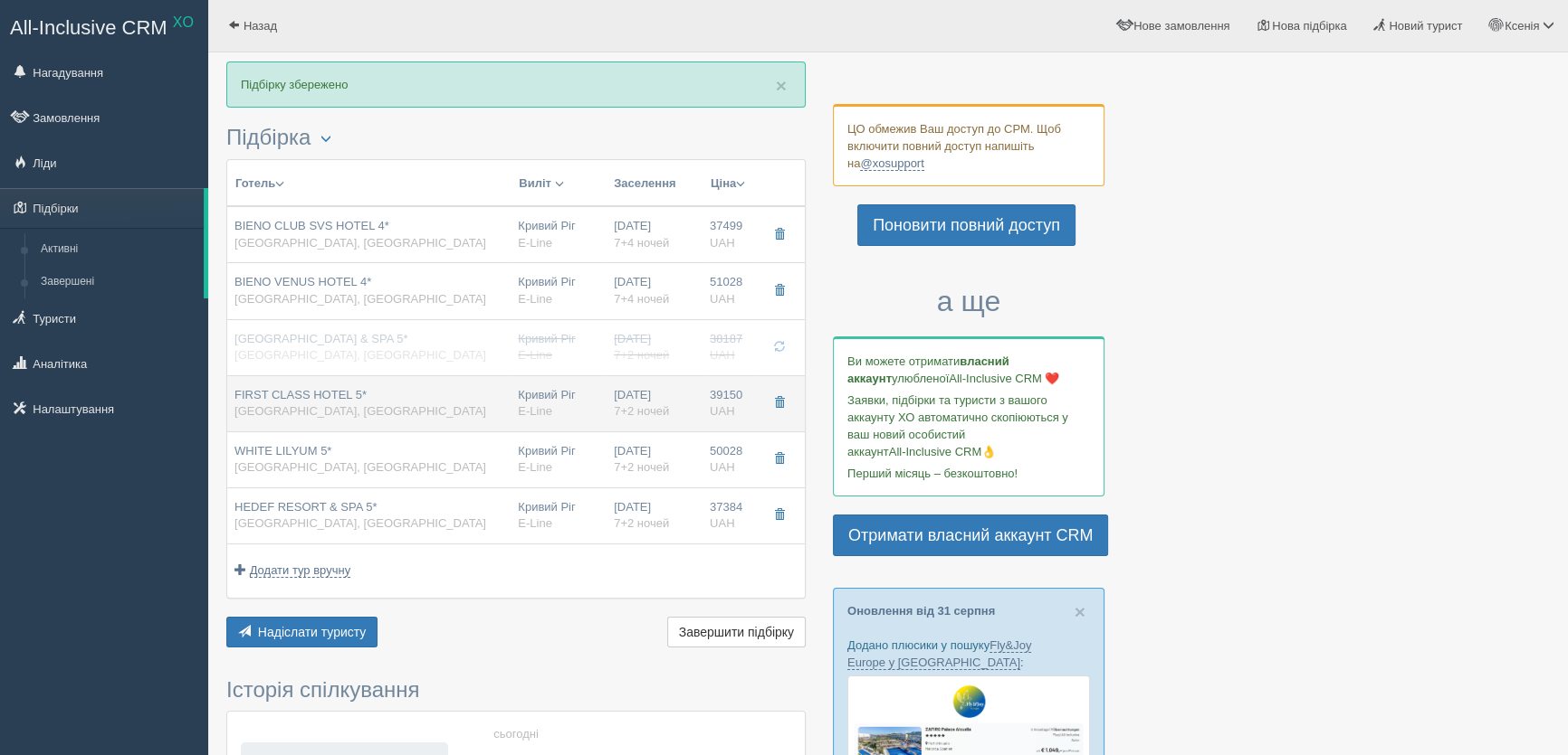
click at [536, 388] on div "Кривий Ріг E-Line" at bounding box center [559, 404] width 82 height 33
type input "FIRST CLASS HOTEL 5*"
type input "https://kompastour.com/kz/rus/country/turkey/alanya/first_class_hotel/?load_map"
type input "39150.00"
type input "STANDARD ROOM LAND VIEW"
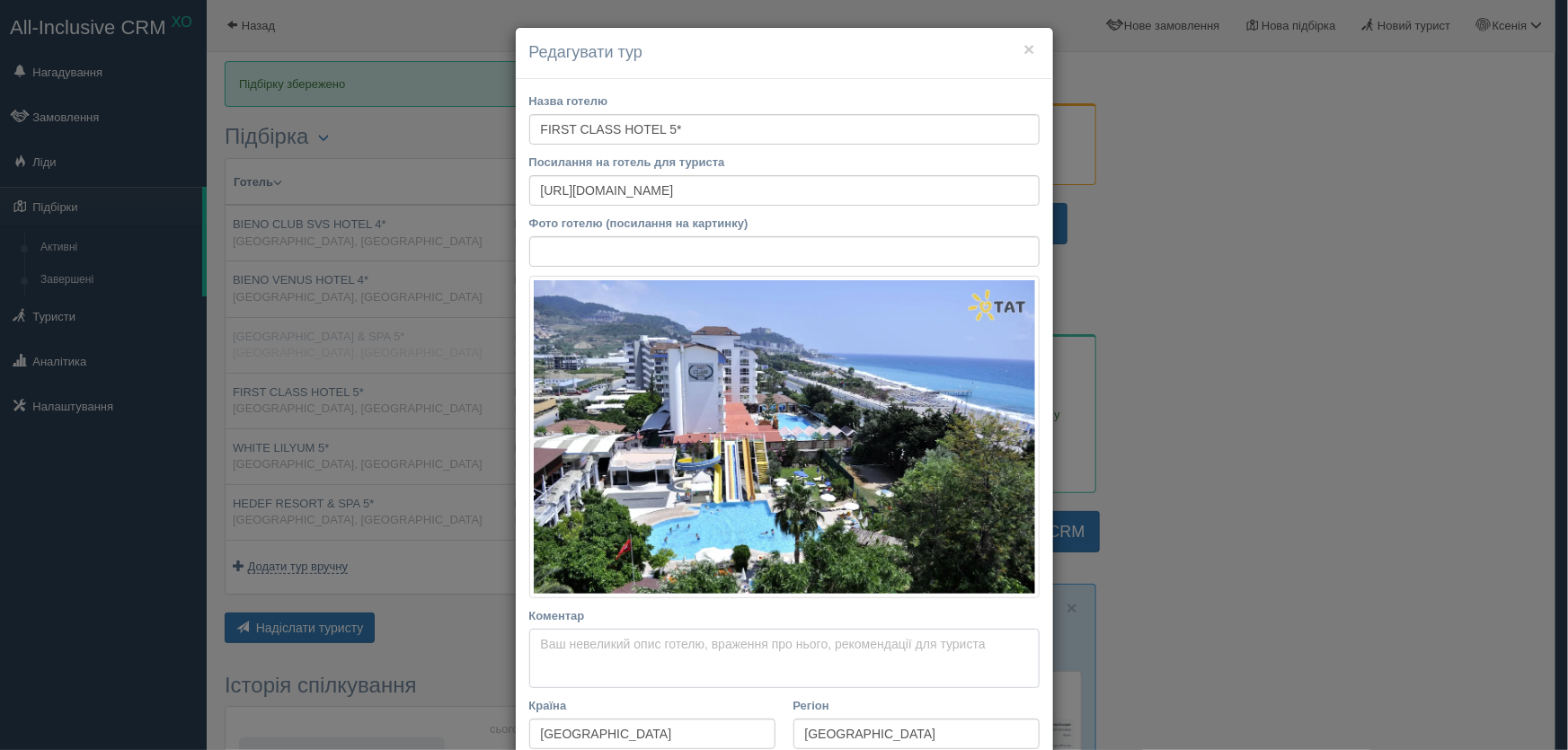
click at [600, 647] on textarea "Коментар Основний опис Додатковий опис Закріпити Збережено Необхідно вказати на…" at bounding box center [785, 658] width 511 height 60
click at [656, 644] on textarea "Fkfysz/ Xthtp ljhjue/" at bounding box center [785, 658] width 511 height 60
type textarea "F"
type textarea "L"
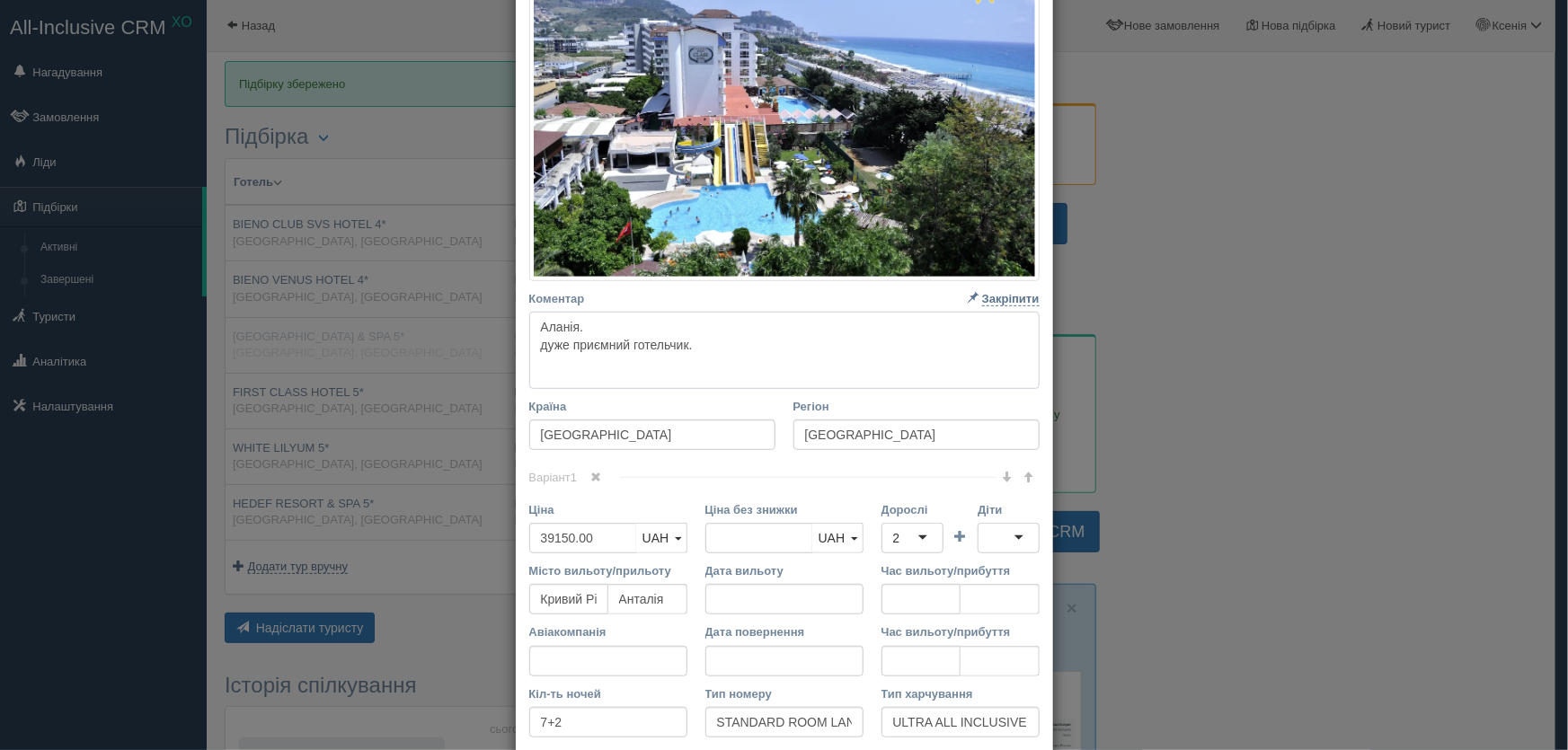
scroll to position [490, 0]
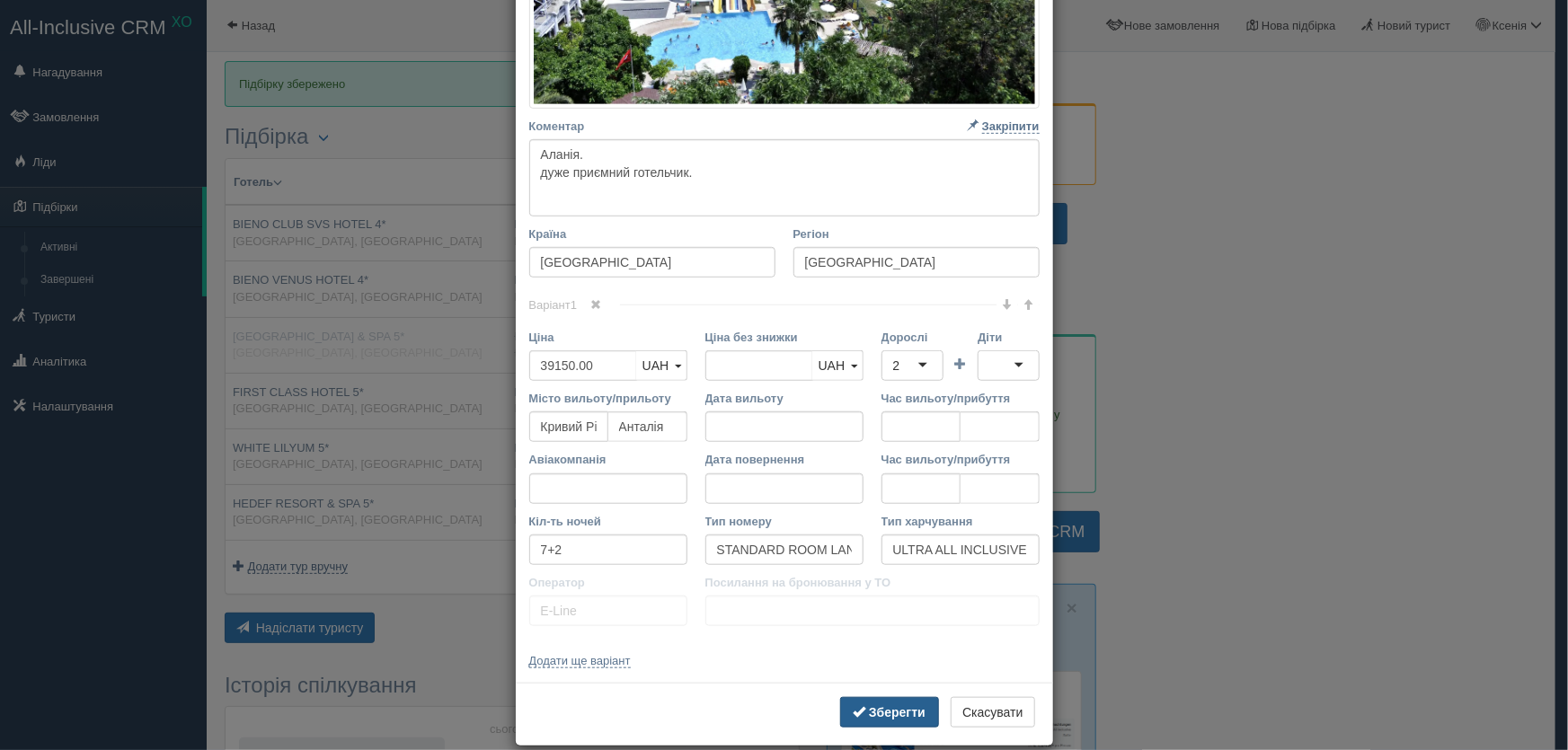
click at [876, 707] on b "Зберегти" at bounding box center [897, 712] width 57 height 14
type textarea "Аланія. дуже приємний готельчик."
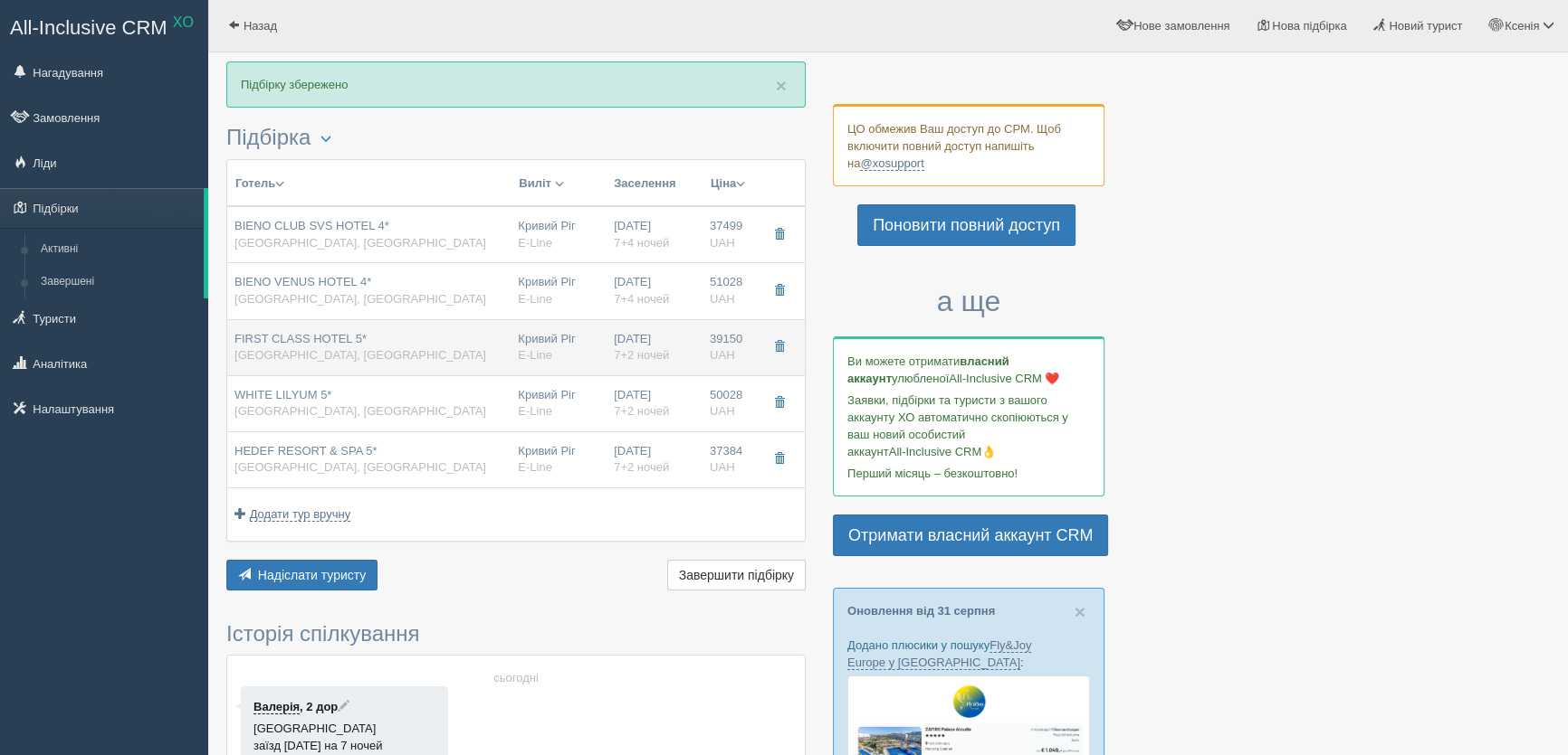
click at [542, 343] on div "Кривий Ріг E-Line" at bounding box center [559, 348] width 82 height 33
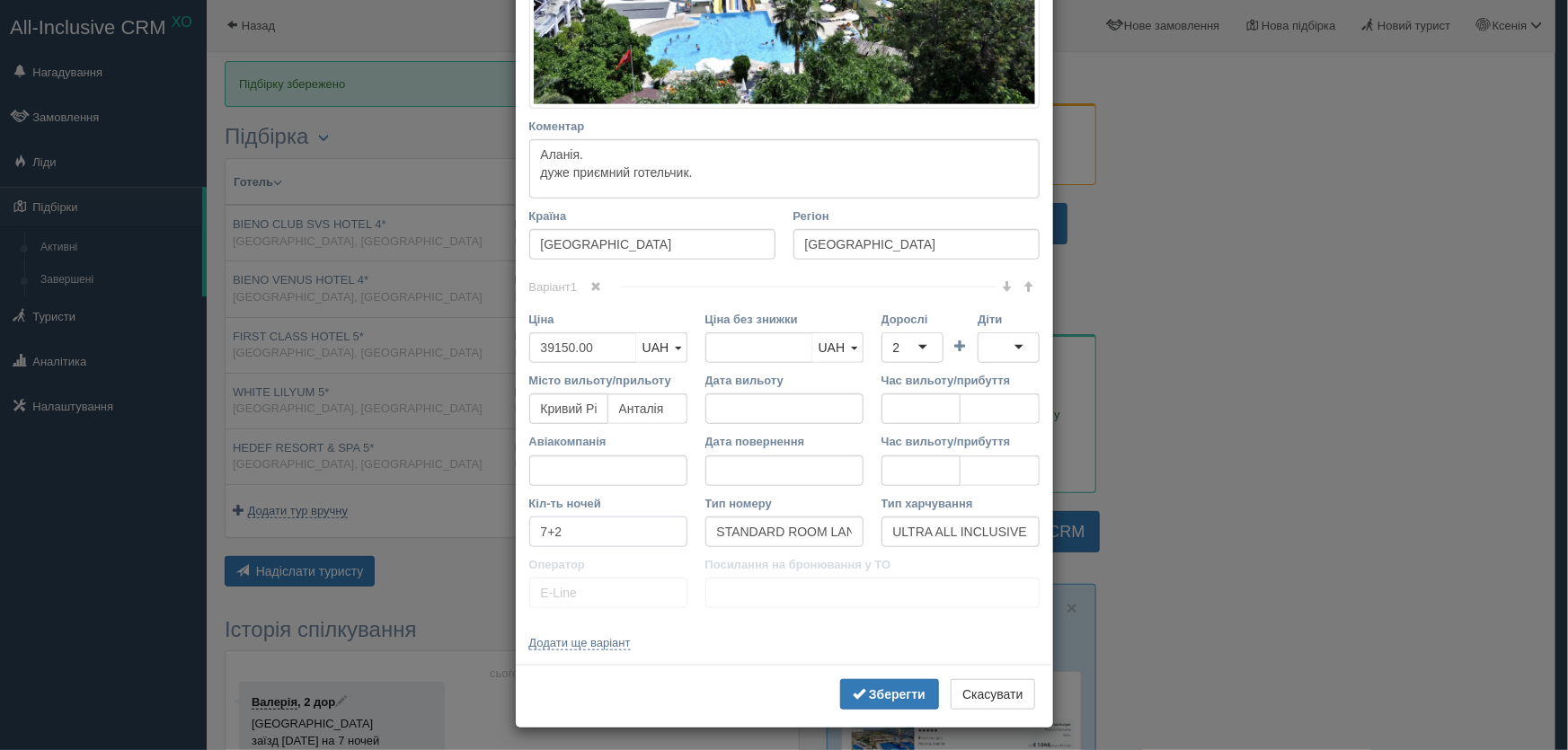
click at [564, 532] on input "7+2" at bounding box center [608, 532] width 158 height 30
type input "7+4"
click at [870, 697] on b "Зберегти" at bounding box center [897, 694] width 57 height 14
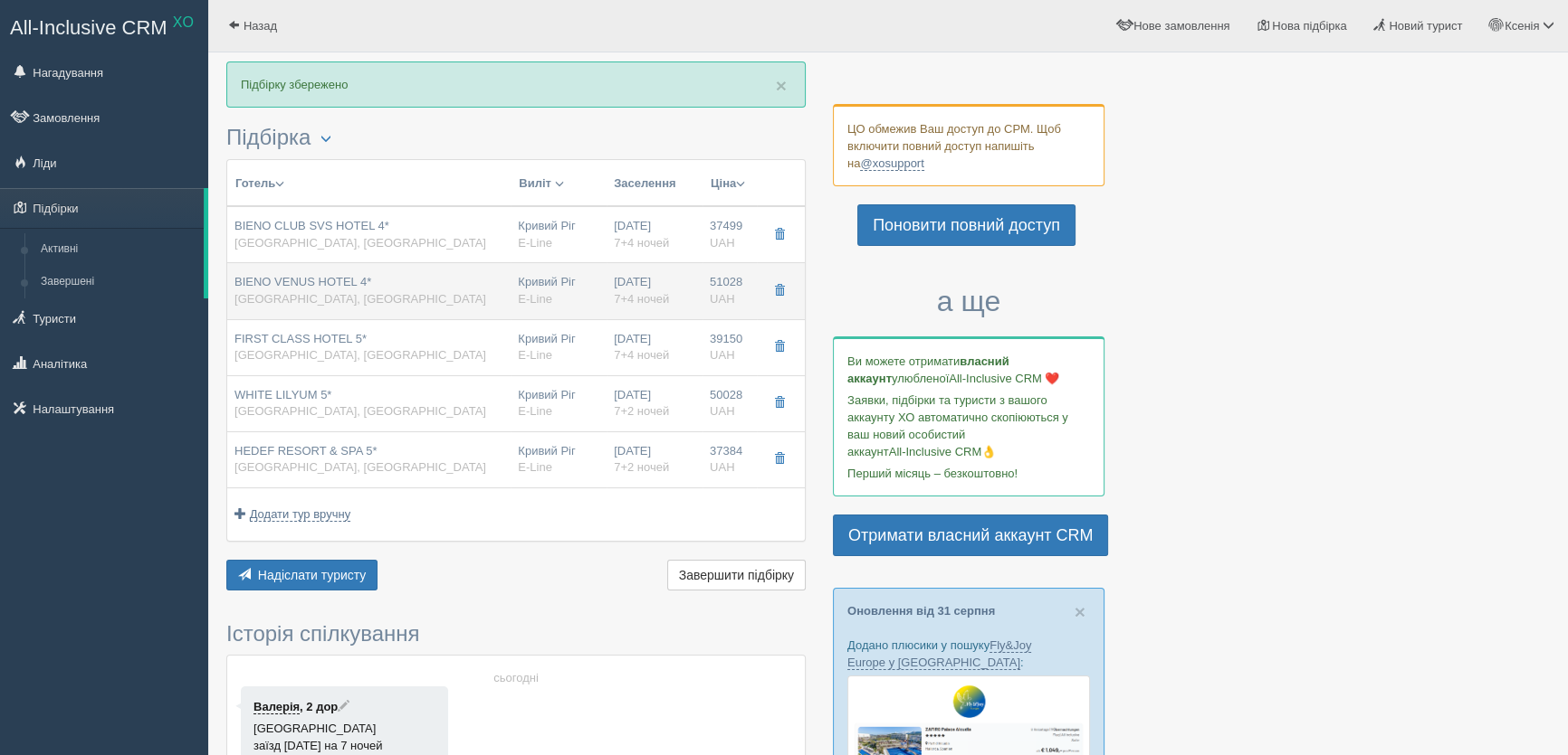
click at [538, 279] on div "Кривий Ріг E-Line" at bounding box center [559, 290] width 82 height 33
type input "BIENO VENUS HOTEL 4*"
type input "https://kompastour.com/kz/rus/country/turkey/side/bien_venus_hotel/"
type textarea "Сіде .350 м до пляжу. Гарний готель. Рекомендую!"
type input "Сіде"
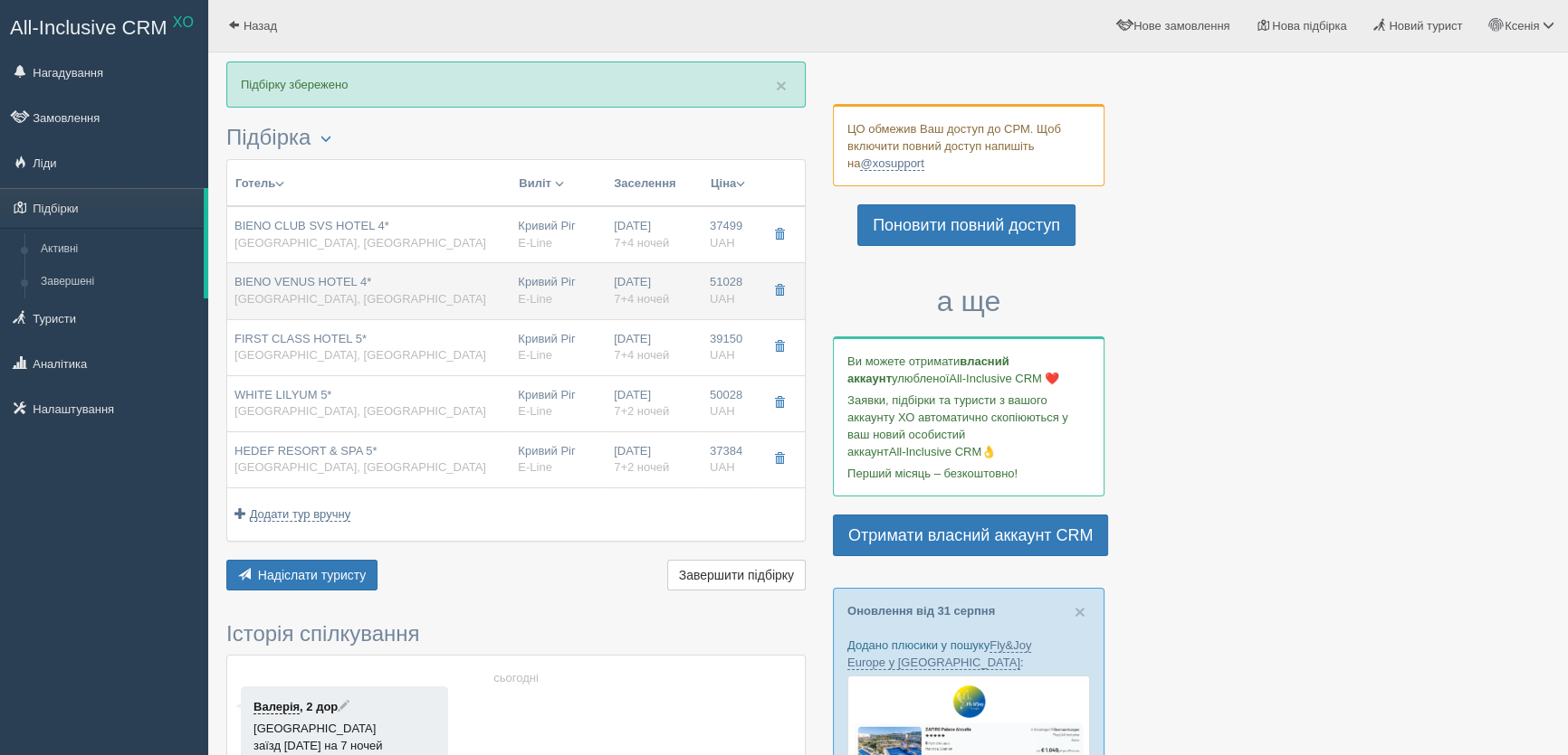
type input "51028.00"
type input "STANDARD ROOM"
type input "ALL INCLUSIVE"
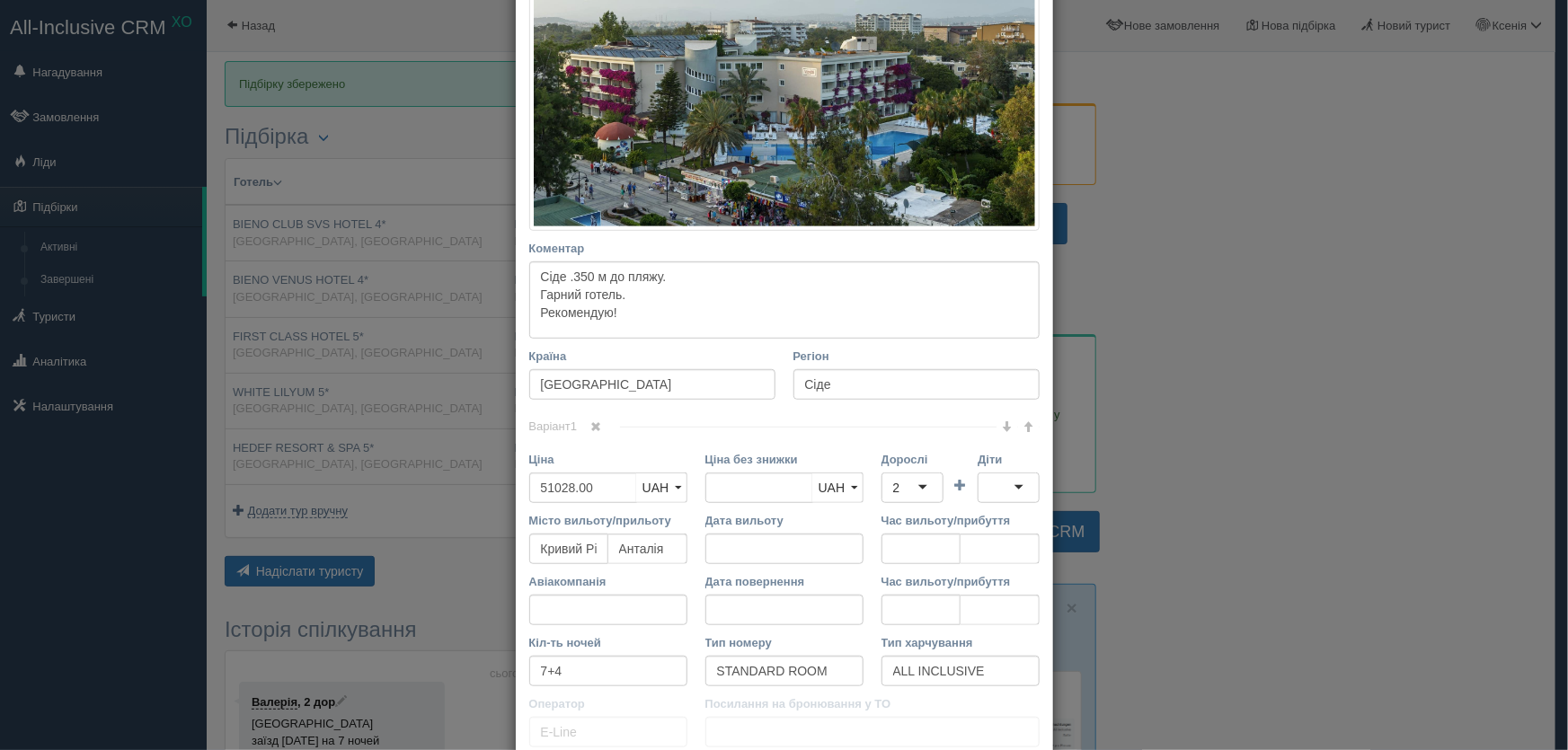
scroll to position [553, 0]
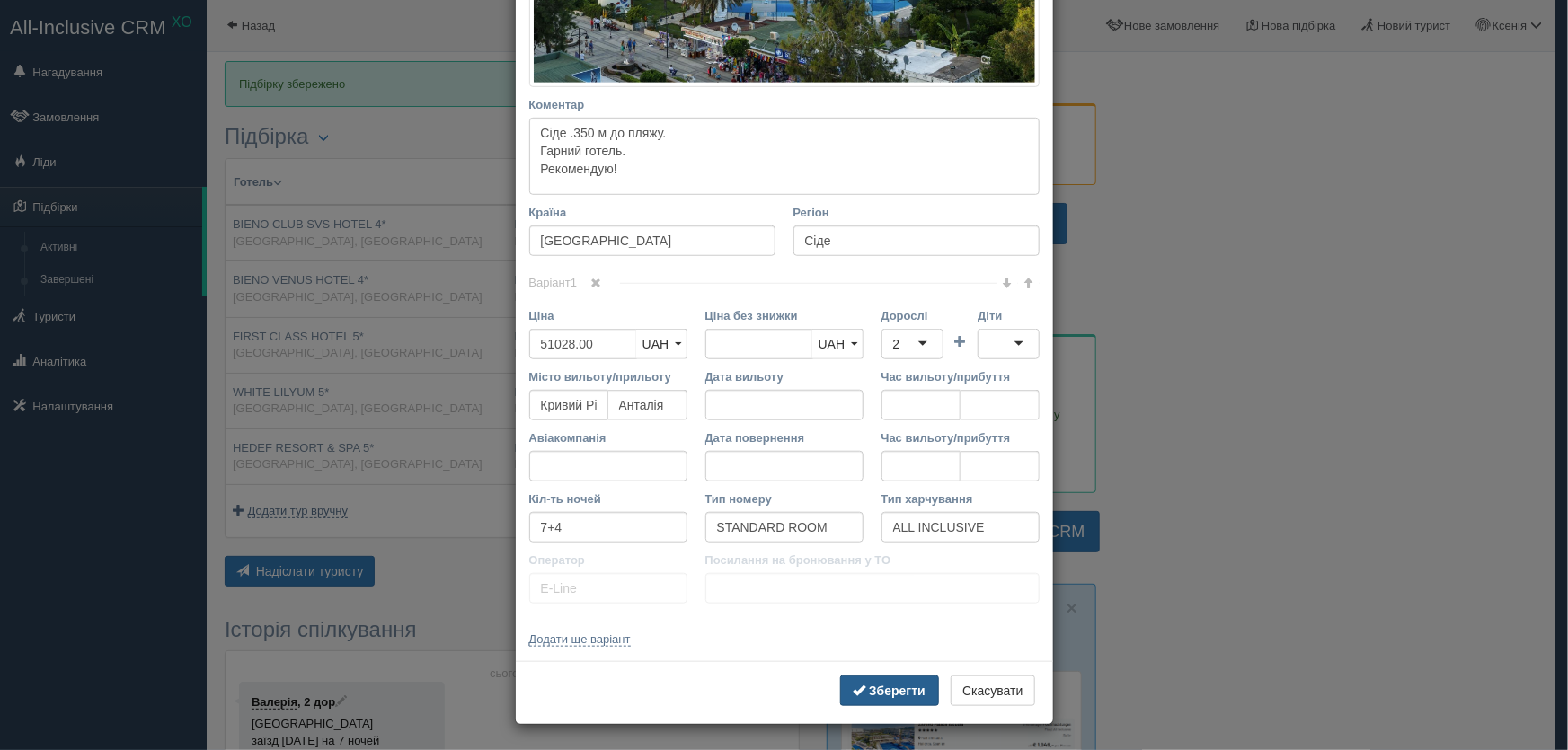
click at [894, 686] on b "Зберегти" at bounding box center [897, 690] width 57 height 14
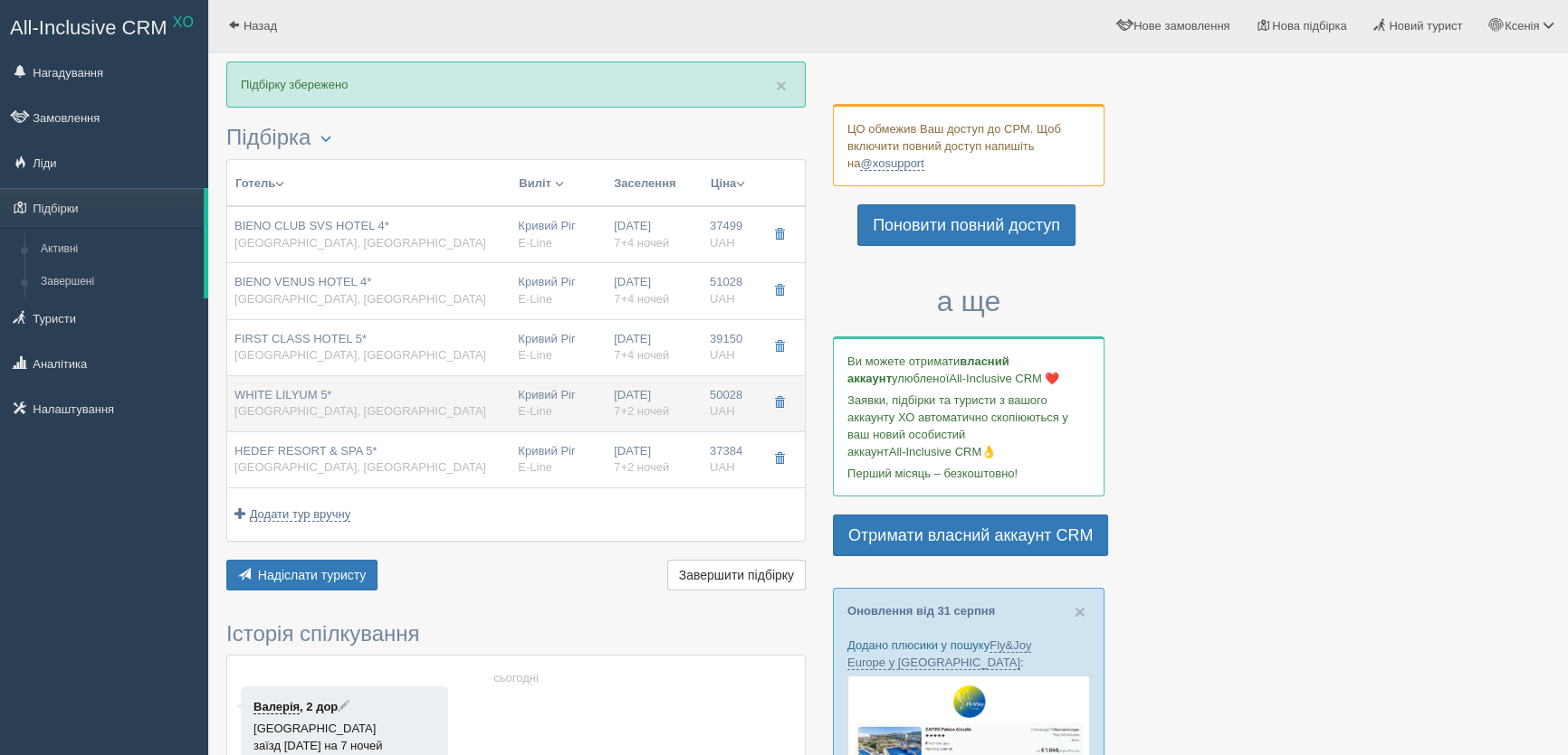
click at [543, 388] on div "Кривий Ріг E-Line" at bounding box center [559, 404] width 82 height 33
type input "WHITE LILYUM 5*"
type input "https://www.booking.com/hotel/tr/novia-whitelilyum.ru.html?activeTab=photosGall…"
type input "Кемер"
type input "50028.00"
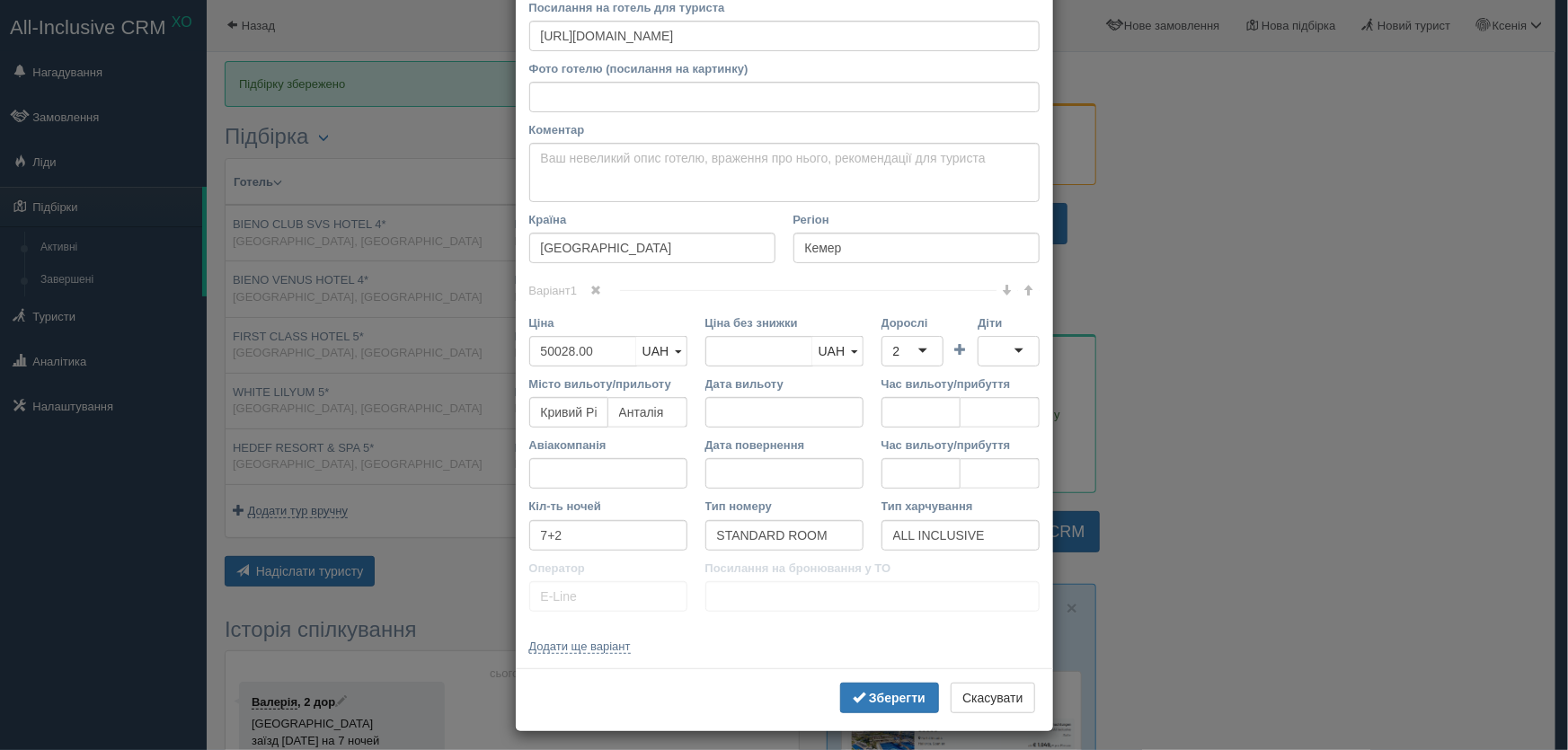
scroll to position [162, 0]
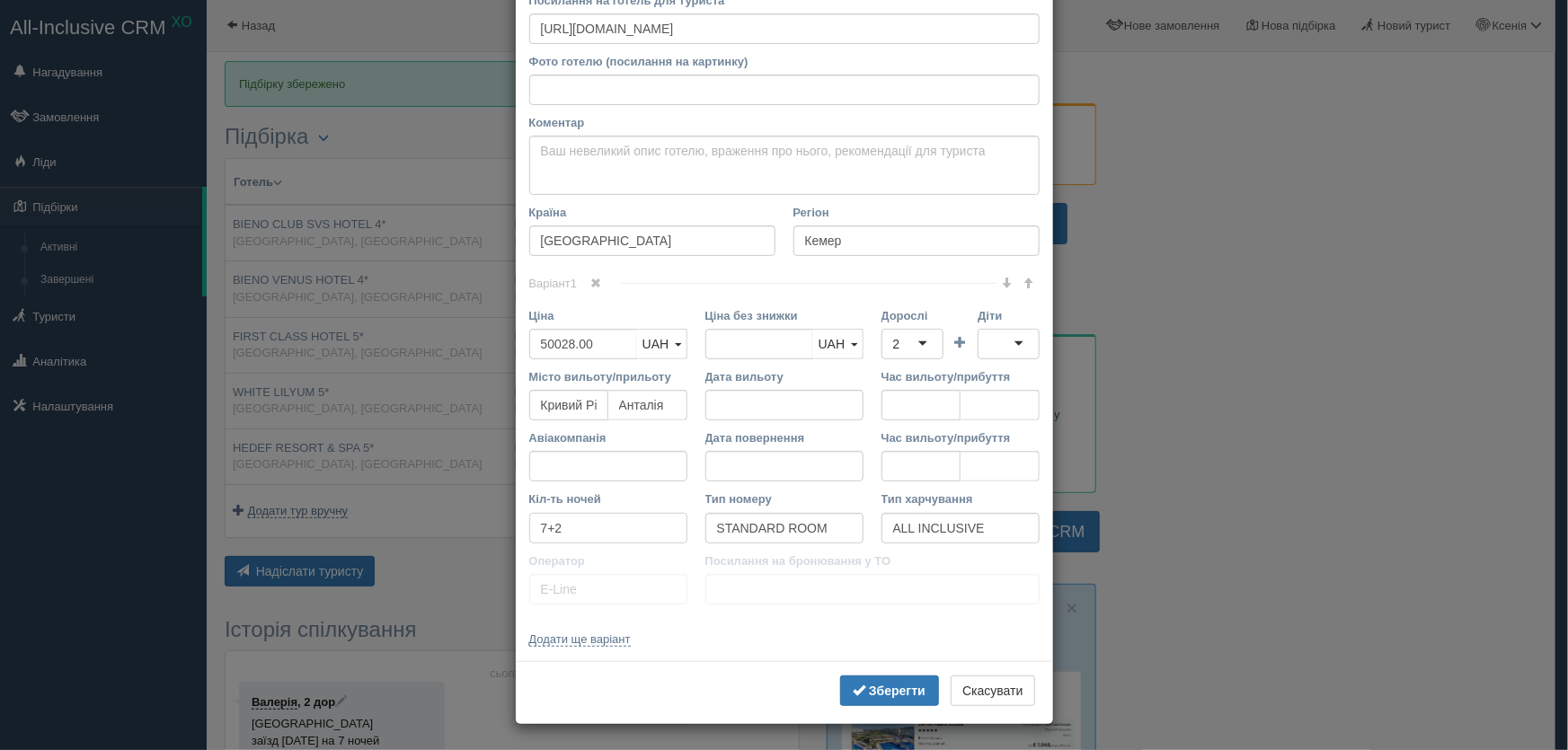
click at [580, 528] on input "7+2" at bounding box center [608, 529] width 158 height 30
type input "7+4"
click at [560, 154] on textarea "Коментар Основний опис Додатковий опис Закріпити Збережено Необхідно вказати на…" at bounding box center [785, 165] width 511 height 60
click at [603, 153] on textarea "Чамьюва. (кемер)" at bounding box center [785, 165] width 511 height 60
click at [659, 143] on textarea "Чамьюва. (Кемер)" at bounding box center [785, 165] width 511 height 60
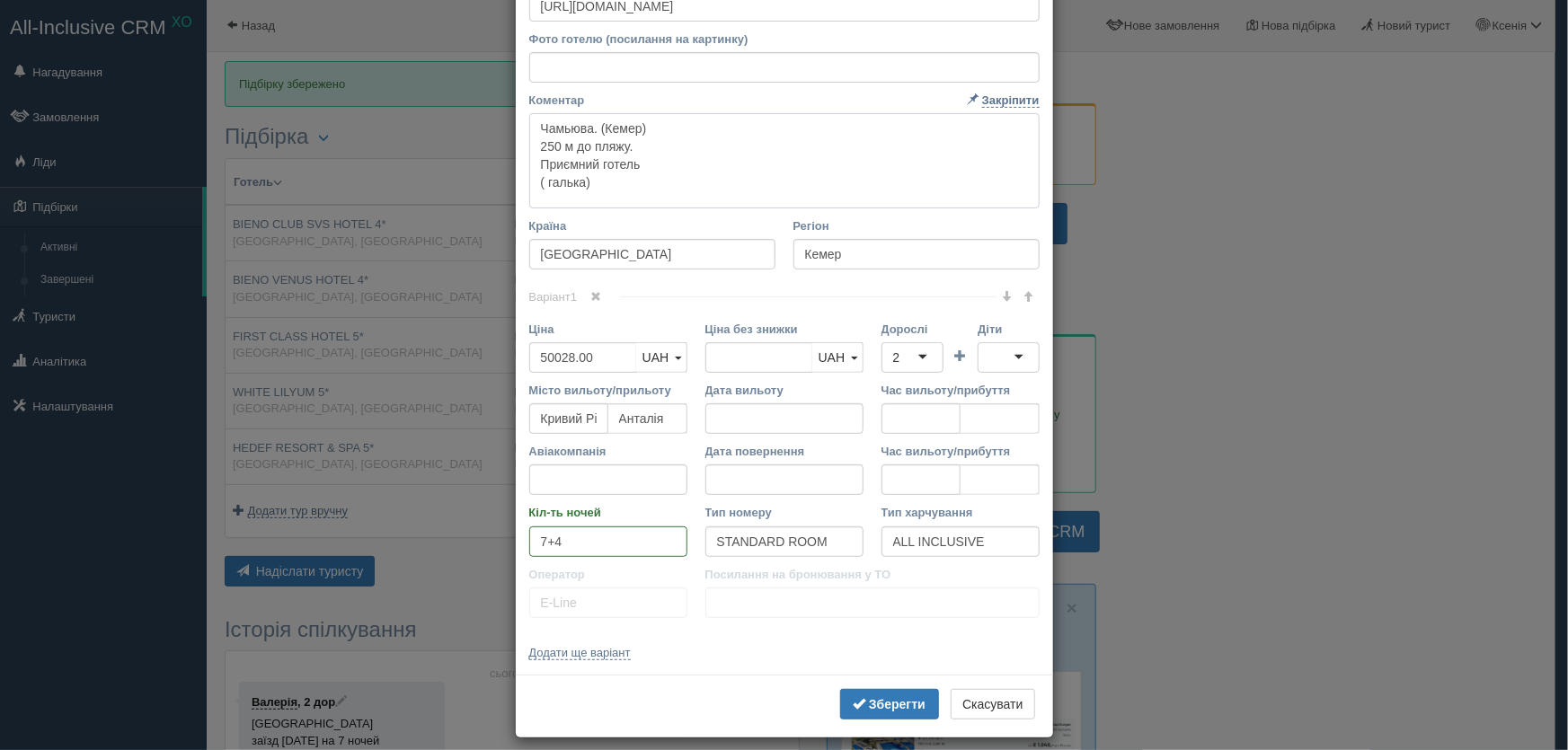
scroll to position [198, 0]
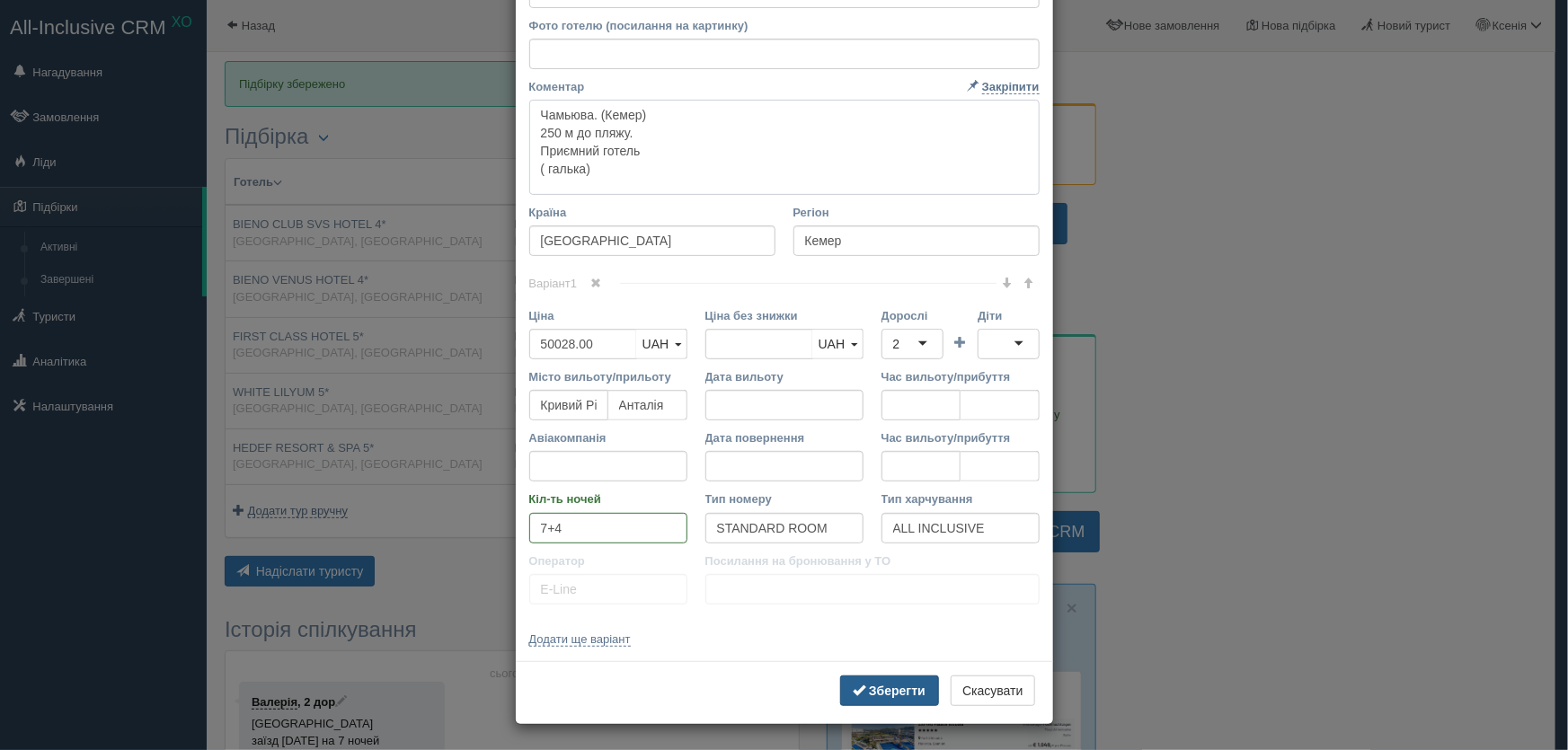
type textarea "Чамьюва. (Кемер) 250 м до пляжу. Приємний готель ( галька)"
click at [897, 689] on b "Зберегти" at bounding box center [897, 690] width 57 height 14
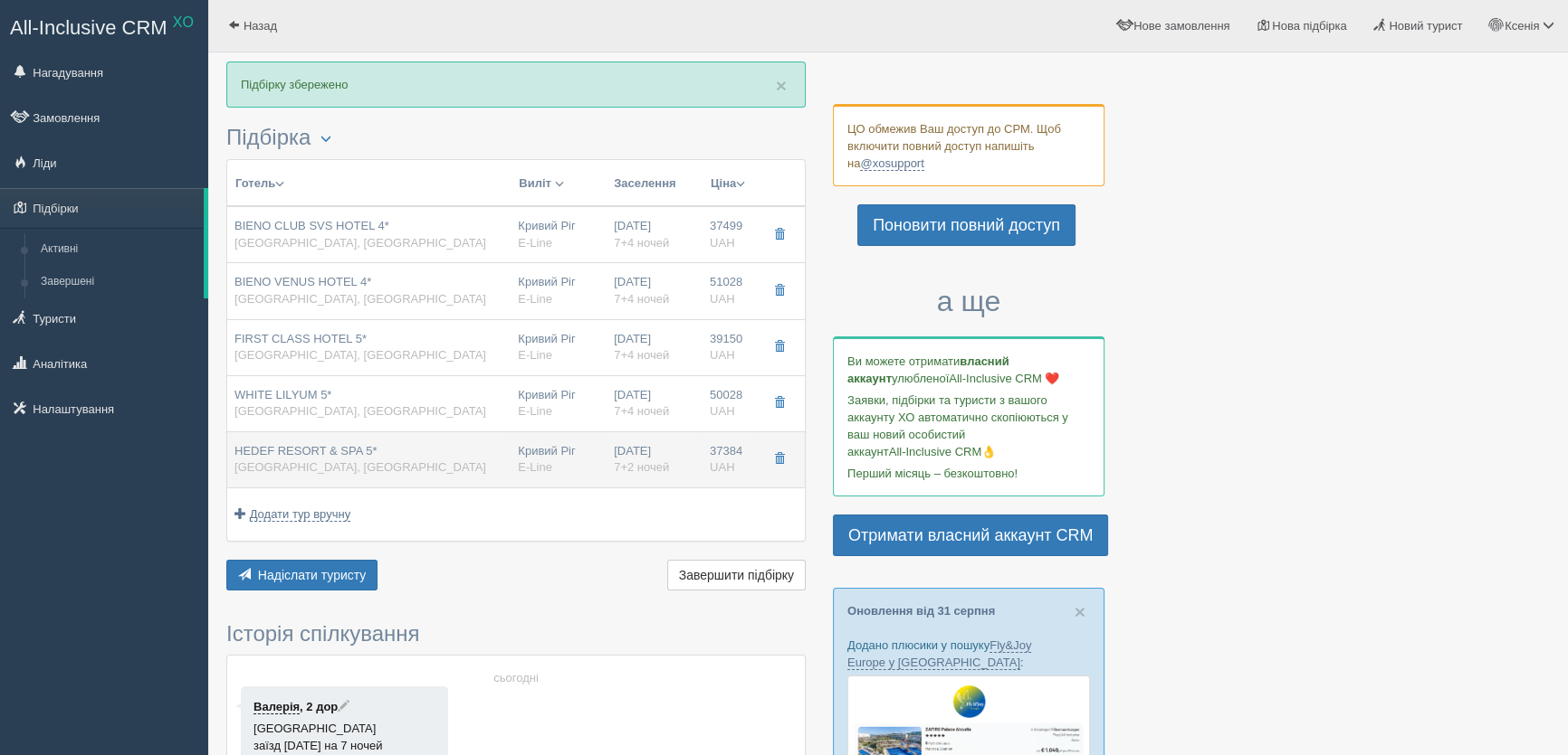
click at [528, 453] on div "Кривий Ріг E-Line" at bounding box center [559, 460] width 82 height 33
type input "HEDEF RESORT & SPA 5*"
type input "https://kompastour.com/kz/rus/country/turkey/alanya/hedef_resort_spa/"
type input "Аланія"
type input "37384.00"
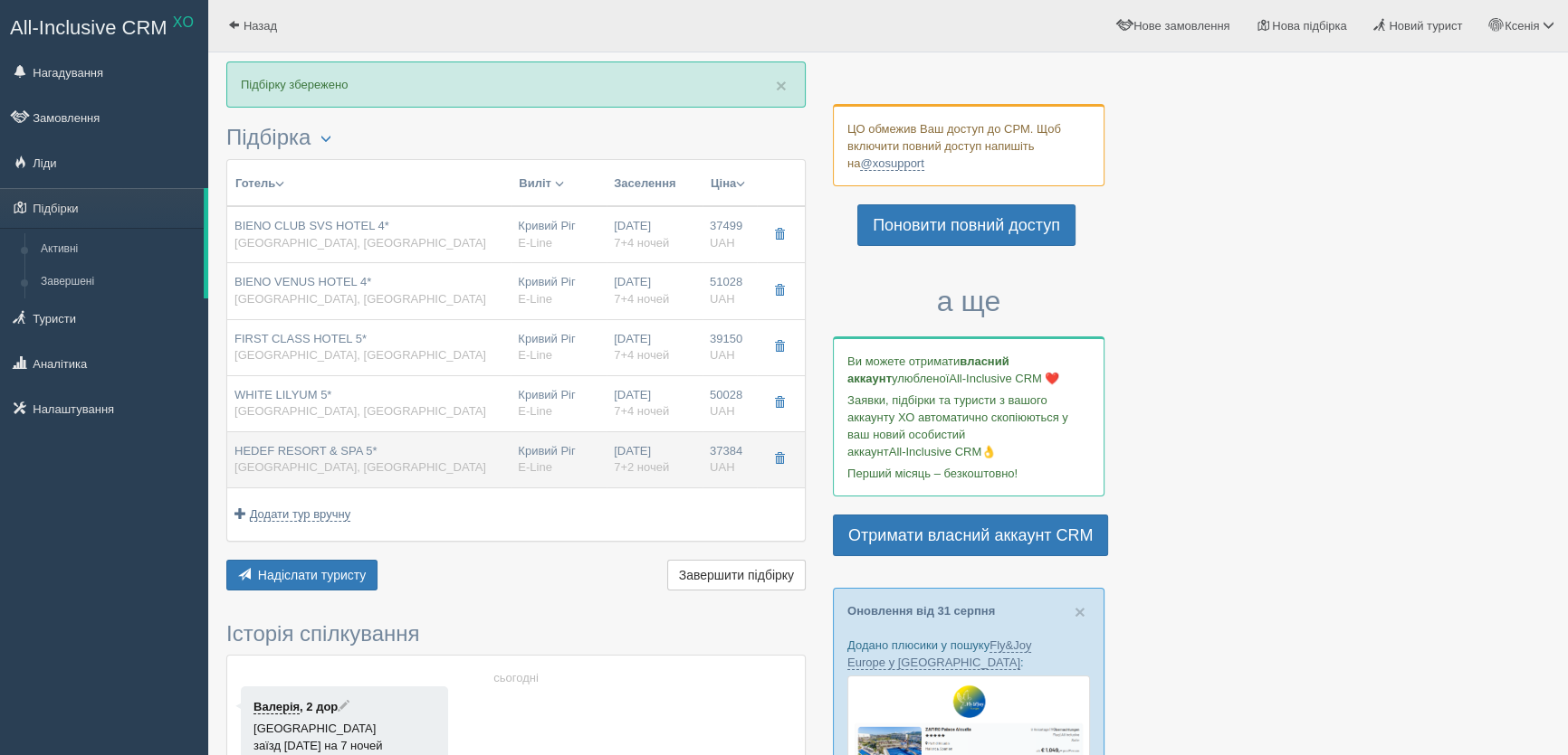
type input "7+2"
type input "ULTRA ALL INCLUSIVE"
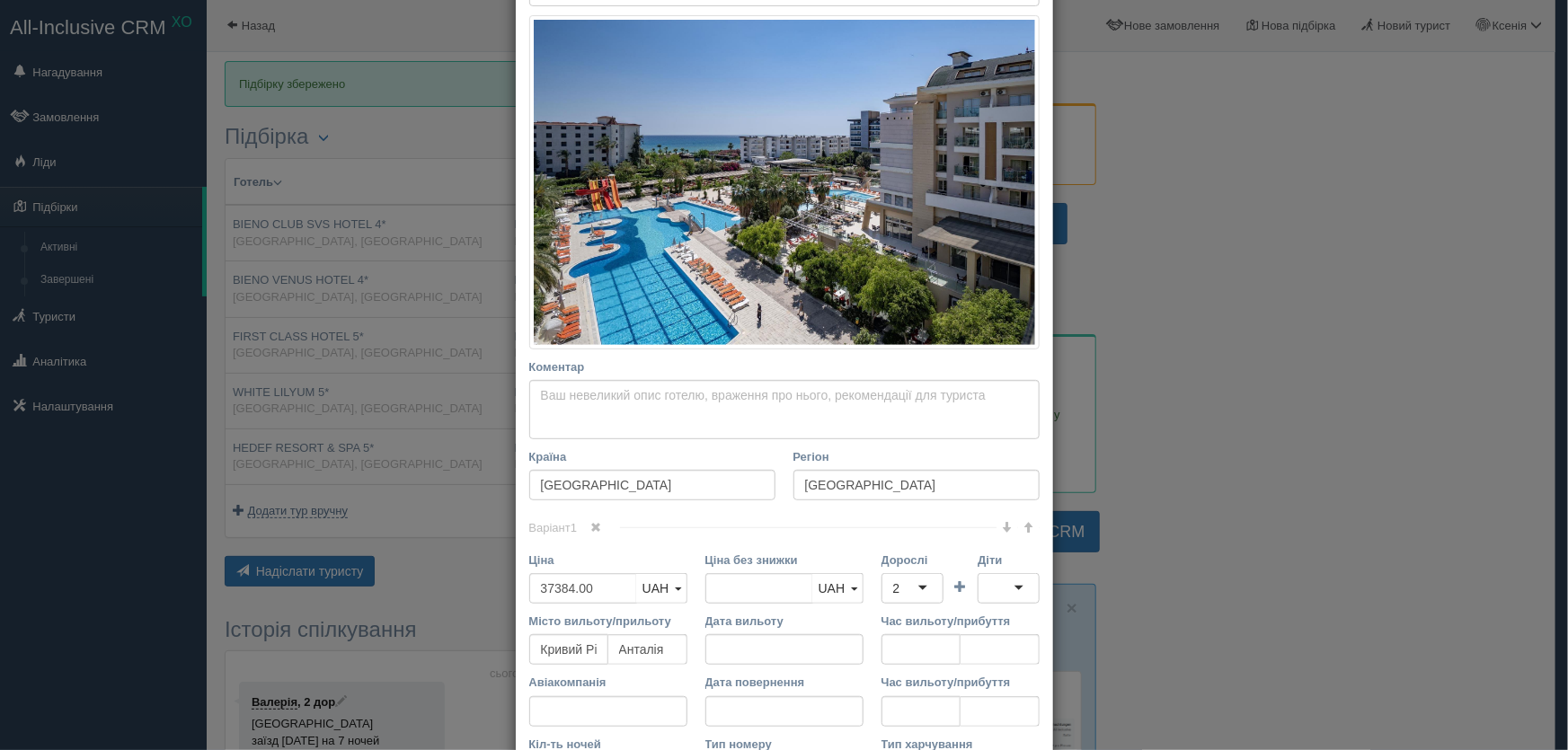
scroll to position [326, 0]
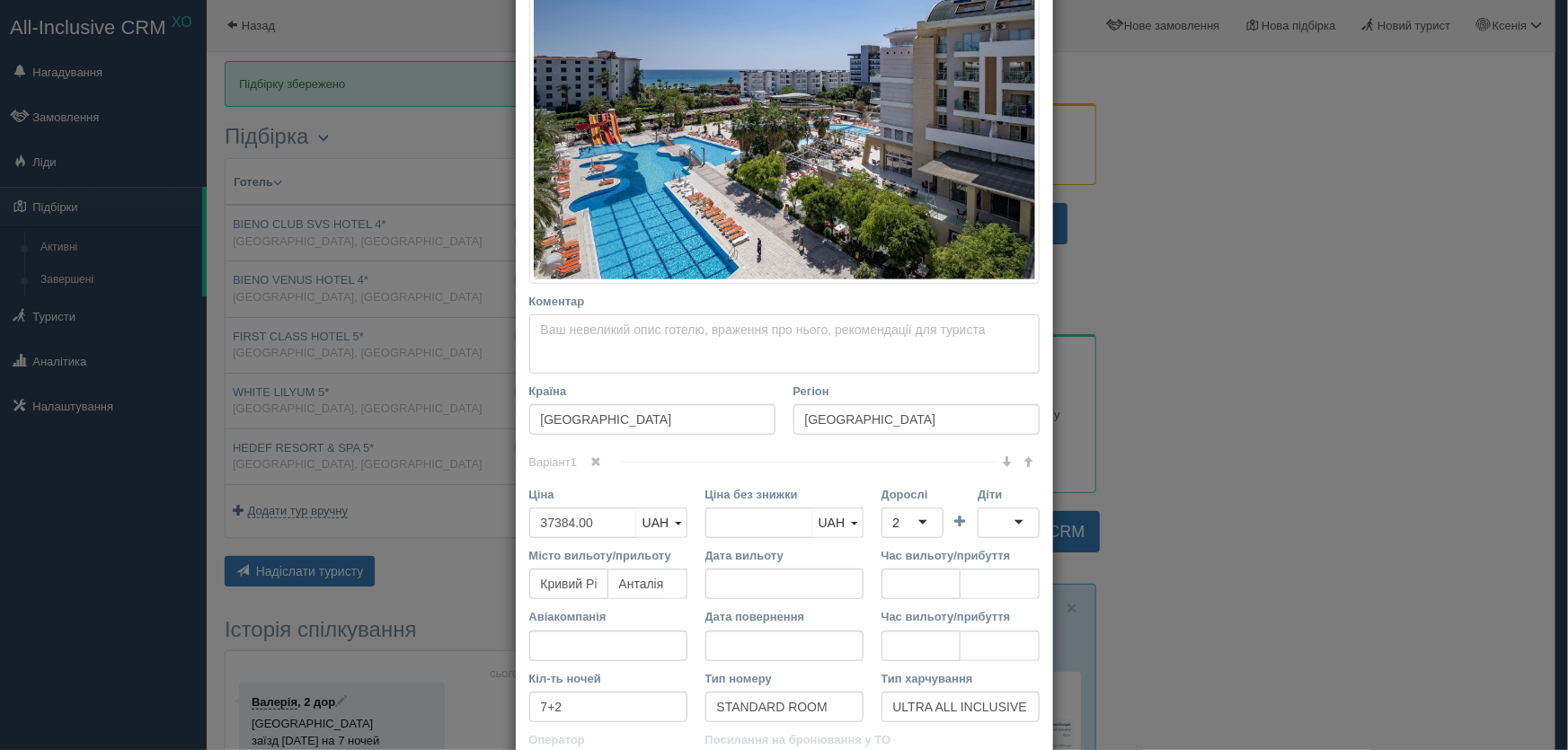
click at [571, 338] on textarea "Коментар Основний опис Додатковий опис Закріпити Збережено Необхідно вказати на…" at bounding box center [785, 344] width 511 height 60
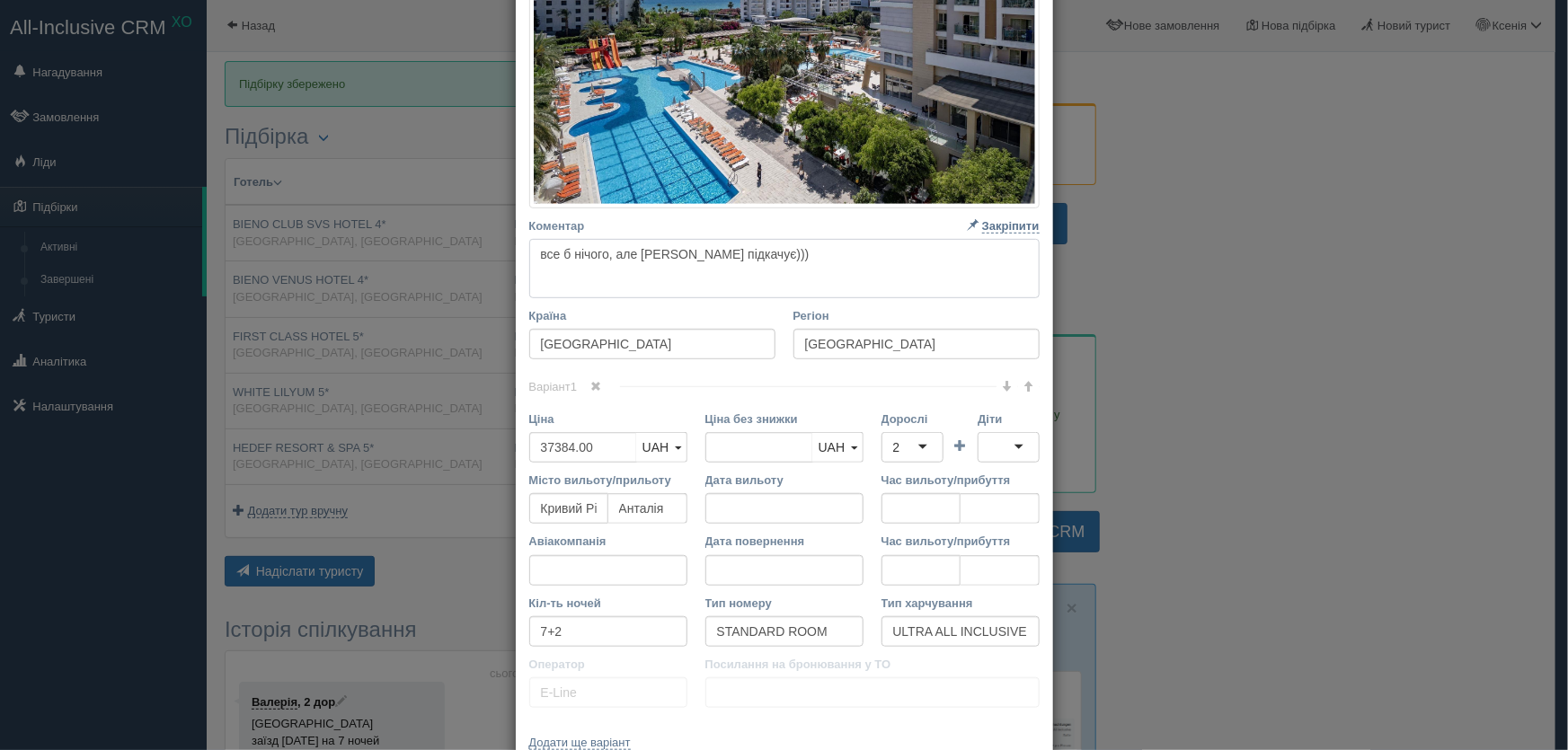
scroll to position [505, 0]
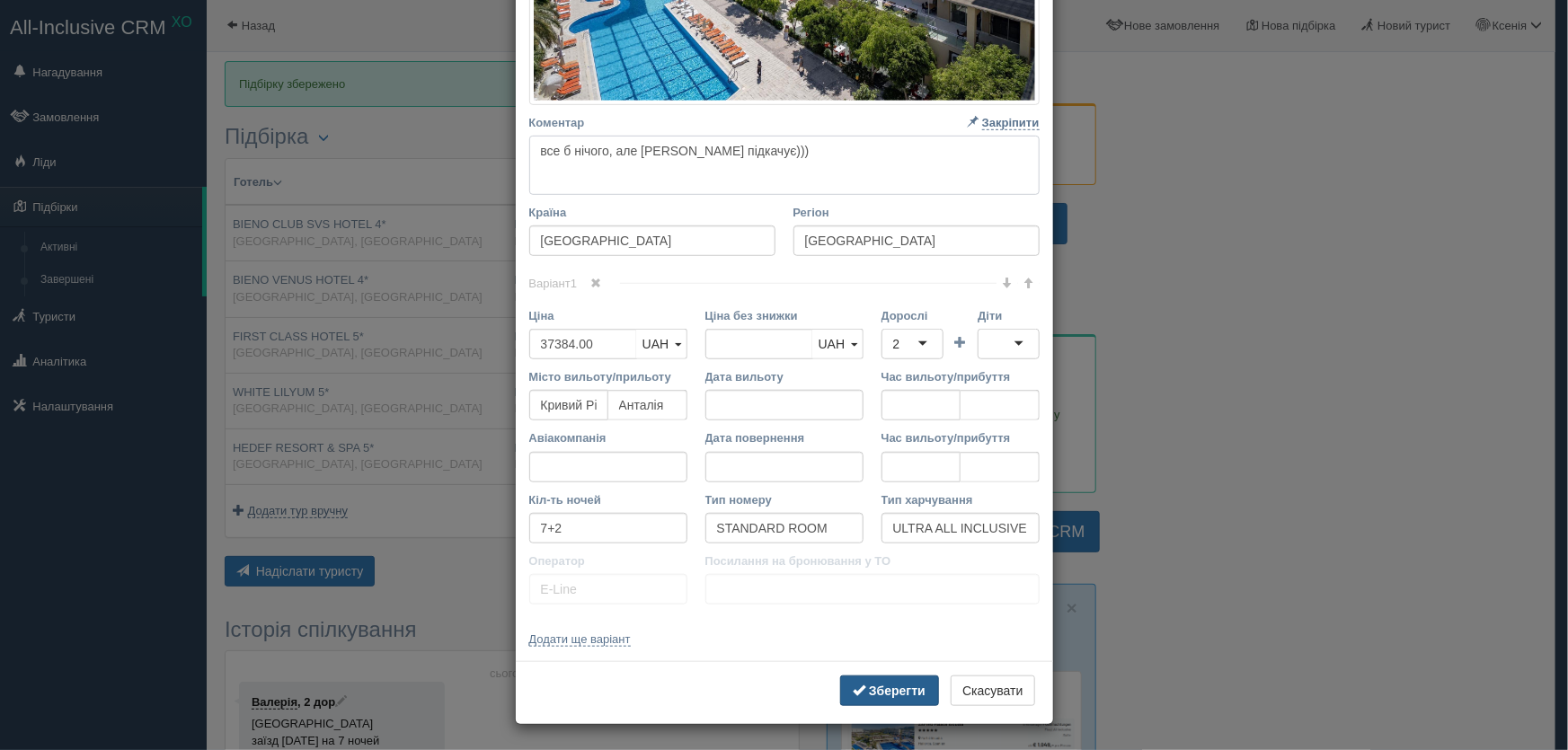
type textarea "все б нічого, але сервіс підкачує)))"
click at [886, 690] on b "Зберегти" at bounding box center [897, 690] width 57 height 14
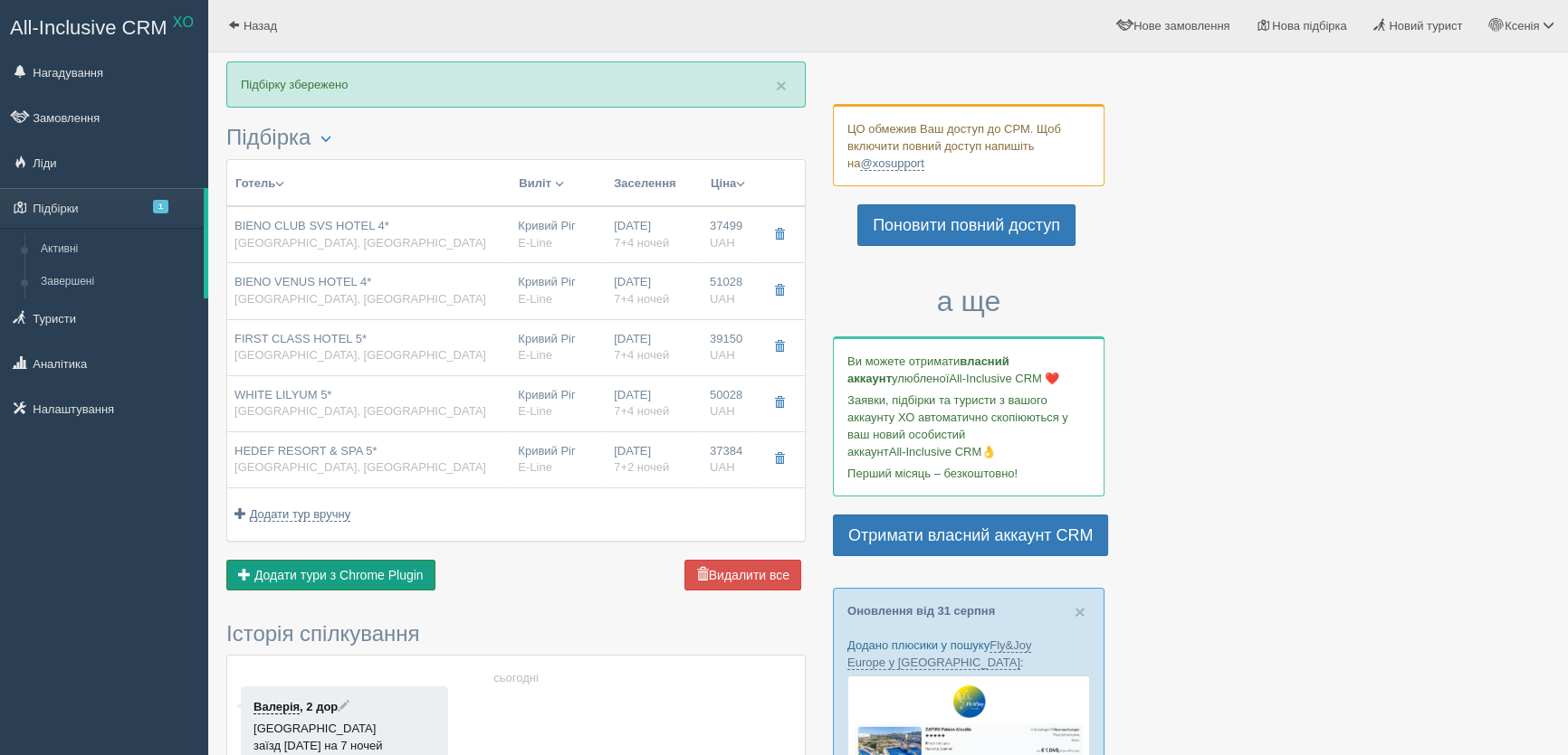
click at [308, 573] on span "Додати тури з Chrome Plugin" at bounding box center [339, 575] width 170 height 14
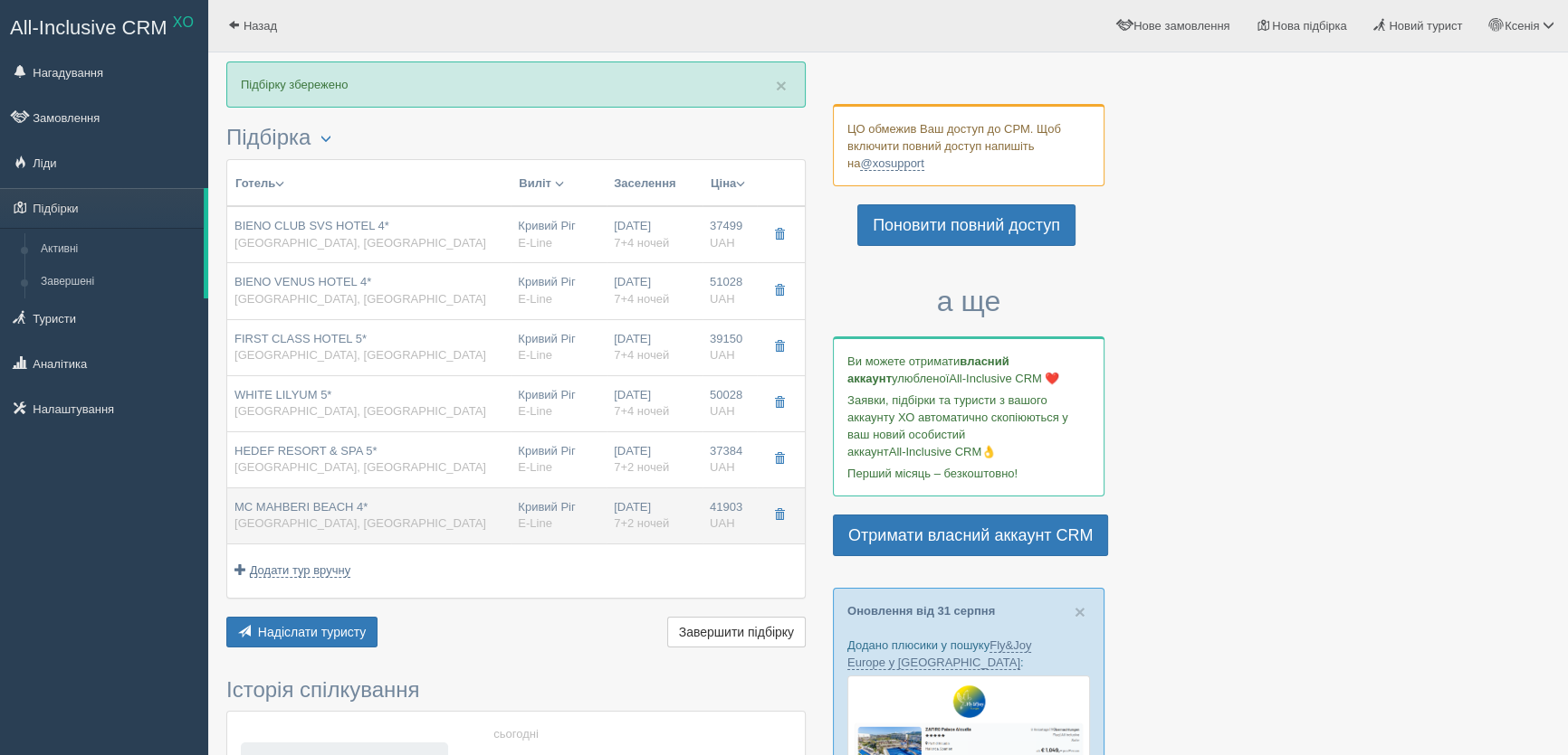
click at [533, 512] on div "Кривий Ріг E-Line" at bounding box center [559, 516] width 82 height 33
type input "MC MAHBERI BEACH 4*"
type input "https://kompastour.com/kz/rus/country/turkey/alanya/mc_mahberi_beach/"
type input "41903.00"
type input "ALL INCLUSIVE"
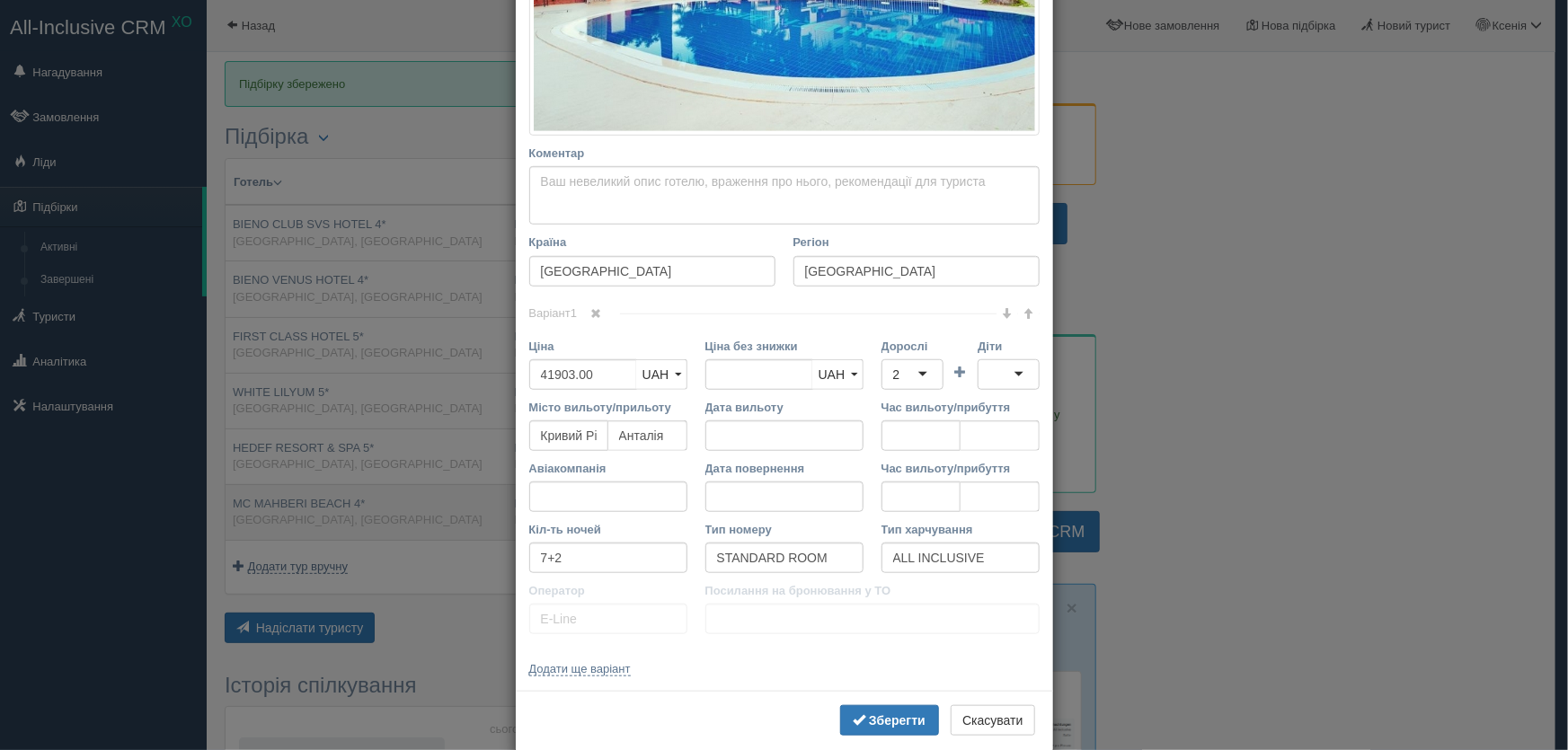
scroll to position [0, 0]
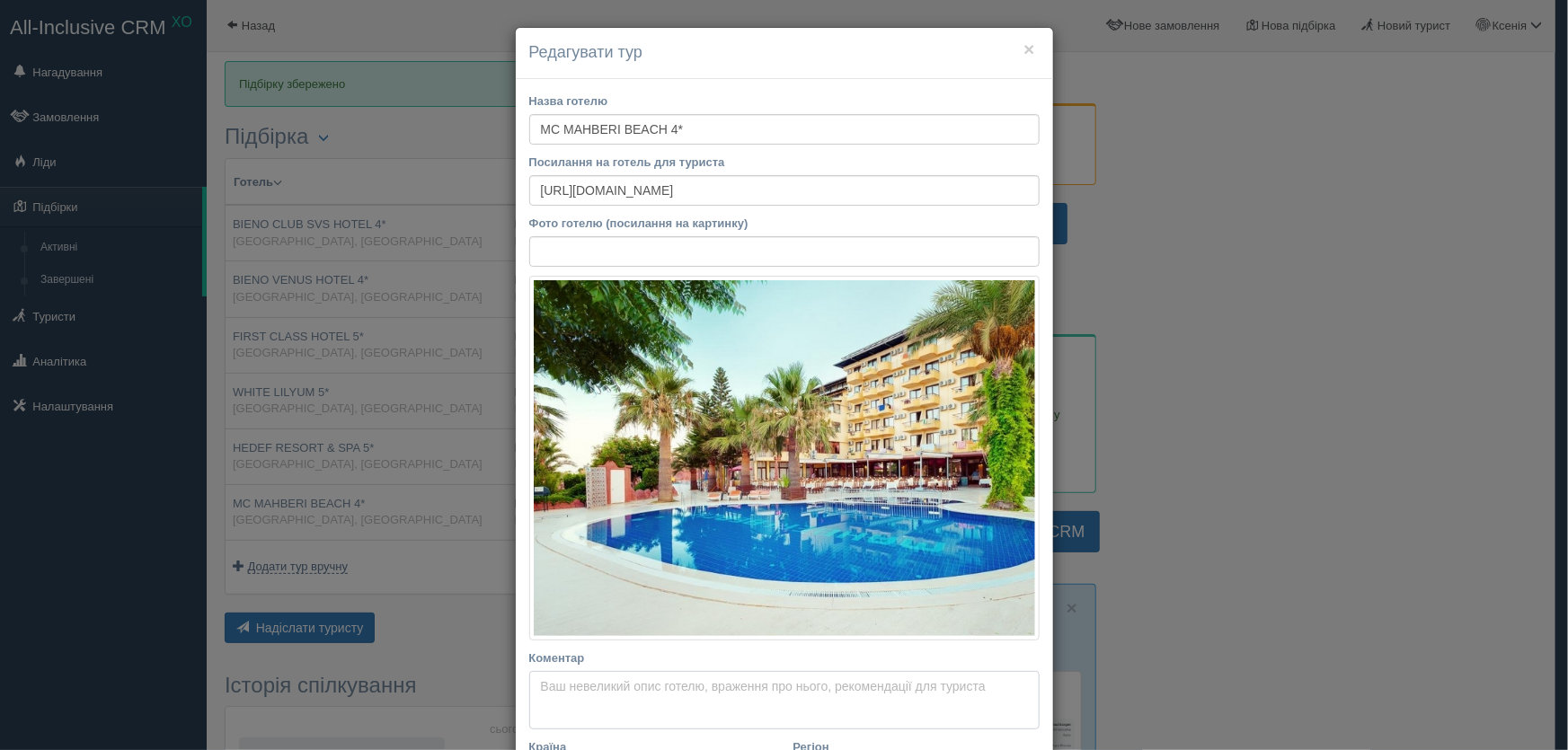
click at [566, 687] on textarea "Коментар Основний опис Додатковий опис Закріпити Збережено Необхідно вказати на…" at bounding box center [785, 701] width 511 height 60
type textarea "y"
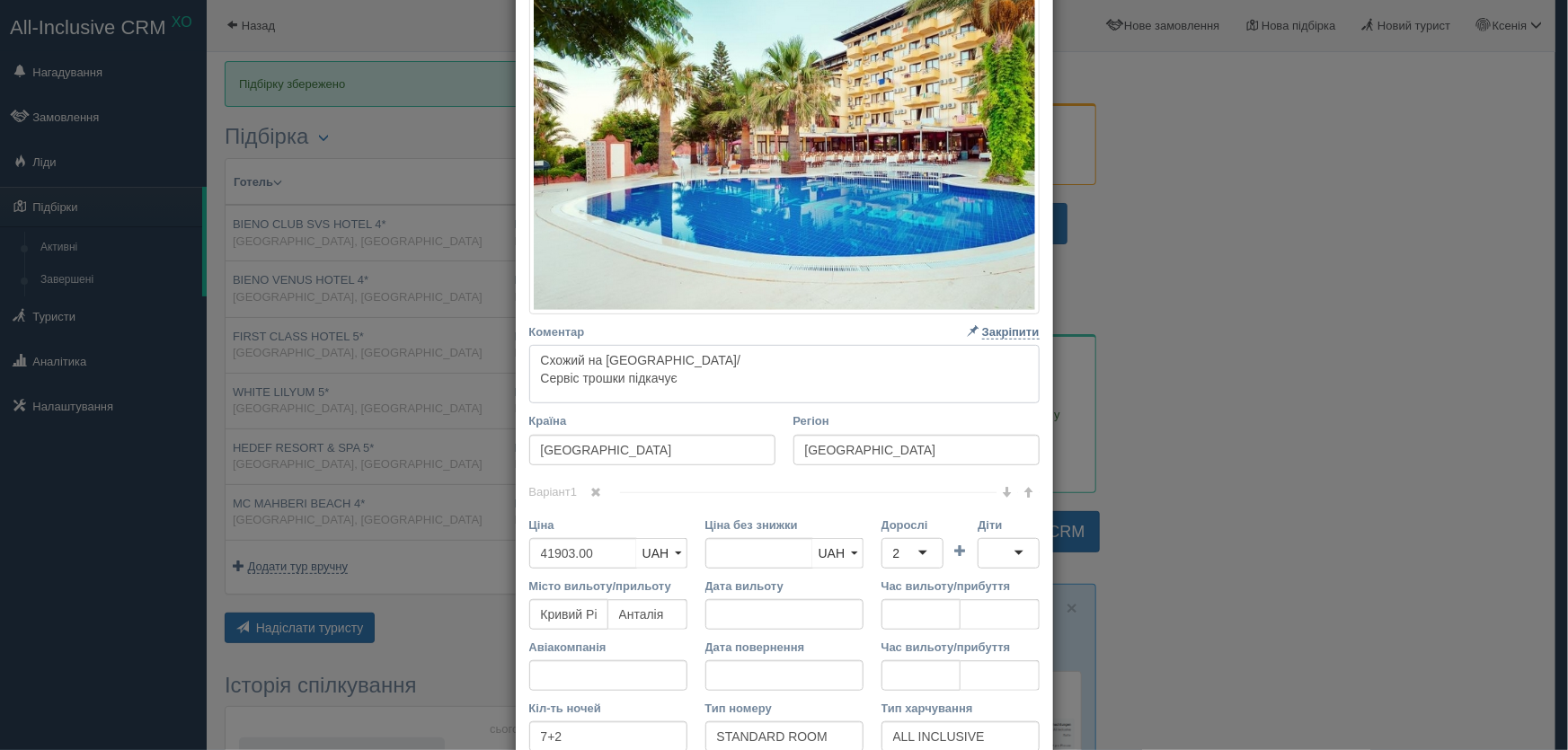
scroll to position [535, 0]
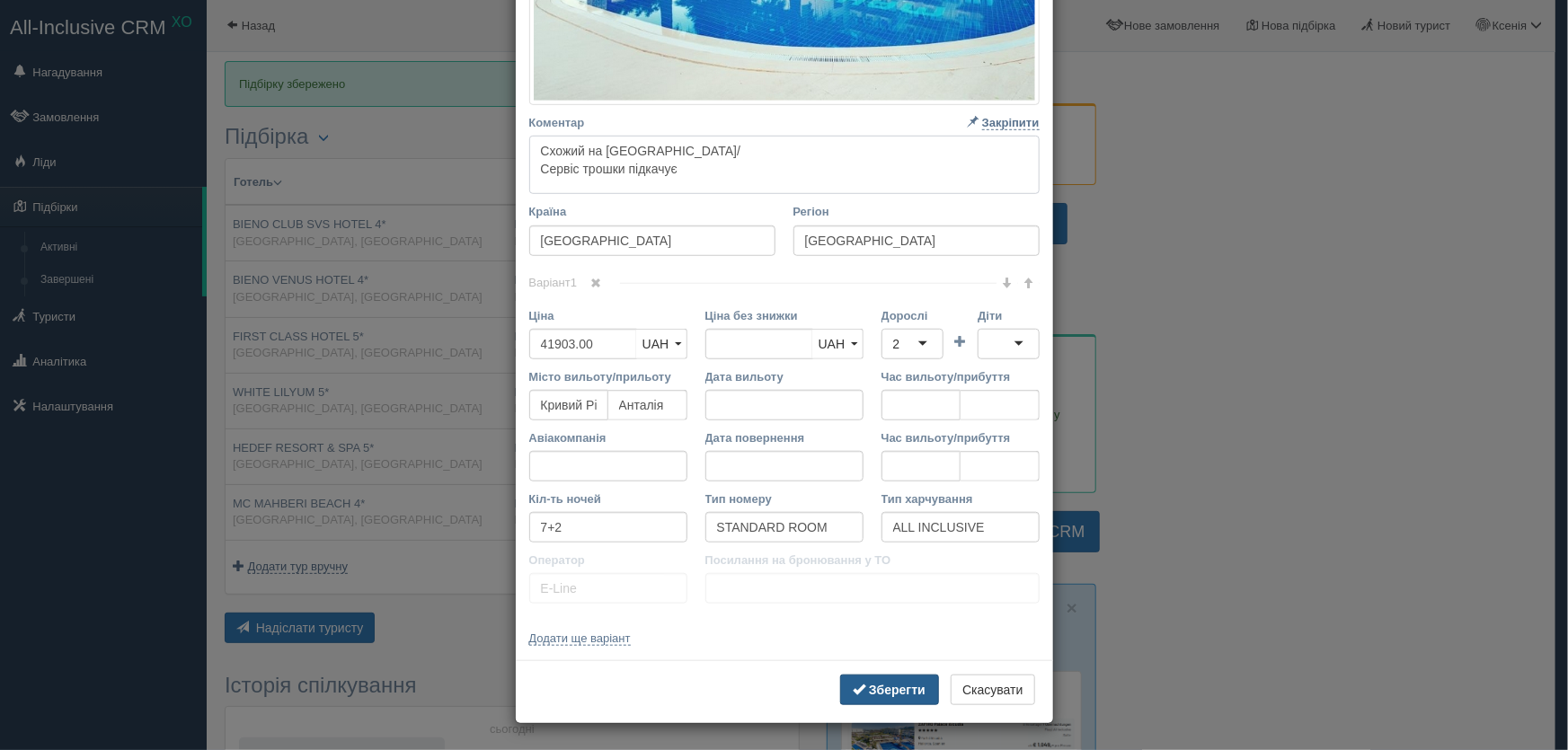
type textarea "Схожий на MC Beach/ Сервіс трошки підкачує"
click at [877, 691] on b "Зберегти" at bounding box center [897, 689] width 57 height 14
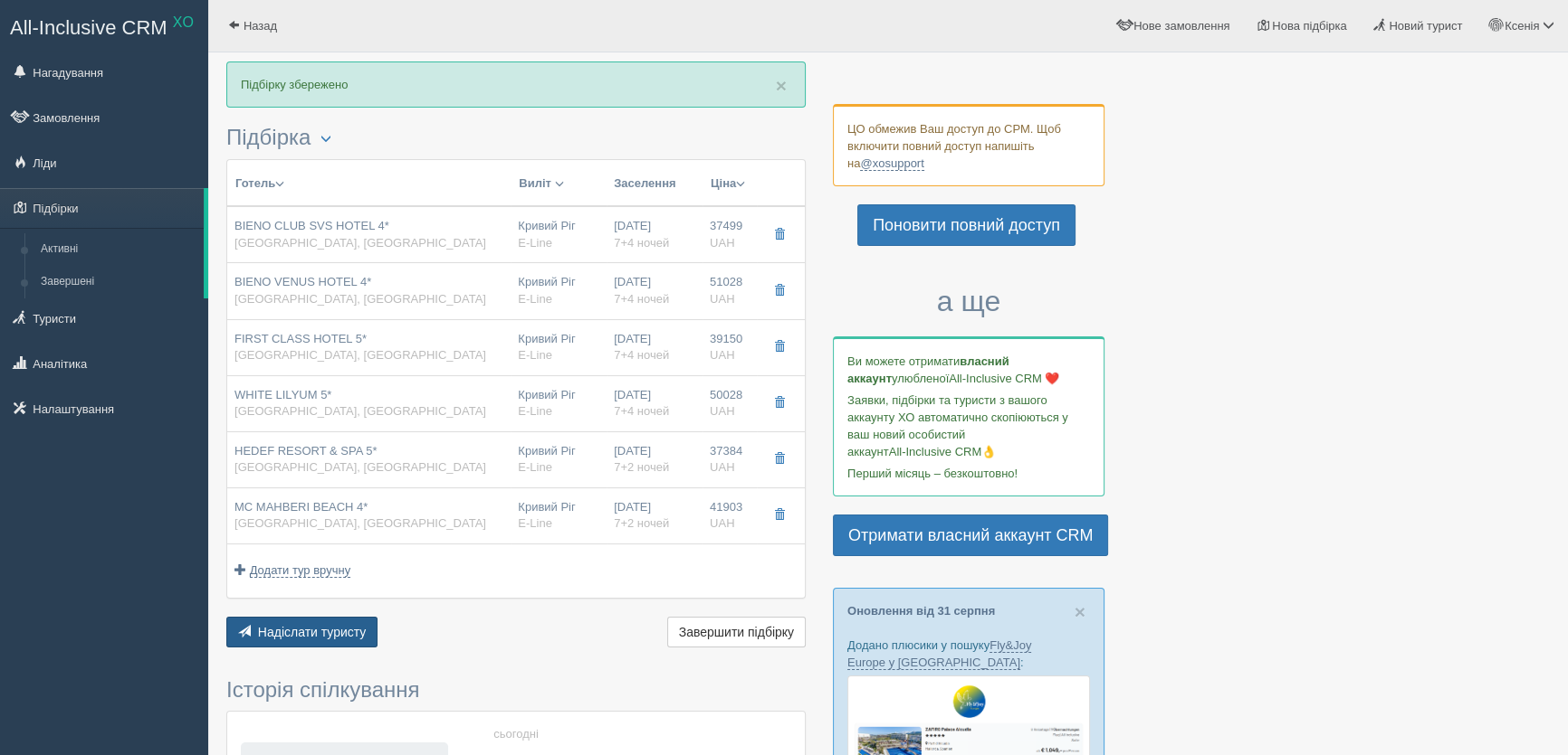
click at [300, 635] on span "Надіслати туристу" at bounding box center [312, 632] width 109 height 14
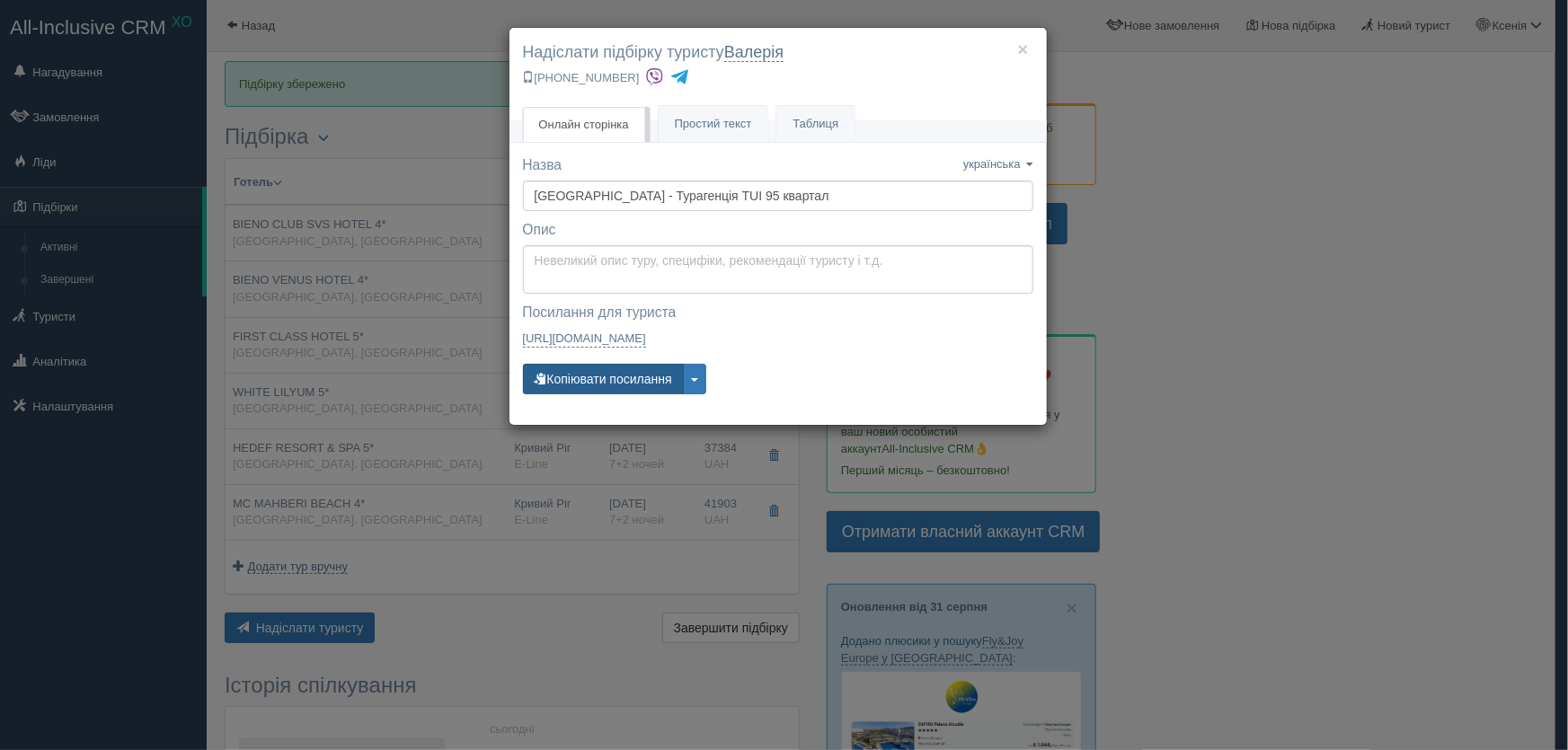
click at [594, 377] on button "Копіювати посилання" at bounding box center [603, 379] width 161 height 30
click at [1022, 40] on button "×" at bounding box center [1022, 49] width 10 height 19
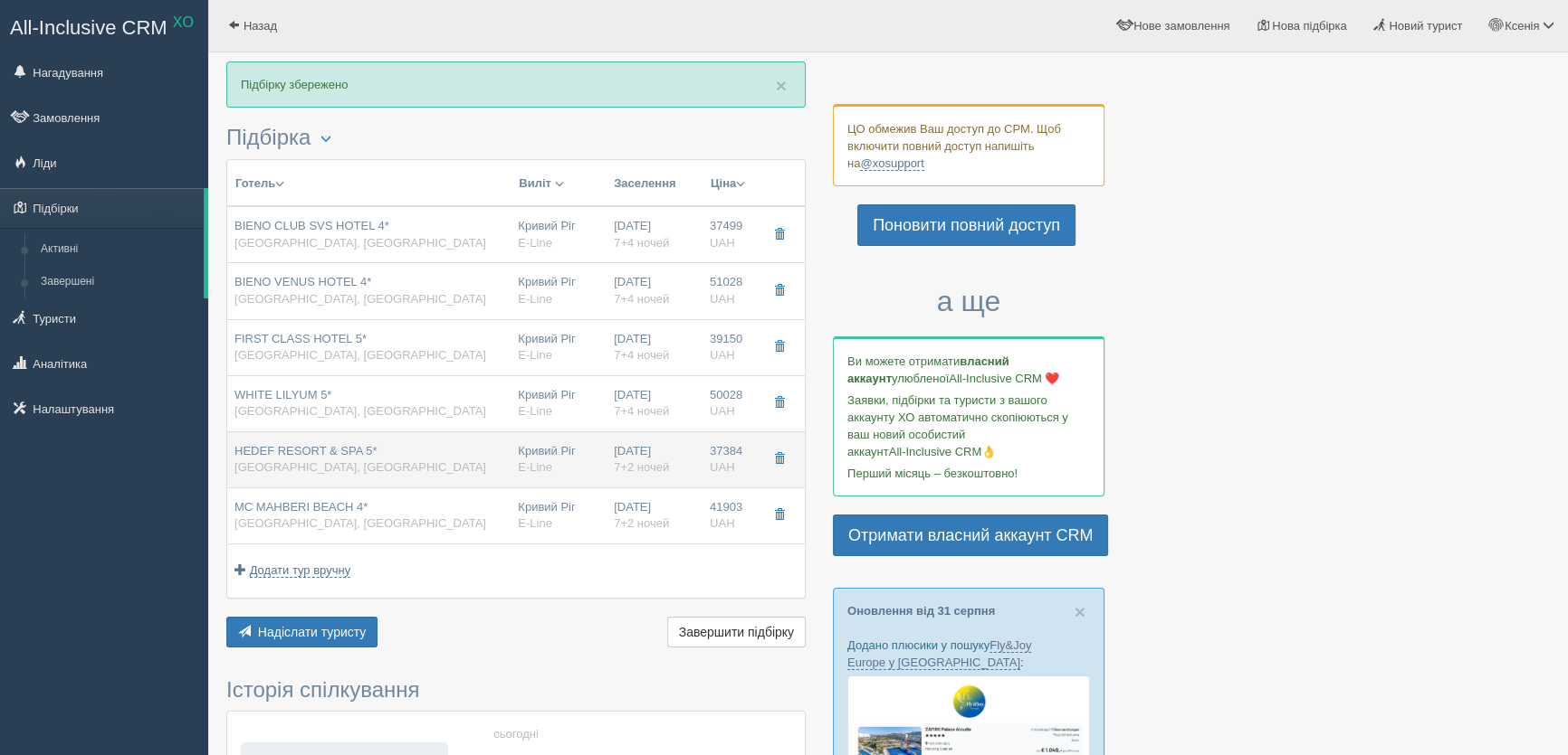
click at [552, 452] on div "Кривий Ріг E-Line" at bounding box center [559, 460] width 82 height 33
type input "HEDEF RESORT & SPA 5*"
type input "https://kompastour.com/kz/rus/country/turkey/alanya/hedef_resort_spa/"
type textarea "все б нічого, але сервіс підкачує)))"
type input "37384.00"
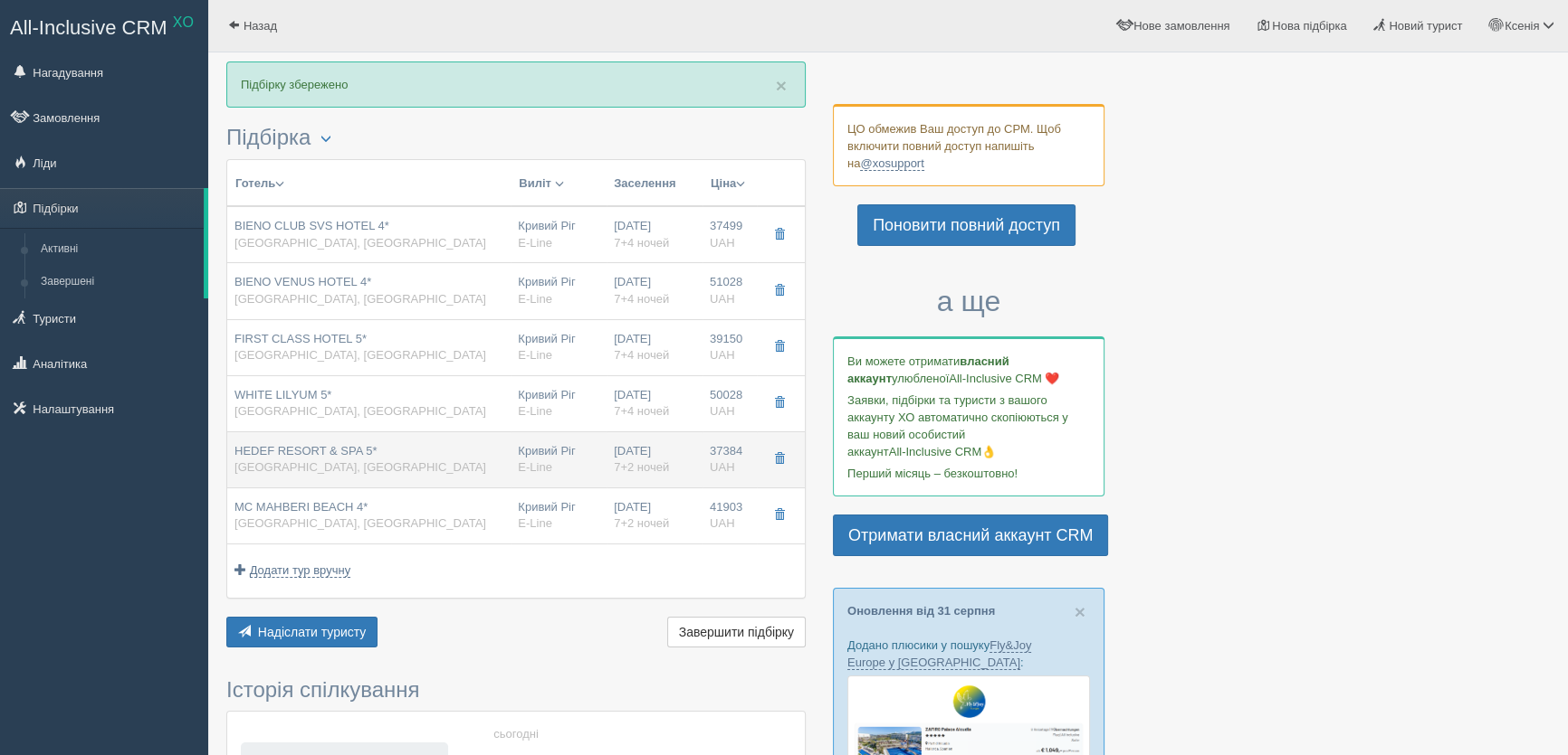
type input "ULTRA ALL INCLUSIVE"
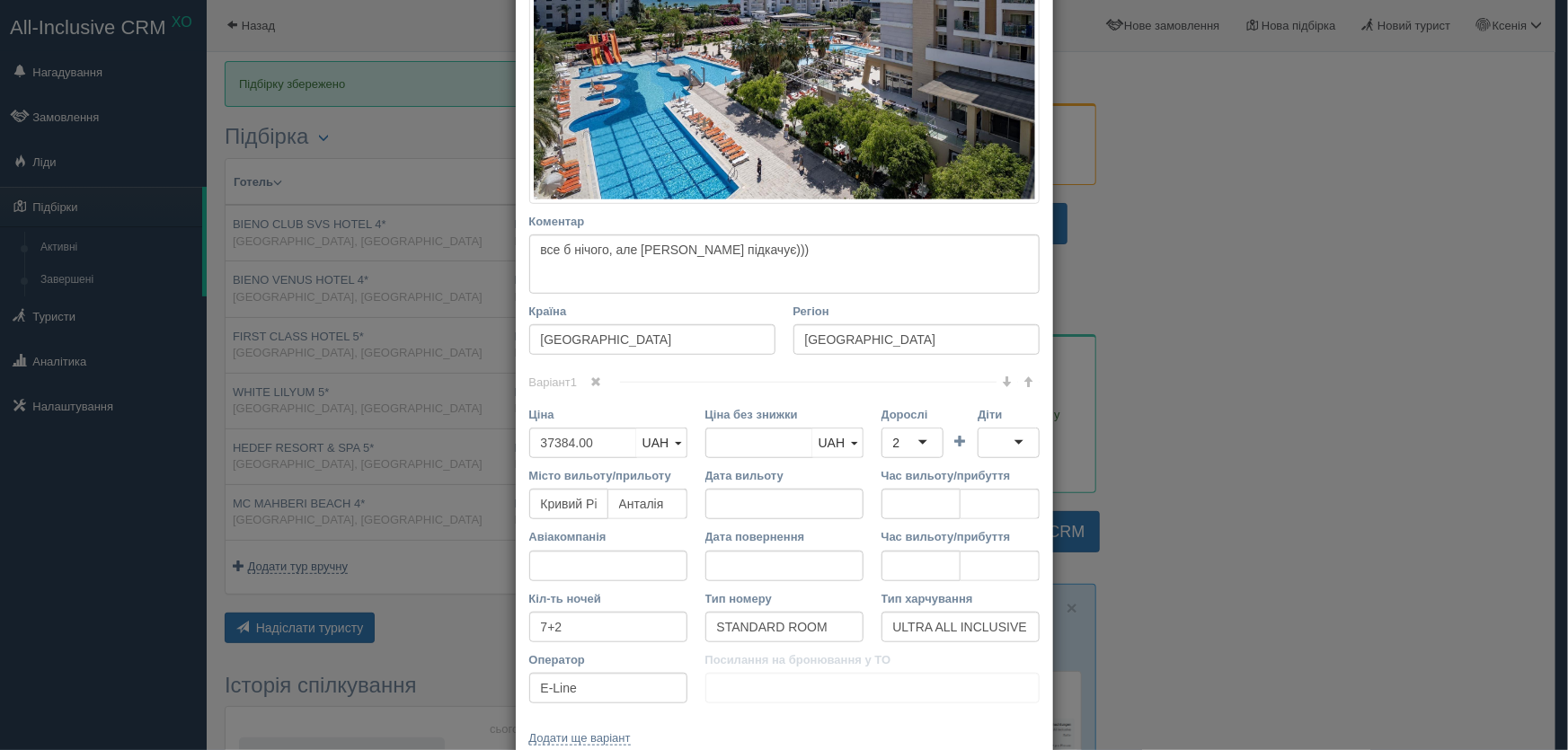
scroll to position [408, 0]
click at [565, 630] on input "7+2" at bounding box center [608, 625] width 158 height 30
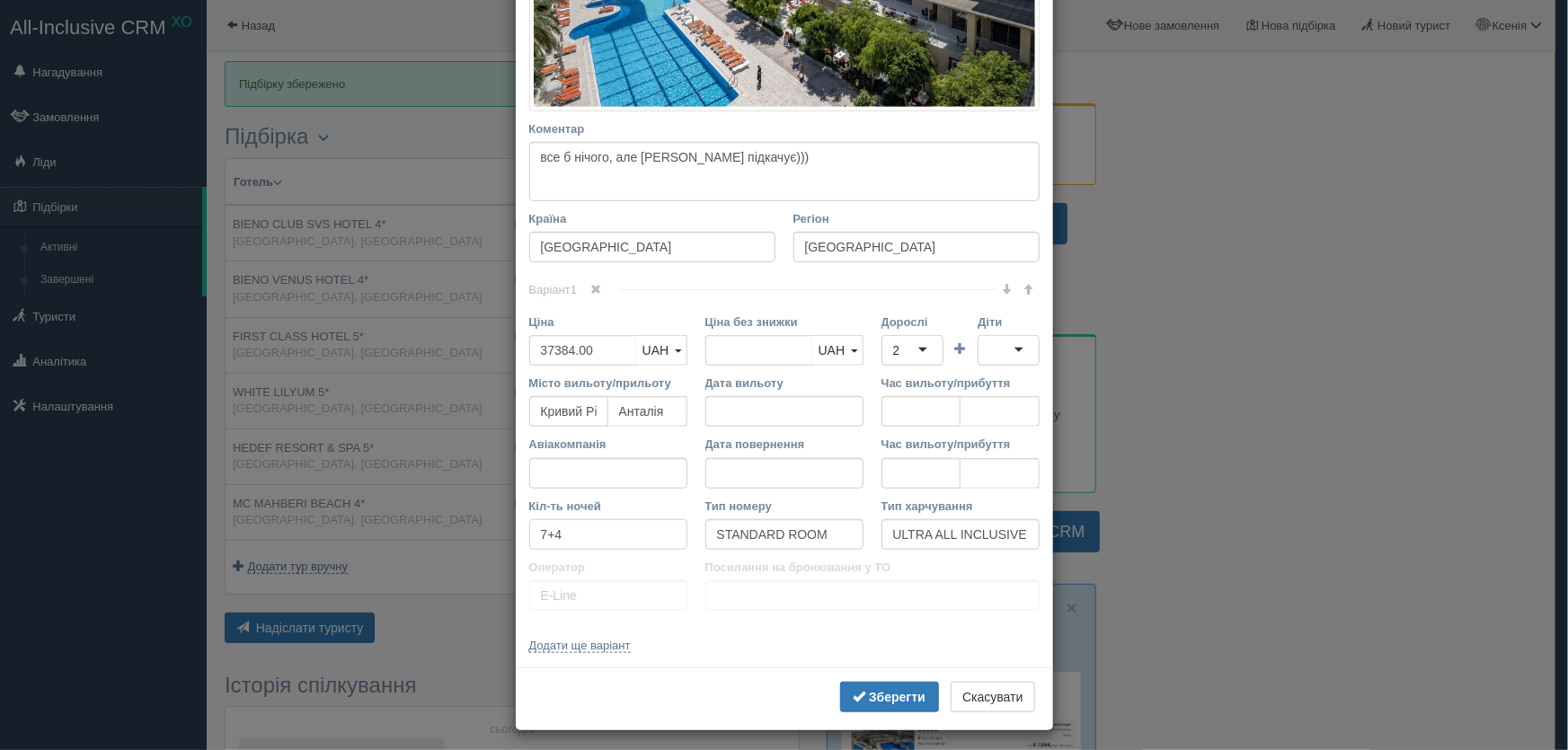
scroll to position [505, 0]
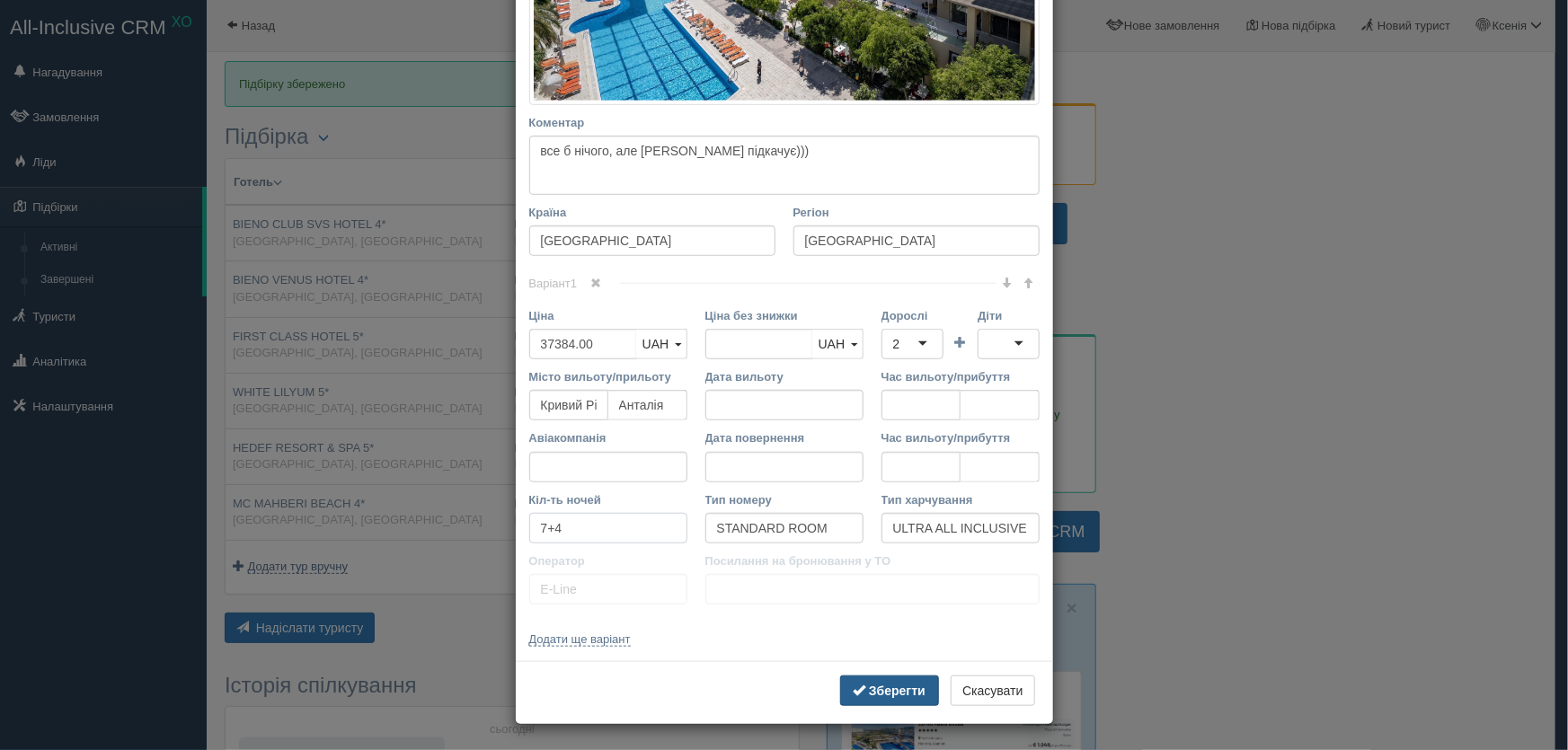
type input "7+4"
click at [869, 685] on b "Зберегти" at bounding box center [897, 690] width 57 height 14
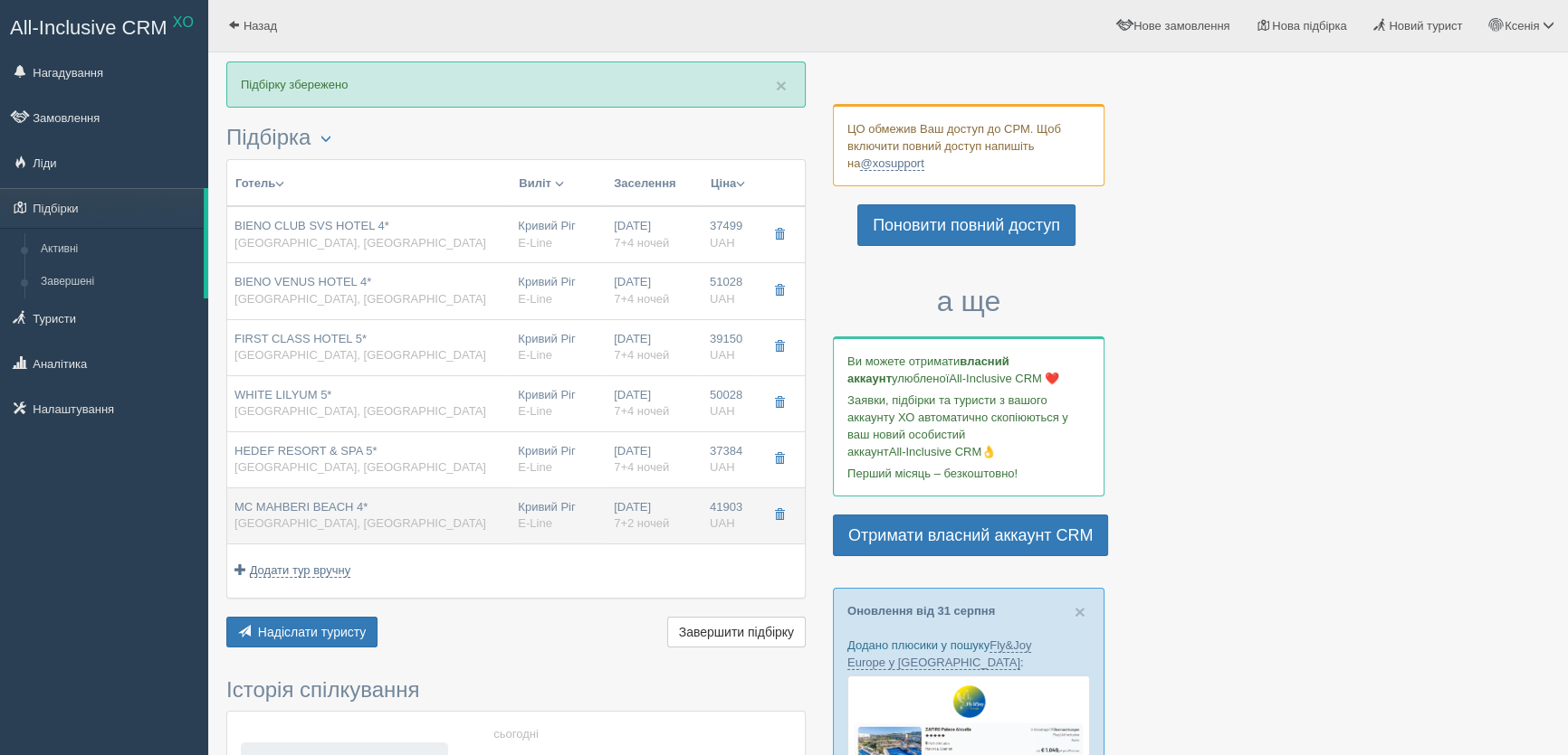
click at [539, 514] on div "Кривий Ріг E-Line" at bounding box center [559, 516] width 82 height 33
type input "MC MAHBERI BEACH 4*"
type input "https://kompastour.com/kz/rus/country/turkey/alanya/mc_mahberi_beach/"
type textarea "Схожий на MC Beach/ Сервіс трошки підкачує"
type input "41903.00"
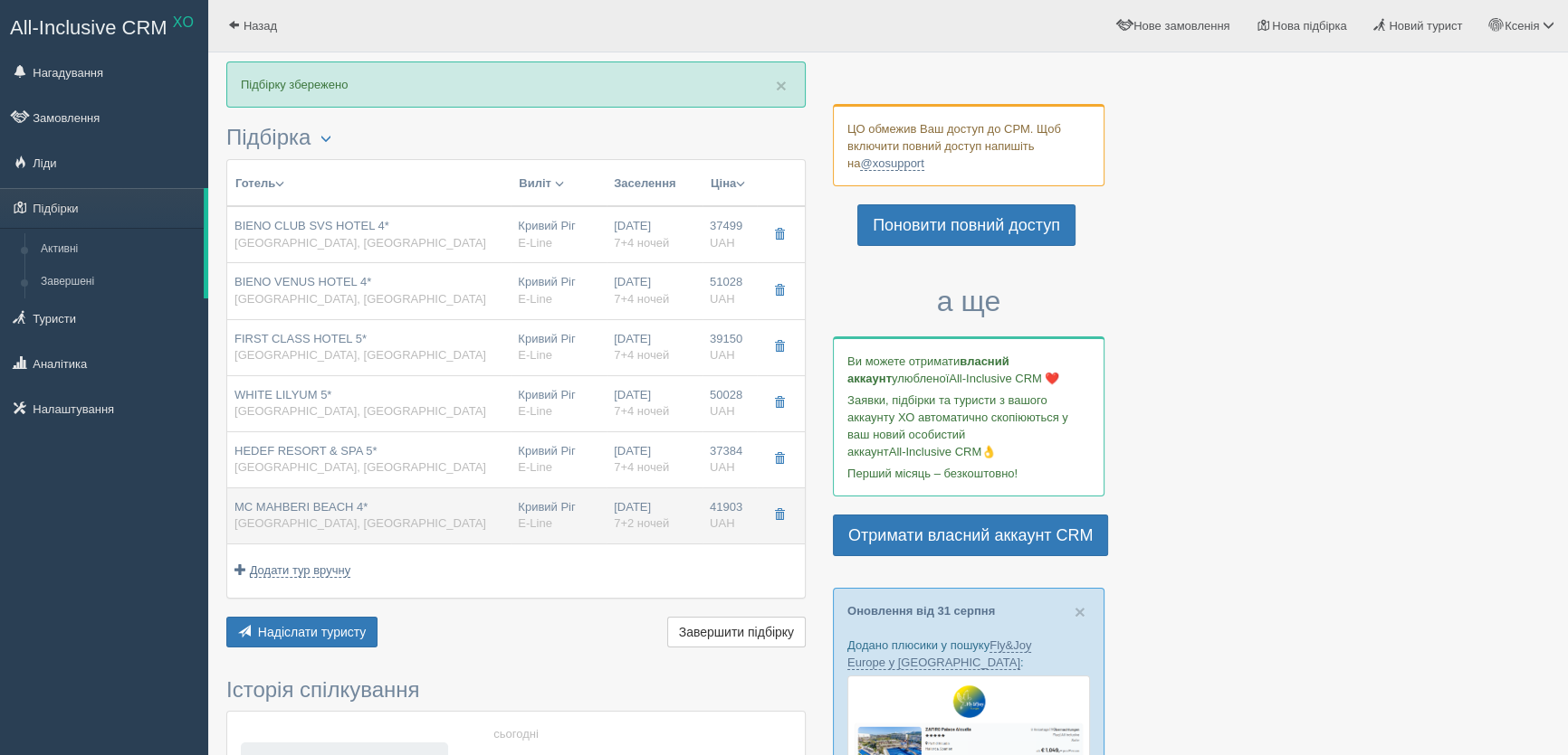
type input "7+2"
type input "ALL INCLUSIVE"
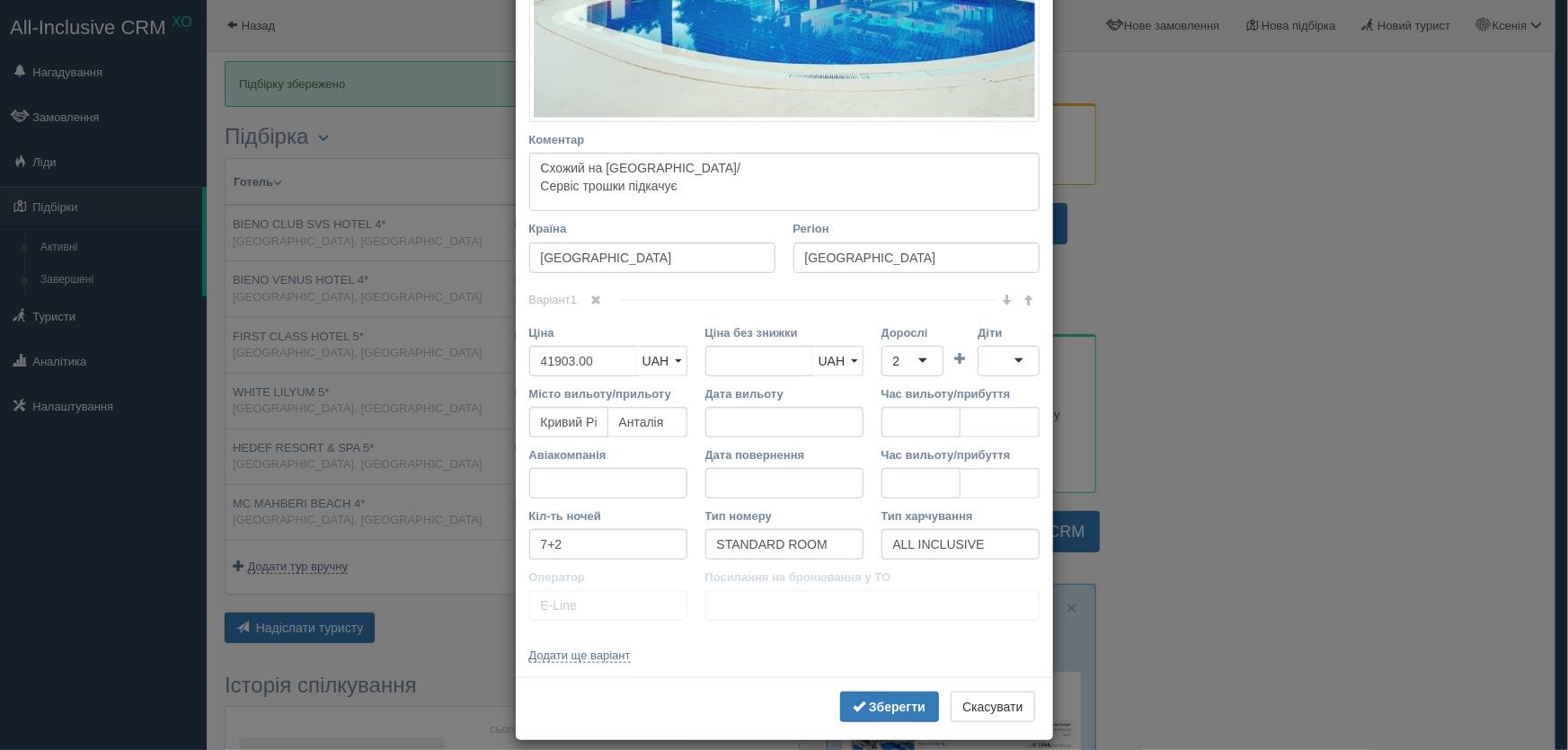
scroll to position [535, 0]
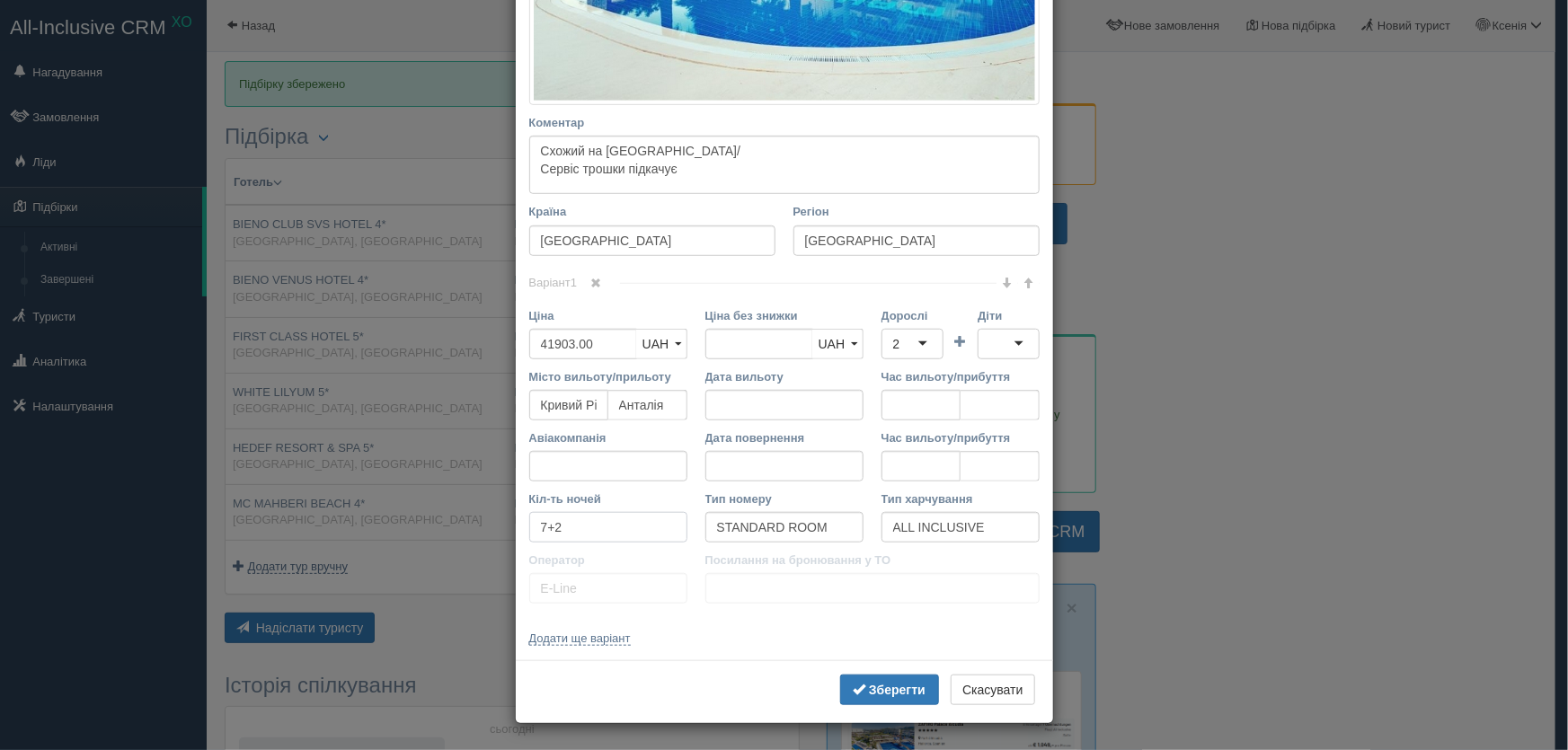
click at [566, 531] on input "7+2" at bounding box center [608, 528] width 158 height 30
type input "7+4"
click at [897, 686] on b "Зберегти" at bounding box center [897, 689] width 57 height 14
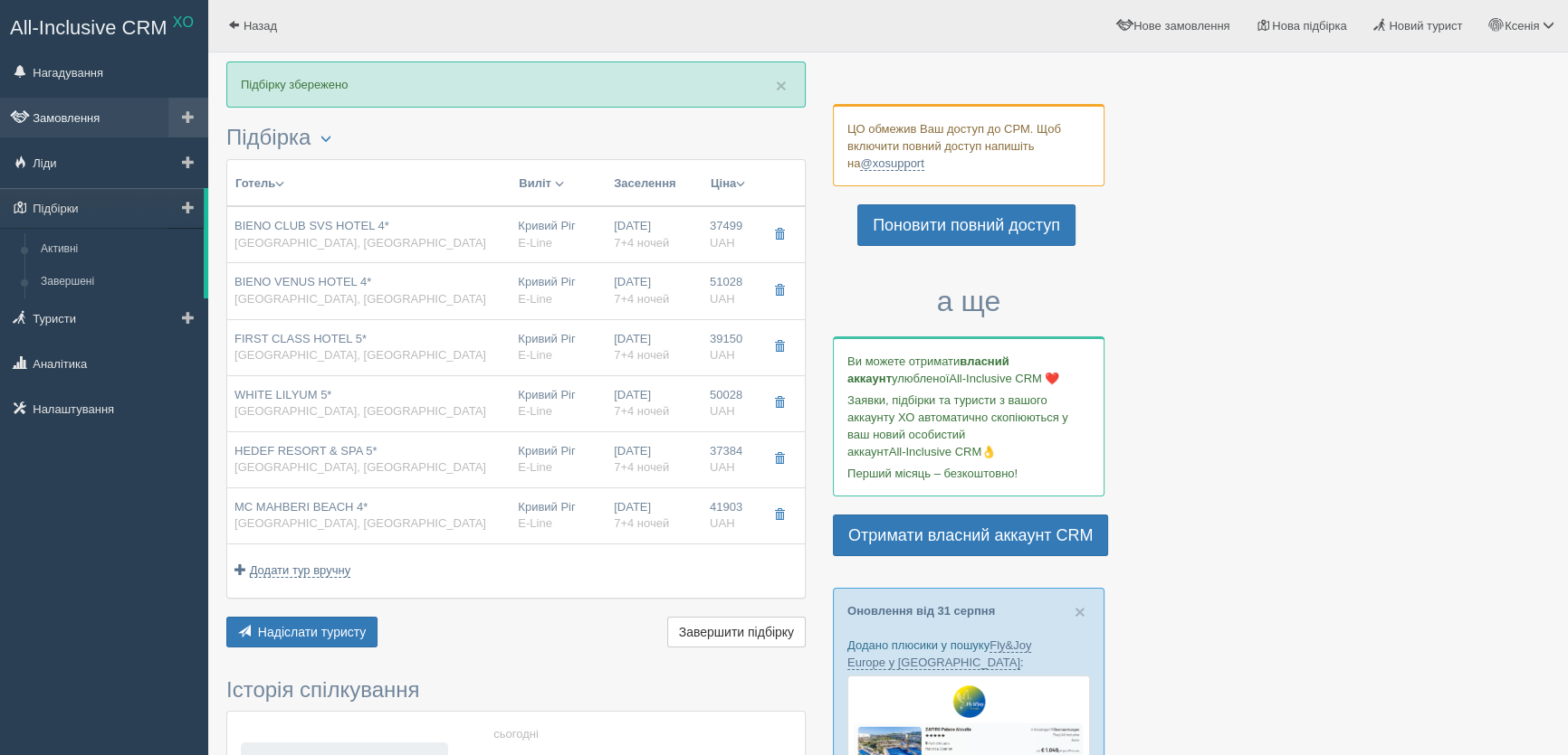
click at [82, 114] on link "Замовлення" at bounding box center [104, 118] width 209 height 40
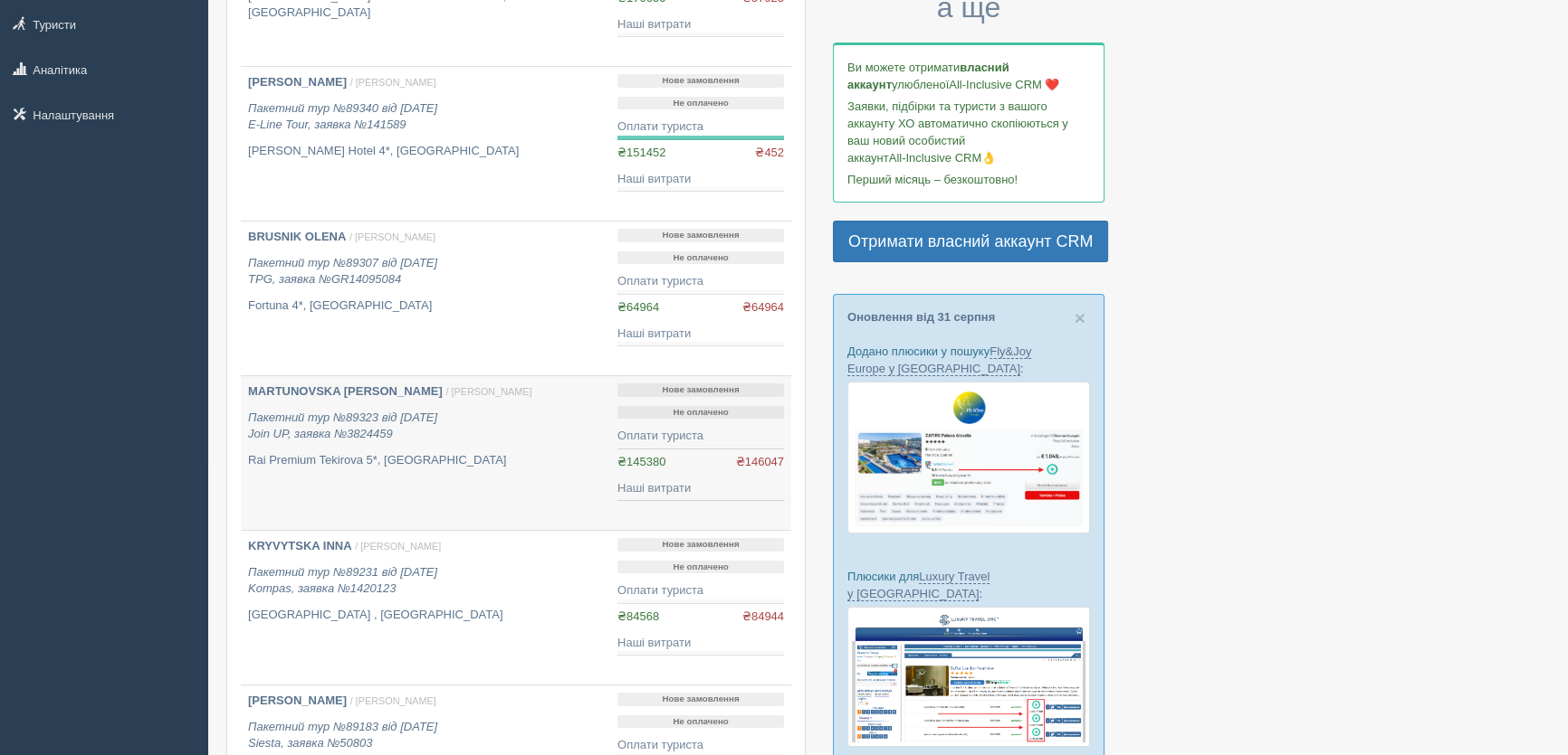
scroll to position [328, 0]
